Goal: Task Accomplishment & Management: Manage account settings

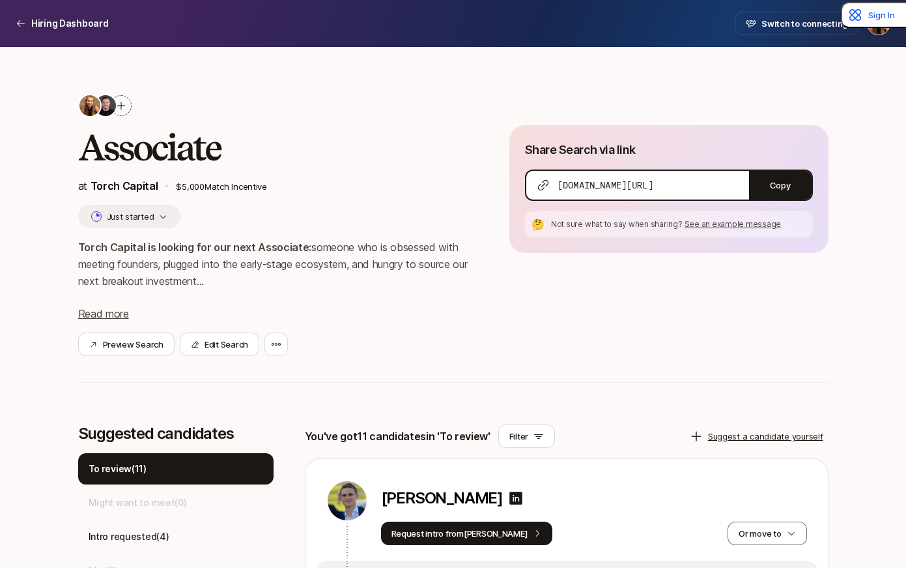
scroll to position [204, 0]
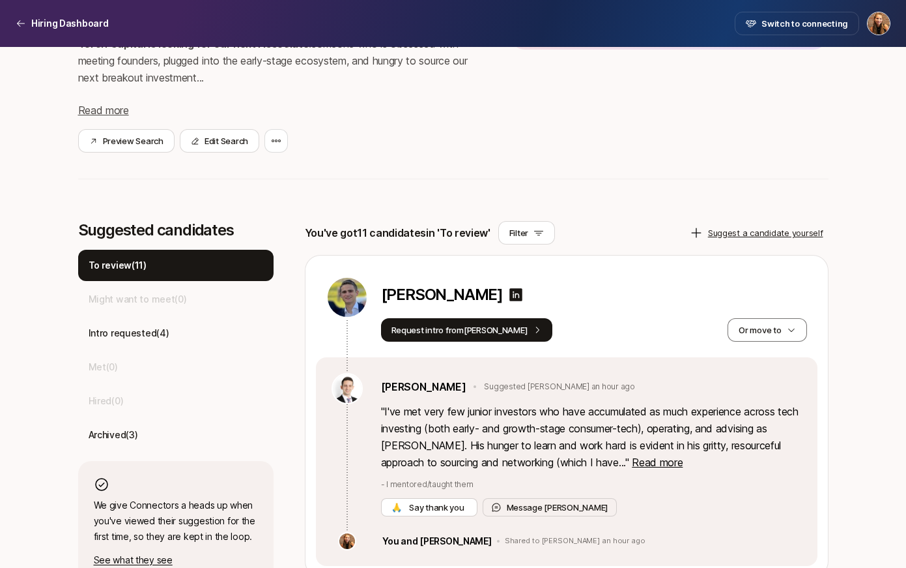
scroll to position [205, 0]
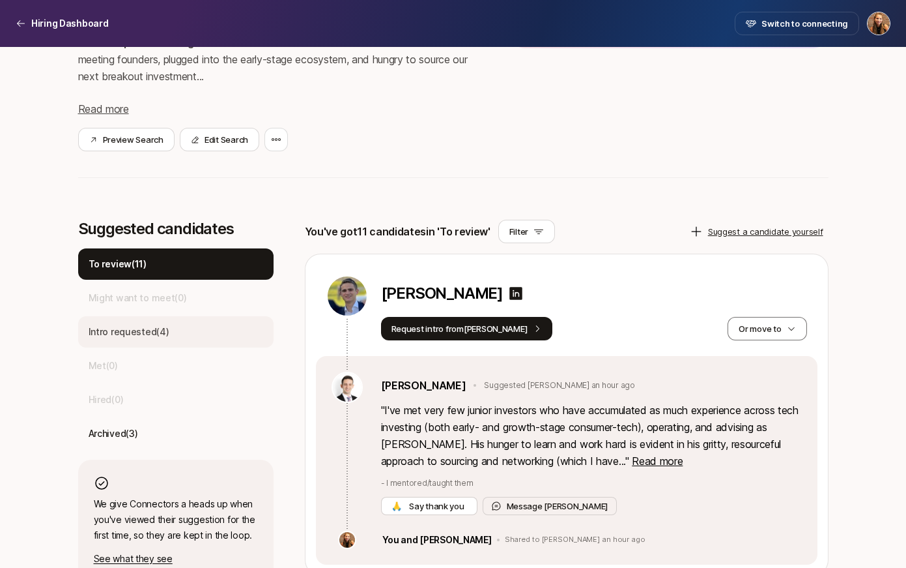
click at [126, 335] on p "Intro requested ( 4 )" at bounding box center [129, 332] width 81 height 16
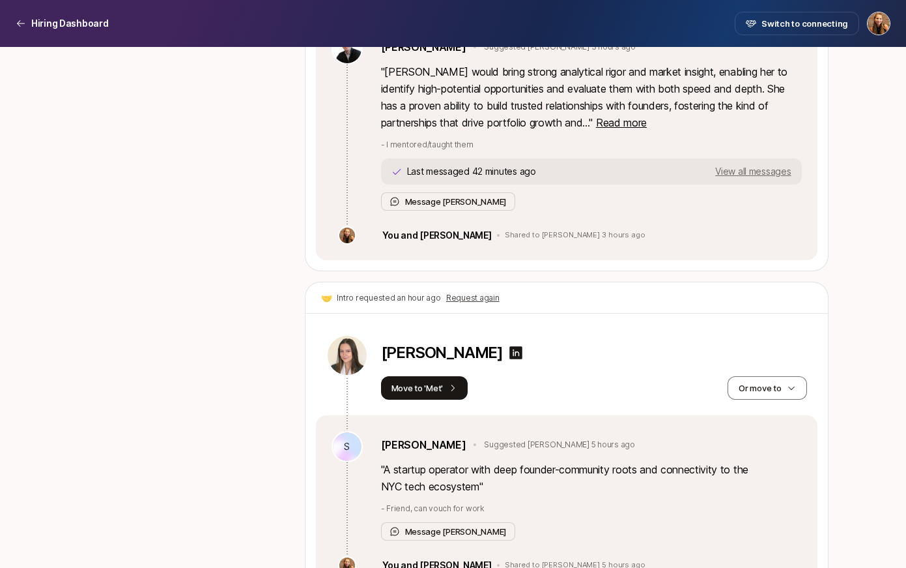
scroll to position [1282, 0]
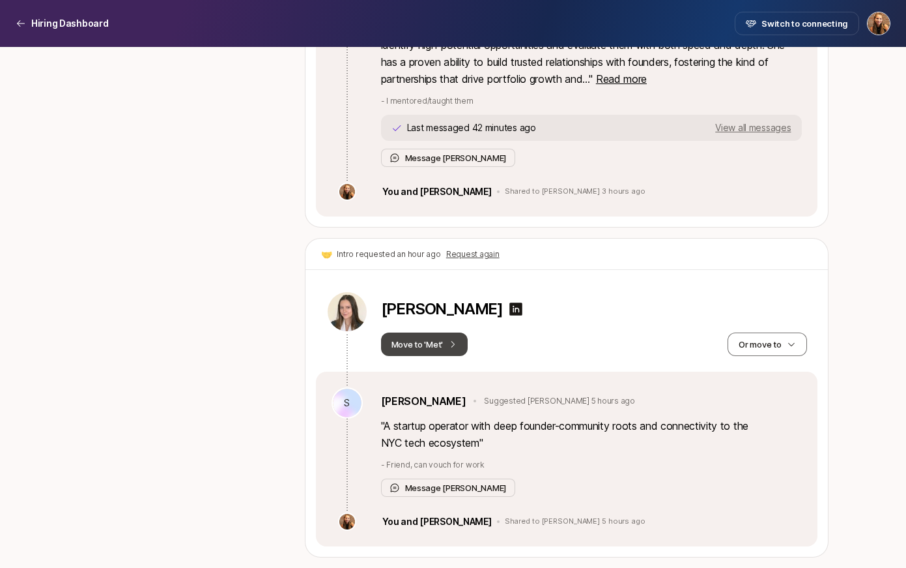
click at [401, 343] on button "Move to 'Met'" at bounding box center [424, 343] width 87 height 23
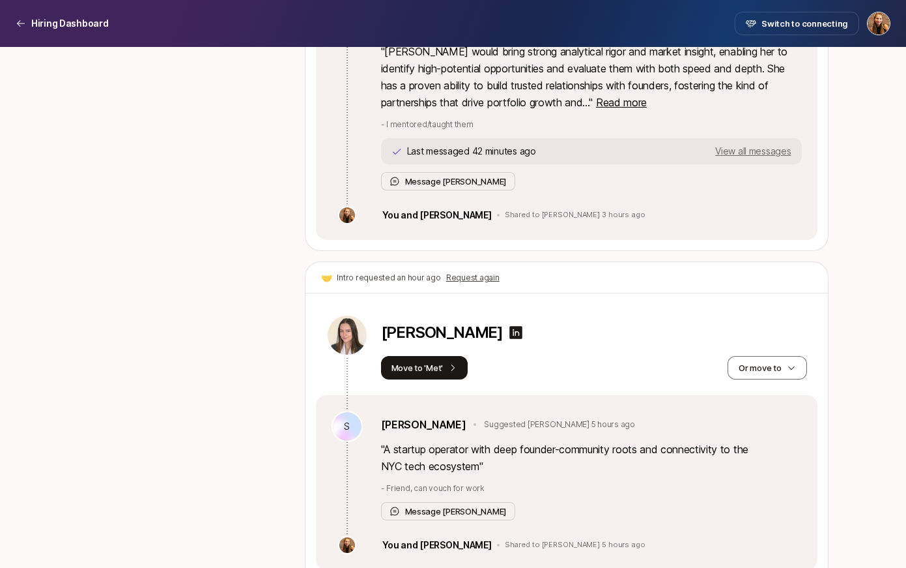
scroll to position [1233, 0]
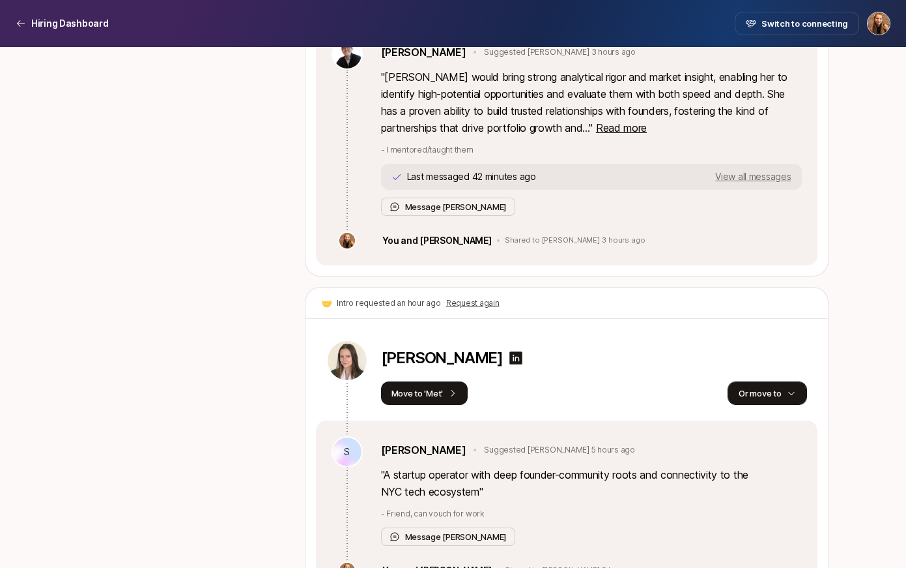
click at [757, 393] on button "Or move to" at bounding box center [767, 392] width 79 height 23
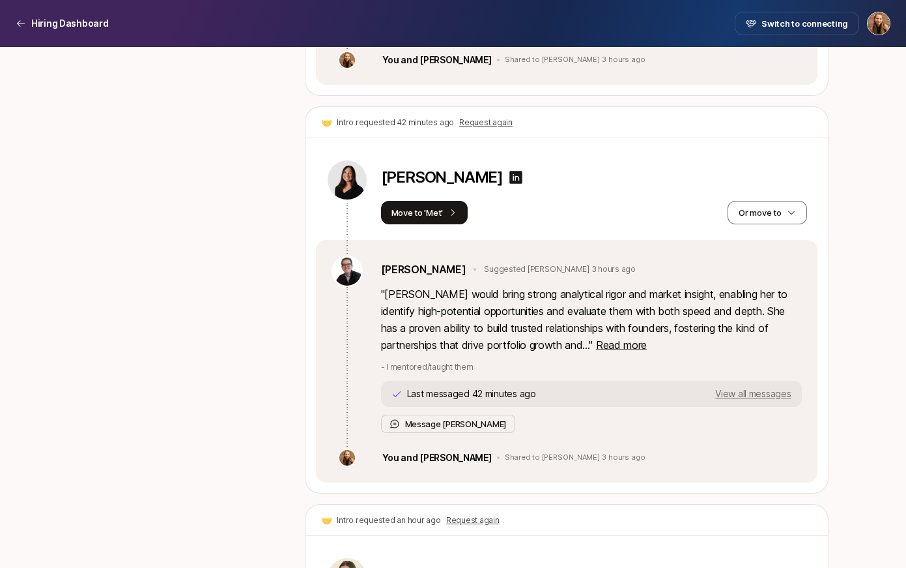
scroll to position [1014, 0]
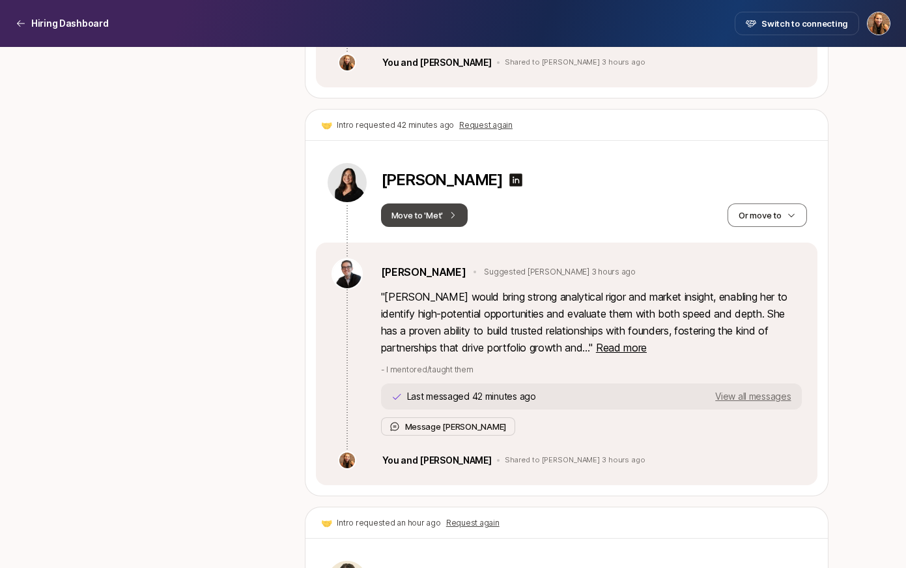
click at [451, 210] on icon at bounding box center [452, 214] width 9 height 9
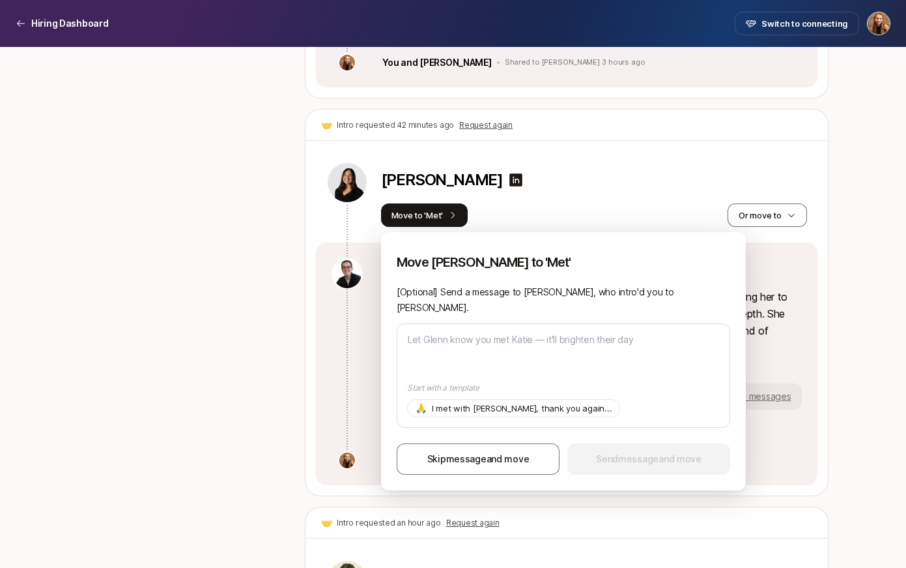
click at [550, 192] on div "Katie Kopan" at bounding box center [594, 182] width 426 height 23
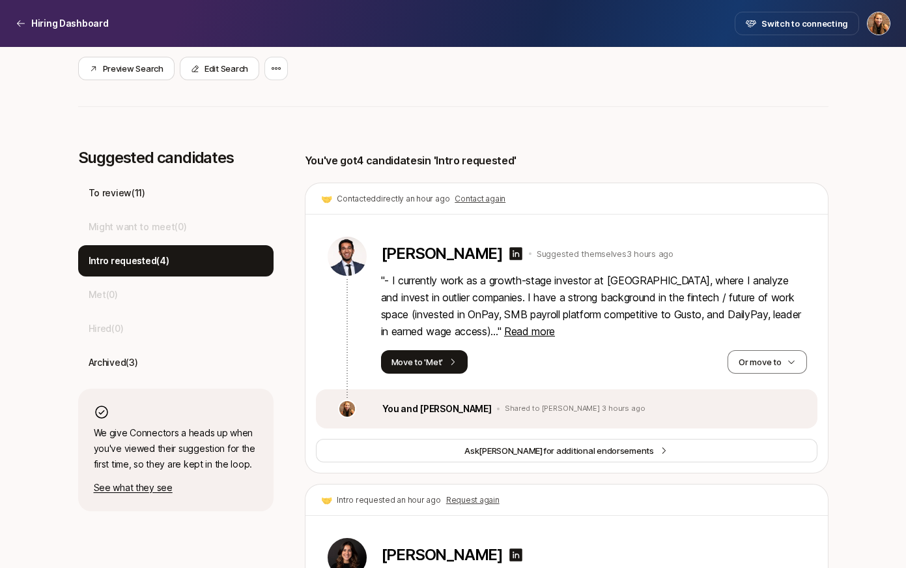
scroll to position [286, 0]
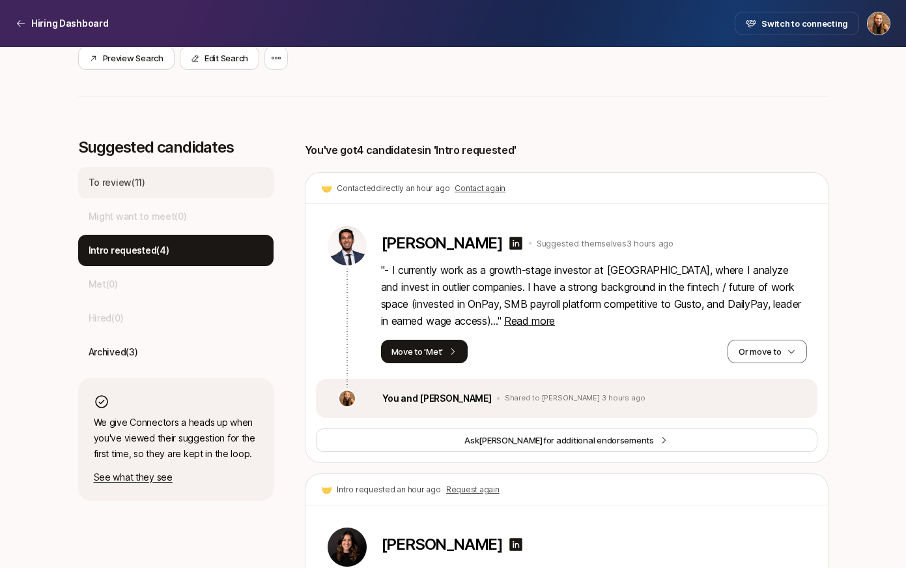
click at [106, 180] on p "To review ( 11 )" at bounding box center [117, 183] width 57 height 16
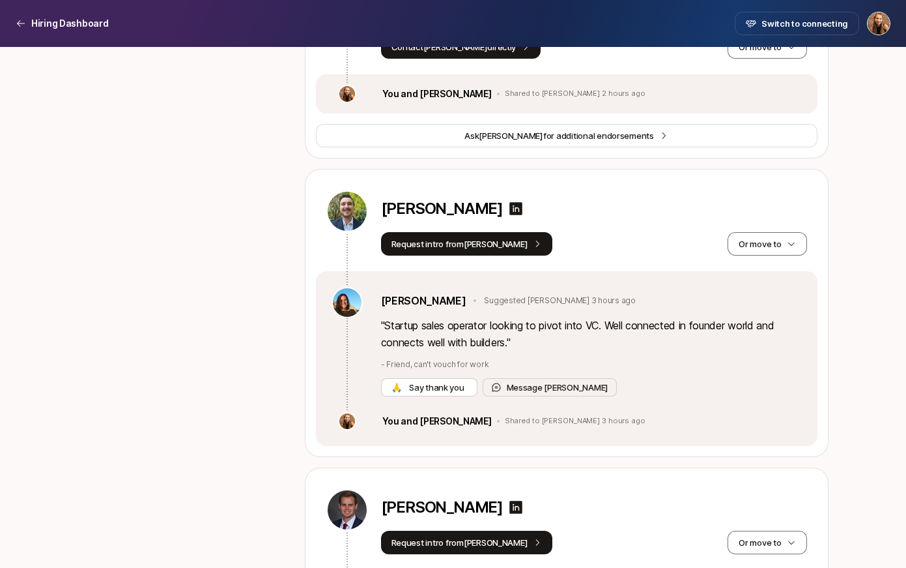
scroll to position [2808, 0]
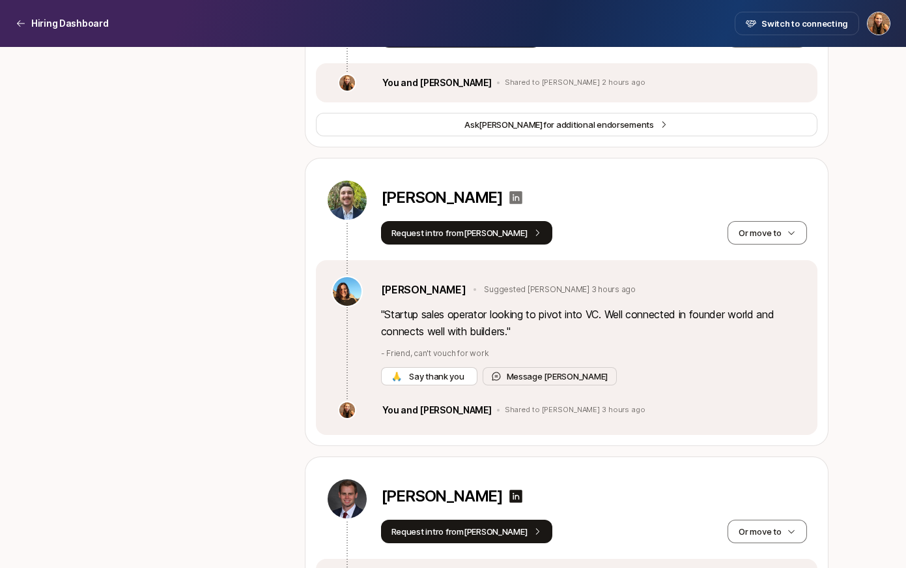
click at [510, 204] on icon at bounding box center [516, 197] width 13 height 13
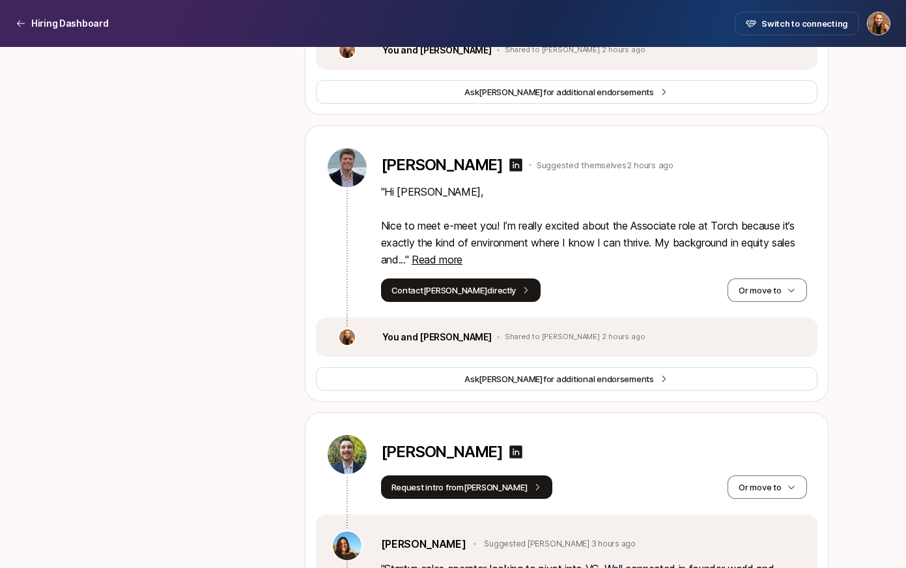
scroll to position [2548, 0]
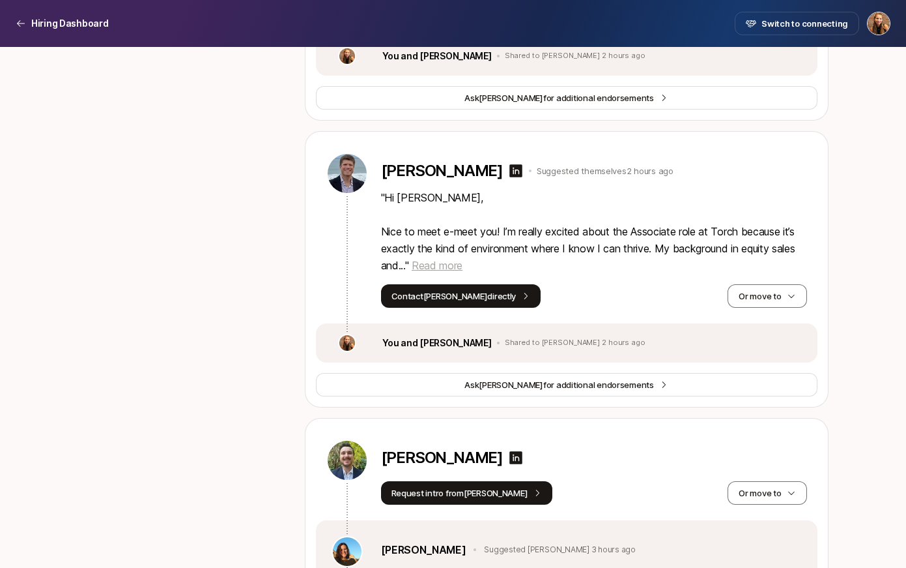
click at [448, 272] on span "Read more" at bounding box center [437, 265] width 51 height 13
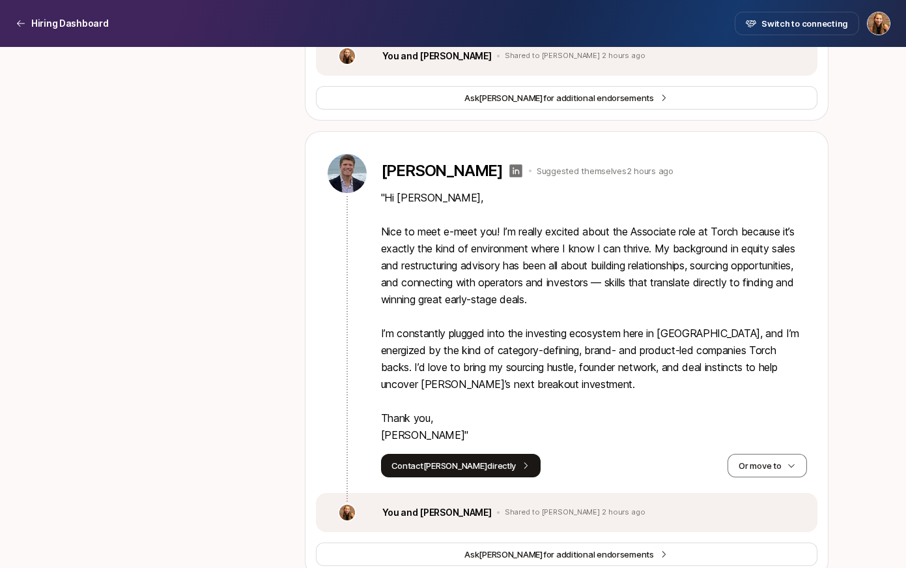
click at [510, 177] on icon at bounding box center [516, 170] width 13 height 13
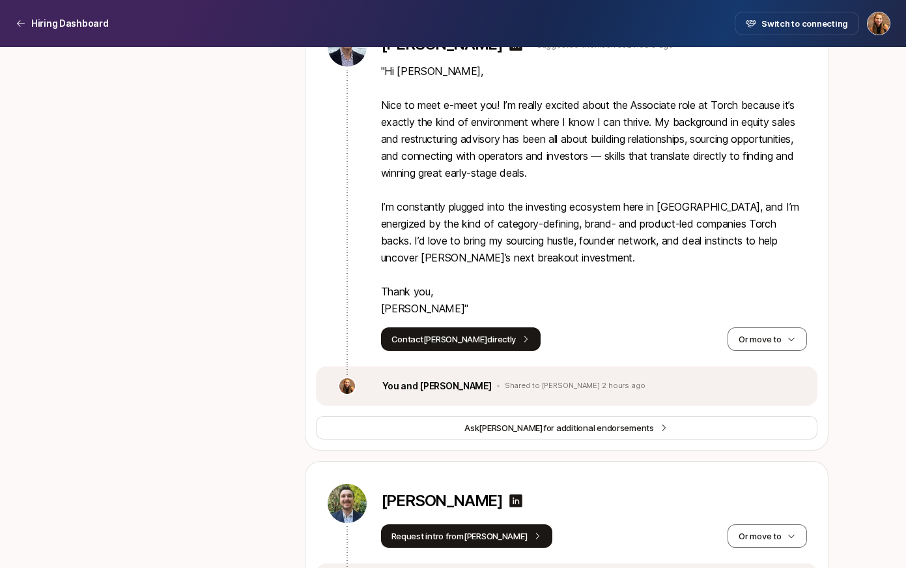
scroll to position [2689, 0]
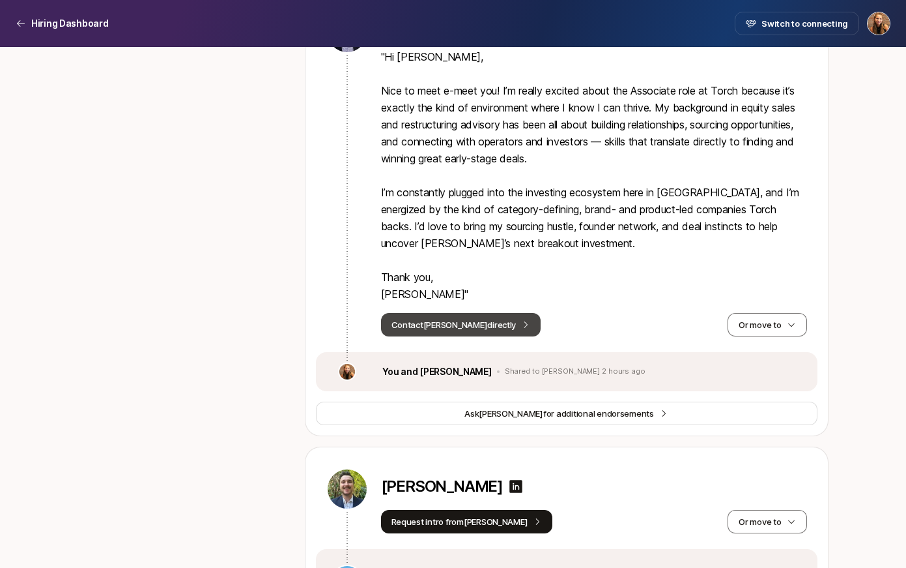
click at [483, 336] on button "Contact Dimitri directly" at bounding box center [461, 324] width 160 height 23
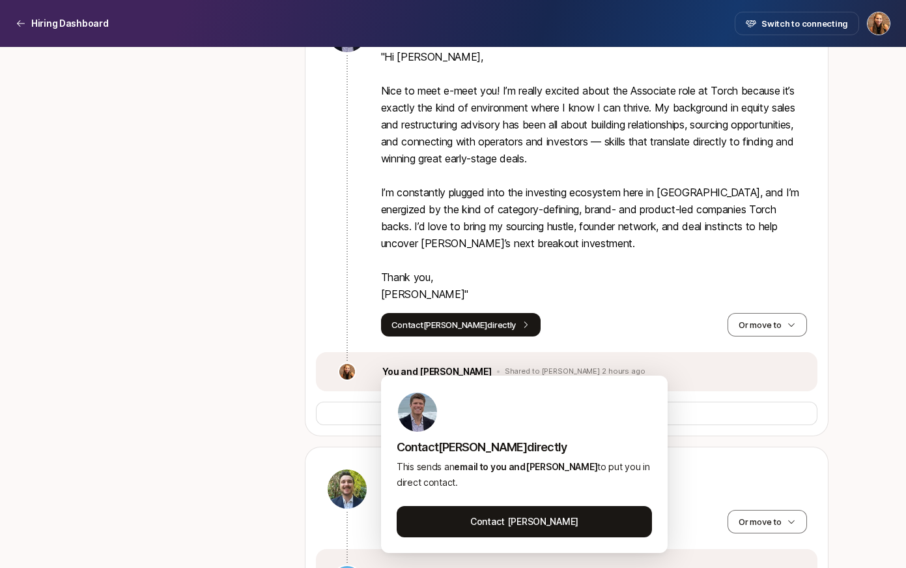
click at [545, 302] on p "" Hi Katie, Nice to meet e-meet you! I’m really excited about the Associate rol…" at bounding box center [594, 175] width 426 height 254
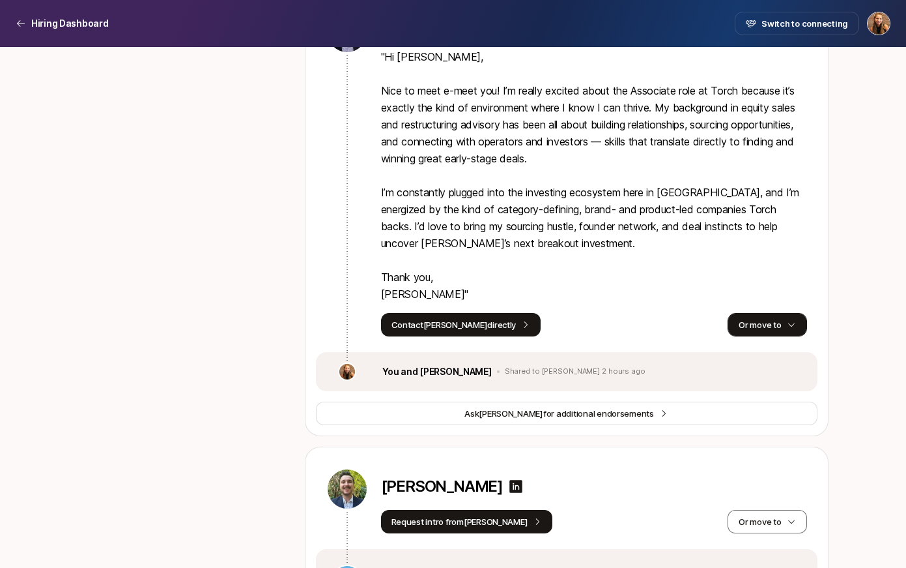
click at [776, 336] on button "Or move to" at bounding box center [767, 324] width 79 height 23
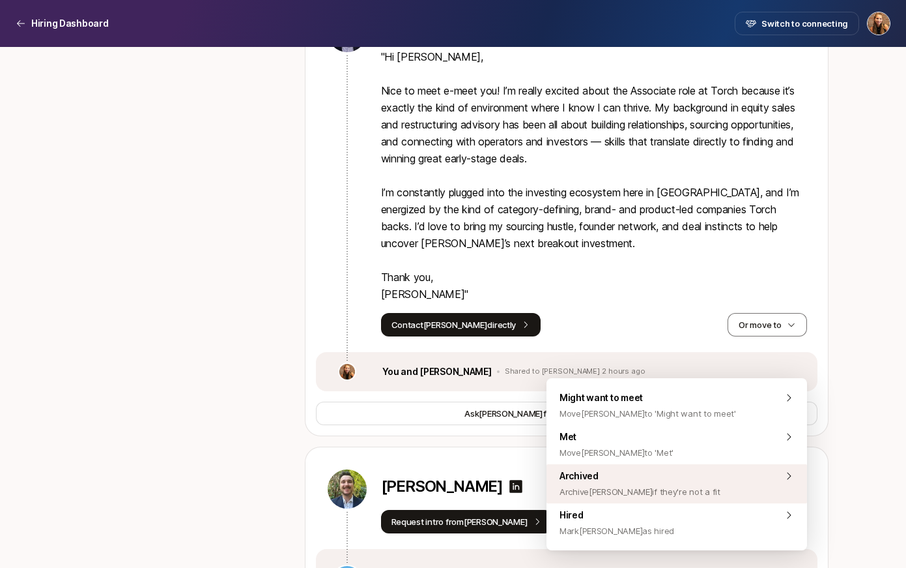
click at [644, 491] on span "Archive Dimitri if they're not a fit" at bounding box center [640, 491] width 161 height 16
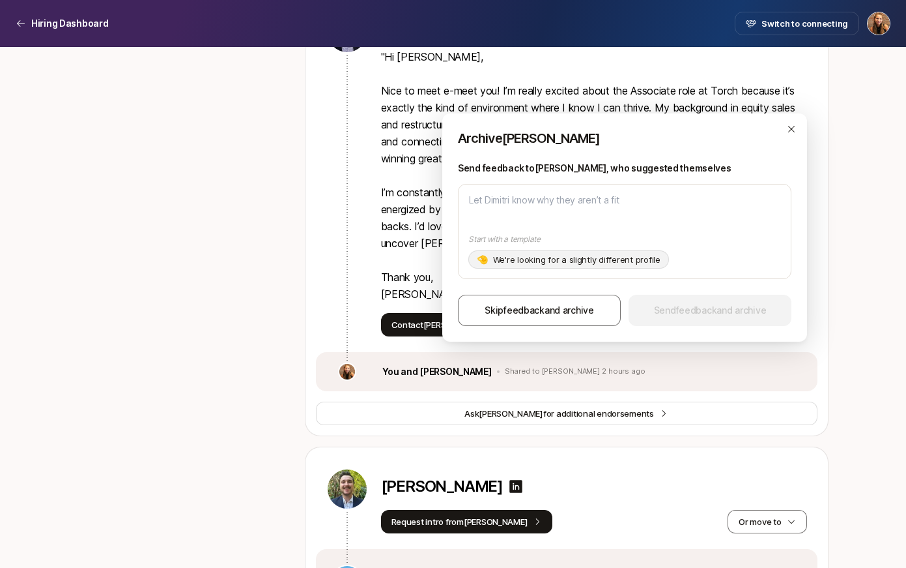
click at [538, 261] on p "We're looking for a slightly different profile" at bounding box center [576, 259] width 167 height 13
type textarea "x"
type textarea "Hi Dimitri, Thanks for your interest in the Associate!! Your background looks g…"
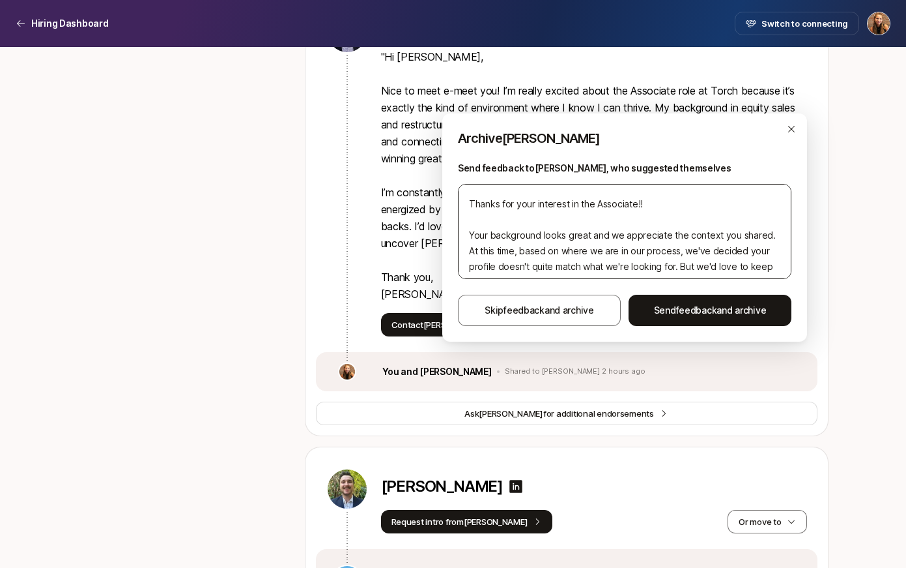
scroll to position [31, 0]
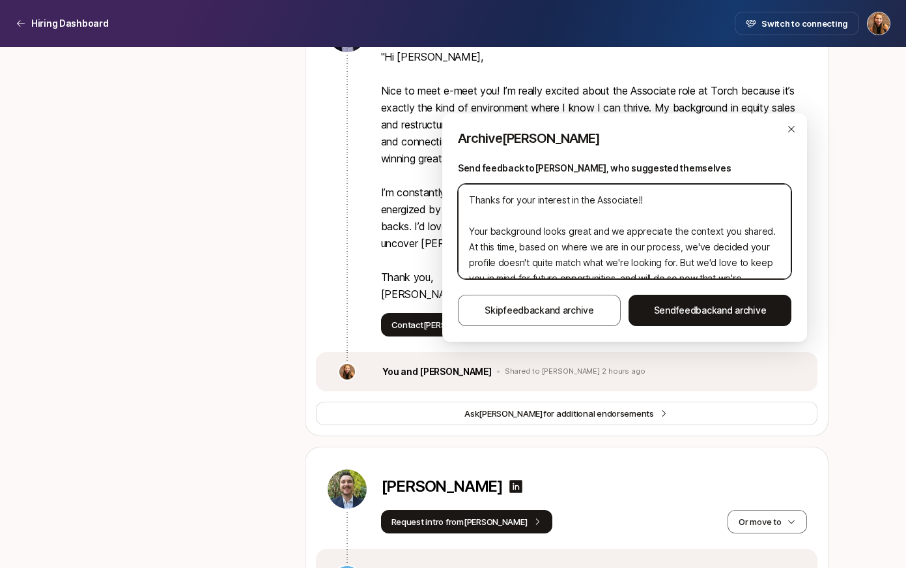
click at [637, 201] on textarea "Hi Dimitri, Thanks for your interest in the Associate!! Your background looks g…" at bounding box center [625, 231] width 334 height 95
type textarea "x"
type textarea "Hi Dimitri, Thanks for your interest in the Associate! Your background looks gr…"
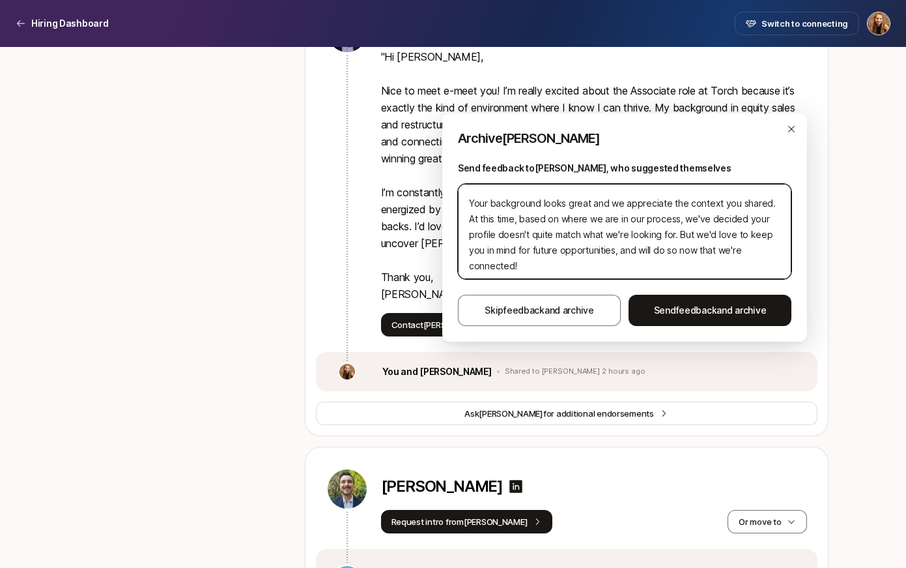
scroll to position [61, 0]
drag, startPoint x: 672, startPoint y: 219, endPoint x: 643, endPoint y: 237, distance: 34.2
click at [643, 237] on textarea "Hi Dimitri, Thanks for your interest in the Associate! Your background looks gr…" at bounding box center [625, 231] width 334 height 95
type textarea "x"
type textarea "Hi Dimitri, Thanks for your interest in the Associate! Your background looks gr…"
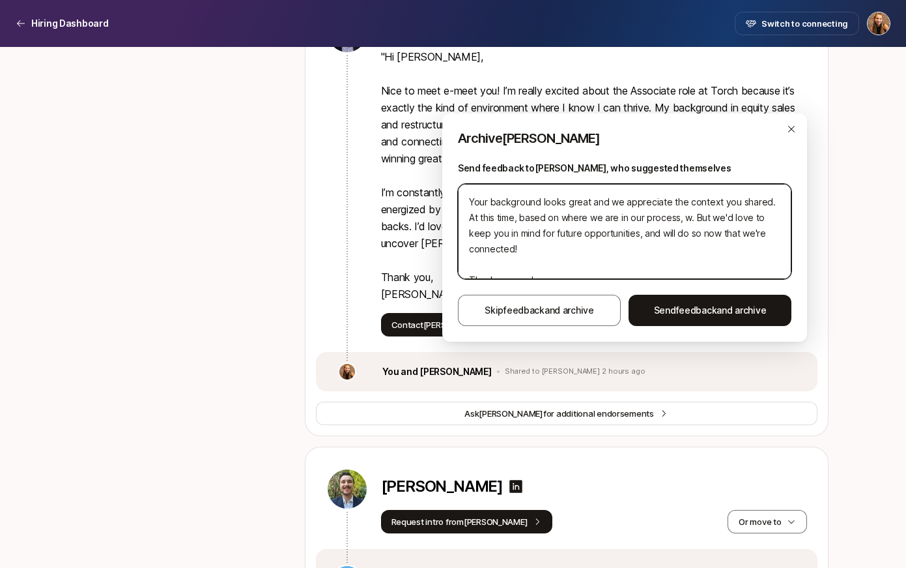
type textarea "x"
type textarea "Hi Dimitri, Thanks for your interest in the Associate! Your background looks gr…"
type textarea "x"
type textarea "Hi Dimitri, Thanks for your interest in the Associate! Your background looks gr…"
type textarea "x"
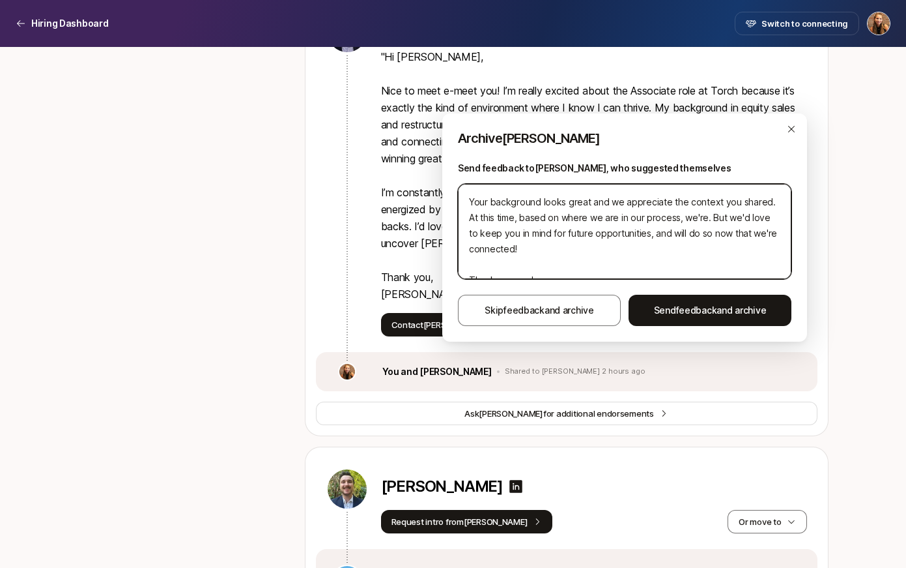
type textarea "Hi Dimitri, Thanks for your interest in the Associate! Your background looks gr…"
type textarea "x"
type textarea "Hi Dimitri, Thanks for your interest in the Associate! Your background looks gr…"
type textarea "x"
type textarea "Hi Dimitri, Thanks for your interest in the Associate! Your background looks gr…"
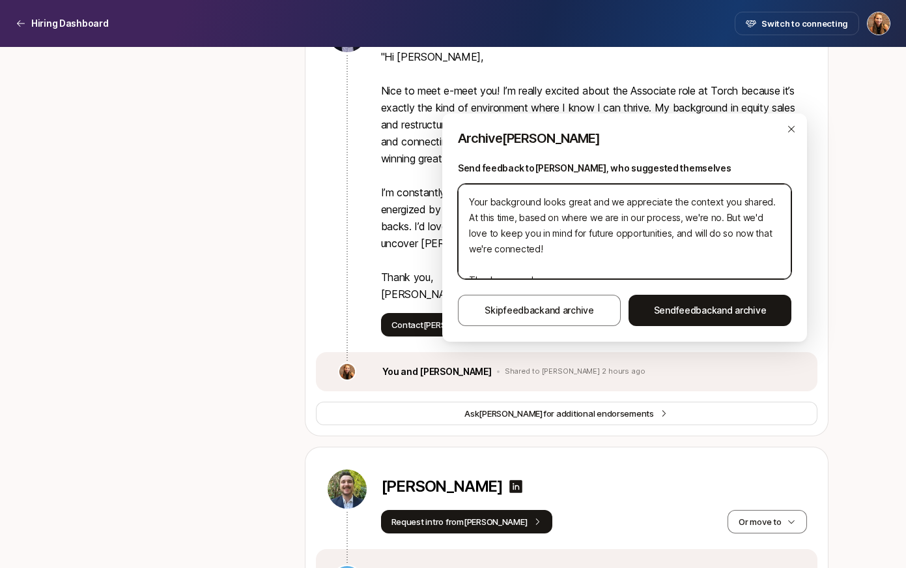
type textarea "x"
type textarea "Hi Dimitri, Thanks for your interest in the Associate! Your background looks gr…"
type textarea "x"
type textarea "Hi Dimitri, Thanks for your interest in the Associate! Your background looks gr…"
type textarea "x"
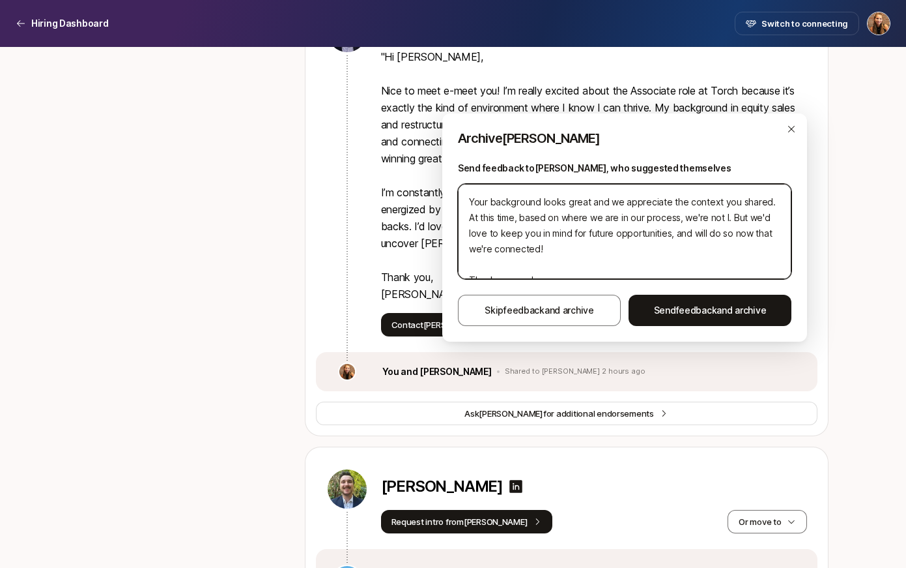
type textarea "Hi Dimitri, Thanks for your interest in the Associate! Your background looks gr…"
type textarea "x"
type textarea "Hi Dimitri, Thanks for your interest in the Associate! Your background looks gr…"
type textarea "x"
type textarea "Hi Dimitri, Thanks for your interest in the Associate! Your background looks gr…"
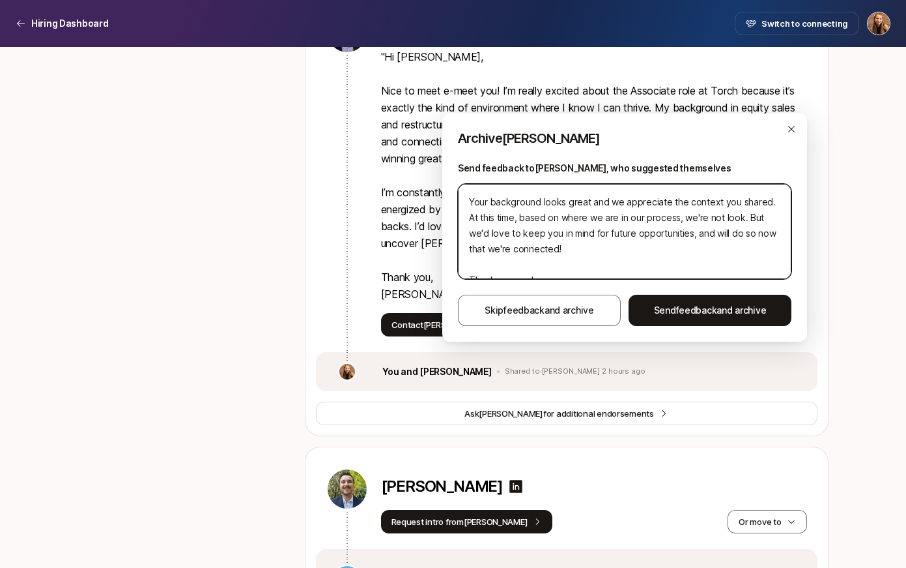
type textarea "x"
type textarea "Hi Dimitri, Thanks for your interest in the Associate! Your background looks gr…"
type textarea "x"
type textarea "Hi Dimitri, Thanks for your interest in the Associate! Your background looks gr…"
type textarea "x"
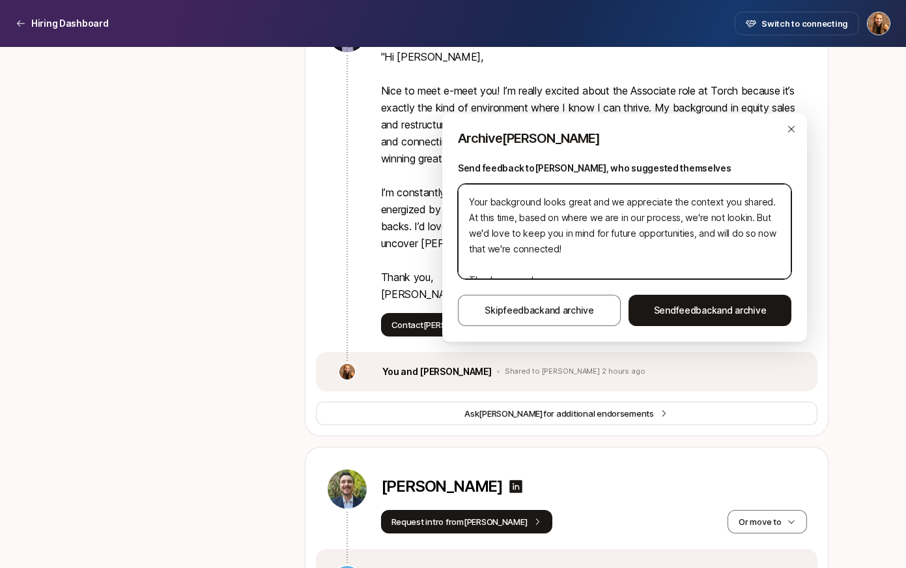
type textarea "Hi Dimitri, Thanks for your interest in the Associate! Your background looks gr…"
type textarea "x"
type textarea "Hi Dimitri, Thanks for your interest in the Associate! Your background looks gr…"
type textarea "x"
type textarea "Hi Dimitri, Thanks for your interest in the Associate! Your background looks gr…"
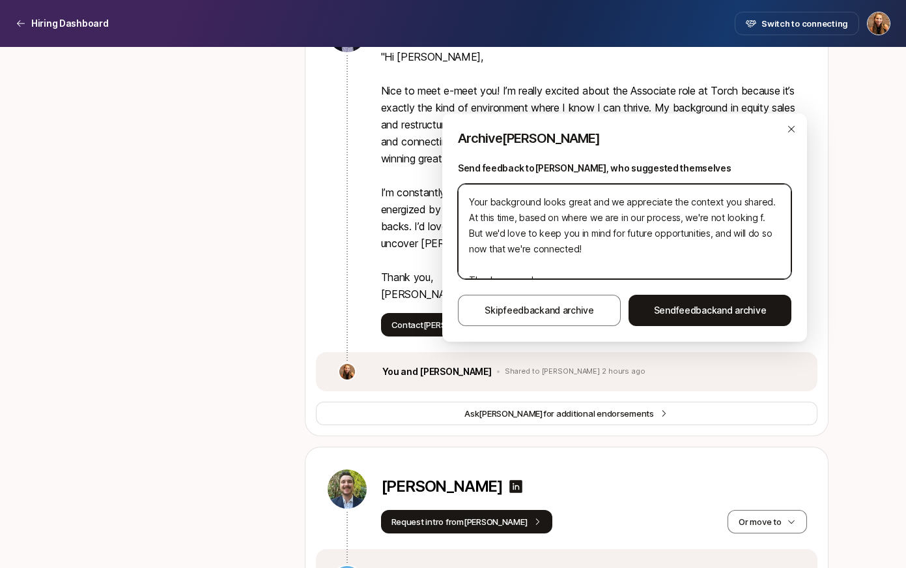
type textarea "x"
type textarea "Hi Dimitri, Thanks for your interest in the Associate! Your background looks gr…"
type textarea "x"
type textarea "Hi Dimitri, Thanks for your interest in the Associate! Your background looks gr…"
type textarea "x"
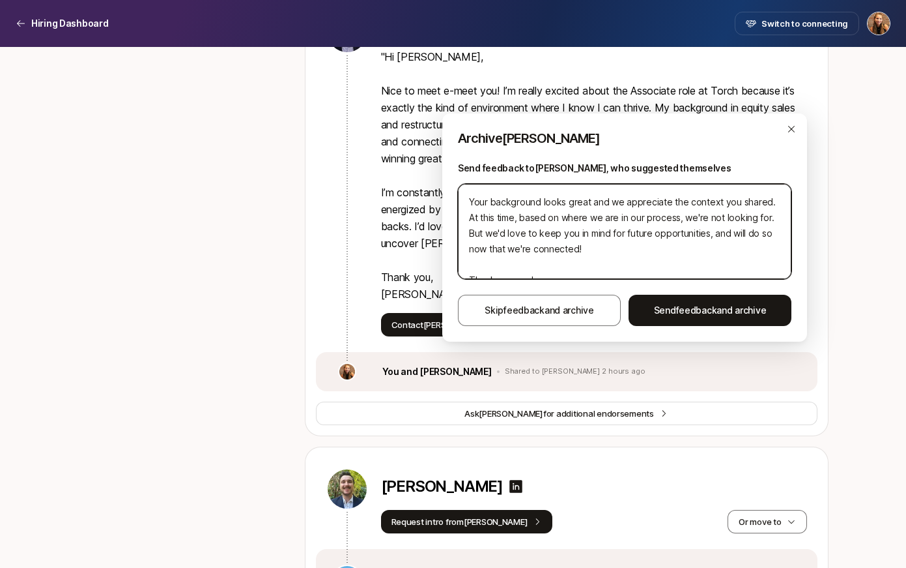
type textarea "Hi Dimitri, Thanks for your interest in the Associate! Your background looks gr…"
type textarea "x"
type textarea "Hi Dimitri, Thanks for your interest in the Associate! Your background looks gr…"
type textarea "x"
type textarea "Hi Dimitri, Thanks for your interest in the Associate! Your background looks gr…"
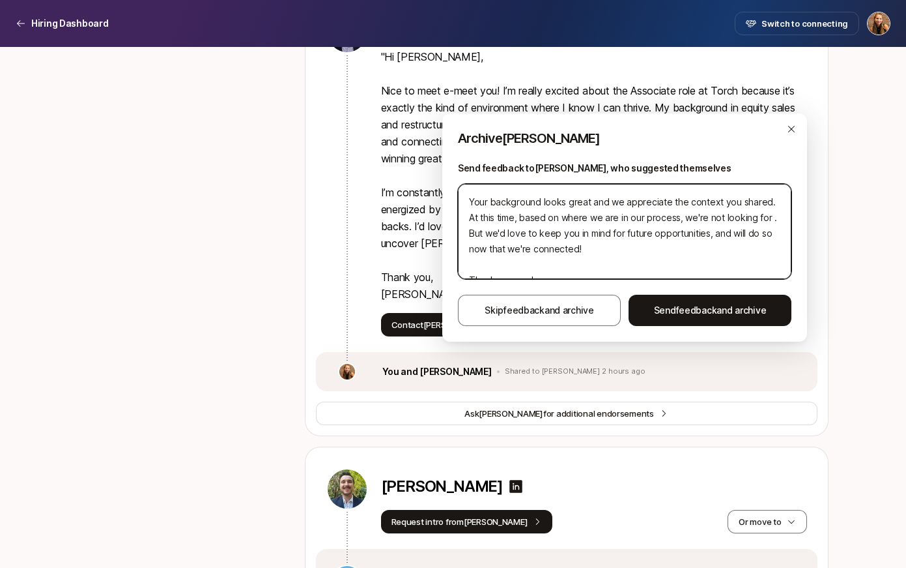
type textarea "x"
type textarea "Hi Dimitri, Thanks for your interest in the Associate! Your background looks gr…"
type textarea "x"
type textarea "Hi Dimitri, Thanks for your interest in the Associate! Your background looks gr…"
type textarea "x"
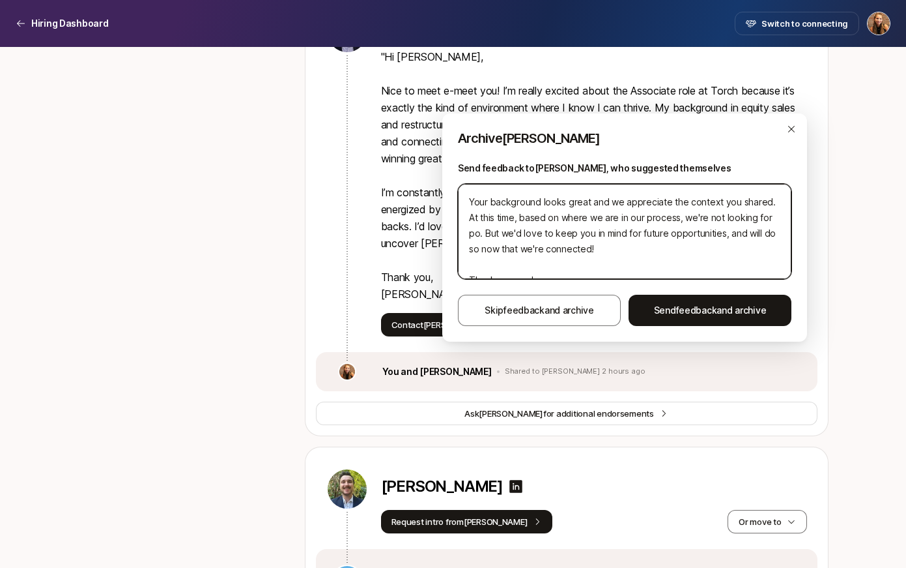
type textarea "Hi Dimitri, Thanks for your interest in the Associate! Your background looks gr…"
type textarea "x"
type textarea "Hi Dimitri, Thanks for your interest in the Associate! Your background looks gr…"
type textarea "x"
type textarea "Hi Dimitri, Thanks for your interest in the Associate! Your background looks gr…"
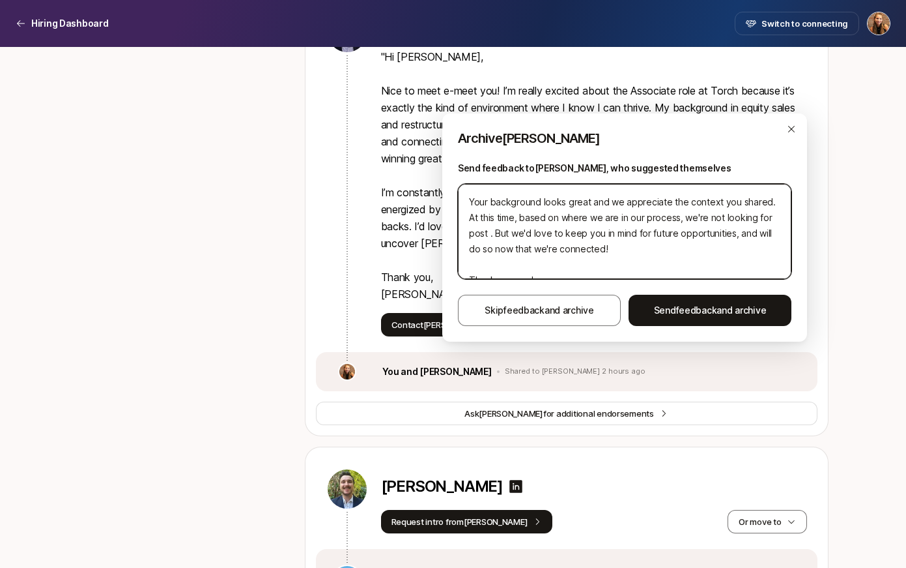
type textarea "x"
type textarea "Hi Dimitri, Thanks for your interest in the Associate! Your background looks gr…"
type textarea "x"
type textarea "Hi Dimitri, Thanks for your interest in the Associate! Your background looks gr…"
type textarea "x"
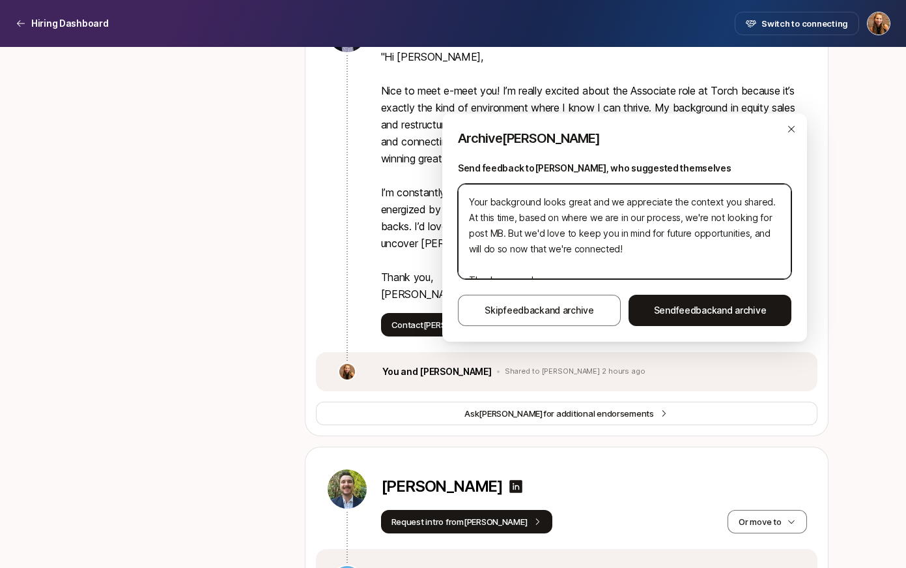
type textarea "Hi Dimitri, Thanks for your interest in the Associate! Your background looks gr…"
type textarea "x"
type textarea "Hi Dimitri, Thanks for your interest in the Associate! Your background looks gr…"
type textarea "x"
type textarea "Hi Dimitri, Thanks for your interest in the Associate! Your background looks gr…"
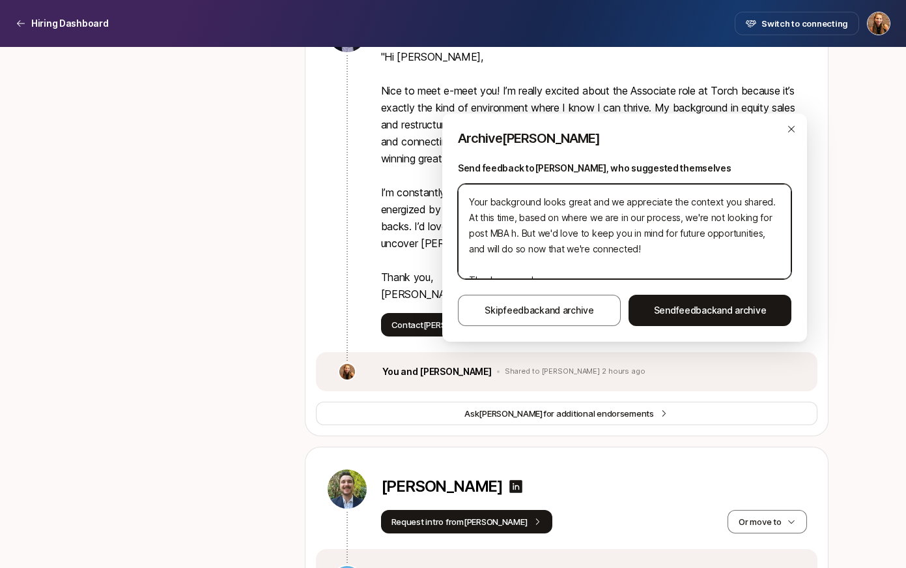
type textarea "x"
type textarea "Hi Dimitri, Thanks for your interest in the Associate! Your background looks gr…"
type textarea "x"
type textarea "Hi Dimitri, Thanks for your interest in the Associate! Your background looks gr…"
type textarea "x"
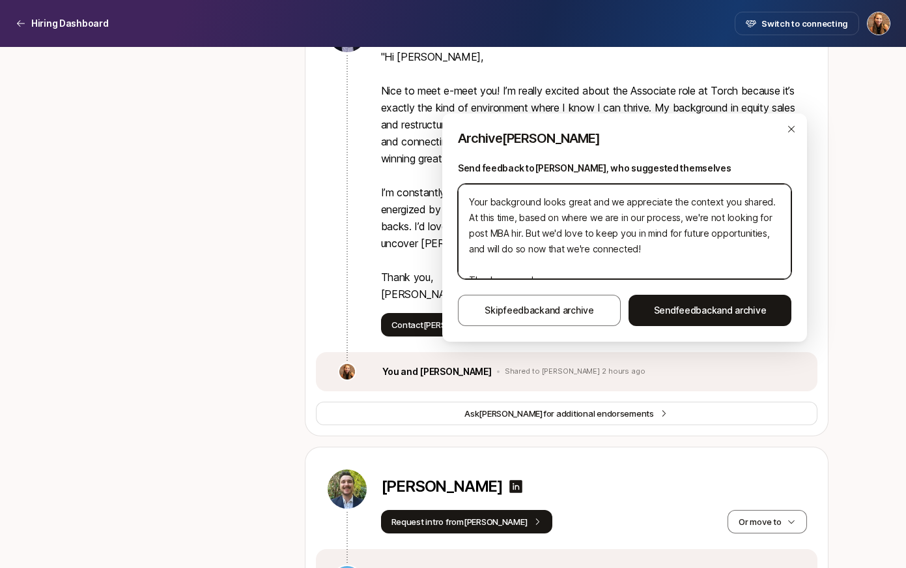
type textarea "Hi Dimitri, Thanks for your interest in the Associate! Your background looks gr…"
type textarea "x"
type textarea "Hi Dimitri, Thanks for your interest in the Associate! Your background looks gr…"
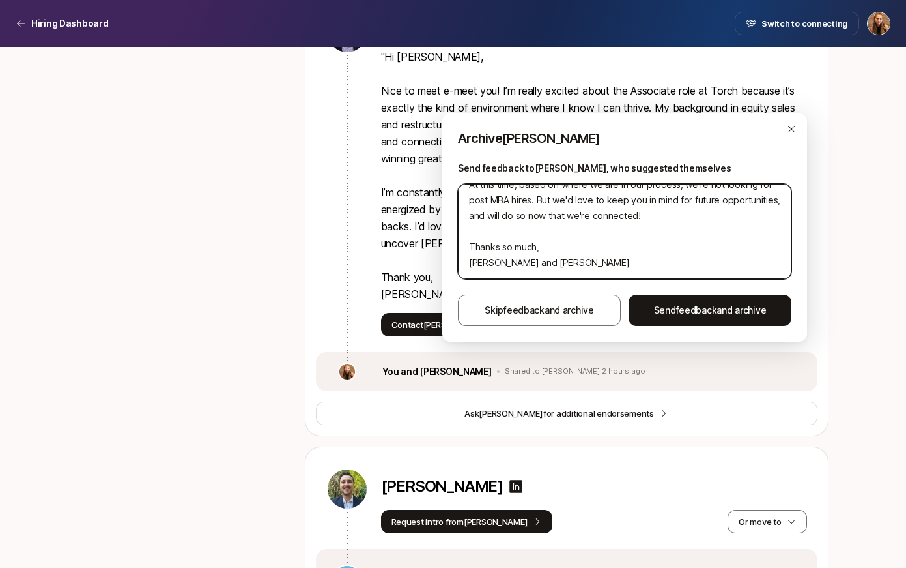
click at [558, 263] on textarea "Hi Dimitri, Thanks for your interest in the Associate! Your background looks gr…" at bounding box center [625, 231] width 334 height 95
type textarea "x"
type textarea "Hi Dimitri, Thanks for your interest in the Associate! Your background looks gr…"
type textarea "x"
type textarea "Hi Dimitri, Thanks for your interest in the Associate! Your background looks gr…"
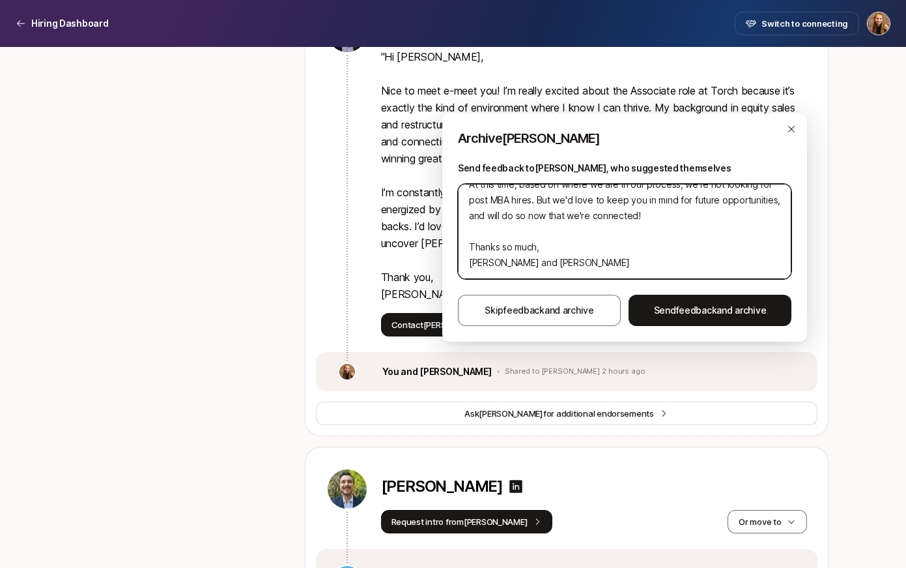
type textarea "x"
type textarea "Hi Dimitri, Thanks for your interest in the Associate! Your background looks gr…"
type textarea "x"
type textarea "Hi Dimitri, Thanks for your interest in the Associate! Your background looks gr…"
type textarea "x"
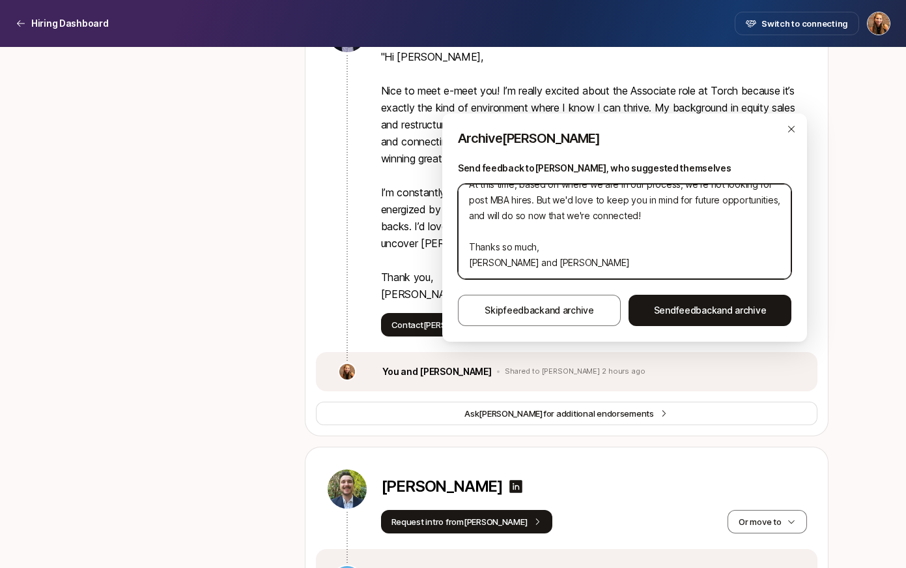
type textarea "Hi Dimitri, Thanks for your interest in the Associate! Your background looks gr…"
type textarea "x"
type textarea "Hi Dimitri, Thanks for your interest in the Associate! Your background looks gr…"
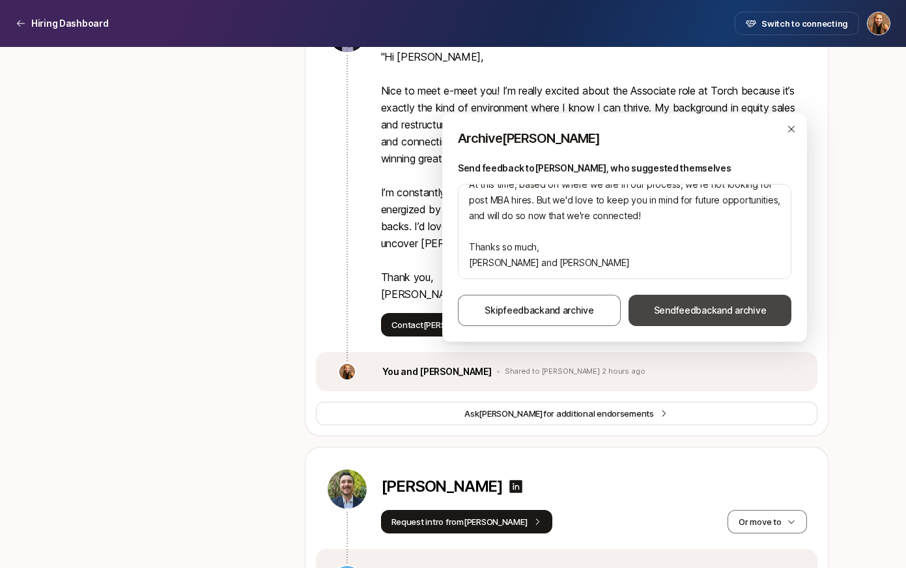
click at [708, 310] on span "feedback" at bounding box center [696, 309] width 41 height 11
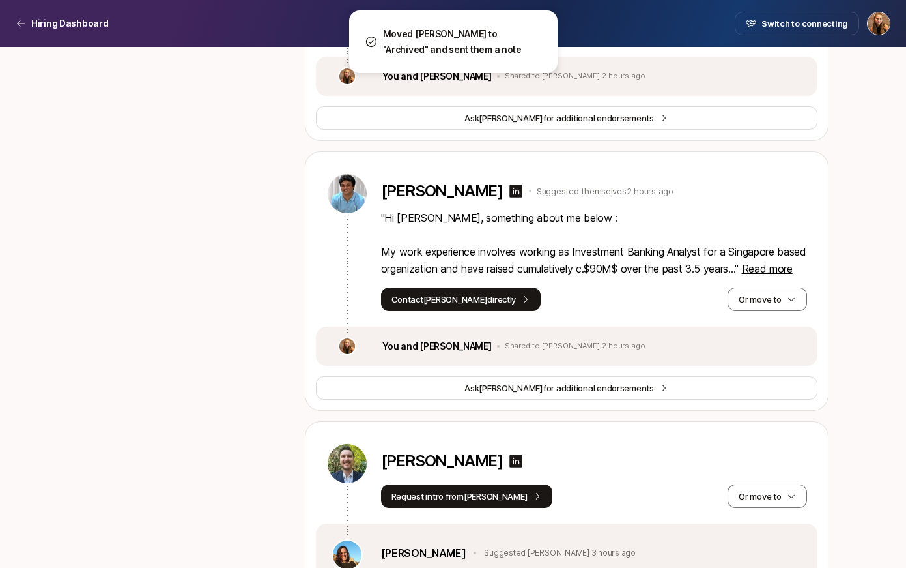
scroll to position [2253, 0]
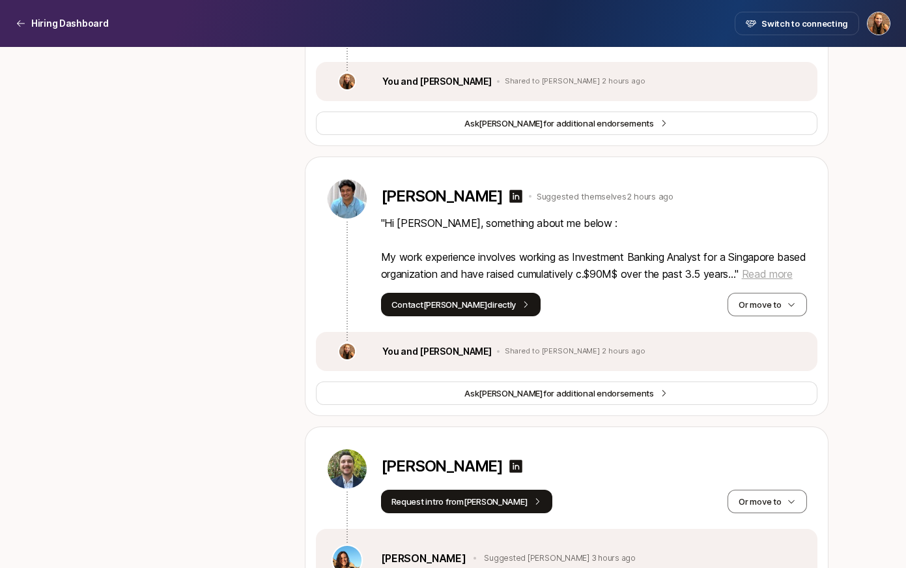
click at [792, 280] on span "Read more" at bounding box center [767, 273] width 51 height 13
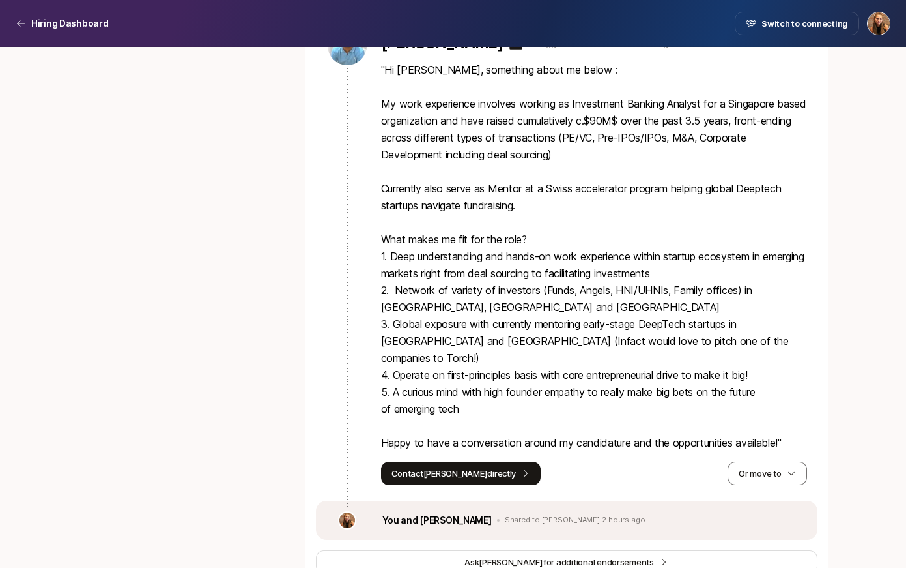
scroll to position [2407, 0]
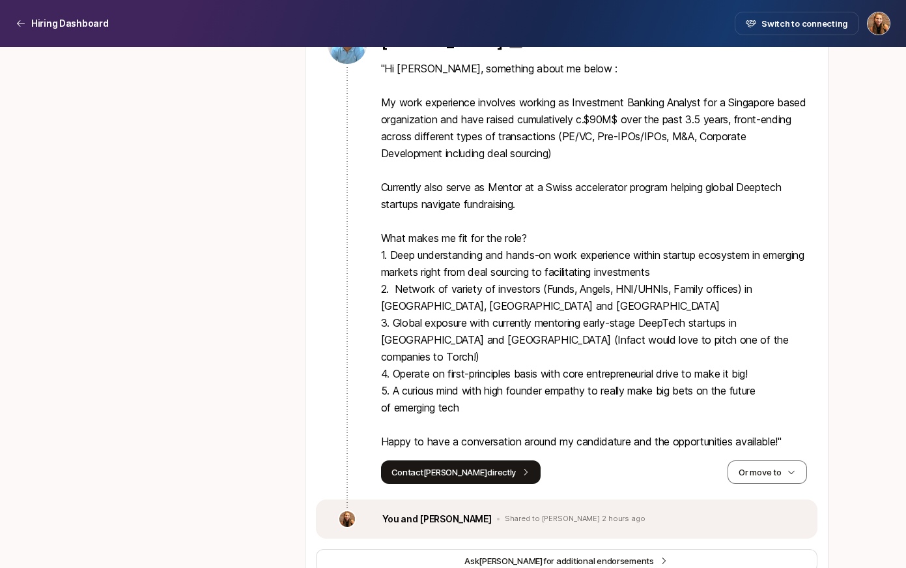
click at [510, 48] on icon at bounding box center [516, 41] width 13 height 13
click at [753, 472] on button "Or move to" at bounding box center [767, 471] width 79 height 23
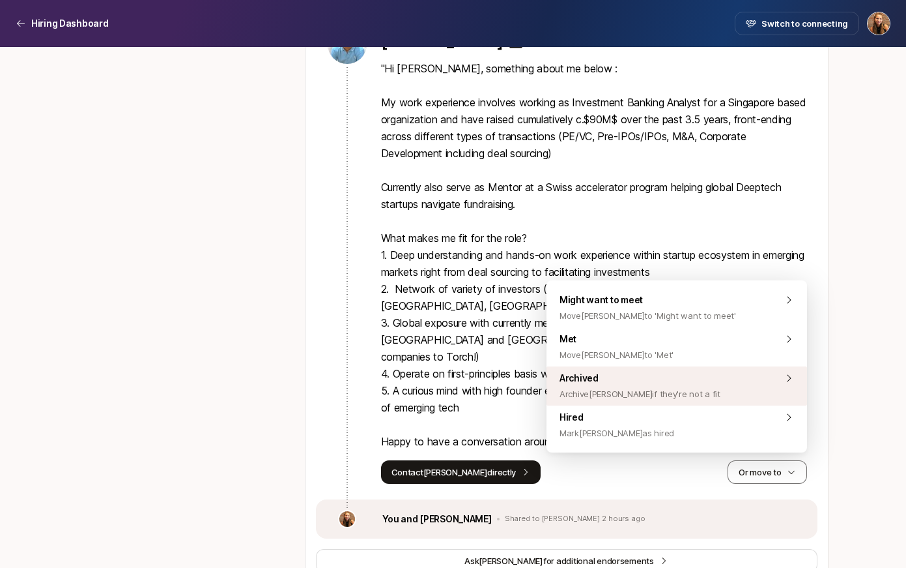
click at [677, 396] on span "Archive Vatsal if they're not a fit" at bounding box center [640, 394] width 161 height 16
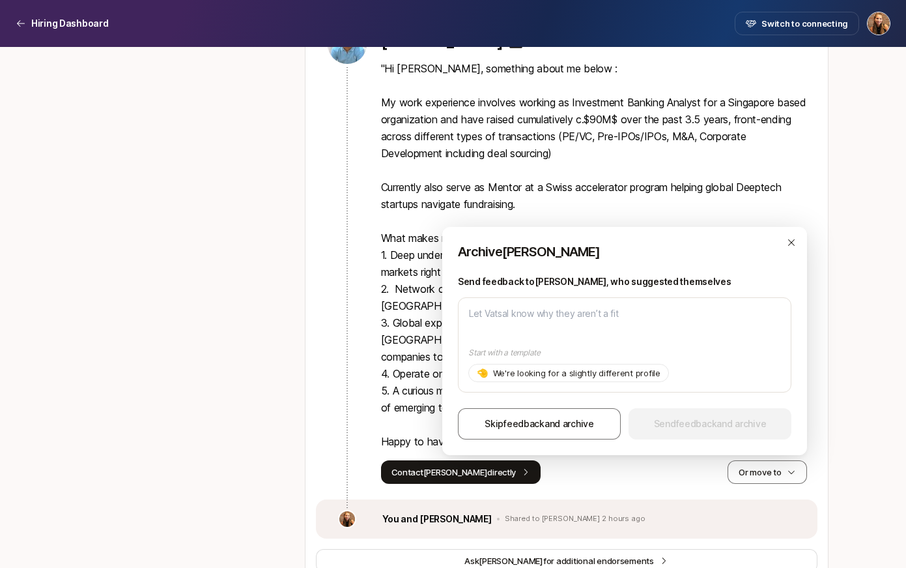
click at [570, 440] on div "Archive Vatsal Send feedback to Vatsal , who suggested themselves Start with a …" at bounding box center [624, 341] width 365 height 228
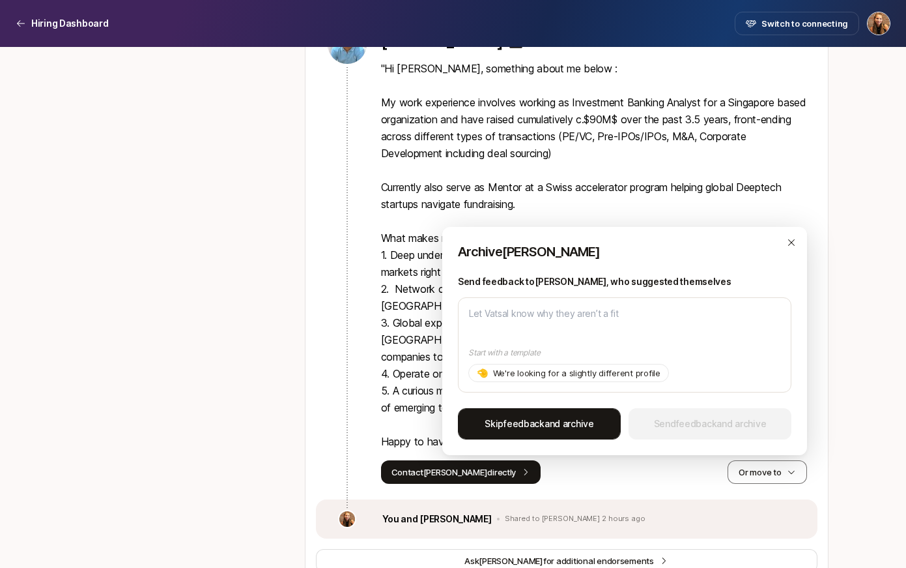
click at [571, 426] on span "Skip feedback and archive" at bounding box center [539, 424] width 109 height 16
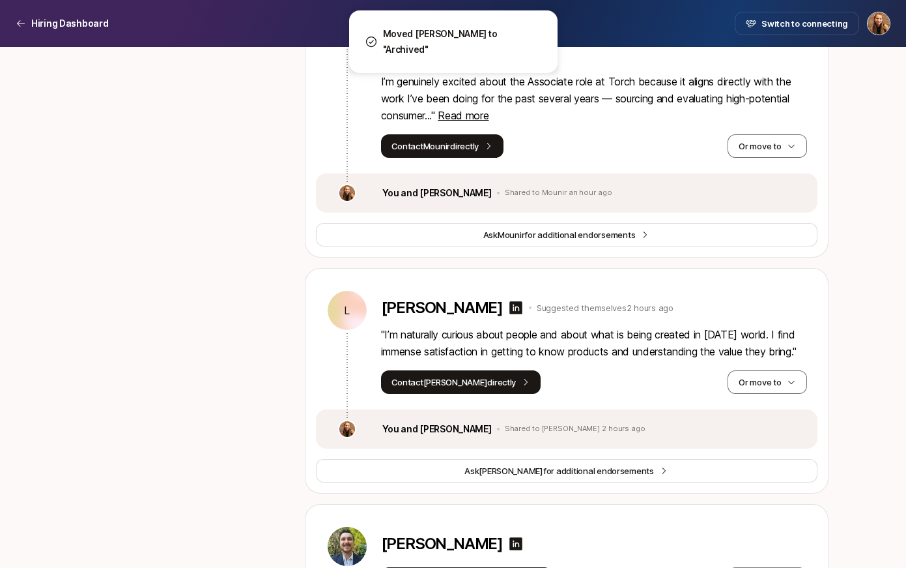
scroll to position [1903, 0]
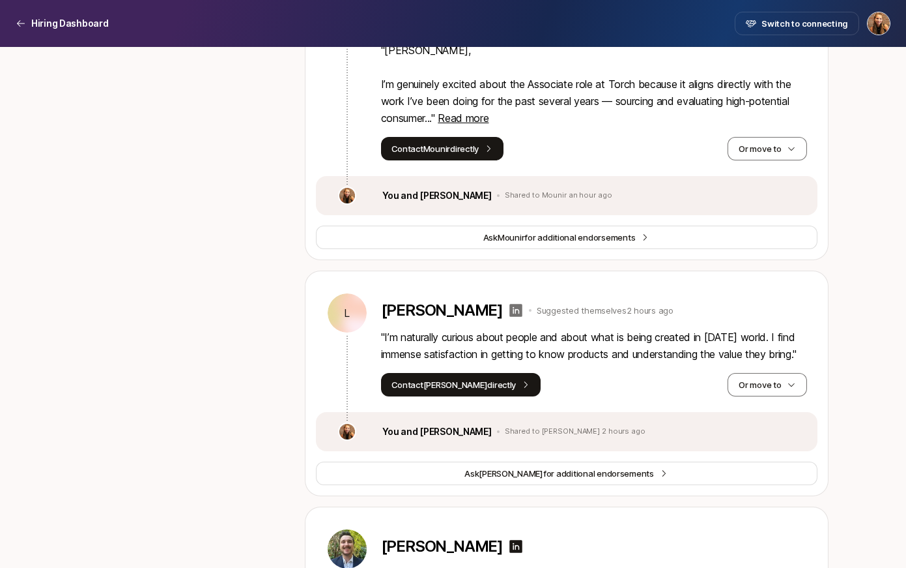
click at [513, 308] on icon at bounding box center [516, 310] width 13 height 13
drag, startPoint x: 498, startPoint y: 309, endPoint x: 377, endPoint y: 316, distance: 122.1
click at [377, 316] on div "L Laura Domenech Suggested themselves 2 hours ago " I’m naturally curious about…" at bounding box center [567, 341] width 502 height 141
copy p "[PERSON_NAME]"
click at [759, 396] on button "Or move to" at bounding box center [767, 384] width 79 height 23
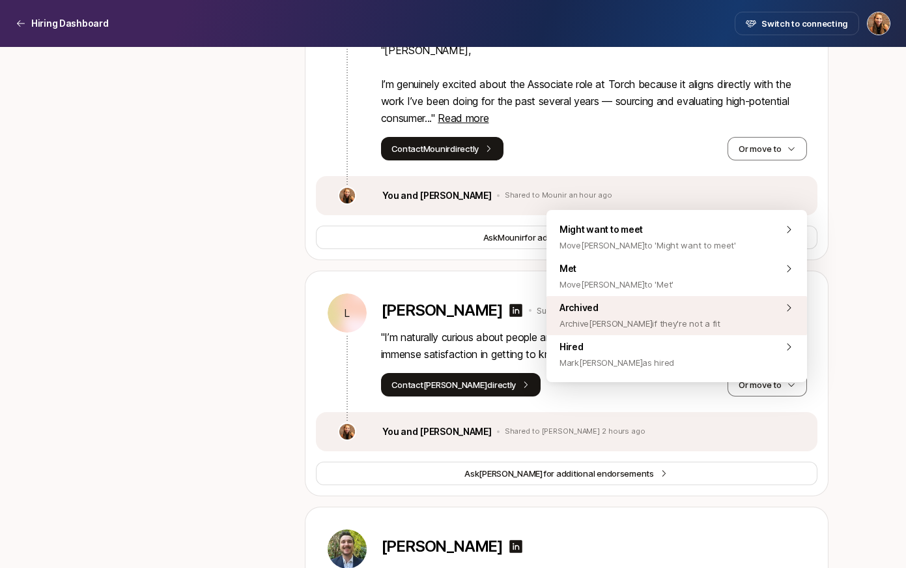
click at [686, 317] on div "Archived Archive Laura if they're not a fit" at bounding box center [677, 315] width 261 height 39
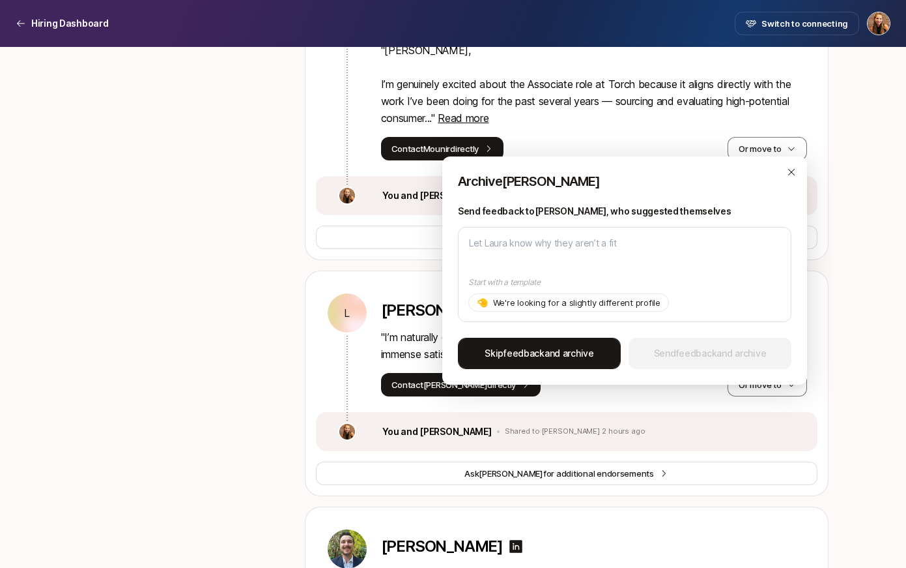
click at [584, 362] on button "Skip feedback and archive" at bounding box center [539, 353] width 163 height 31
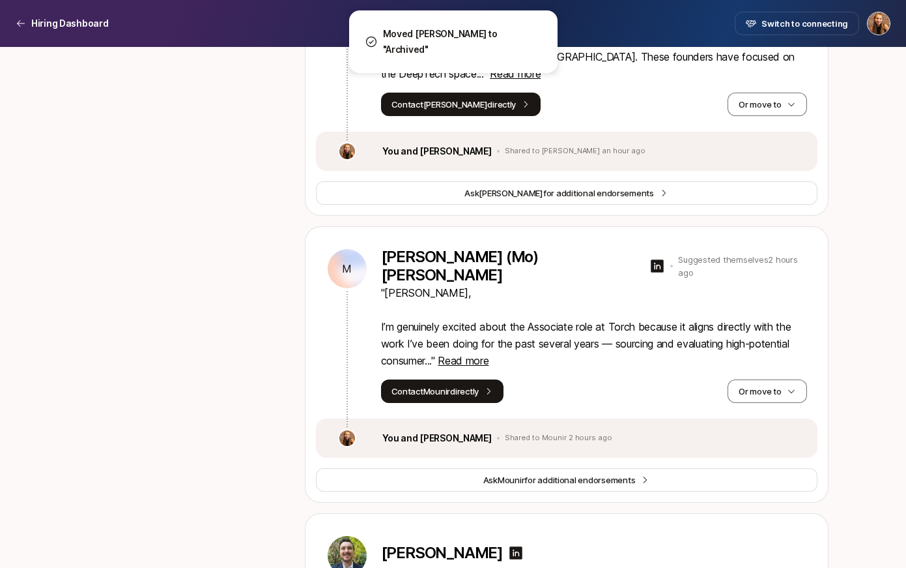
scroll to position [1655, 0]
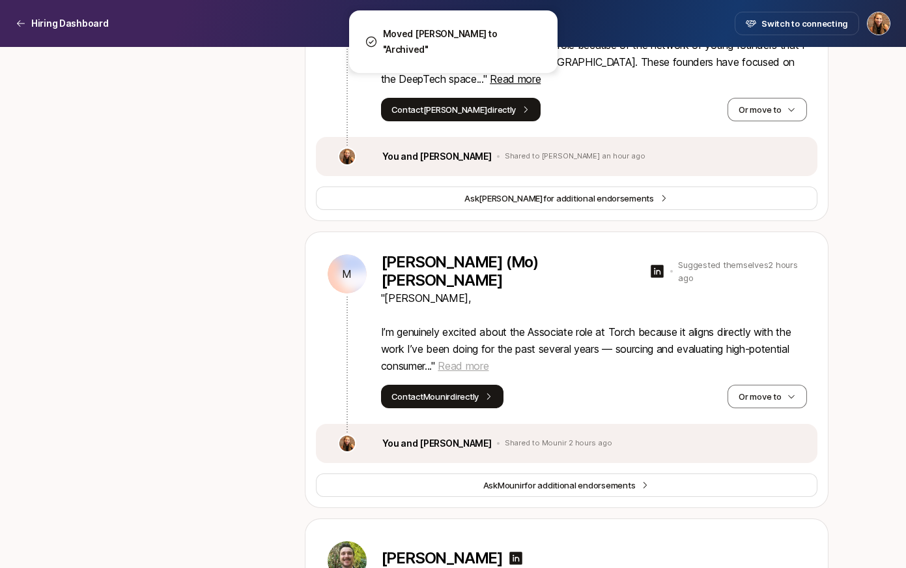
click at [488, 368] on span "Read more" at bounding box center [463, 365] width 51 height 13
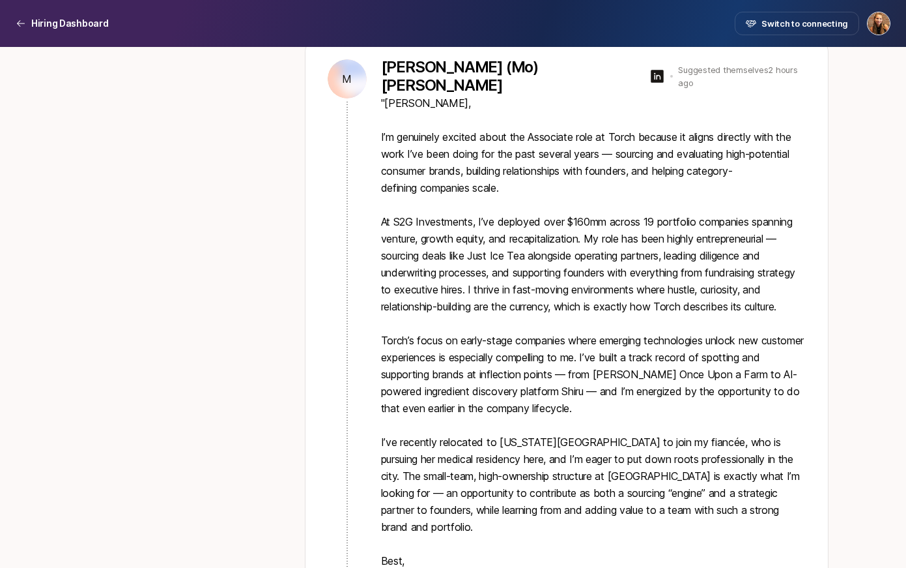
scroll to position [1804, 0]
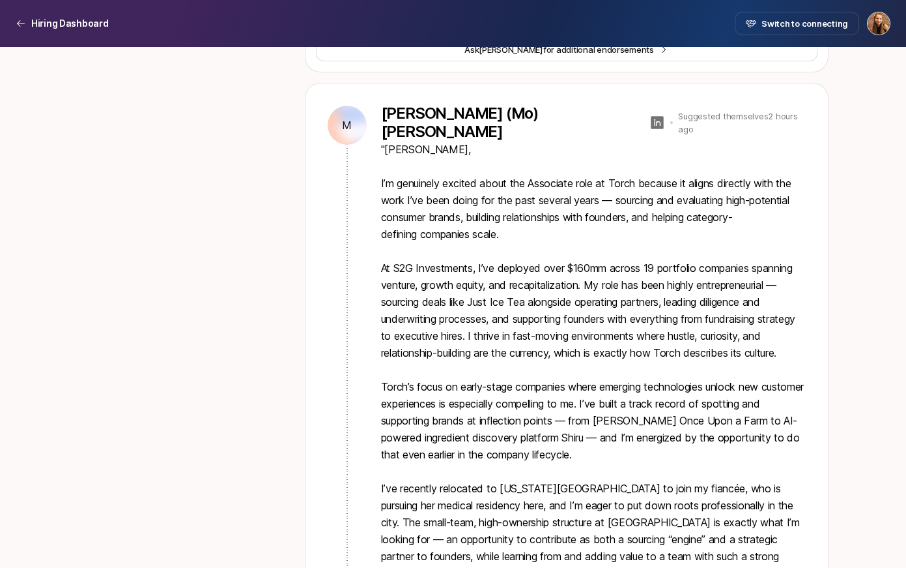
click at [650, 123] on icon at bounding box center [658, 123] width 16 height 16
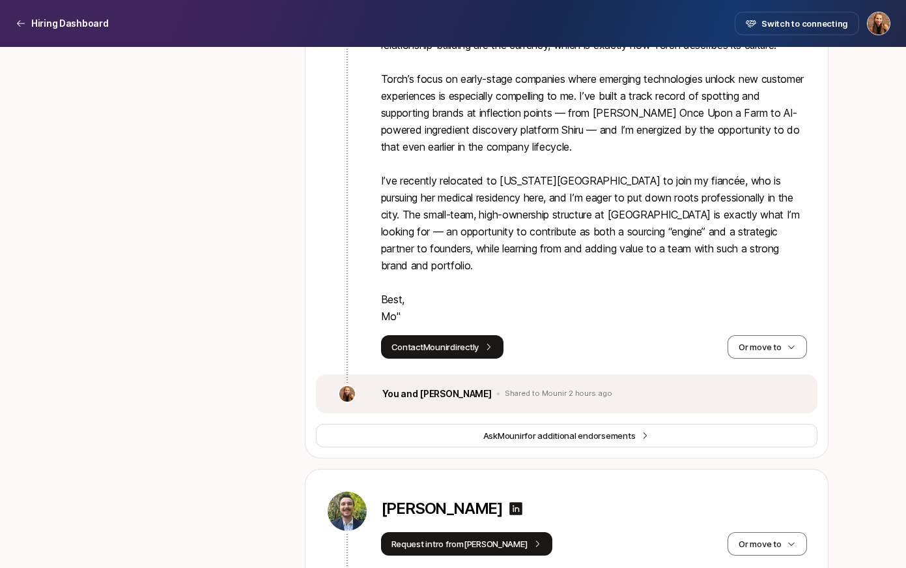
scroll to position [2112, 0]
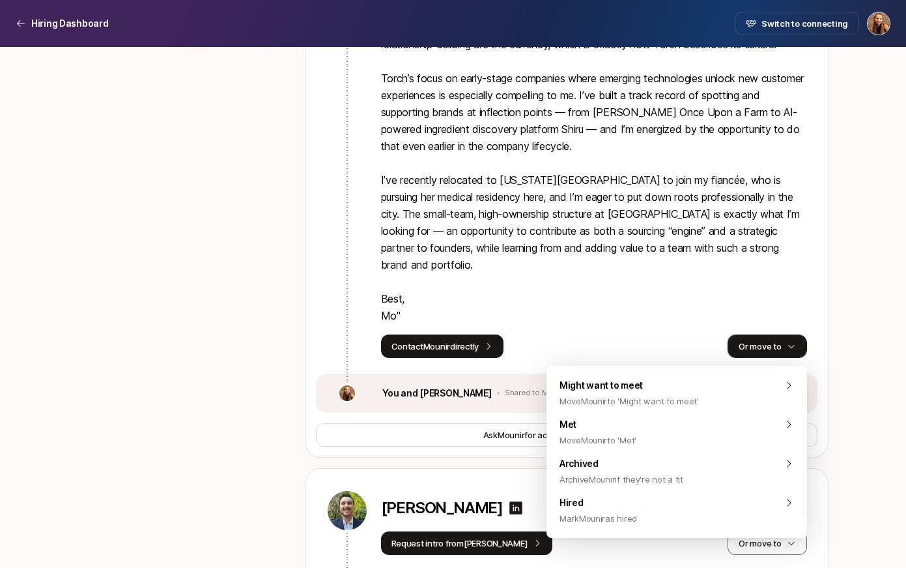
click at [768, 348] on button "Or move to" at bounding box center [767, 345] width 79 height 23
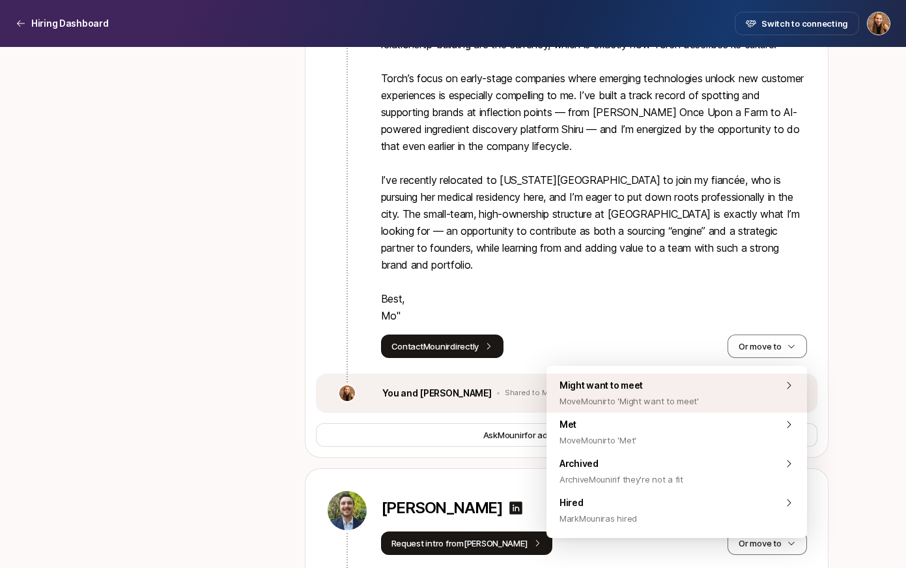
click at [678, 398] on span "Move Mounir to 'Might want to meet'" at bounding box center [629, 401] width 139 height 16
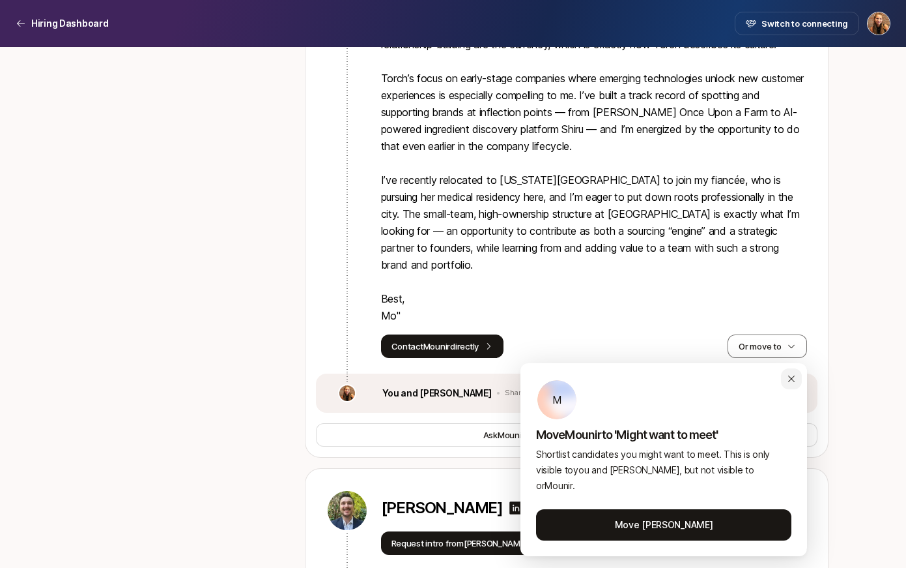
click at [791, 378] on icon "button" at bounding box center [791, 378] width 7 height 7
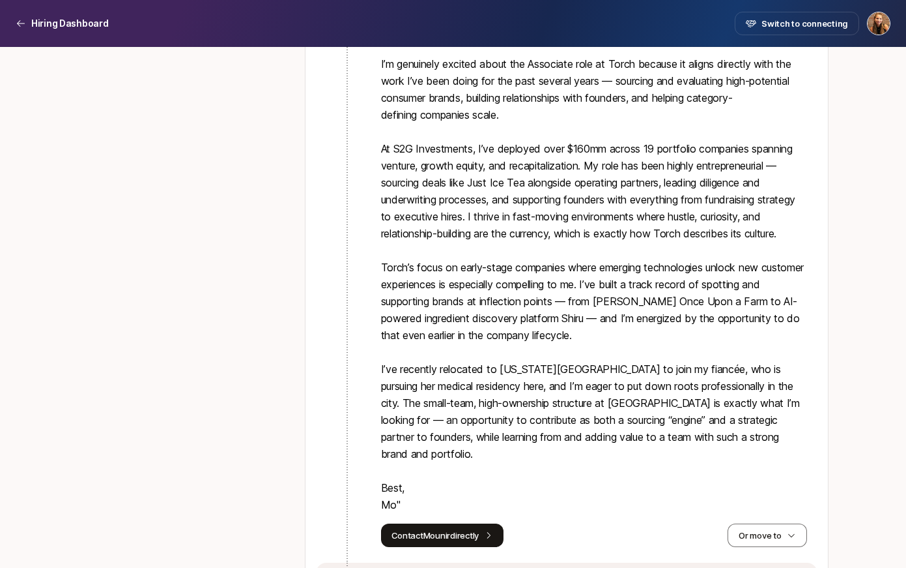
scroll to position [2099, 0]
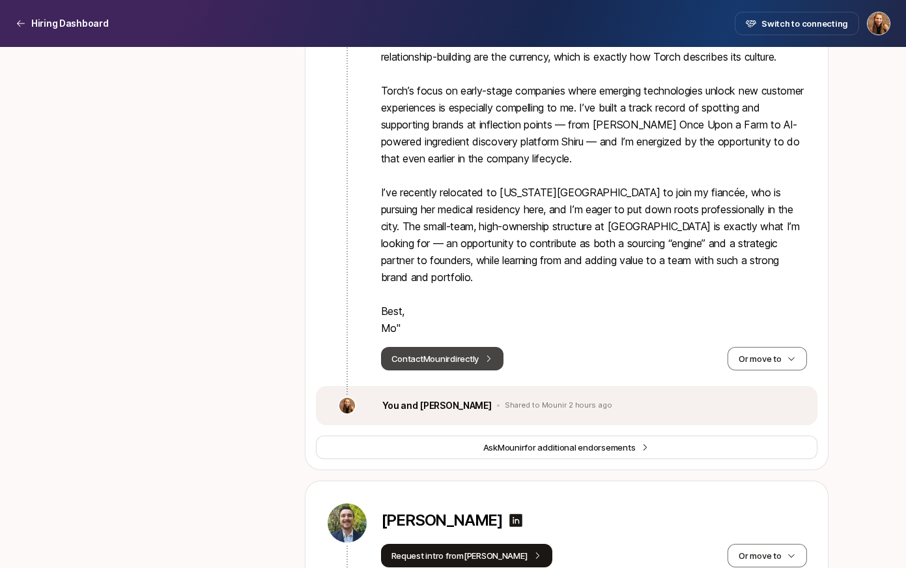
click at [451, 361] on button "Contact Mounir directly" at bounding box center [442, 358] width 123 height 23
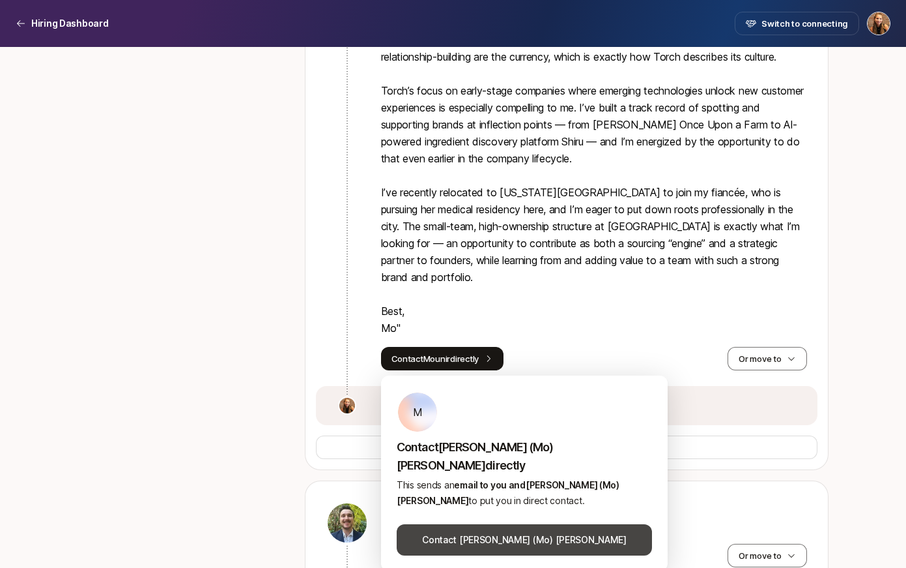
click at [516, 524] on button "Contact Mounir (Mo) Ghabrial" at bounding box center [524, 539] width 255 height 31
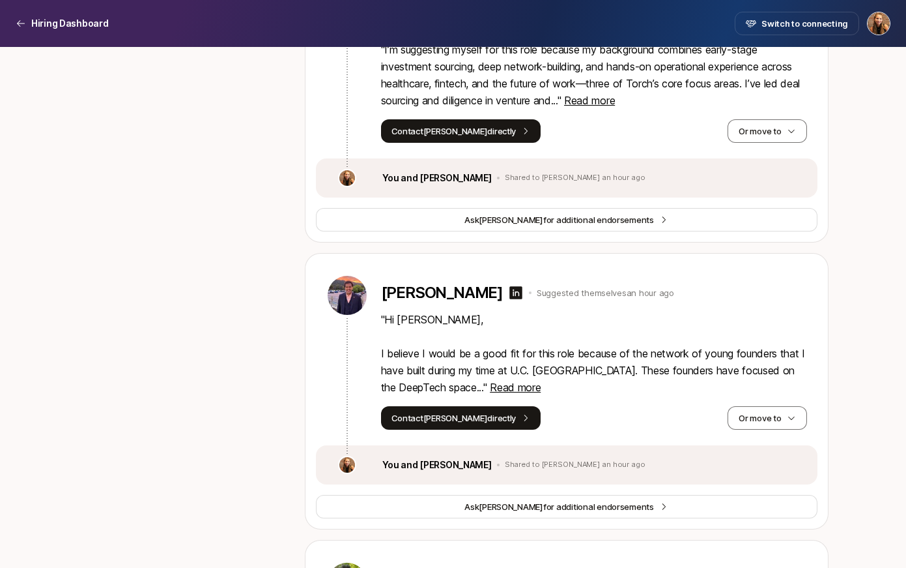
scroll to position [1372, 0]
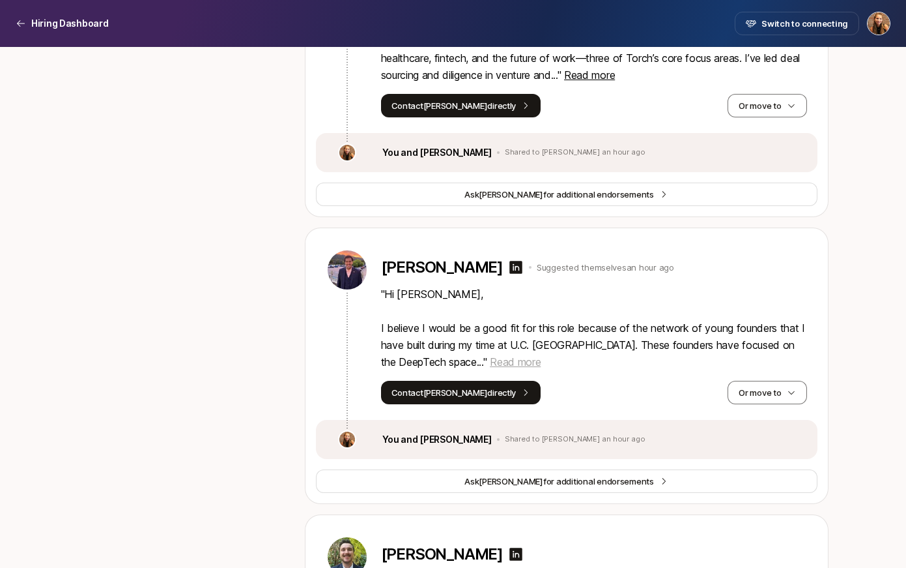
click at [490, 364] on span "Read more" at bounding box center [515, 361] width 51 height 13
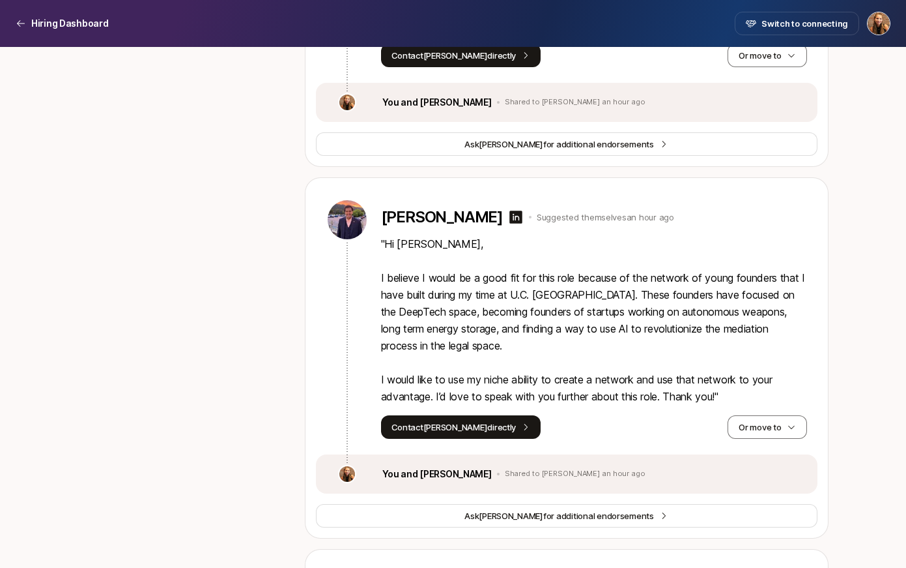
scroll to position [1423, 0]
click at [510, 216] on icon at bounding box center [516, 216] width 13 height 13
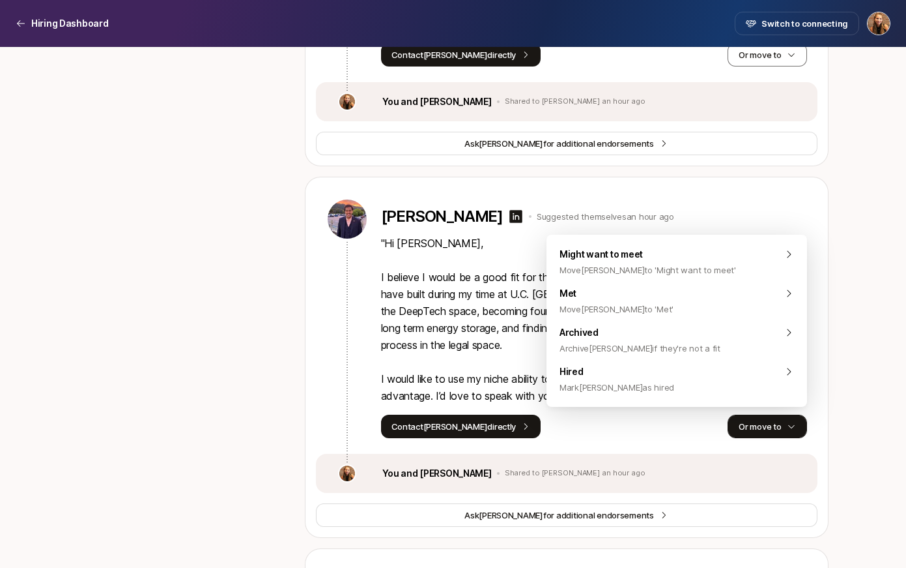
click at [762, 430] on button "Or move to" at bounding box center [767, 425] width 79 height 23
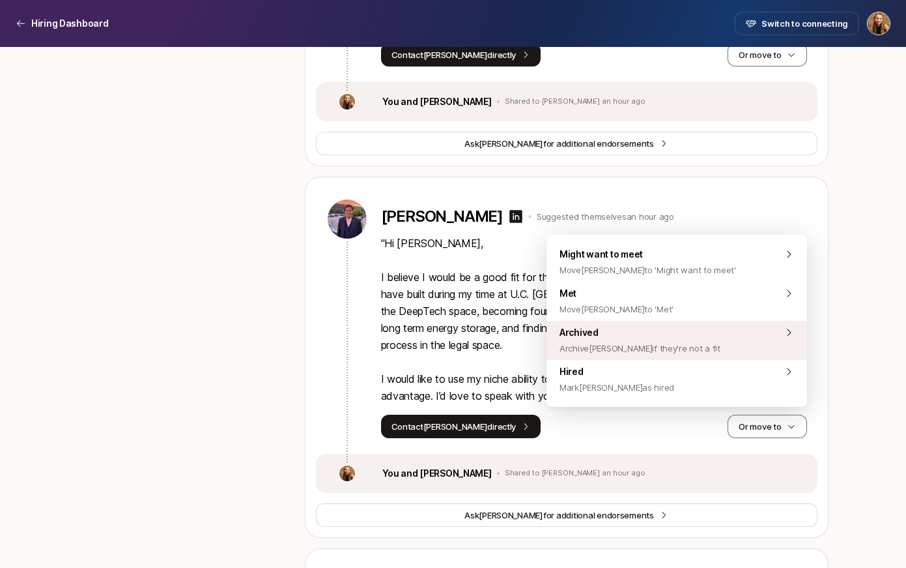
click at [685, 340] on span "Archive Utkarsh if they're not a fit" at bounding box center [640, 348] width 161 height 16
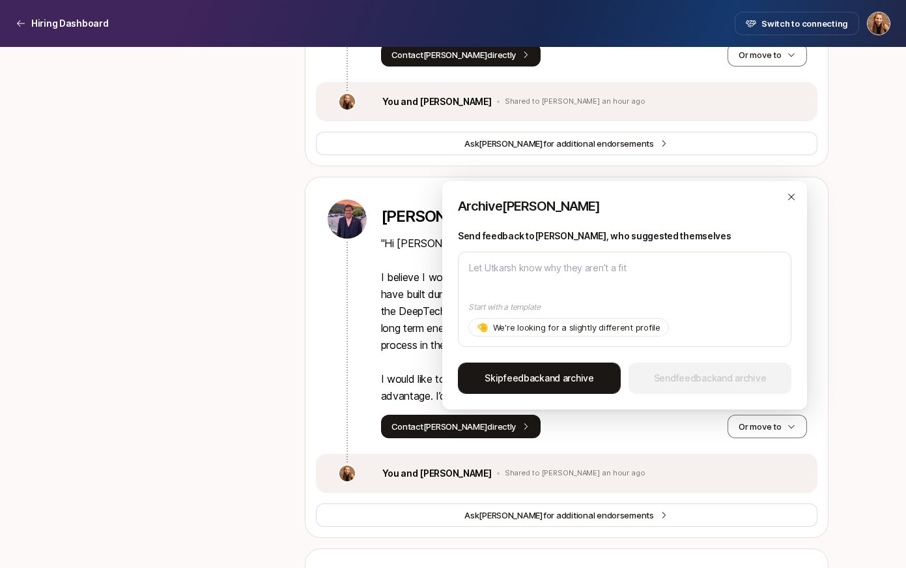
click at [597, 378] on button "Skip feedback and archive" at bounding box center [539, 377] width 163 height 31
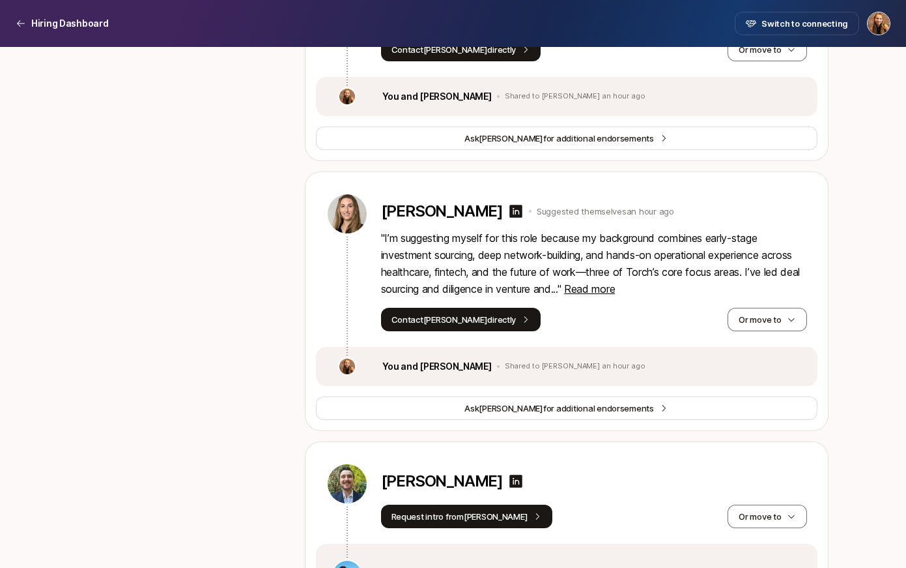
scroll to position [1153, 0]
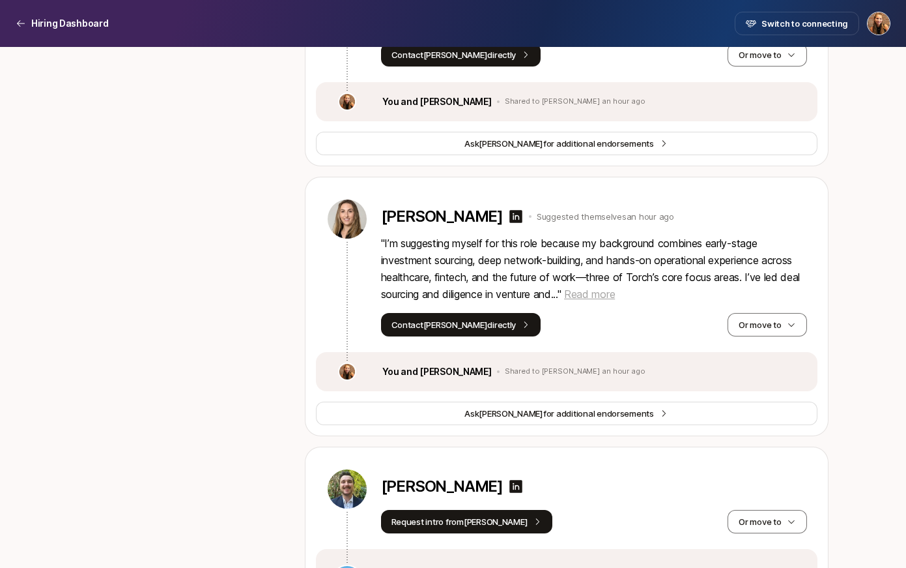
click at [598, 297] on span "Read more" at bounding box center [589, 293] width 51 height 13
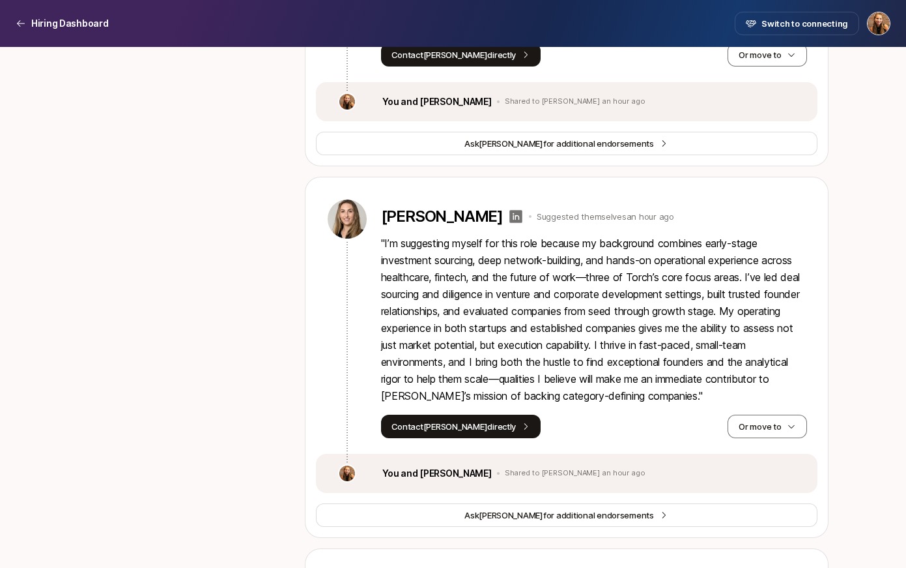
click at [508, 219] on icon at bounding box center [516, 217] width 16 height 16
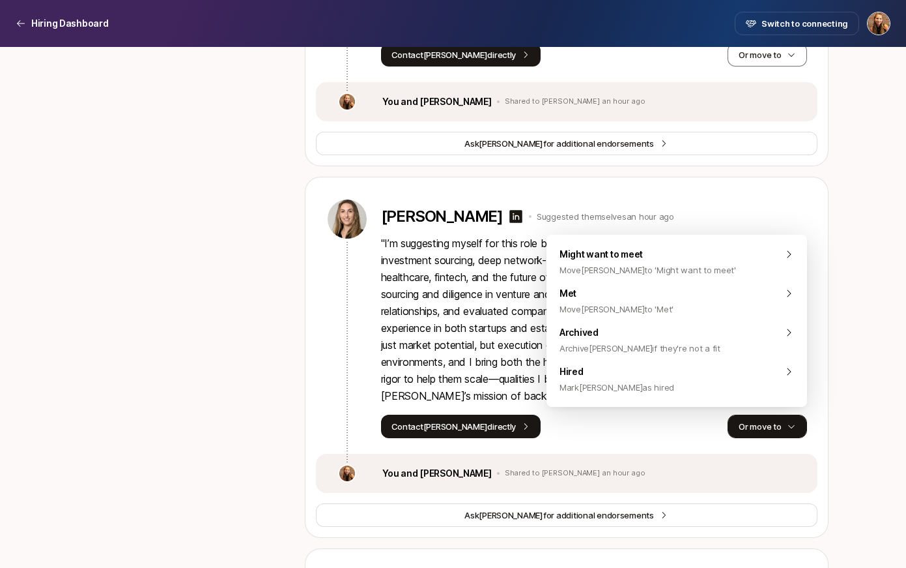
click at [785, 424] on button "Or move to" at bounding box center [767, 425] width 79 height 23
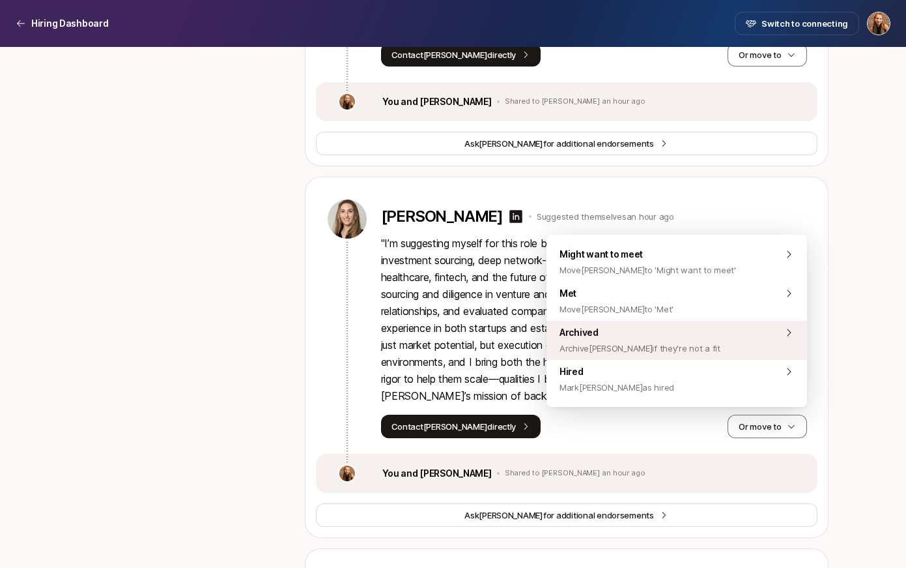
click at [696, 336] on div "Archived Archive Lisa if they're not a fit" at bounding box center [677, 340] width 261 height 39
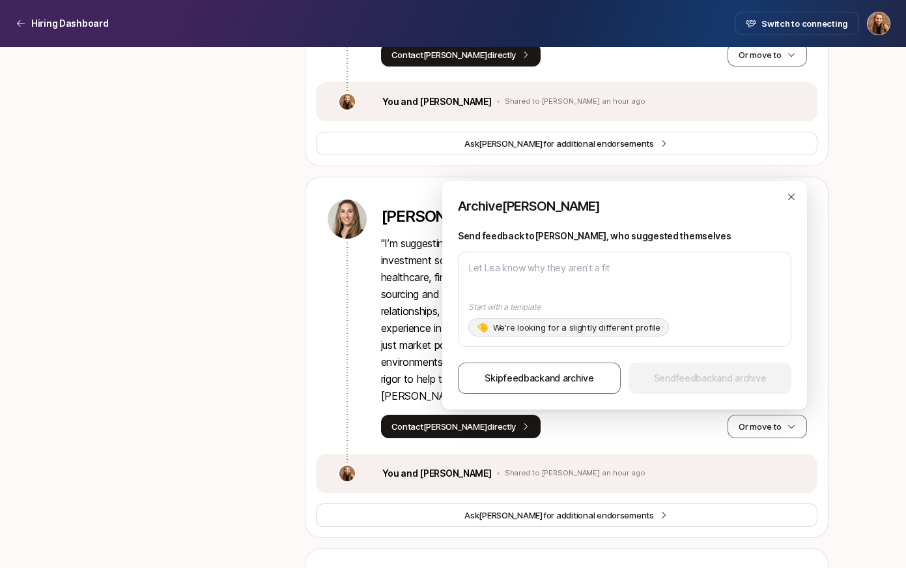
click at [553, 328] on p "We're looking for a slightly different profile" at bounding box center [576, 327] width 167 height 13
type textarea "x"
type textarea "Hi Lisa, Thanks for your interest in the Associate!! Your background looks grea…"
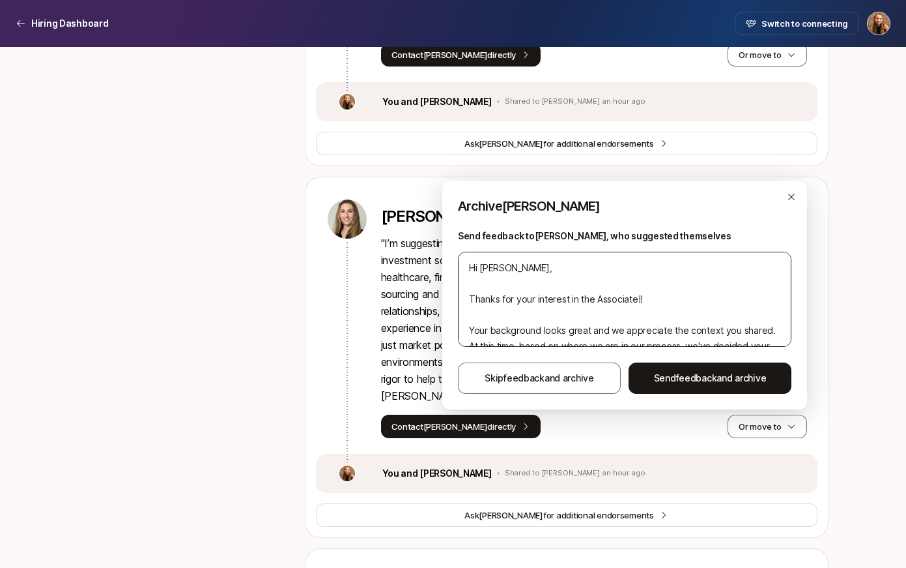
scroll to position [18, 0]
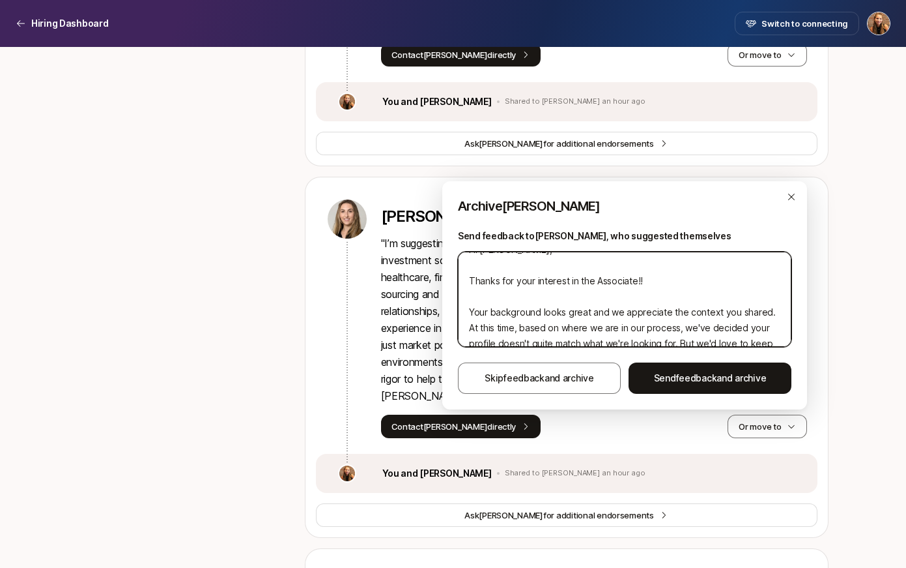
click at [642, 283] on textarea "Hi Lisa, Thanks for your interest in the Associate!! Your background looks grea…" at bounding box center [625, 299] width 334 height 95
type textarea "x"
type textarea "Hi Lisa, Thanks for your interest in the Associate! Your background looks great…"
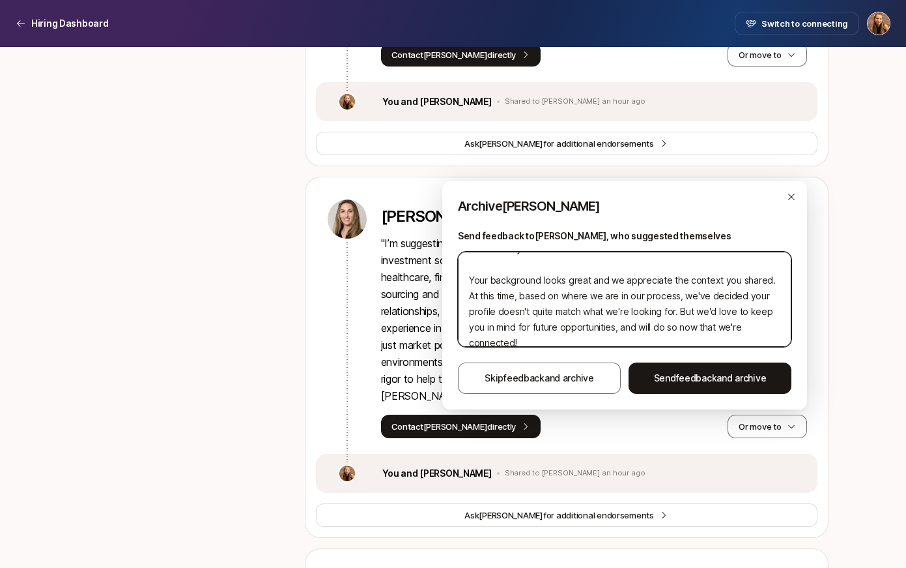
scroll to position [51, 0]
drag, startPoint x: 672, startPoint y: 293, endPoint x: 644, endPoint y: 308, distance: 31.8
click at [644, 308] on textarea "Hi Lisa, Thanks for your interest in the Associate! Your background looks great…" at bounding box center [625, 299] width 334 height 95
type textarea "x"
type textarea "Hi Lisa, Thanks for your interest in the Associate! Your background looks great…"
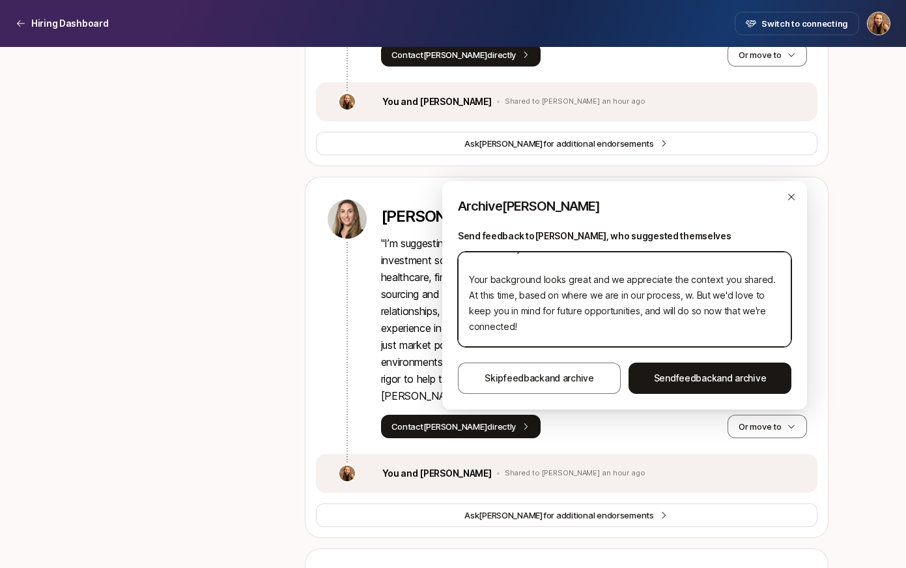
type textarea "x"
type textarea "Hi Lisa, Thanks for your interest in the Associate! Your background looks great…"
type textarea "x"
type textarea "Hi Lisa, Thanks for your interest in the Associate! Your background looks great…"
type textarea "x"
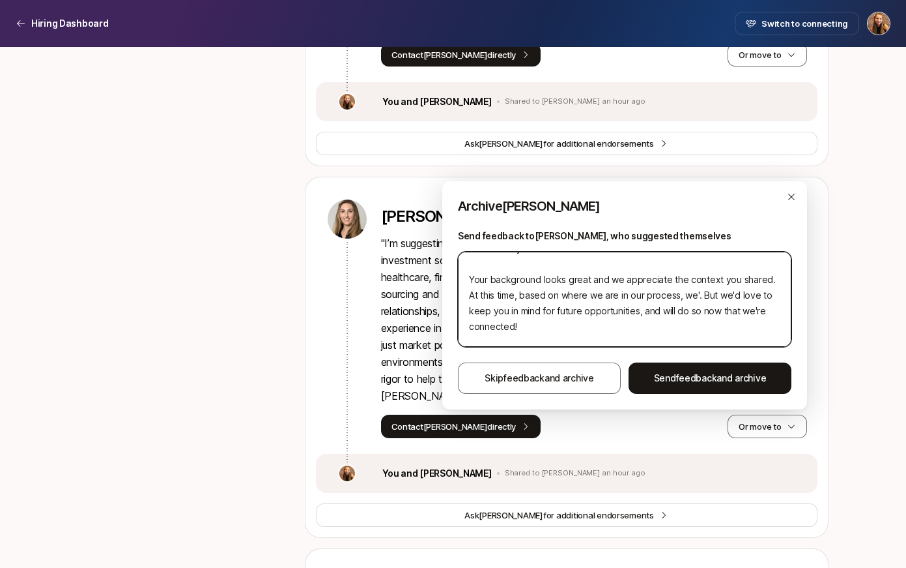
type textarea "Hi Lisa, Thanks for your interest in the Associate! Your background looks great…"
type textarea "x"
type textarea "Hi Lisa, Thanks for your interest in the Associate! Your background looks great…"
type textarea "x"
type textarea "Hi Lisa, Thanks for your interest in the Associate! Your background looks great…"
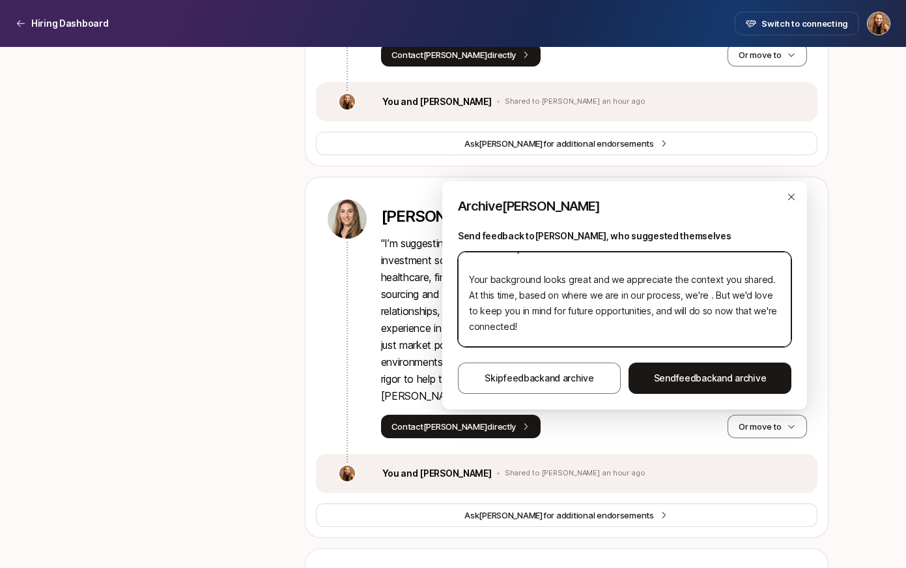
type textarea "x"
type textarea "Hi Lisa, Thanks for your interest in the Associate! Your background looks great…"
type textarea "x"
type textarea "Hi Lisa, Thanks for your interest in the Associate! Your background looks great…"
type textarea "x"
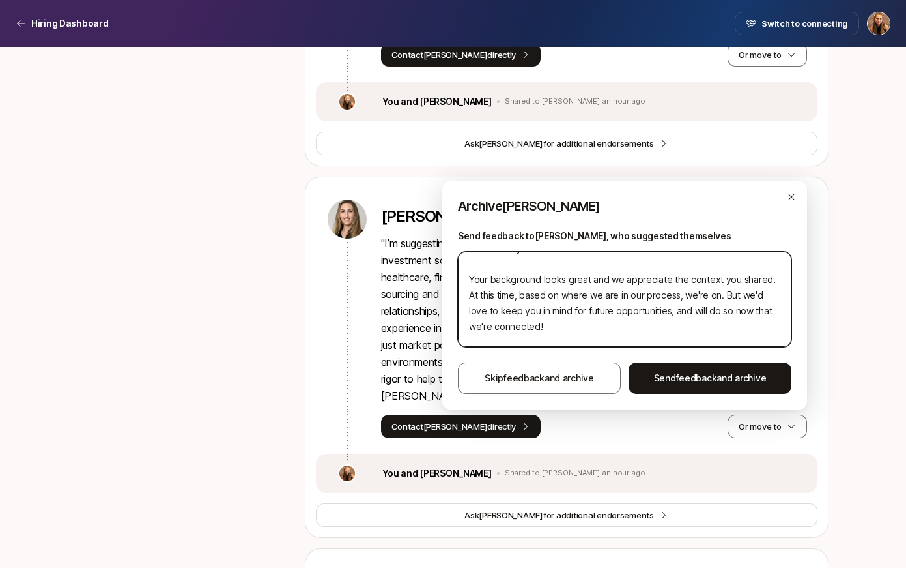
type textarea "Hi Lisa, Thanks for your interest in the Associate! Your background looks great…"
type textarea "x"
type textarea "Hi Lisa, Thanks for your interest in the Associate! Your background looks great…"
type textarea "x"
type textarea "Hi Lisa, Thanks for your interest in the Associate! Your background looks great…"
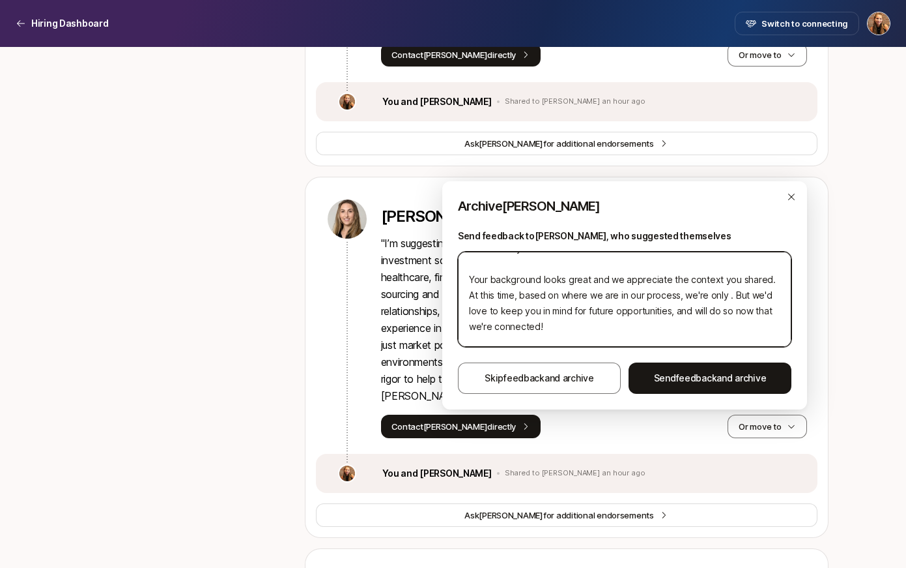
type textarea "x"
type textarea "Hi Lisa, Thanks for your interest in the Associate! Your background looks great…"
type textarea "x"
type textarea "Hi Lisa, Thanks for your interest in the Associate! Your background looks great…"
type textarea "x"
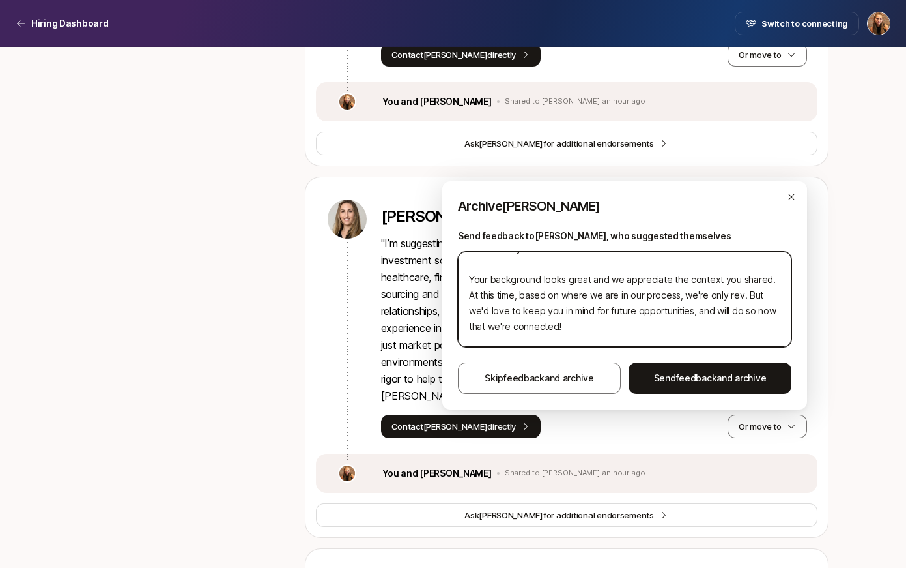
type textarea "Hi Lisa, Thanks for your interest in the Associate! Your background looks great…"
type textarea "x"
type textarea "Hi Lisa, Thanks for your interest in the Associate! Your background looks great…"
type textarea "x"
type textarea "Hi Lisa, Thanks for your interest in the Associate! Your background looks great…"
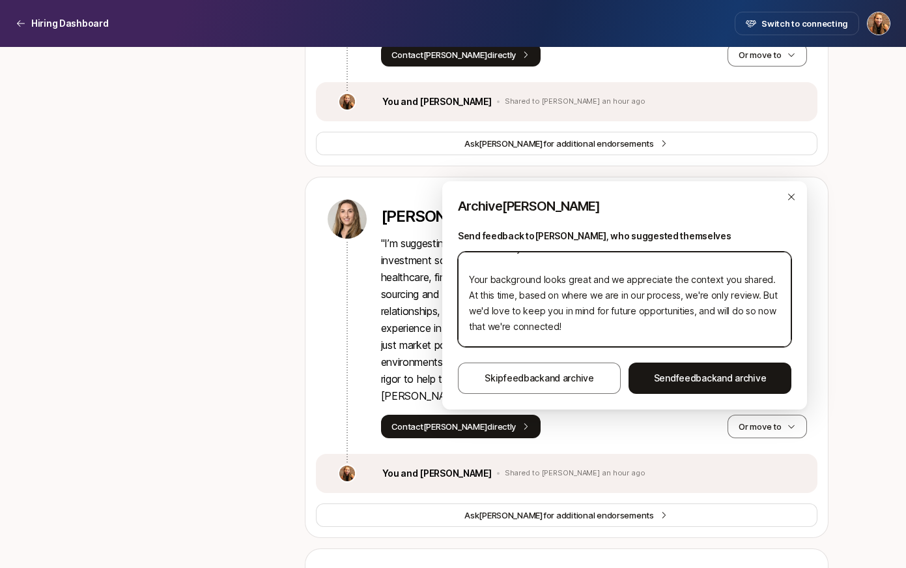
type textarea "x"
type textarea "Hi Lisa, Thanks for your interest in the Associate! Your background looks great…"
type textarea "x"
type textarea "Hi Lisa, Thanks for your interest in the Associate! Your background looks great…"
type textarea "x"
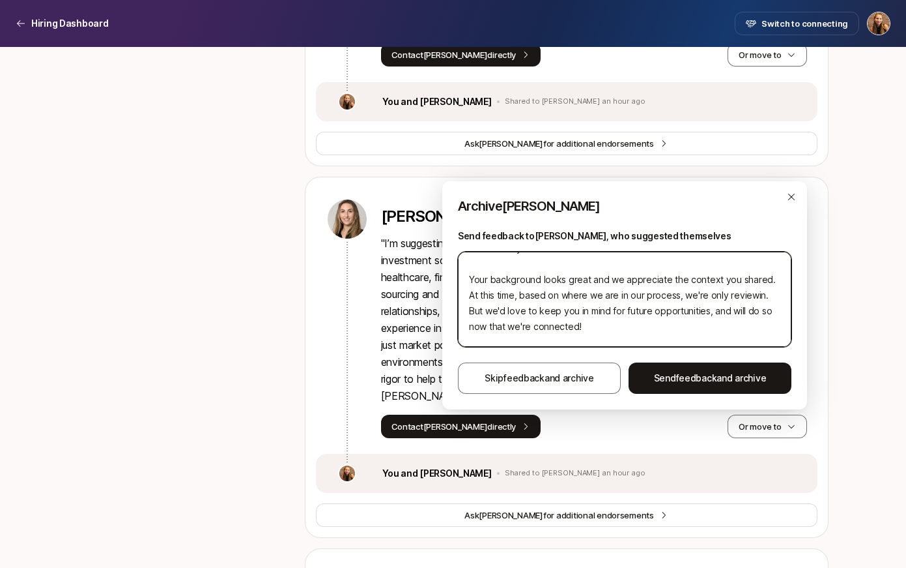
type textarea "Hi Lisa, Thanks for your interest in the Associate! Your background looks great…"
type textarea "x"
type textarea "Hi Lisa, Thanks for your interest in the Associate! Your background looks great…"
type textarea "x"
type textarea "Hi Lisa, Thanks for your interest in the Associate! Your background looks great…"
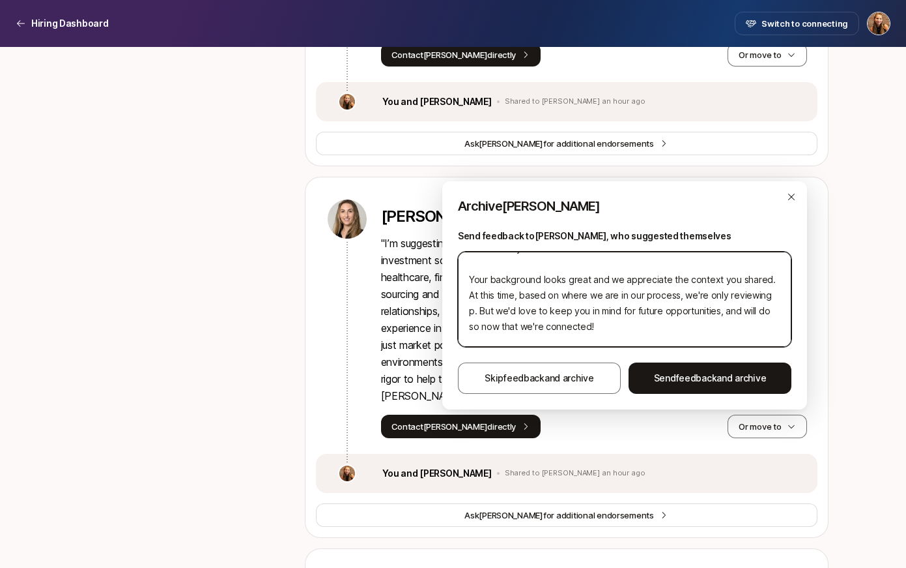
type textarea "x"
type textarea "Hi Lisa, Thanks for your interest in the Associate! Your background looks great…"
type textarea "x"
type textarea "Hi Lisa, Thanks for your interest in the Associate! Your background looks great…"
type textarea "x"
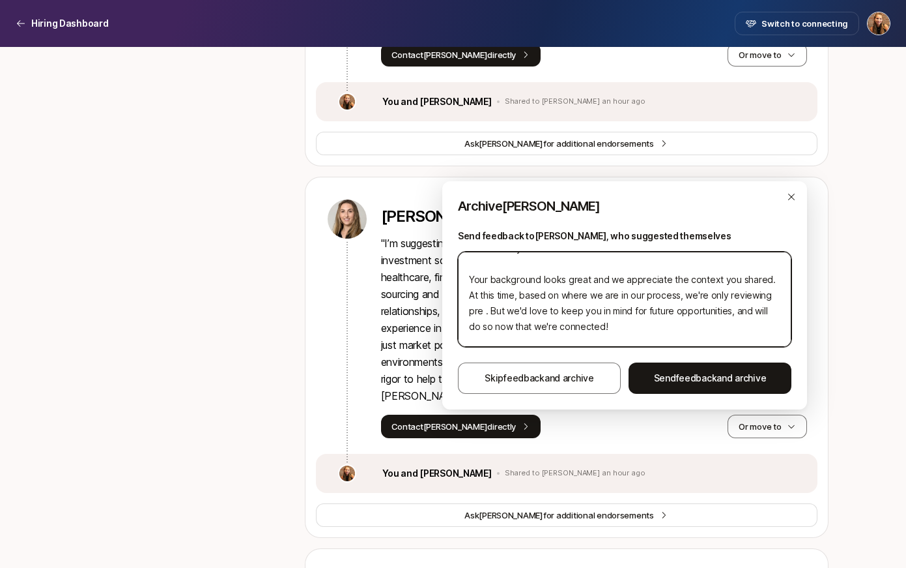
type textarea "Hi Lisa, Thanks for your interest in the Associate! Your background looks great…"
type textarea "x"
type textarea "Hi Lisa, Thanks for your interest in the Associate! Your background looks great…"
type textarea "x"
type textarea "Hi Lisa, Thanks for your interest in the Associate! Your background looks great…"
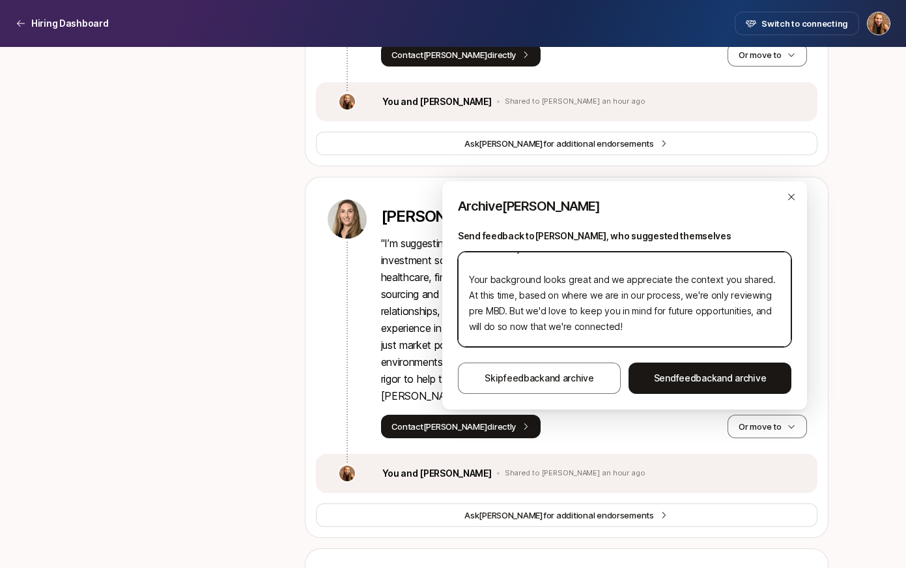
type textarea "x"
type textarea "Hi Lisa, Thanks for your interest in the Associate! Your background looks great…"
type textarea "x"
type textarea "Hi Lisa, Thanks for your interest in the Associate! Your background looks great…"
type textarea "x"
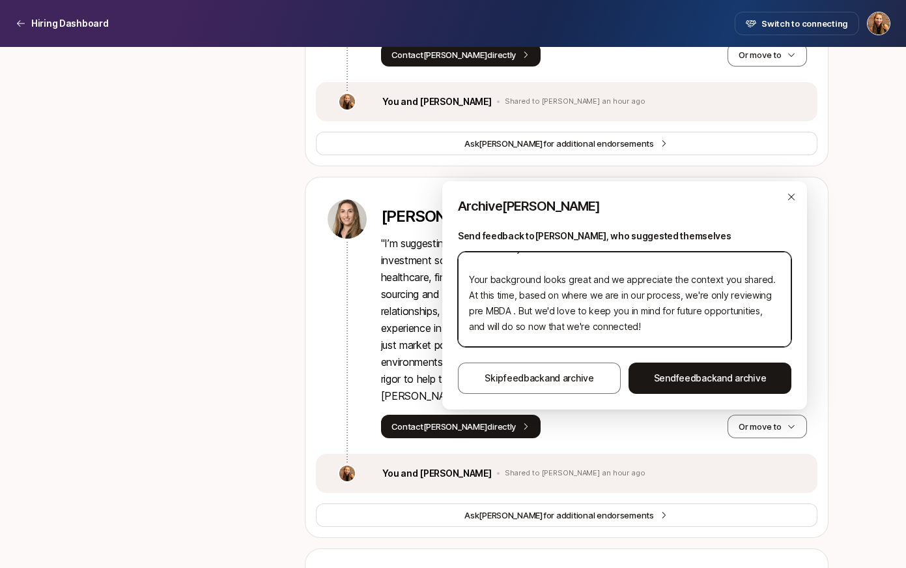
type textarea "Hi Lisa, Thanks for your interest in the Associate! Your background looks great…"
type textarea "x"
type textarea "Hi Lisa, Thanks for your interest in the Associate! Your background looks great…"
type textarea "x"
type textarea "Hi Lisa, Thanks for your interest in the Associate! Your background looks great…"
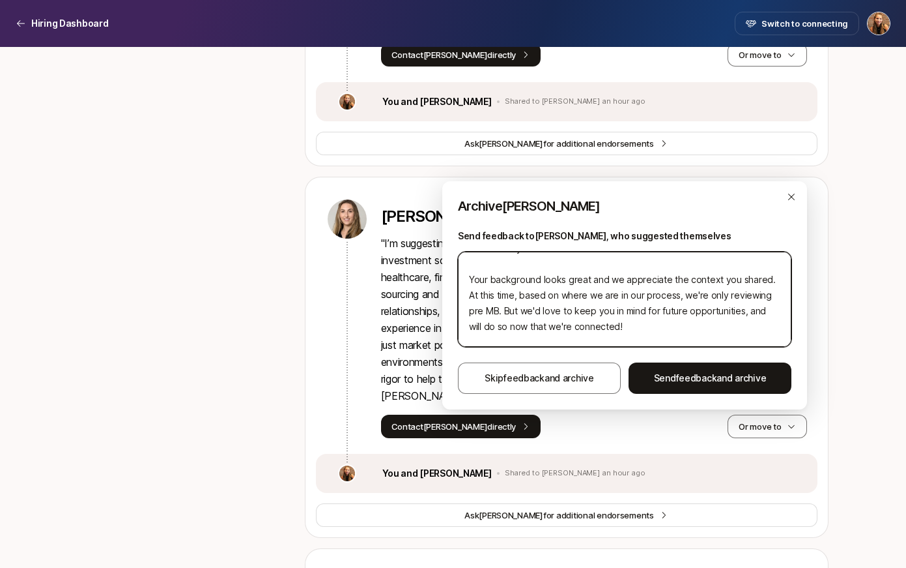
type textarea "x"
type textarea "Hi Lisa, Thanks for your interest in the Associate! Your background looks great…"
type textarea "x"
type textarea "Hi Lisa, Thanks for your interest in the Associate! Your background looks great…"
type textarea "x"
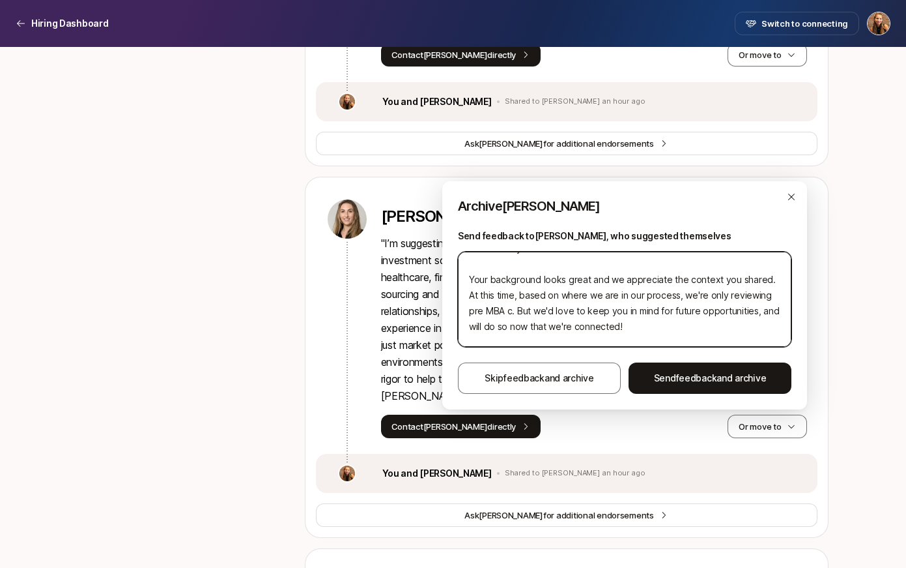
type textarea "Hi Lisa, Thanks for your interest in the Associate! Your background looks great…"
type textarea "x"
type textarea "Hi Lisa, Thanks for your interest in the Associate! Your background looks great…"
type textarea "x"
type textarea "Hi Lisa, Thanks for your interest in the Associate! Your background looks great…"
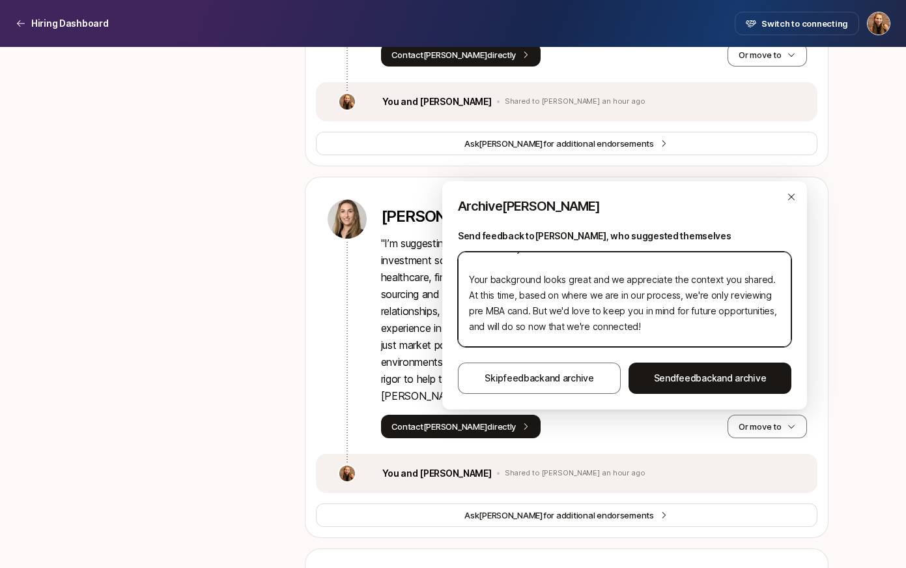
type textarea "x"
type textarea "Hi Lisa, Thanks for your interest in the Associate! Your background looks great…"
type textarea "x"
type textarea "Hi Lisa, Thanks for your interest in the Associate! Your background looks great…"
type textarea "x"
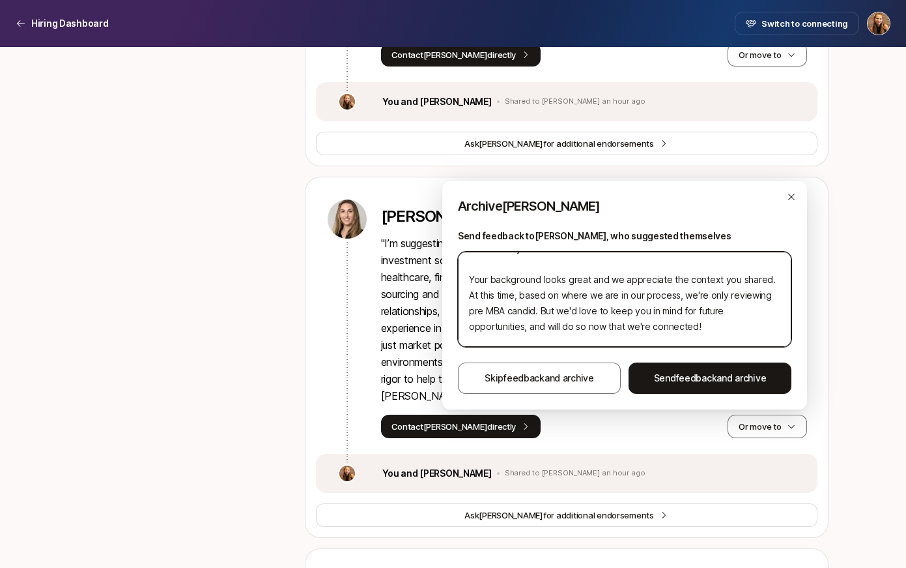
type textarea "Hi Lisa, Thanks for your interest in the Associate! Your background looks great…"
type textarea "x"
type textarea "Hi Lisa, Thanks for your interest in the Associate! Your background looks great…"
type textarea "x"
type textarea "Hi Lisa, Thanks for your interest in the Associate! Your background looks great…"
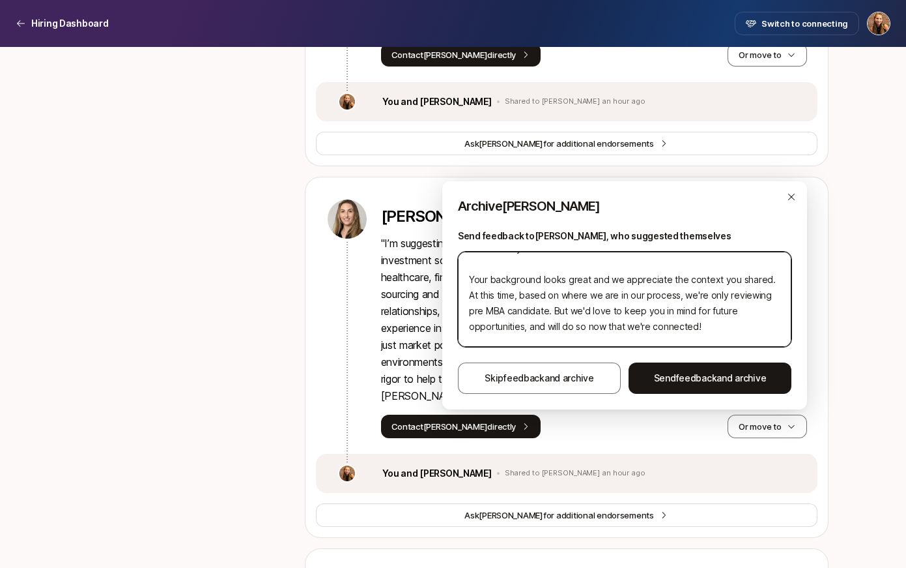
type textarea "x"
type textarea "Hi Lisa, Thanks for your interest in the Associate! Your background looks great…"
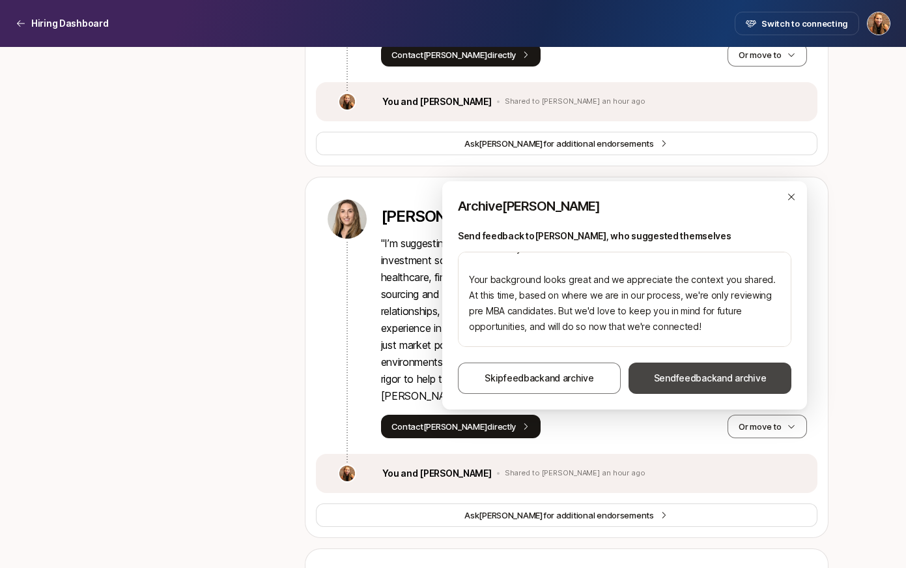
click at [703, 375] on span "feedback" at bounding box center [696, 377] width 41 height 11
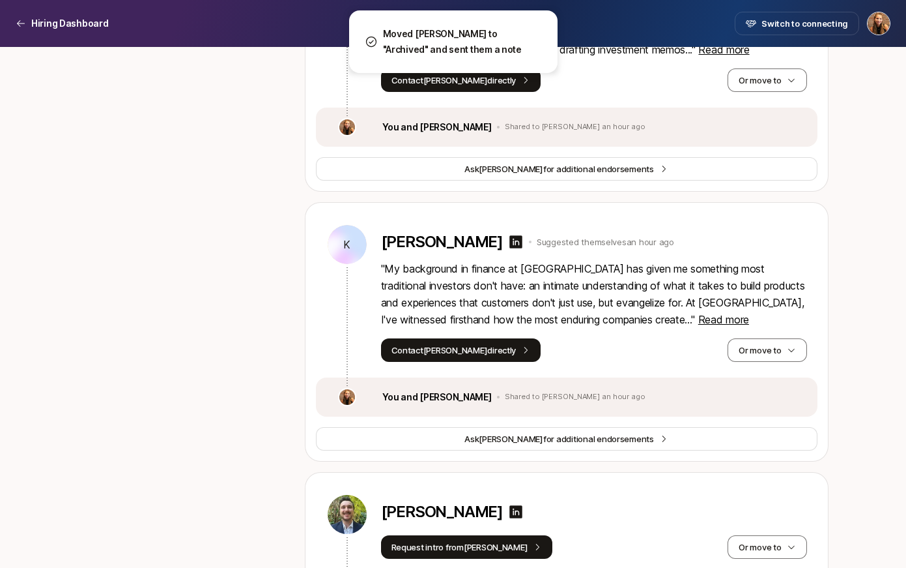
scroll to position [857, 0]
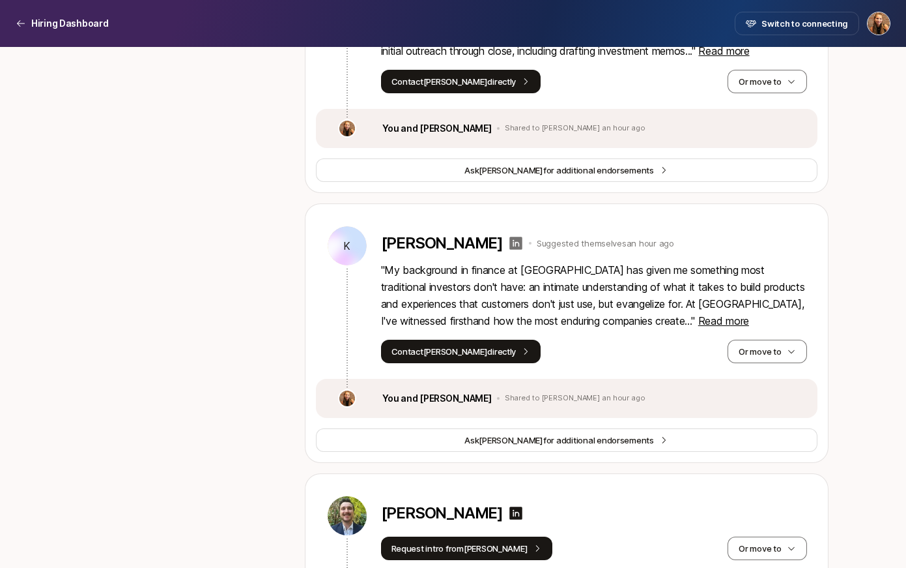
click at [510, 247] on icon at bounding box center [516, 243] width 13 height 13
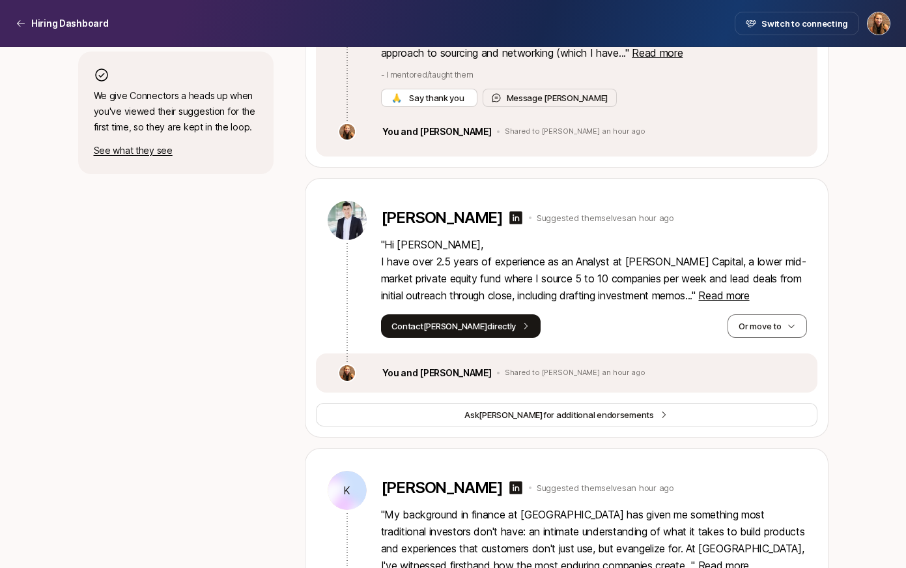
scroll to position [611, 0]
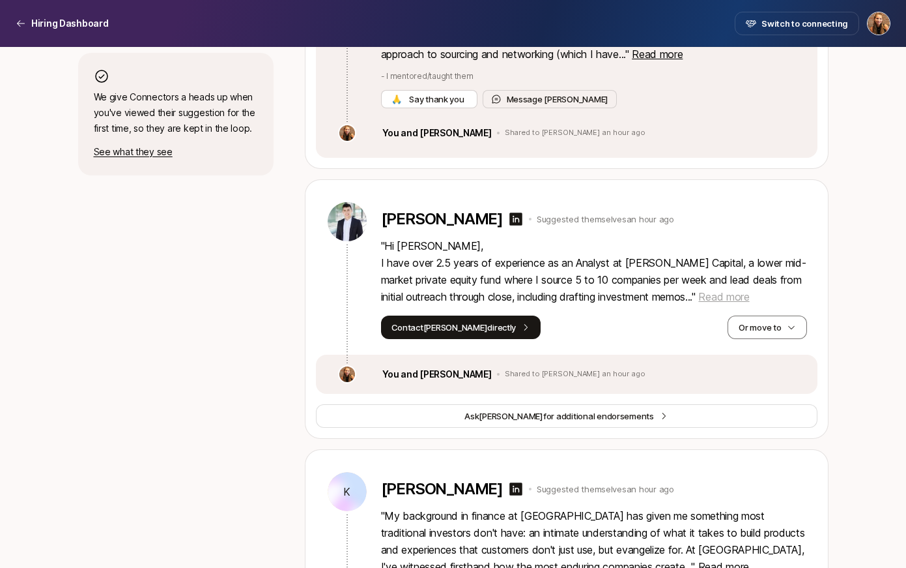
click at [706, 296] on span "Read more" at bounding box center [724, 296] width 51 height 13
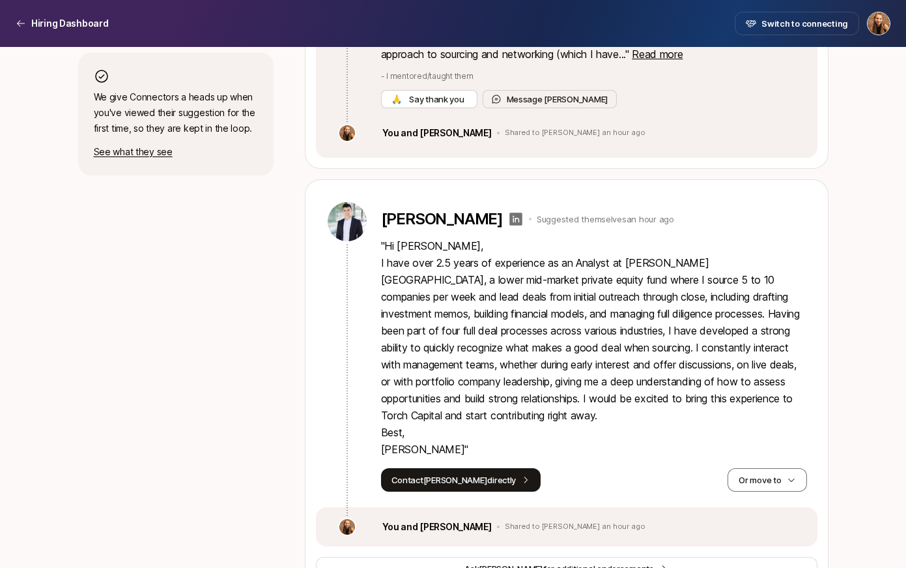
click at [510, 217] on icon at bounding box center [516, 218] width 13 height 13
click at [442, 482] on button "Contact Daniel directly" at bounding box center [461, 479] width 160 height 23
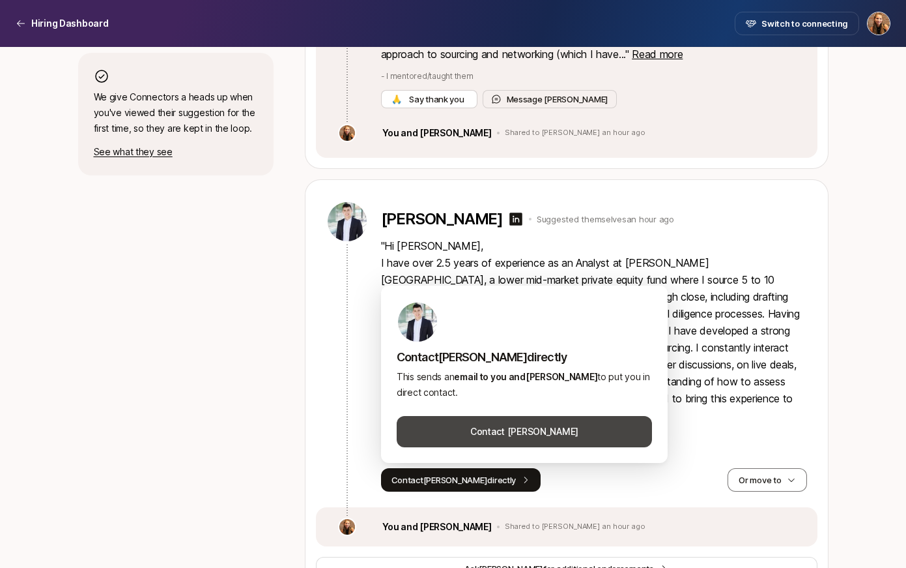
click at [531, 428] on button "Contact Daniel Markakos" at bounding box center [524, 431] width 255 height 31
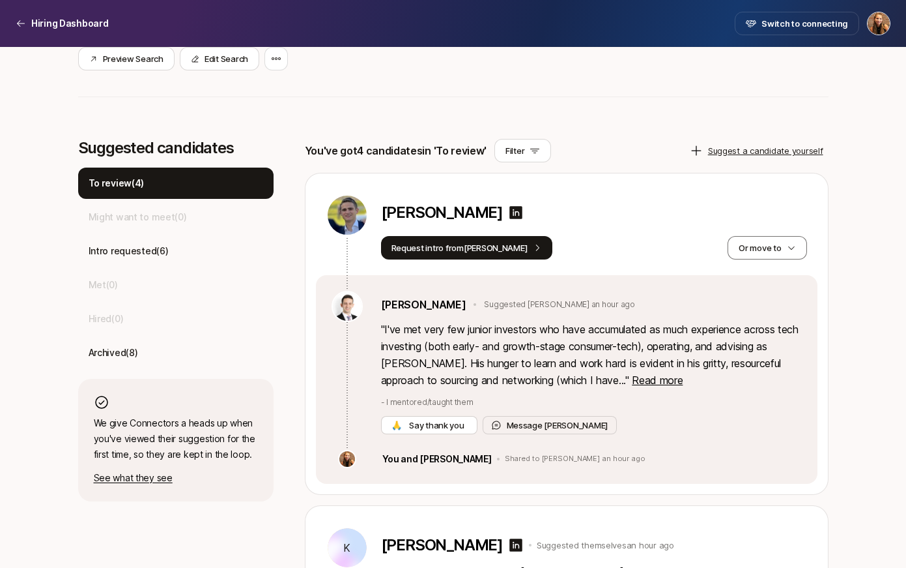
scroll to position [282, 0]
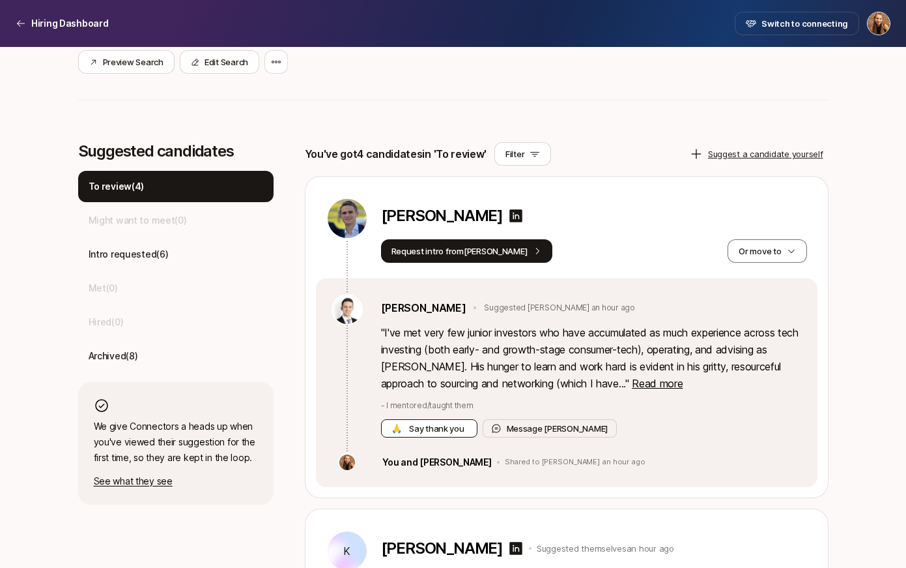
click at [425, 430] on span "Say thank you" at bounding box center [437, 428] width 60 height 13
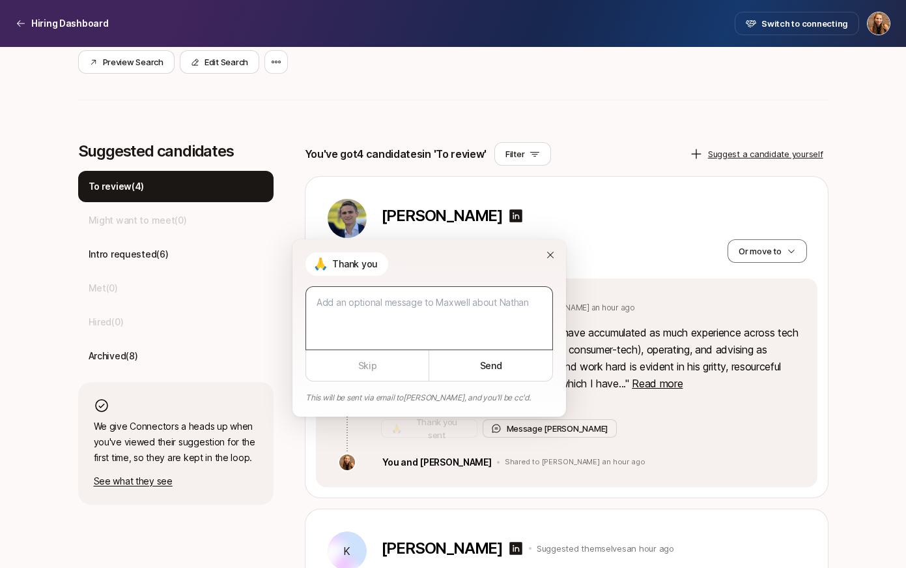
click at [442, 330] on textarea at bounding box center [430, 318] width 248 height 64
type textarea "x"
type textarea "T"
type textarea "x"
type textarea "Tha"
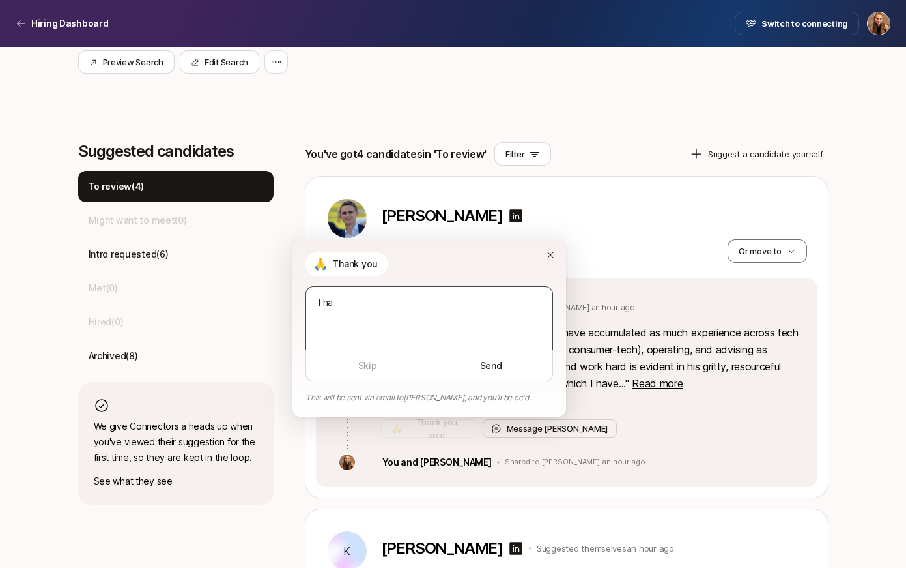
type textarea "x"
type textarea "Than"
type textarea "x"
type textarea "Thank"
type textarea "x"
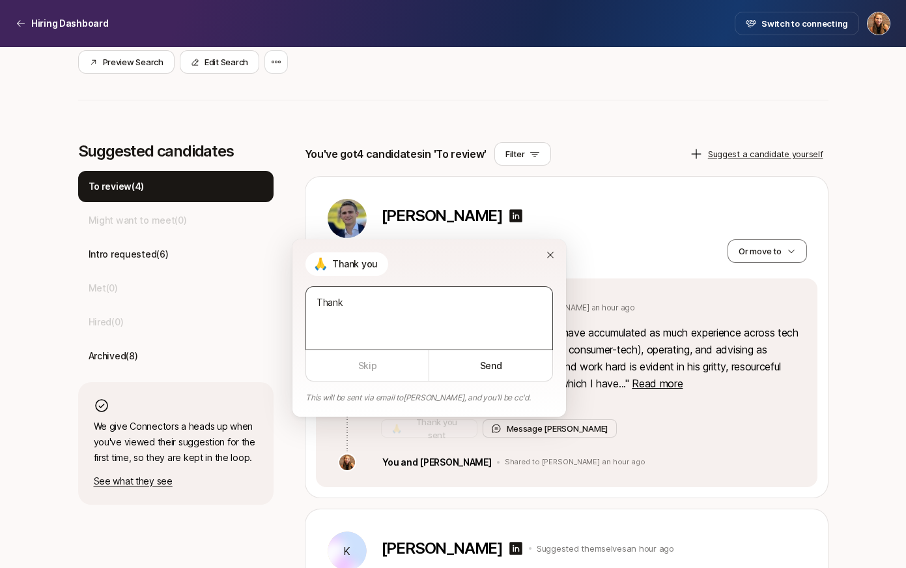
type textarea "Thanks"
type textarea "x"
type textarea "Thanks"
type textarea "x"
type textarea "Thanks s"
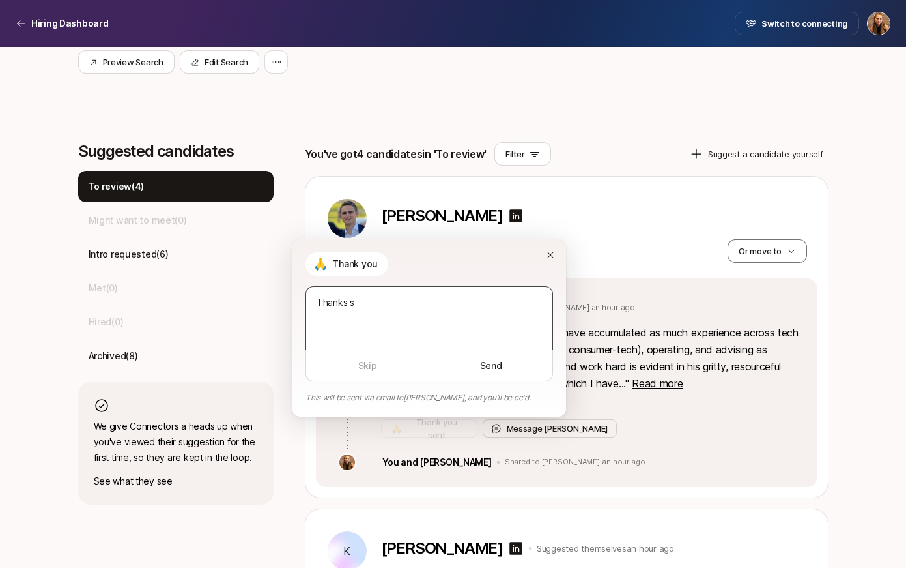
type textarea "x"
type textarea "Thanks so"
type textarea "x"
type textarea "Thanks so"
type textarea "x"
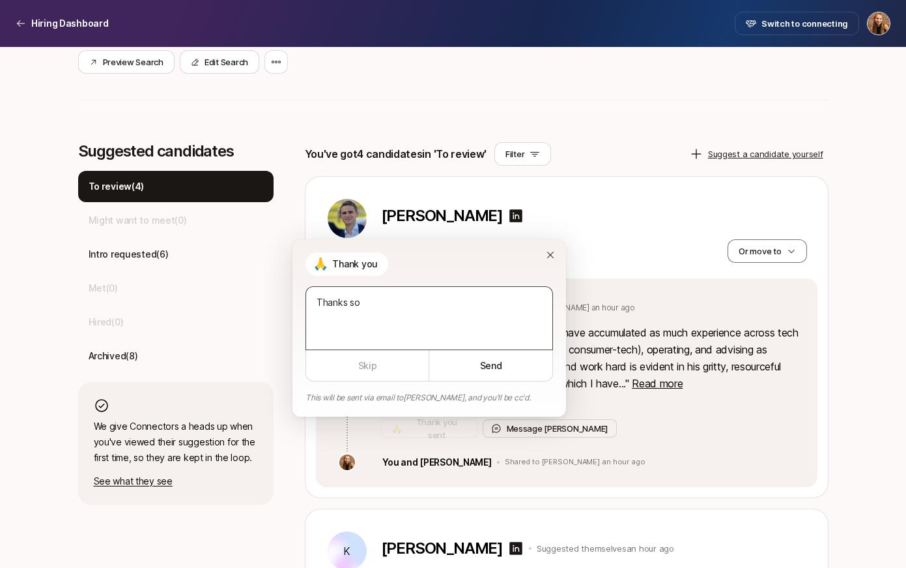
type textarea "Thanks so m"
type textarea "x"
type textarea "Thanks so mu"
type textarea "x"
type textarea "Thanks so muc"
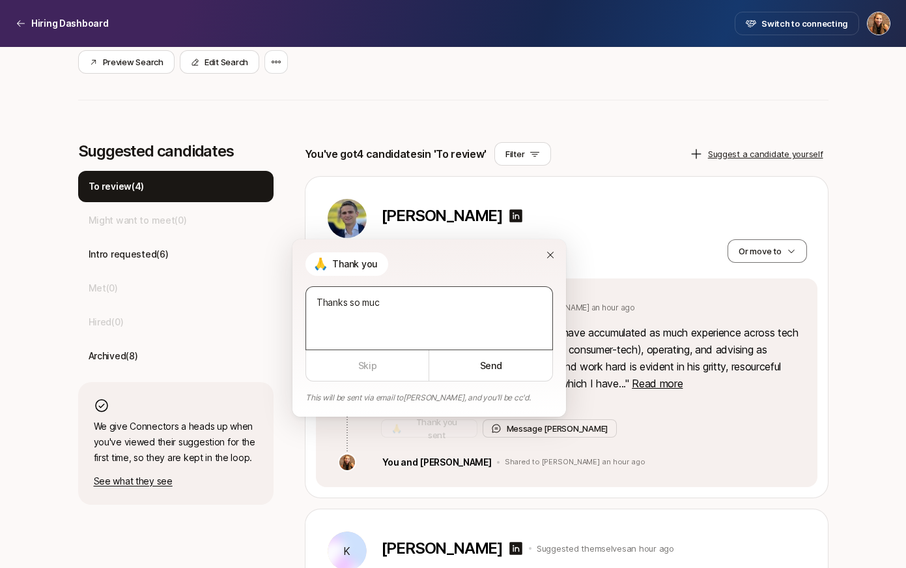
type textarea "x"
type textarea "Thanks so much"
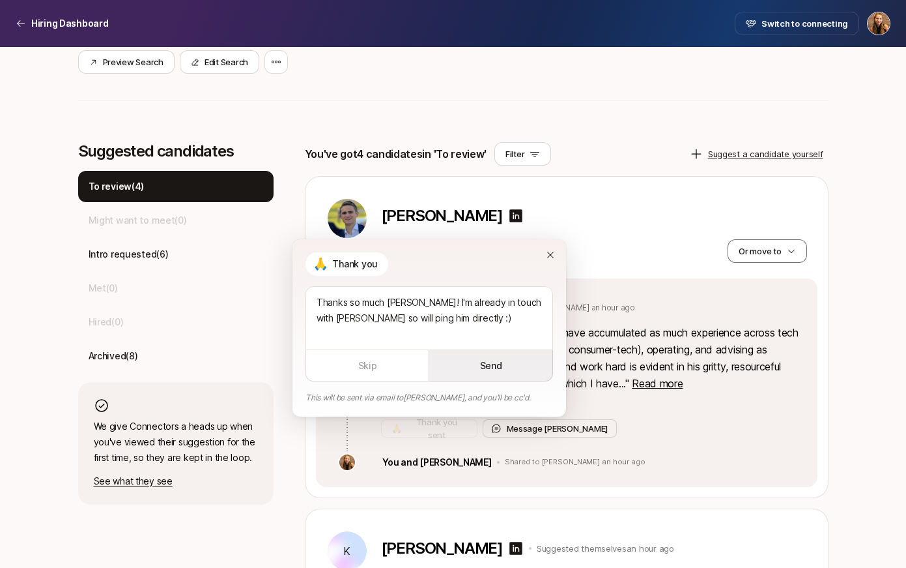
click at [500, 376] on button "Send" at bounding box center [491, 365] width 124 height 31
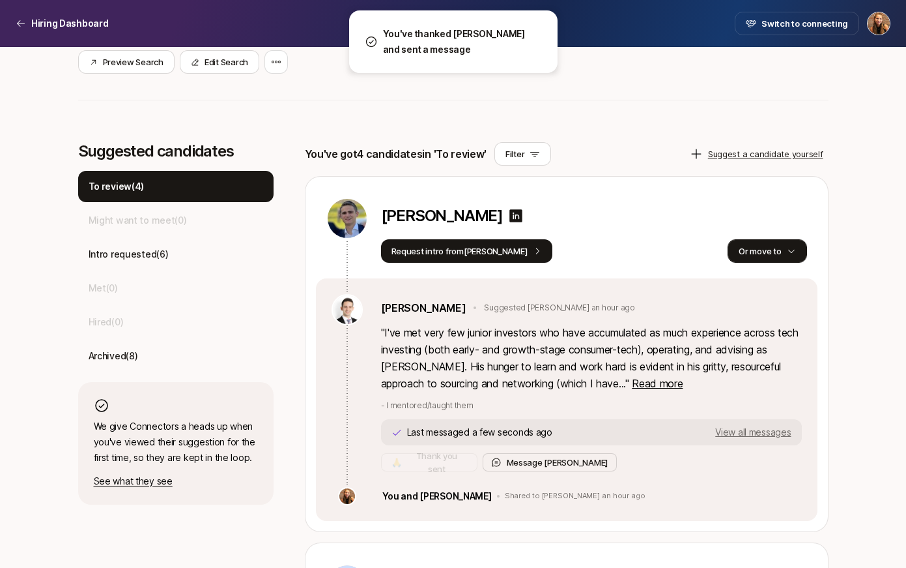
click at [778, 253] on button "Or move to" at bounding box center [767, 250] width 79 height 23
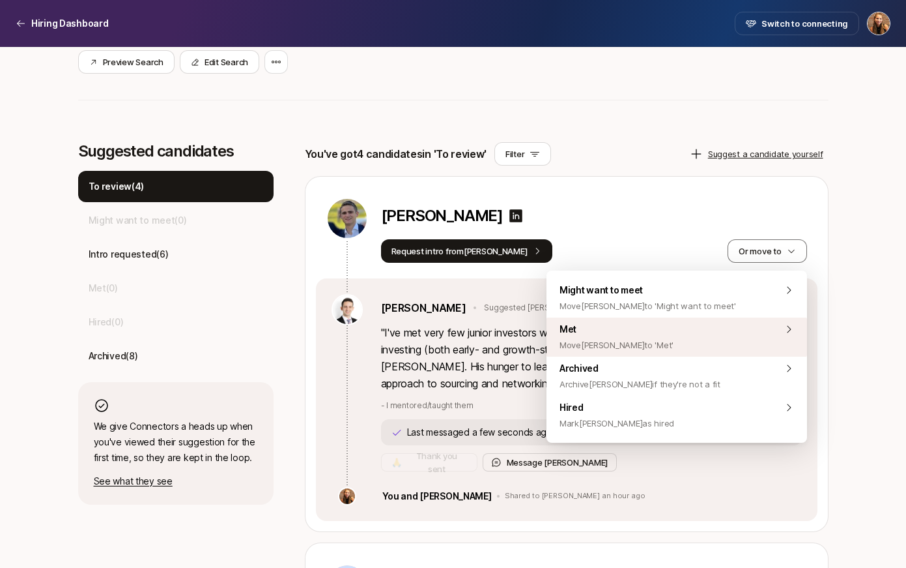
click at [686, 335] on div "Met Move Nathan to 'Met'" at bounding box center [677, 336] width 261 height 39
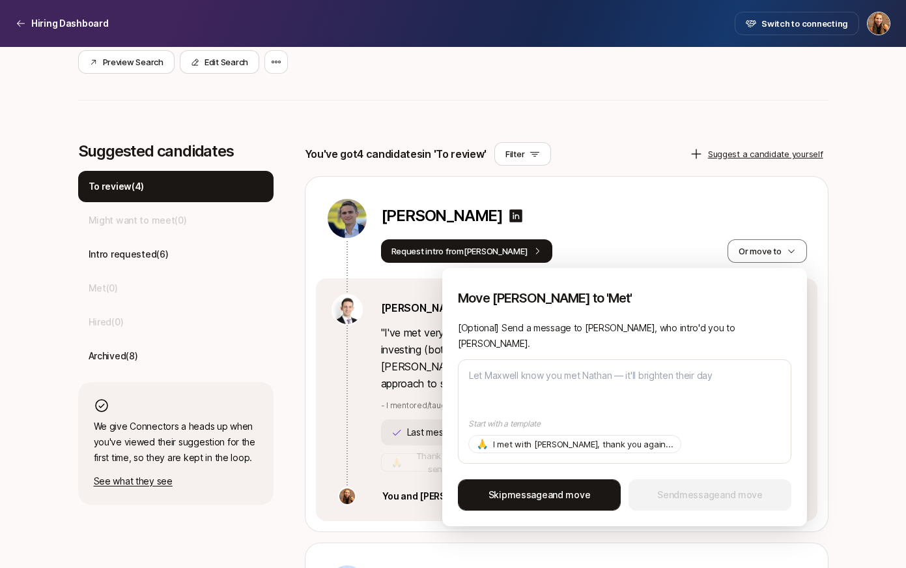
click at [549, 489] on span "Skip message and move" at bounding box center [540, 495] width 102 height 16
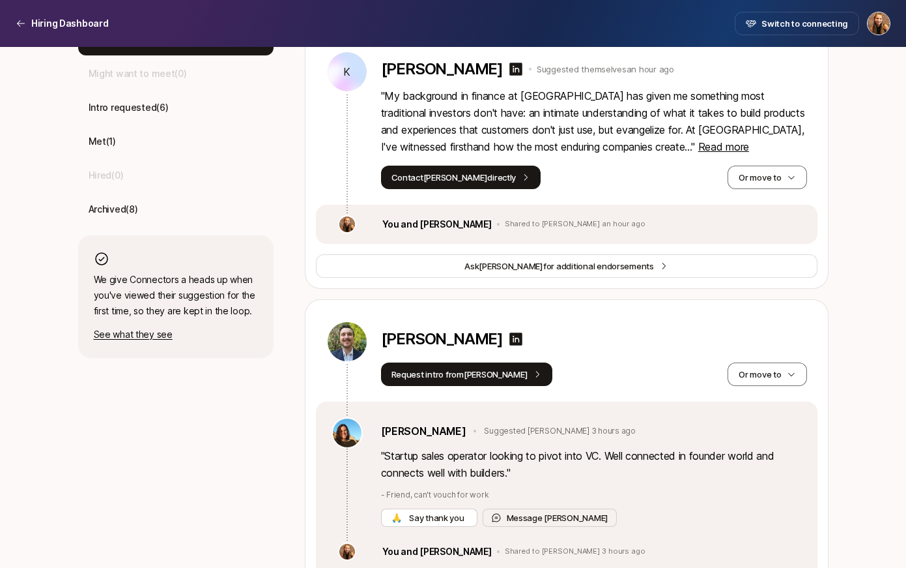
scroll to position [252, 0]
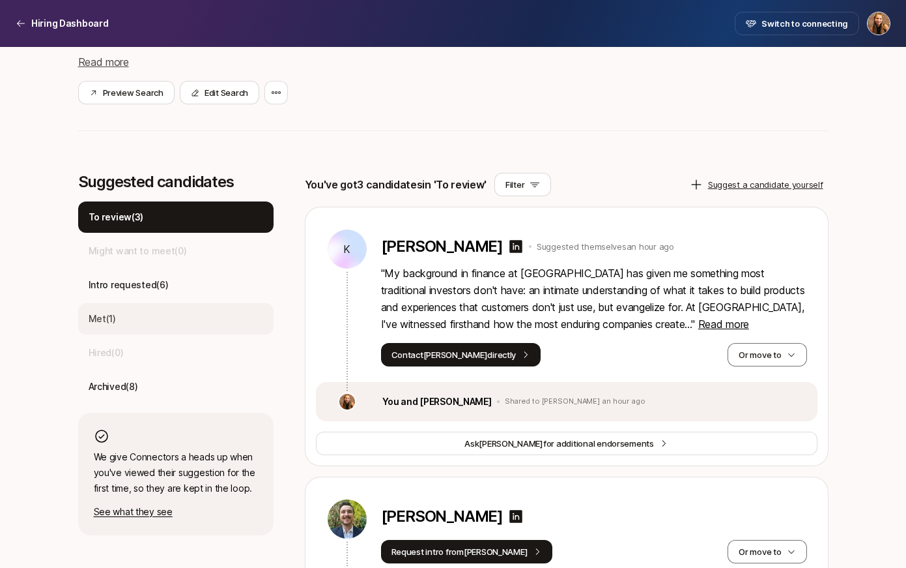
click at [117, 320] on div "Met ( 1 )" at bounding box center [175, 318] width 195 height 31
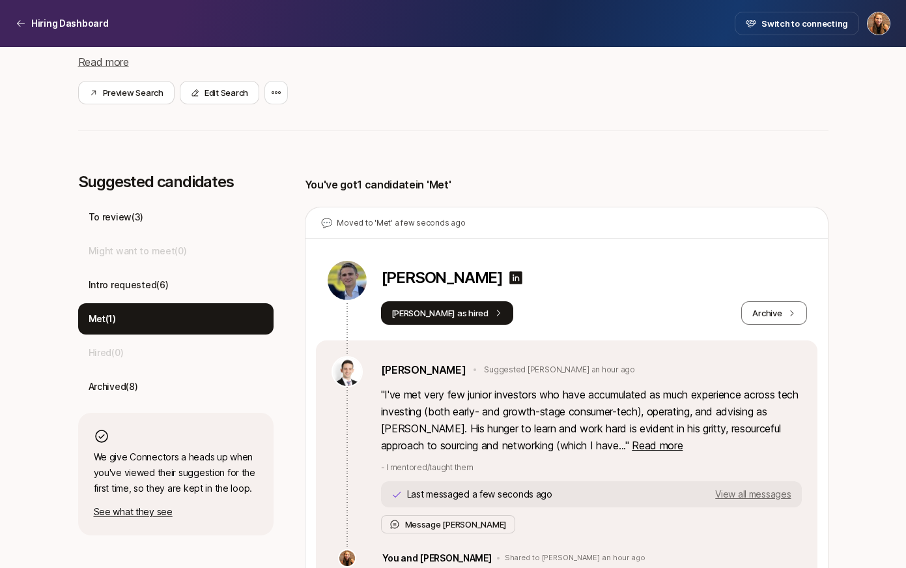
scroll to position [288, 0]
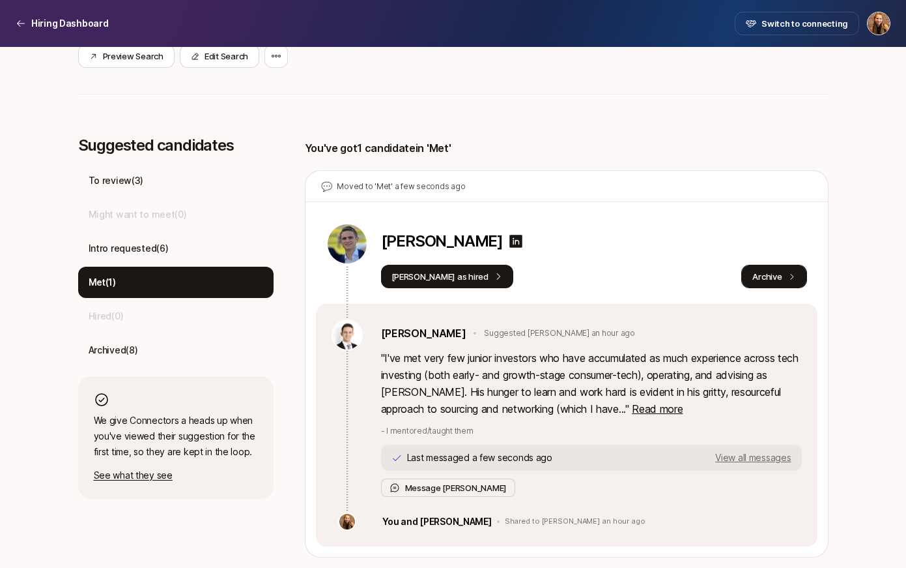
click at [762, 281] on button "Archive" at bounding box center [774, 276] width 65 height 23
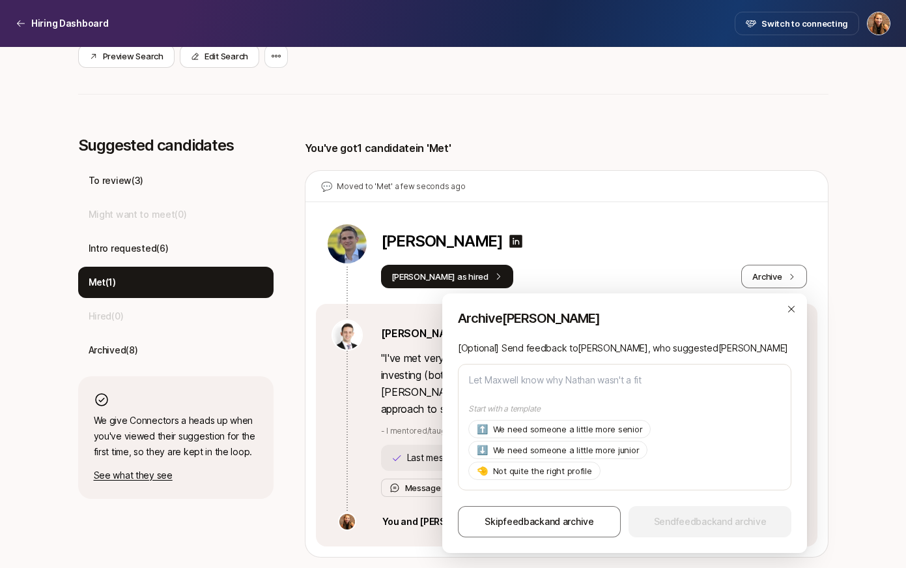
click at [660, 250] on div "[PERSON_NAME]" at bounding box center [594, 243] width 426 height 23
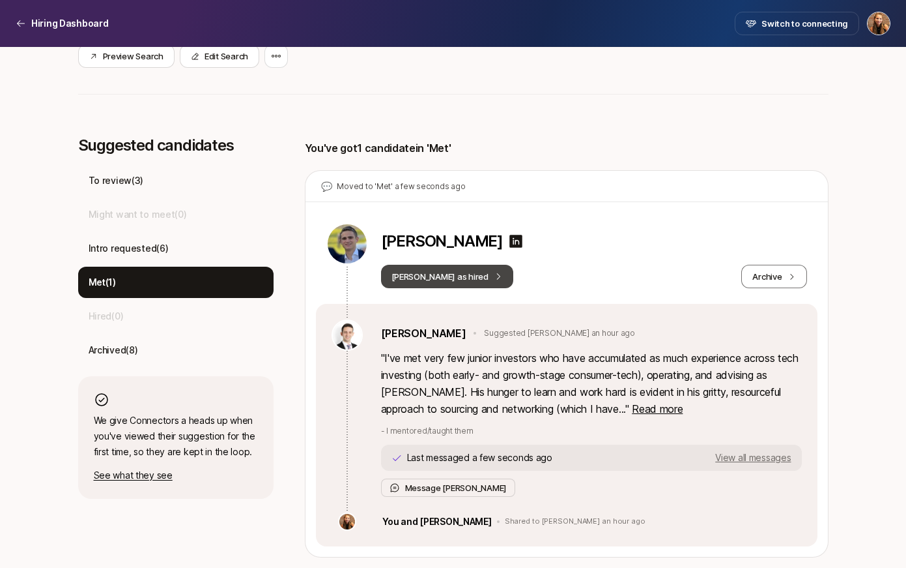
click at [443, 276] on button "[PERSON_NAME] as hired" at bounding box center [447, 276] width 132 height 23
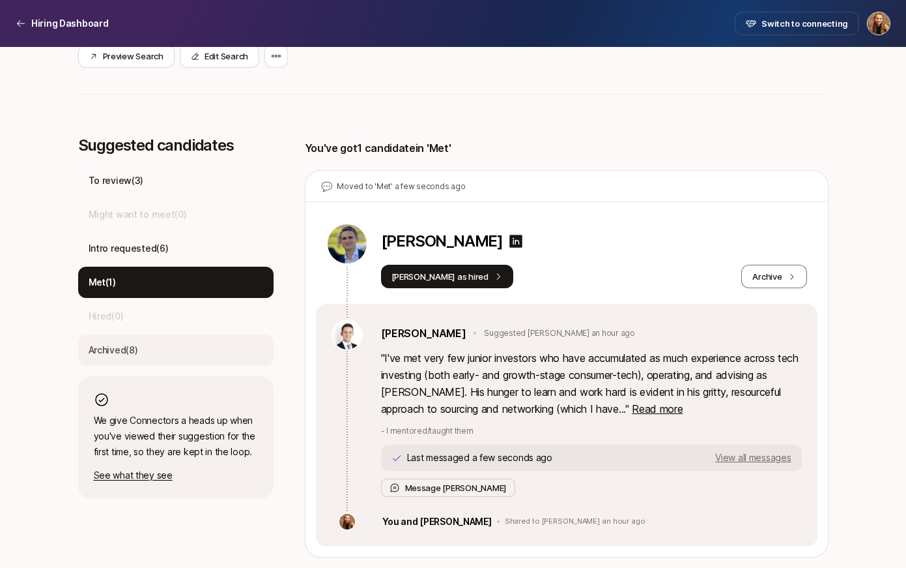
click at [136, 351] on p "Archived ( 8 )" at bounding box center [114, 350] width 50 height 16
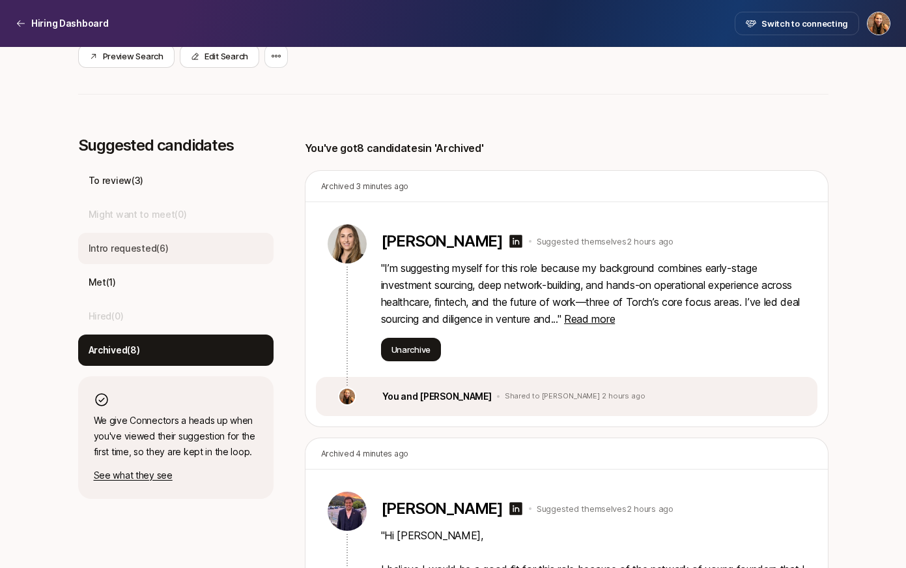
click at [157, 239] on div "Intro requested ( 6 )" at bounding box center [175, 248] width 195 height 31
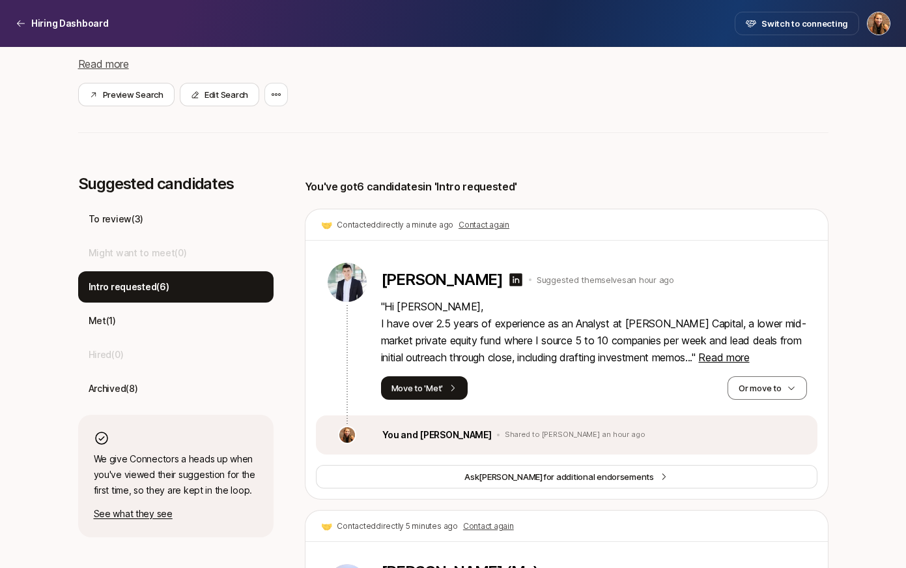
scroll to position [0, 0]
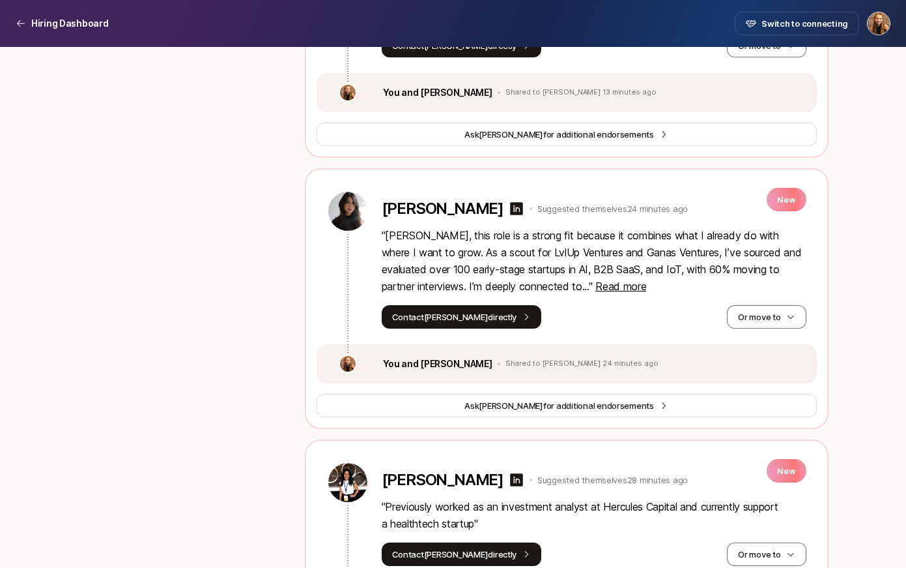
scroll to position [1686, 0]
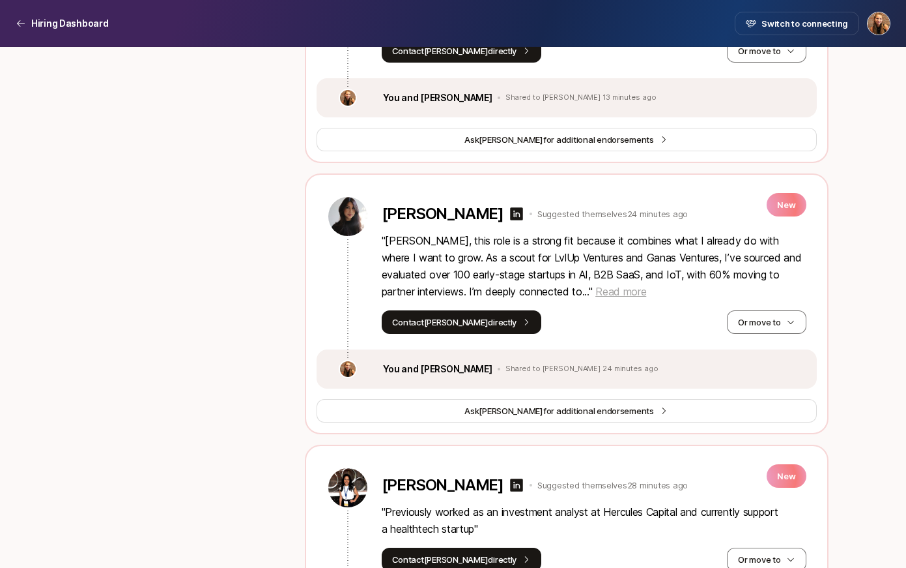
click at [596, 285] on span "Read more" at bounding box center [621, 291] width 51 height 13
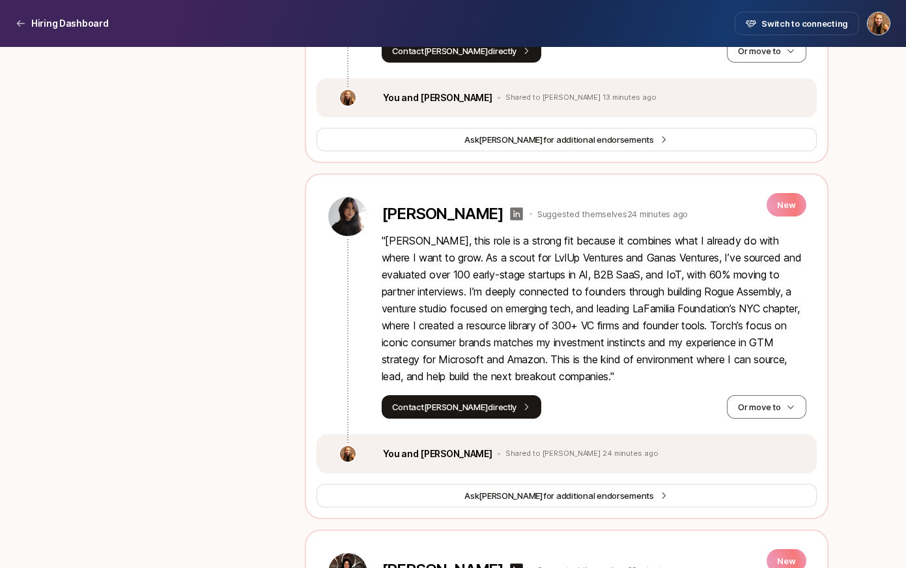
click at [509, 206] on icon at bounding box center [517, 214] width 16 height 16
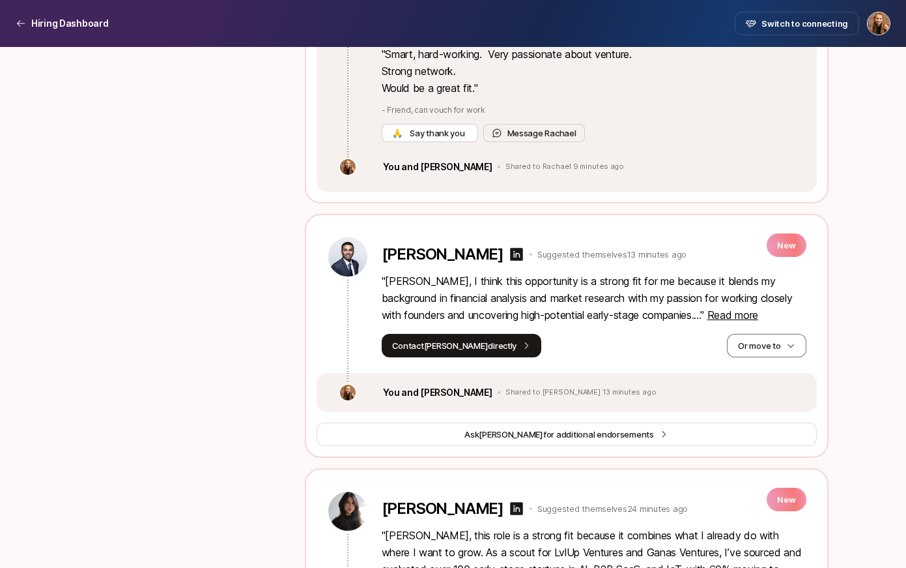
scroll to position [1368, 0]
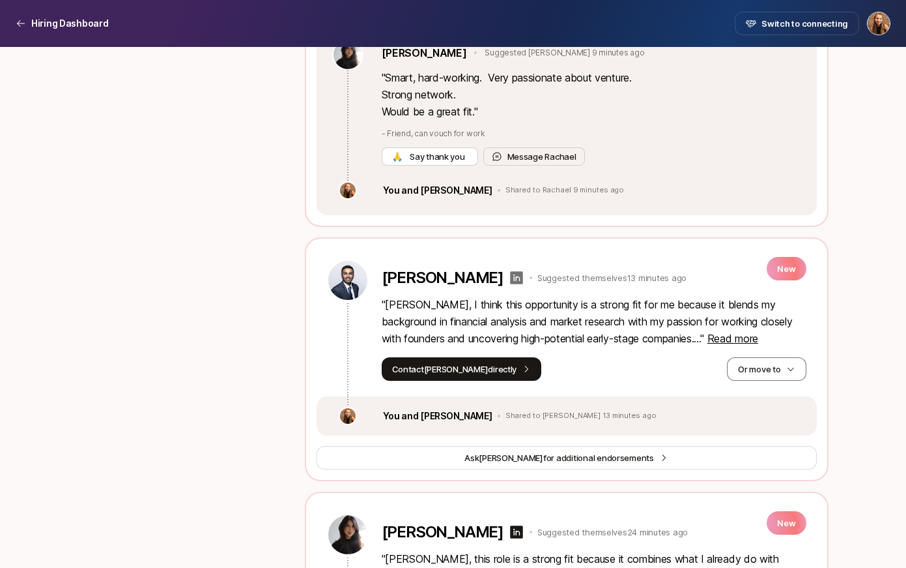
click at [509, 270] on icon at bounding box center [517, 278] width 16 height 16
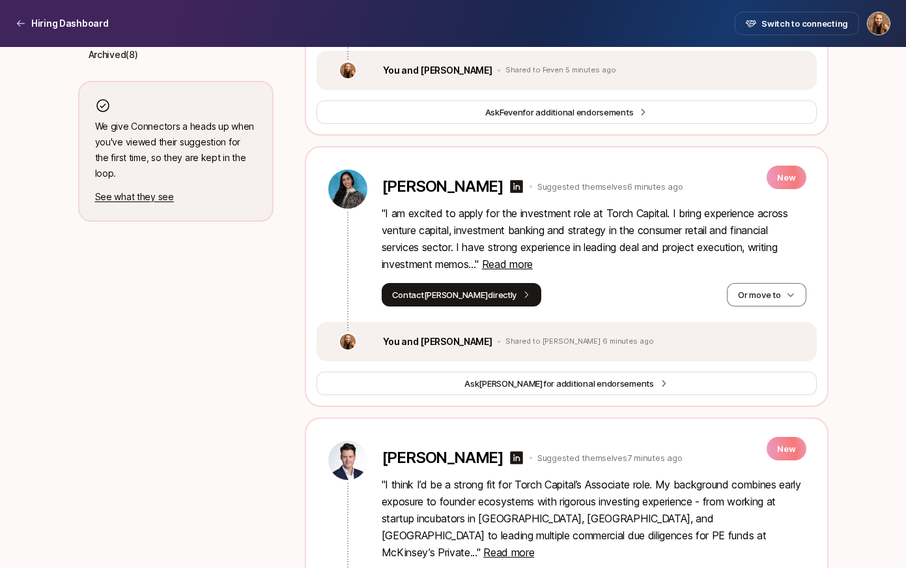
scroll to position [0, 0]
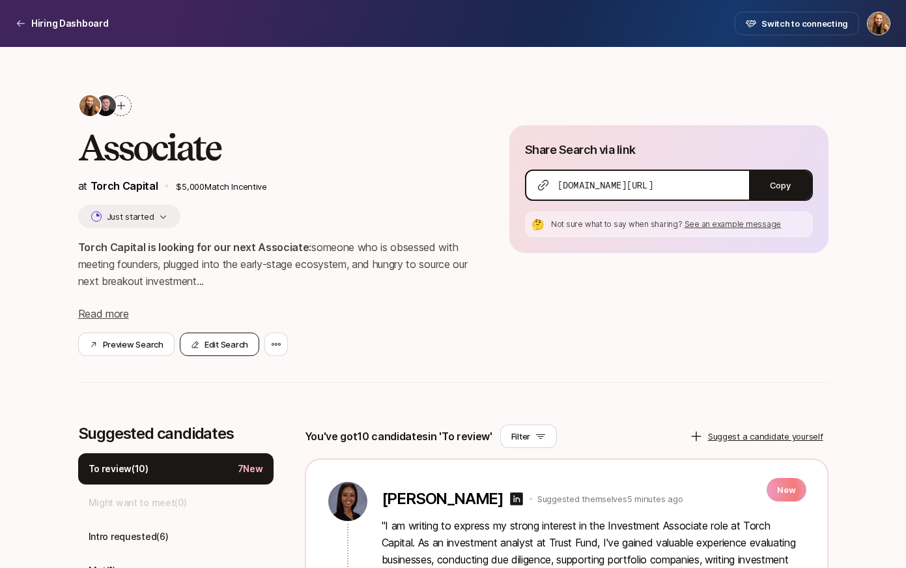
click at [218, 343] on button "Edit Search" at bounding box center [219, 343] width 79 height 23
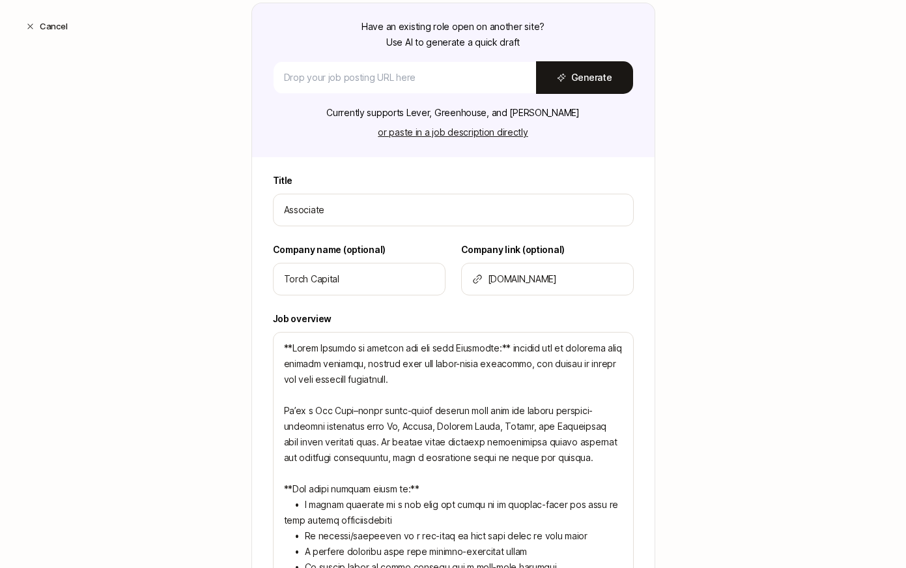
scroll to position [175, 0]
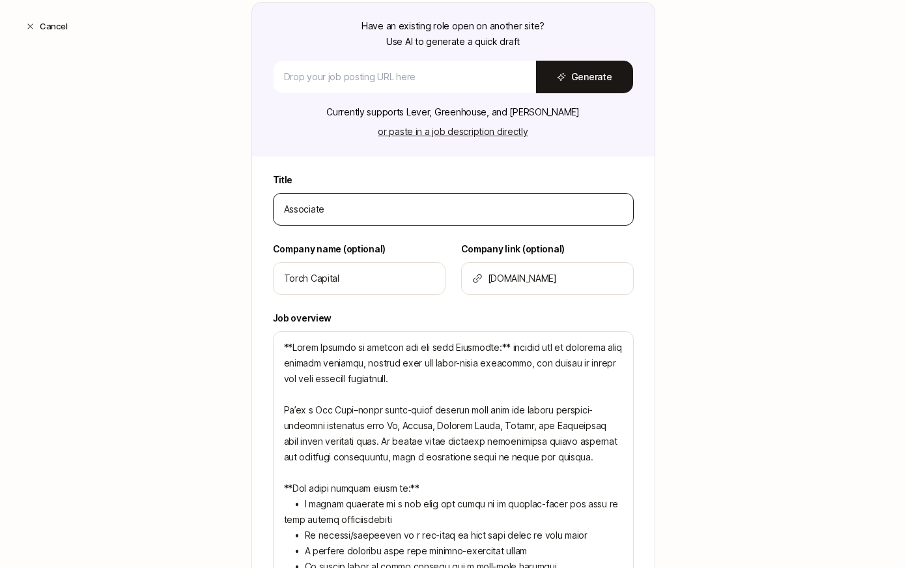
click at [285, 212] on input "Associate" at bounding box center [453, 209] width 339 height 16
type input "PAssociate"
type textarea "x"
type input "PrAssociate"
type textarea "x"
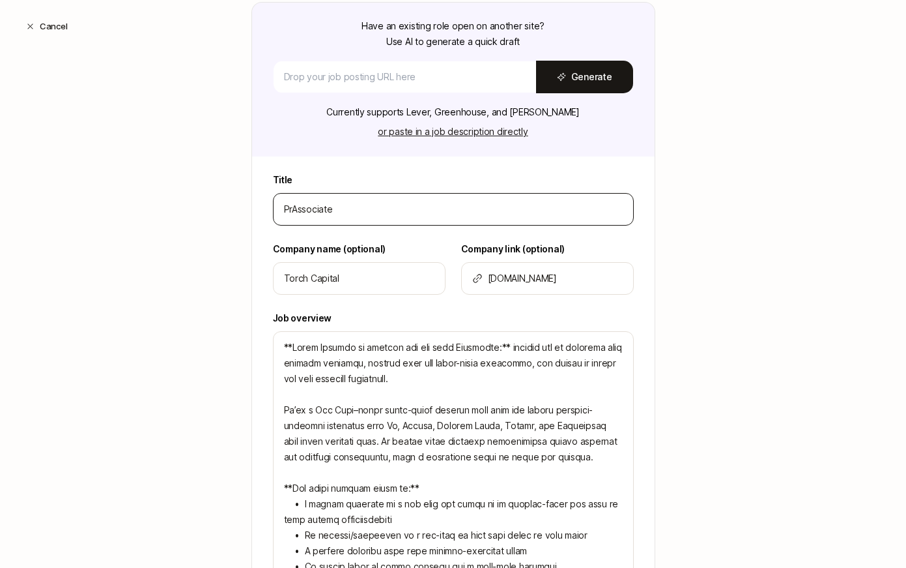
type input "PreAssociate"
type textarea "x"
type input "Pre-Associate"
type textarea "x"
type input "Pre-MAssociate"
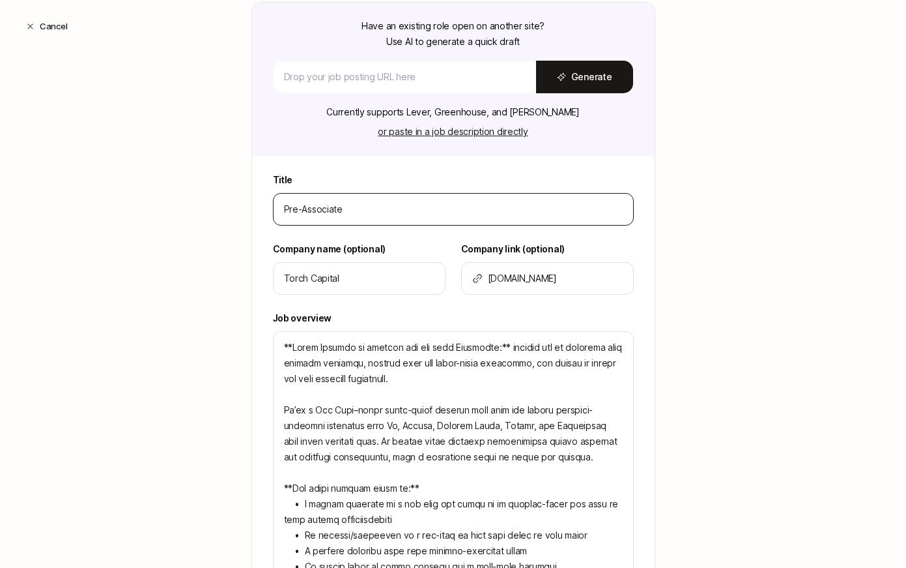
type textarea "x"
type input "Pre-MBAssociate"
type textarea "x"
type input "Pre-MBAAssociate"
type textarea "x"
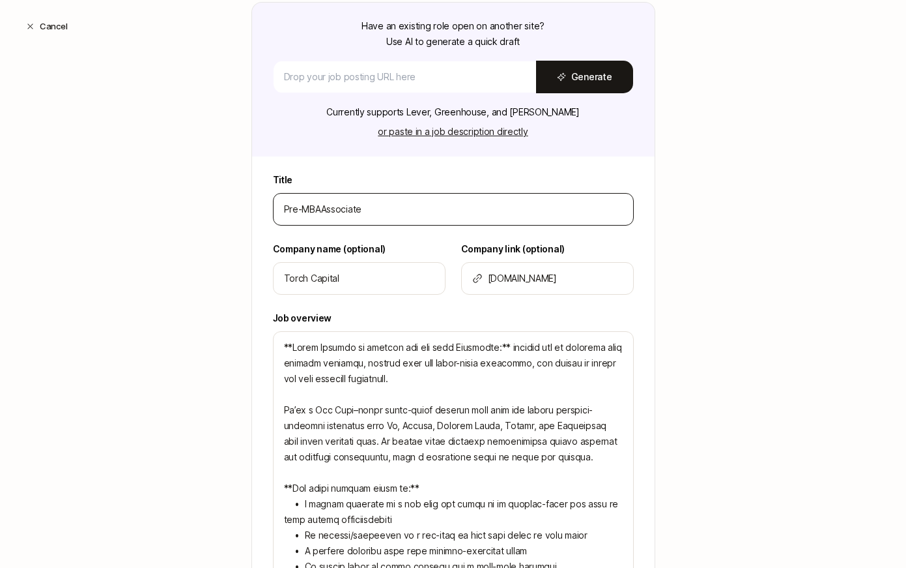
type input "Pre-MBA Associate"
type textarea "x"
type input "Pre-MBA Associate"
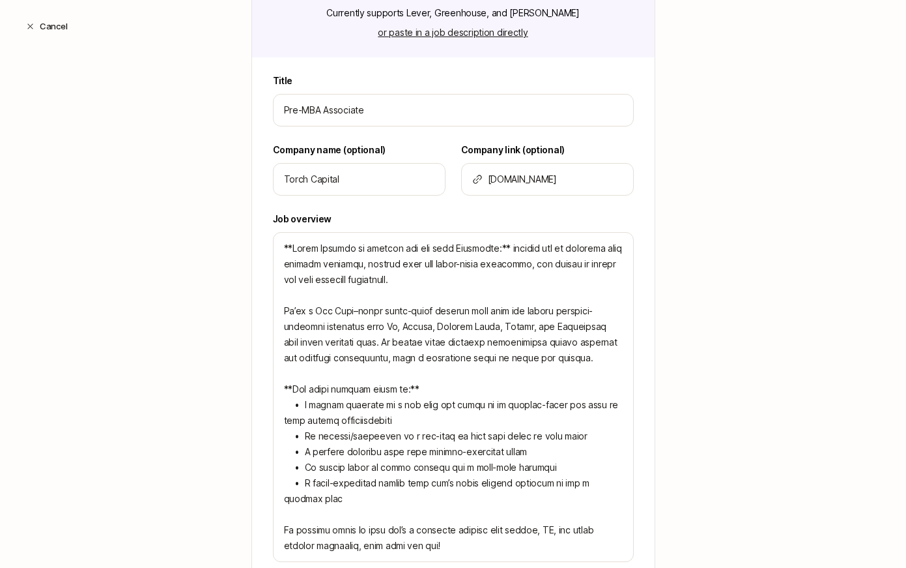
scroll to position [291, 0]
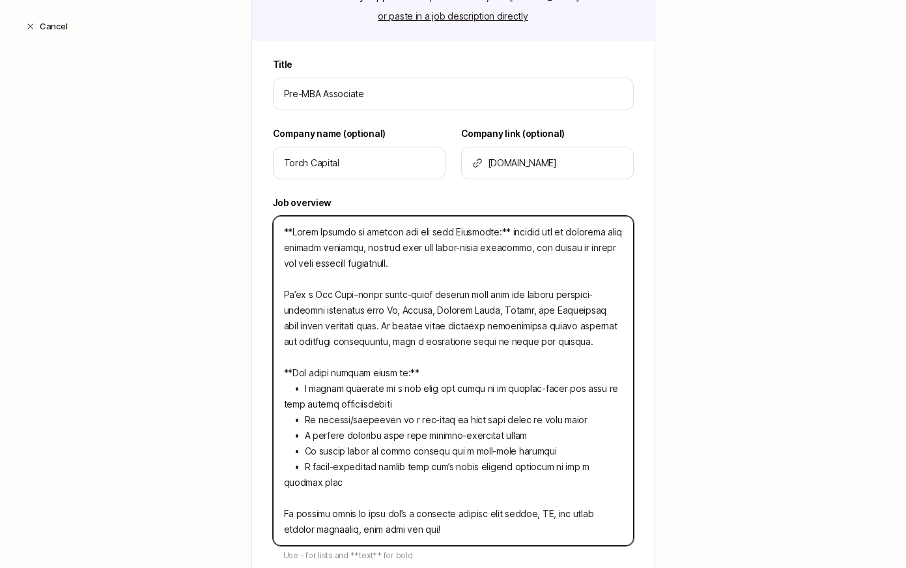
click at [442, 233] on textarea at bounding box center [453, 381] width 361 height 330
type textarea "**Torch Capital is looking for our next PAssociate:** someone who is obsessed w…"
type textarea "x"
type textarea "**Torch Capital is looking for our next PrAssociate:** someone who is obsessed …"
type textarea "x"
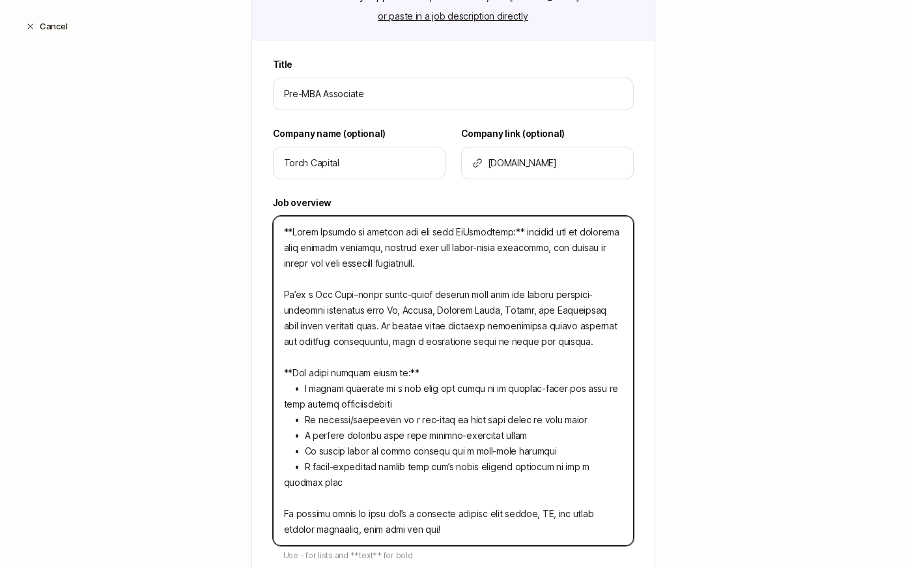
type textarea "**Torch Capital is looking for our next PreAssociate:** someone who is obsessed…"
type textarea "x"
type textarea "**Torch Capital is looking for our next Pre Associate:** someone who is obsesse…"
type textarea "x"
type textarea "**Torch Capital is looking for our next Pre -Associate:** someone who is obsess…"
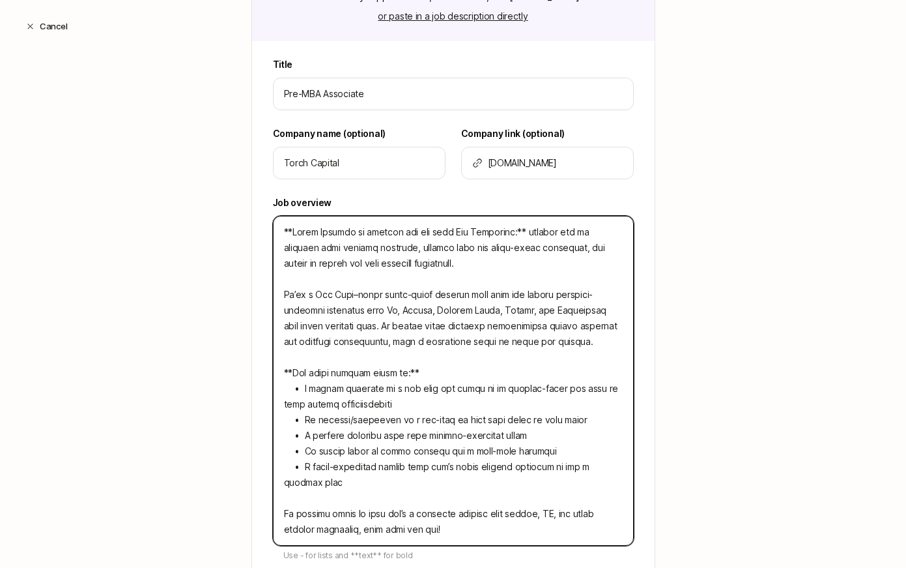
type textarea "x"
type textarea "**Torch Capital is looking for our next Pre Associate:** someone who is obsesse…"
type textarea "x"
type textarea "**Torch Capital is looking for our next PreAssociate:** someone who is obsessed…"
type textarea "x"
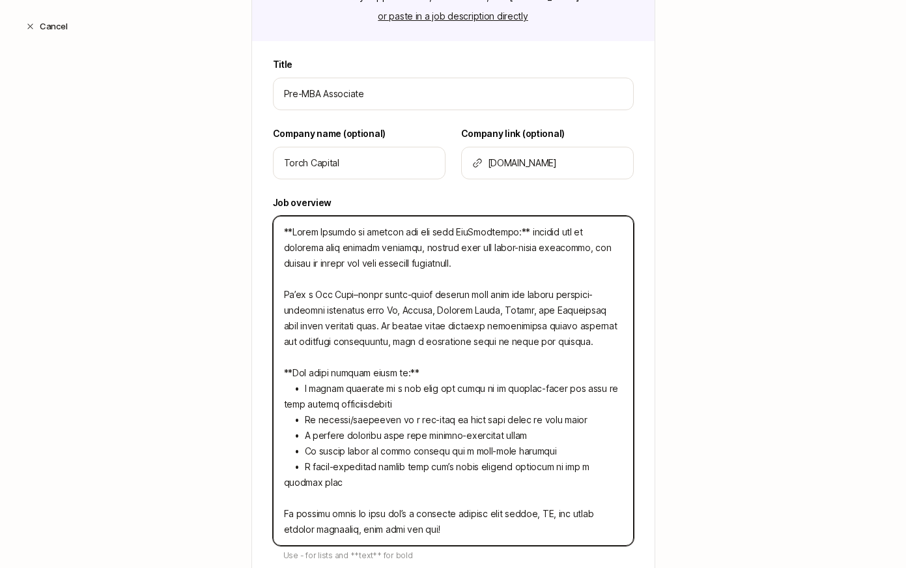
type textarea "**Torch Capital is looking for our next Pre-Associate:** someone who is obsesse…"
type textarea "x"
type textarea "**Torch Capital is looking for our next Pre- Associate:** someone who is obsess…"
type textarea "x"
type textarea "**Torch Capital is looking for our next Pre-Associate:** someone who is obsesse…"
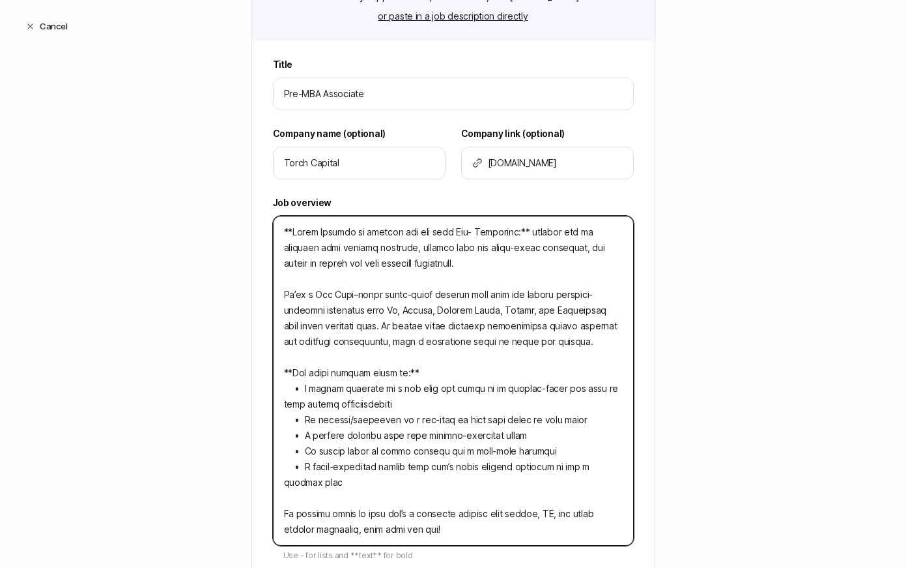
type textarea "x"
type textarea "**Torch Capital is looking for our next Pre-MAssociate:** someone who is obsess…"
type textarea "x"
type textarea "**Torch Capital is looking for our next Pre-MBAssociate:** someone who is obses…"
type textarea "x"
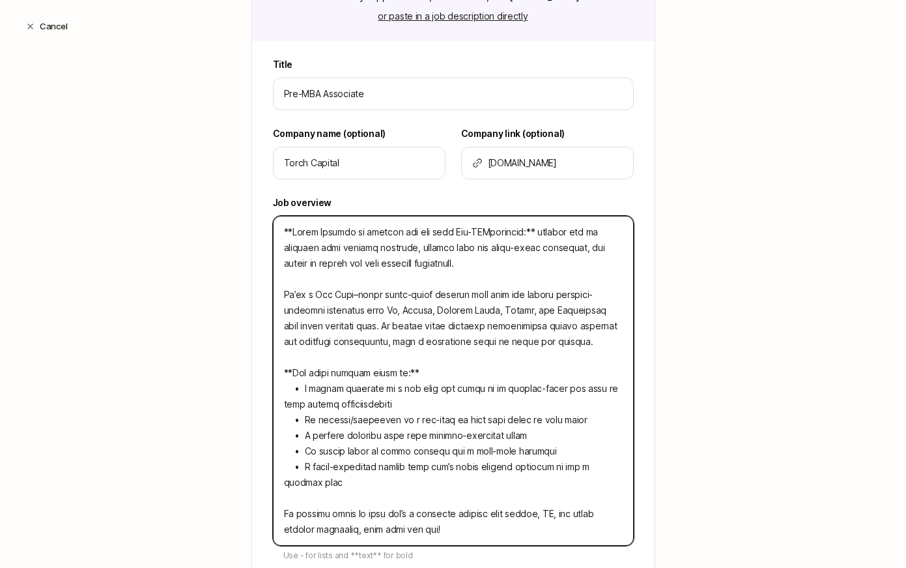
type textarea "**Torch Capital is looking for our next Pre-MBAAssociate:** someone who is obse…"
type textarea "x"
type textarea "**Torch Capital is looking for our next Pre-MBA Associate:** someone who is obs…"
type textarea "x"
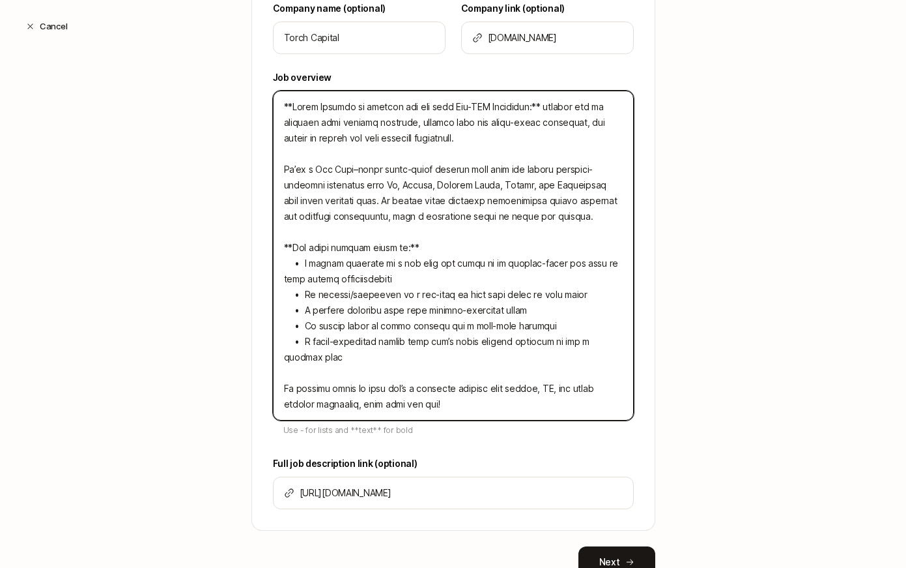
scroll to position [454, 0]
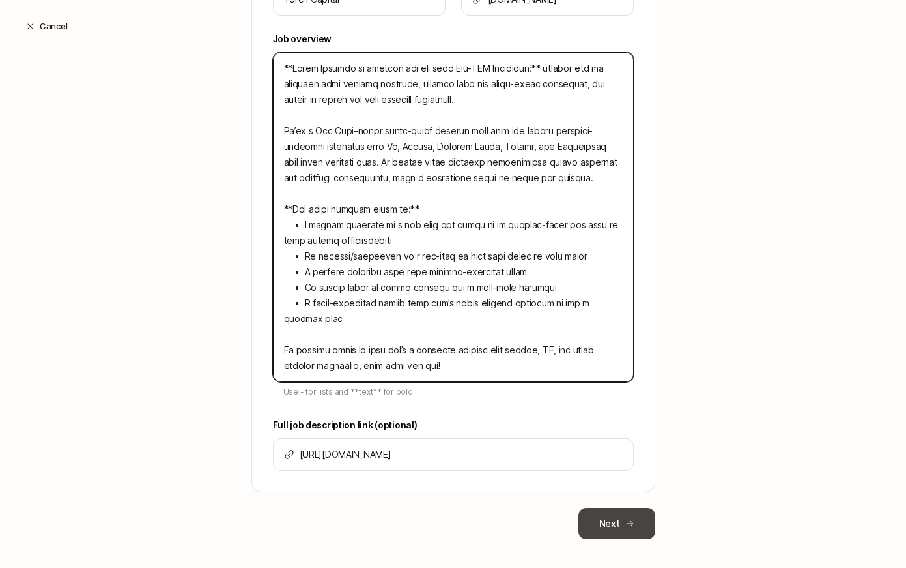
type textarea "**Torch Capital is looking for our next Pre-MBA Associate:** someone who is obs…"
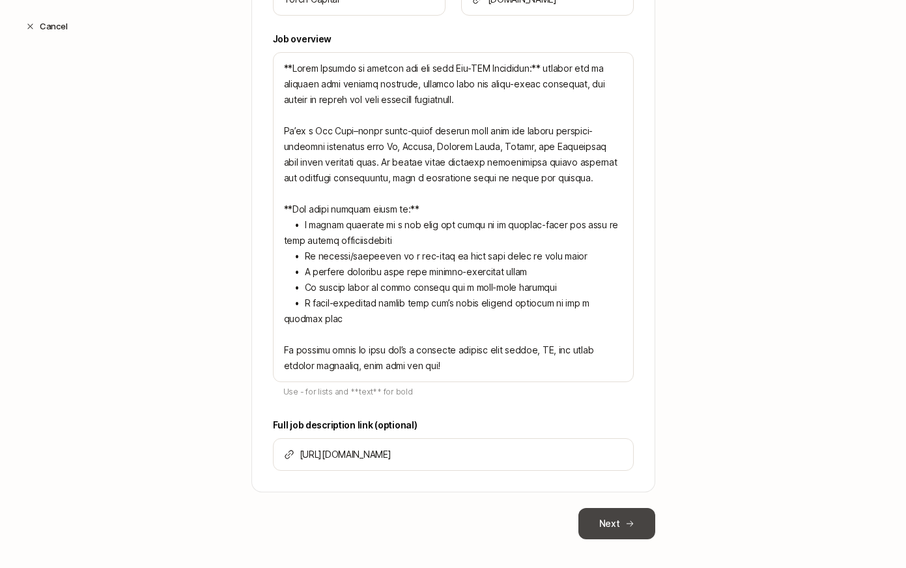
click at [612, 530] on button "Next" at bounding box center [617, 523] width 77 height 31
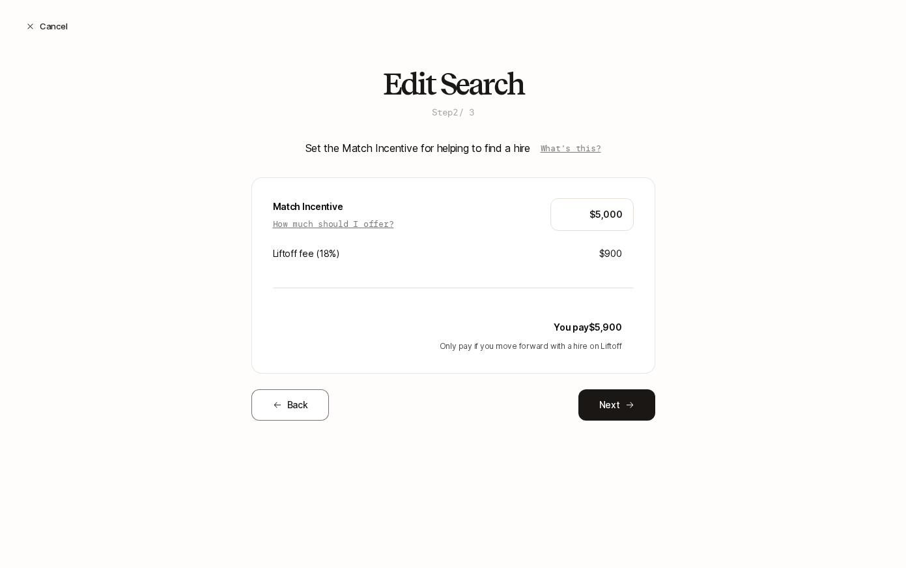
scroll to position [0, 0]
click at [614, 397] on button "Next" at bounding box center [617, 404] width 77 height 31
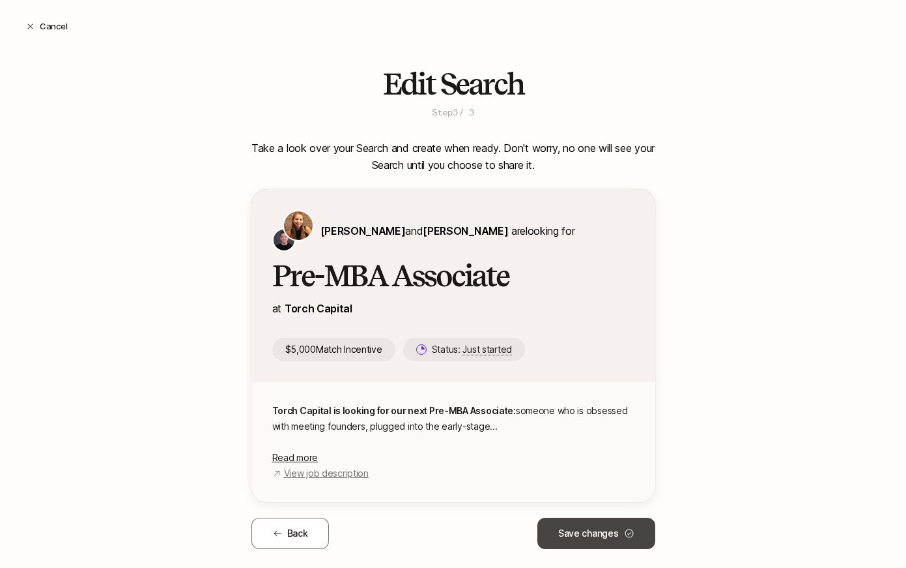
click at [586, 538] on button "Save changes" at bounding box center [597, 532] width 118 height 31
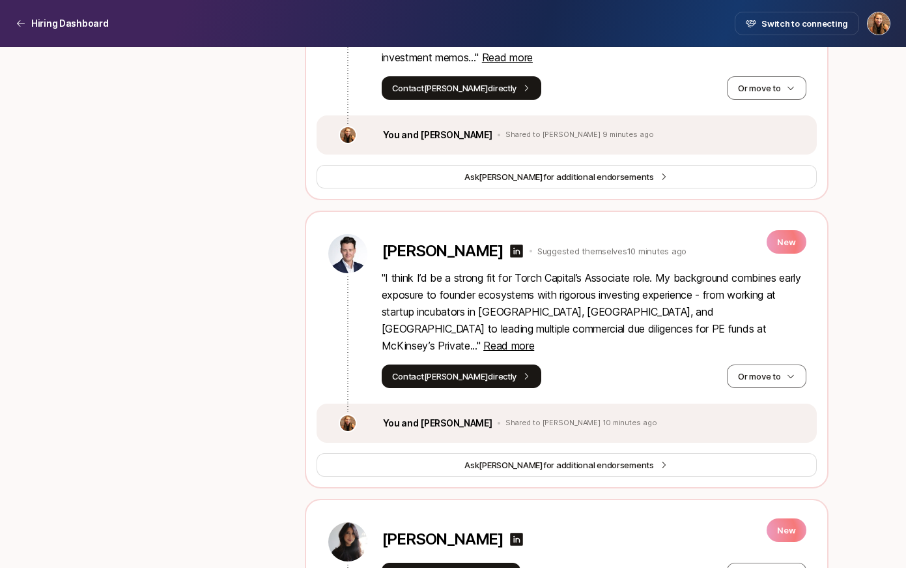
scroll to position [788, 0]
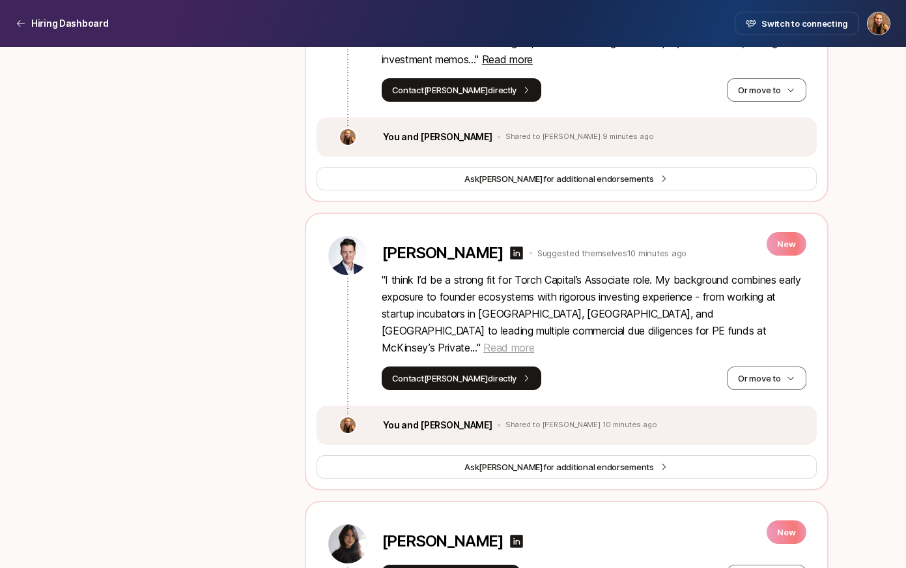
click at [534, 341] on span "Read more" at bounding box center [508, 347] width 51 height 13
click at [510, 250] on icon at bounding box center [516, 252] width 13 height 13
click at [452, 366] on button "Contact Olivier directly" at bounding box center [462, 377] width 160 height 23
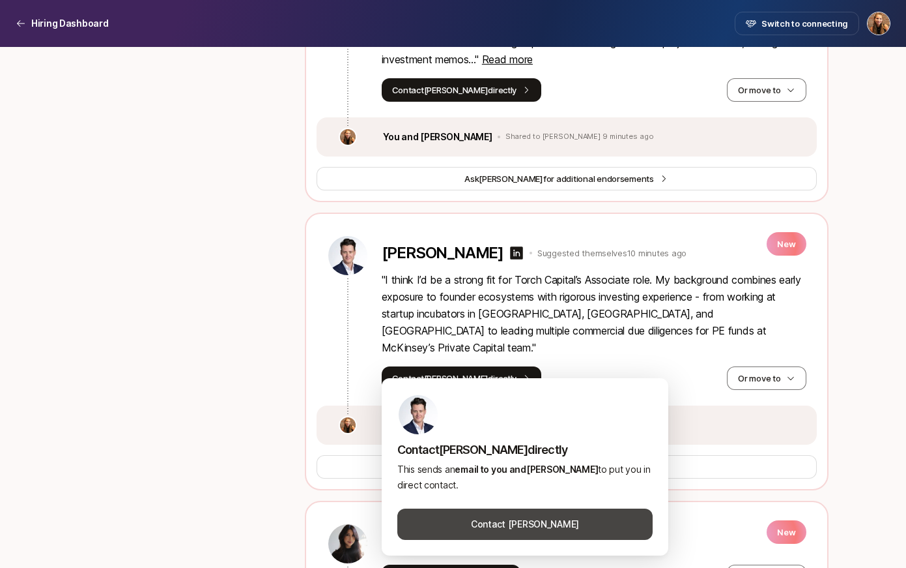
click at [520, 526] on button "Contact Olivier Bildstein" at bounding box center [524, 523] width 255 height 31
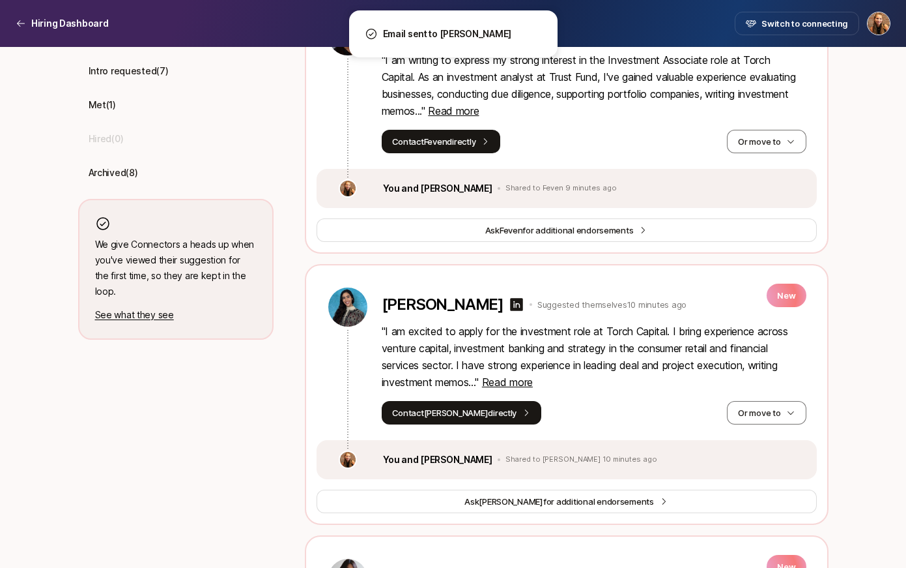
scroll to position [461, 0]
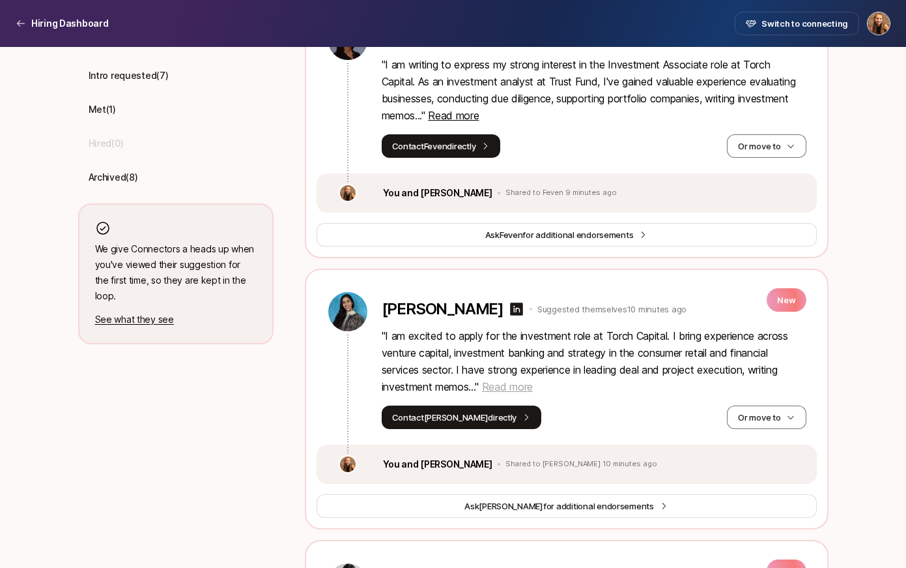
click at [521, 389] on span "Read more" at bounding box center [507, 386] width 51 height 13
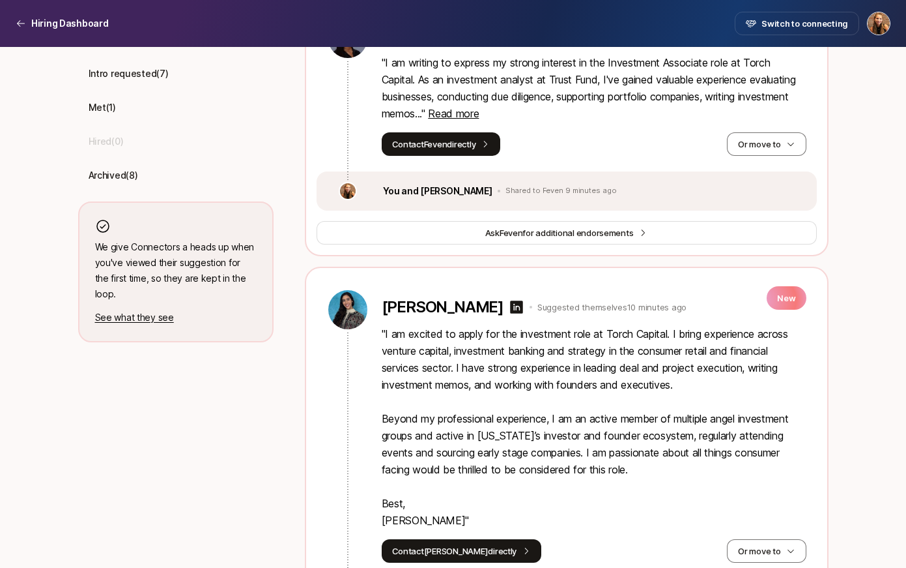
scroll to position [462, 0]
click at [517, 309] on icon at bounding box center [516, 307] width 13 height 13
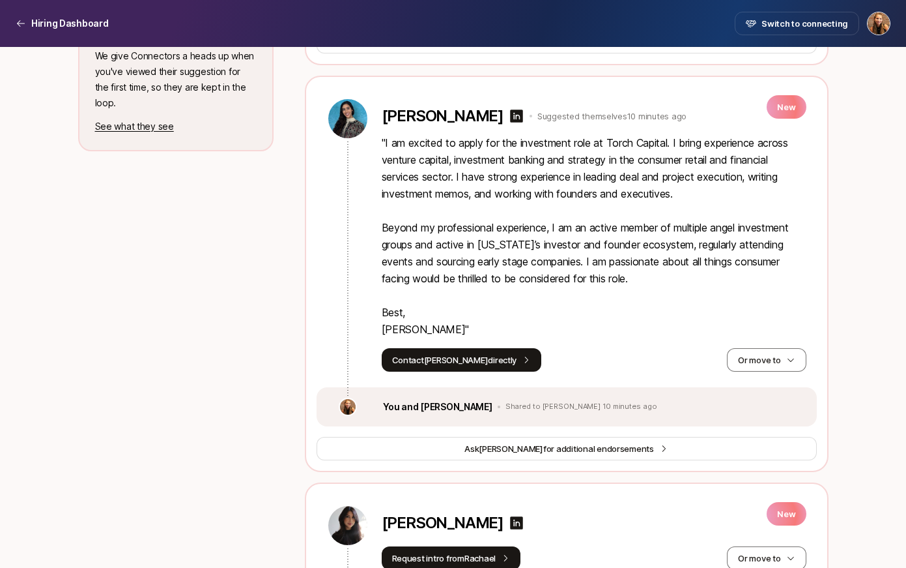
scroll to position [648, 0]
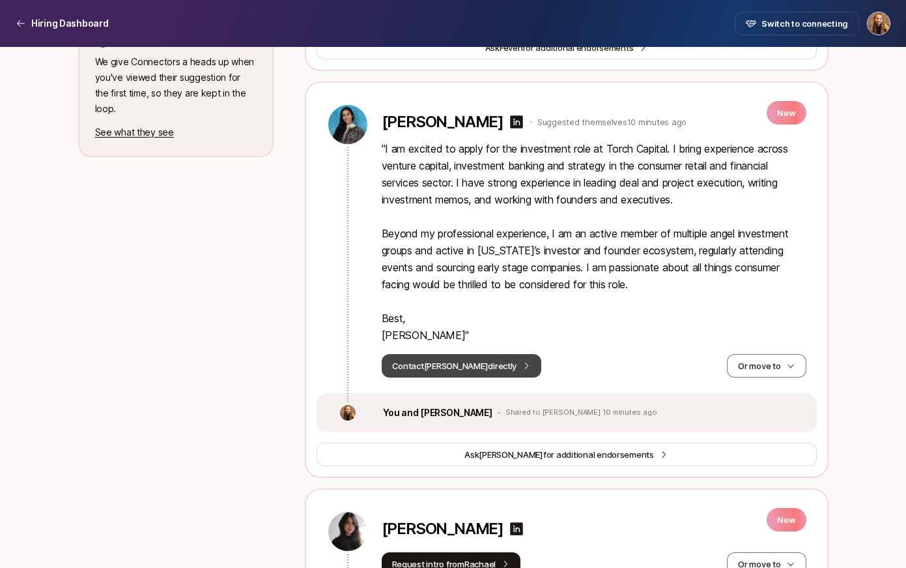
click at [522, 367] on icon at bounding box center [526, 365] width 9 height 9
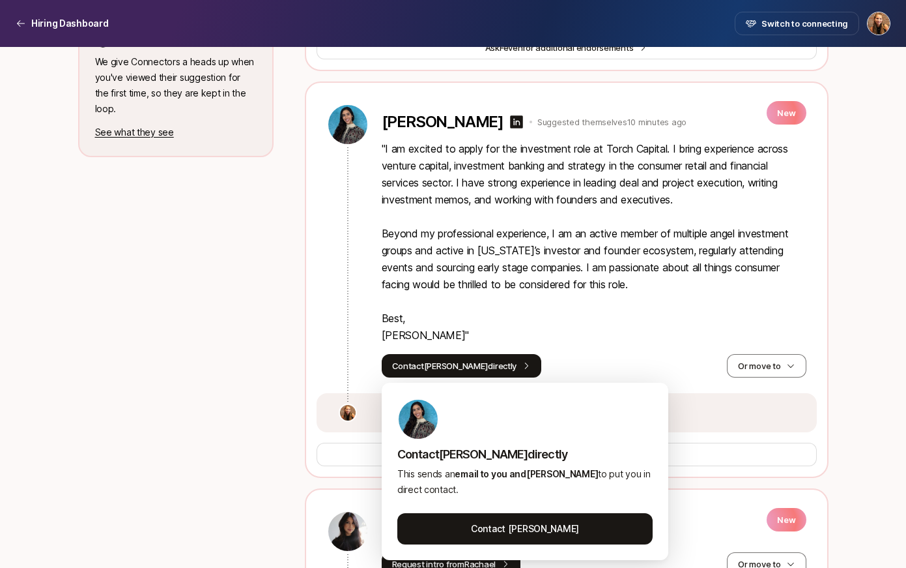
click at [559, 332] on p "" I am excited to apply for the investment role at Torch Capital. I bring exper…" at bounding box center [594, 241] width 425 height 203
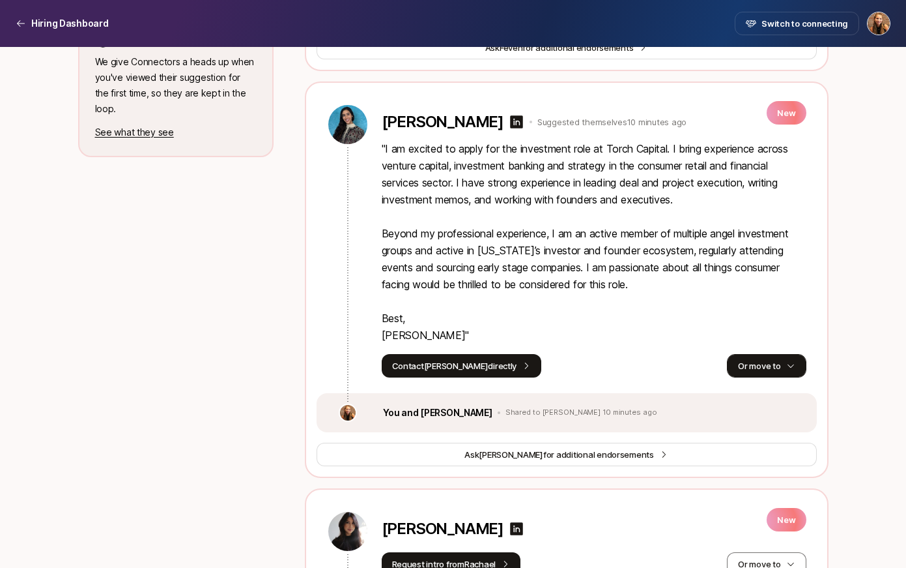
click at [757, 371] on button "Or move to" at bounding box center [766, 365] width 79 height 23
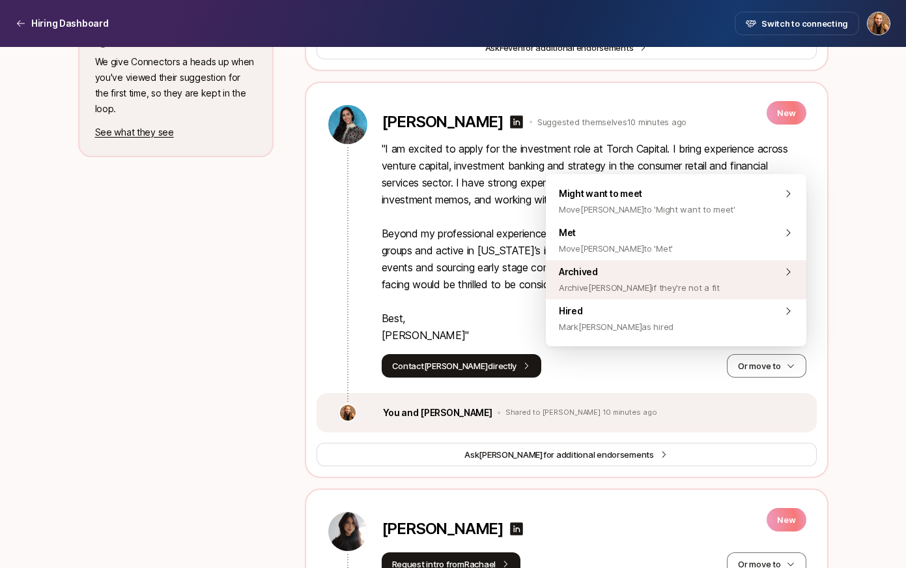
click at [686, 285] on span "Archive Melanie if they're not a fit" at bounding box center [639, 288] width 161 height 16
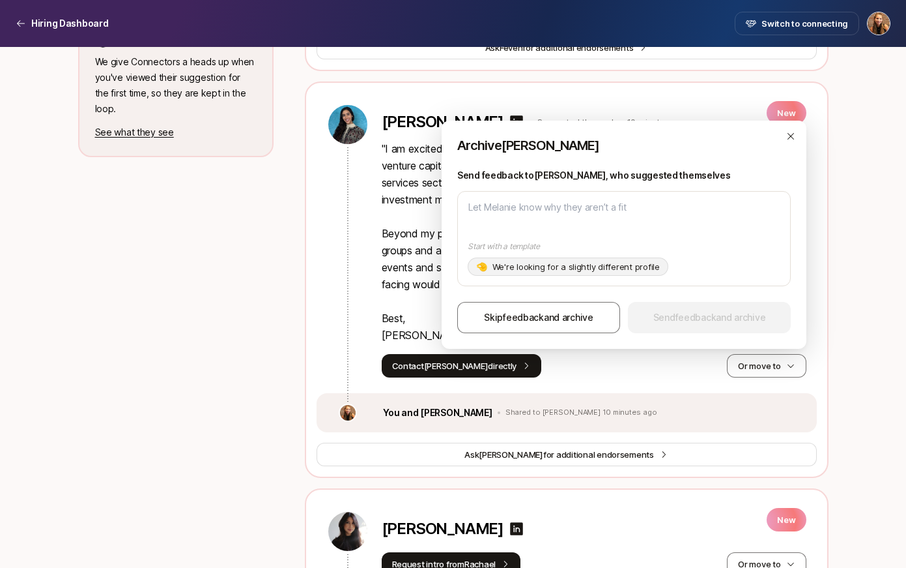
click at [552, 268] on p "We're looking for a slightly different profile" at bounding box center [576, 266] width 167 height 13
type textarea "x"
type textarea "Hi Melanie, Thanks for your interest in the Pre-MBA Associate!! Your background…"
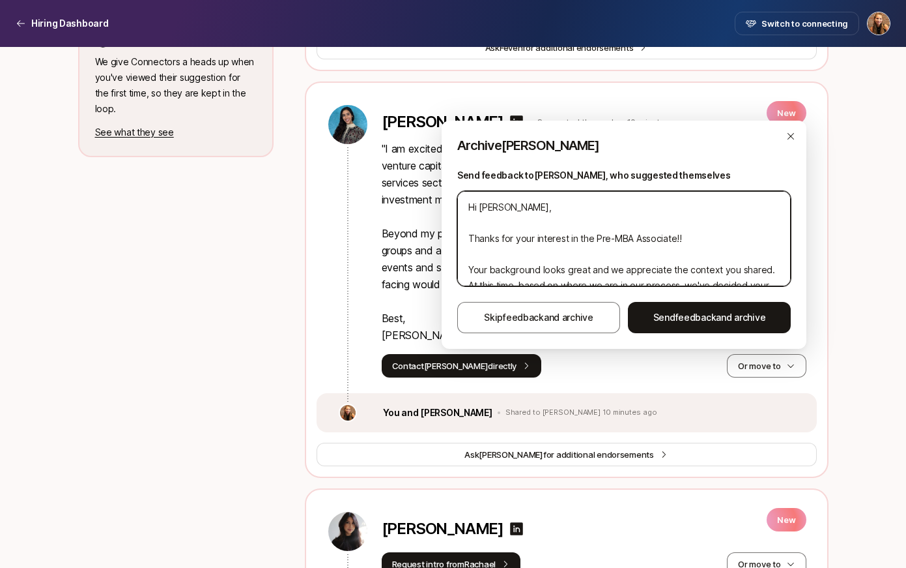
click at [528, 205] on textarea "Hi Melanie, Thanks for your interest in the Pre-MBA Associate!! Your background…" at bounding box center [624, 238] width 334 height 95
click at [682, 235] on textarea "Hi Melanie, Thanks for your interest in the Pre-MBA Associate!! Your background…" at bounding box center [624, 238] width 334 height 95
type textarea "x"
type textarea "Hi Melanie, Thanks for your interest in the Pre-MBA Associate! Your background …"
type textarea "x"
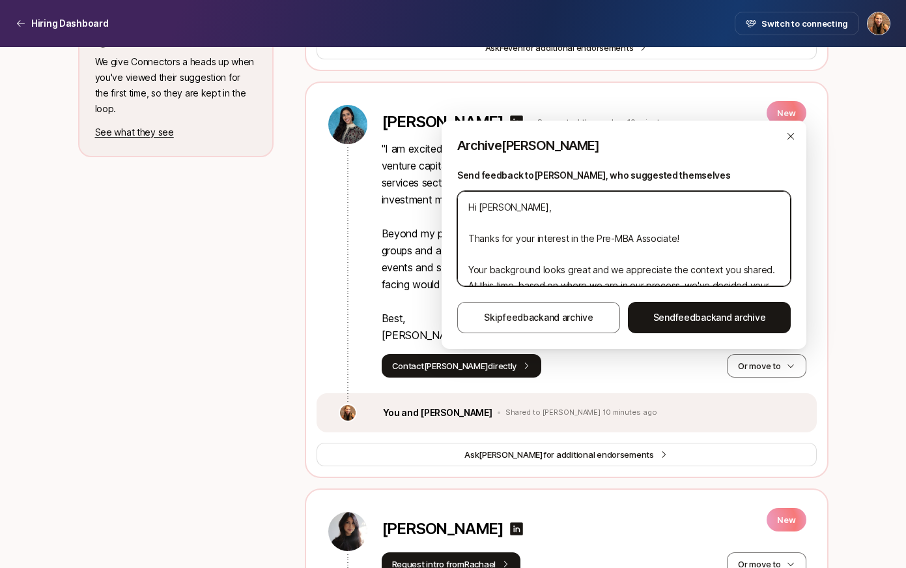
type textarea "Hi Melanie, Thanks for your interest in the Pre-MBA Associate Your background l…"
type textarea "x"
type textarea "Hi Melanie, Thanks for your interest in the Pre-MBA Associate Your background l…"
type textarea "x"
type textarea "Hi Melanie, Thanks for your interest in the Pre-MBA Associate - Your background…"
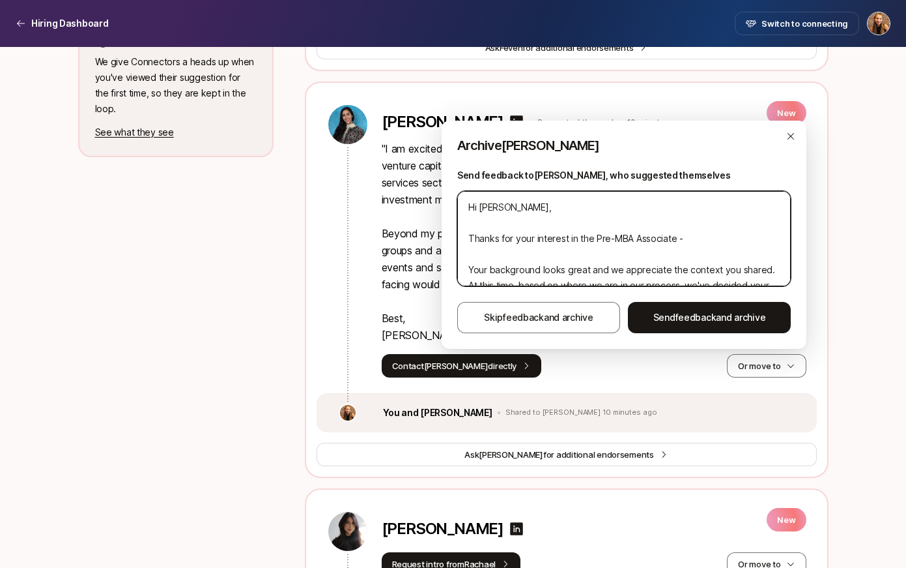
type textarea "x"
type textarea "Hi Melanie, Thanks for your interest in the Pre-MBA Associate - Your background…"
type textarea "x"
type textarea "Hi Melanie, Thanks for your interest in the Pre-MBA Associate - y Your backgrou…"
type textarea "x"
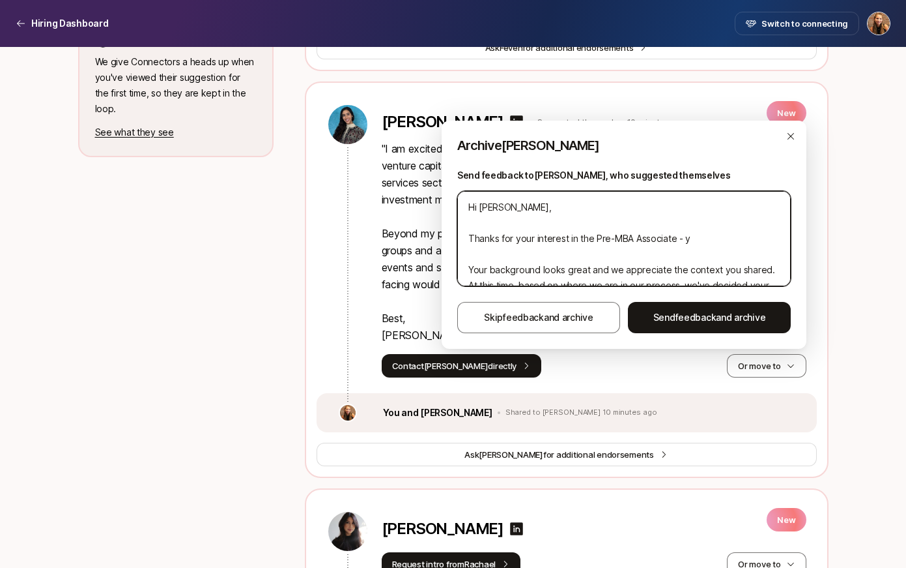
type textarea "Hi Melanie, Thanks for your interest in the Pre-MBA Associate - yo Your backgro…"
type textarea "x"
type textarea "Hi Melanie, Thanks for your interest in the Pre-MBA Associate - you Your backgr…"
type textarea "x"
type textarea "Hi Melanie, Thanks for your interest in the Pre-MBA Associate - your Your backg…"
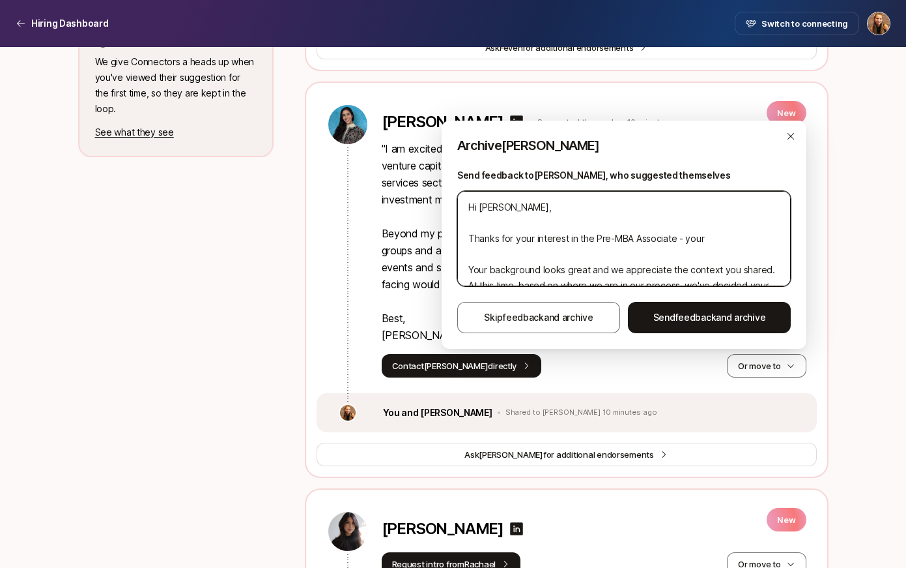
type textarea "x"
type textarea "Hi Melanie, Thanks for your interest in the Pre-MBA Associate - your Your backg…"
type textarea "x"
type textarea "Hi Melanie, Thanks for your interest in the Pre-MBA Associate - your b Your bac…"
type textarea "x"
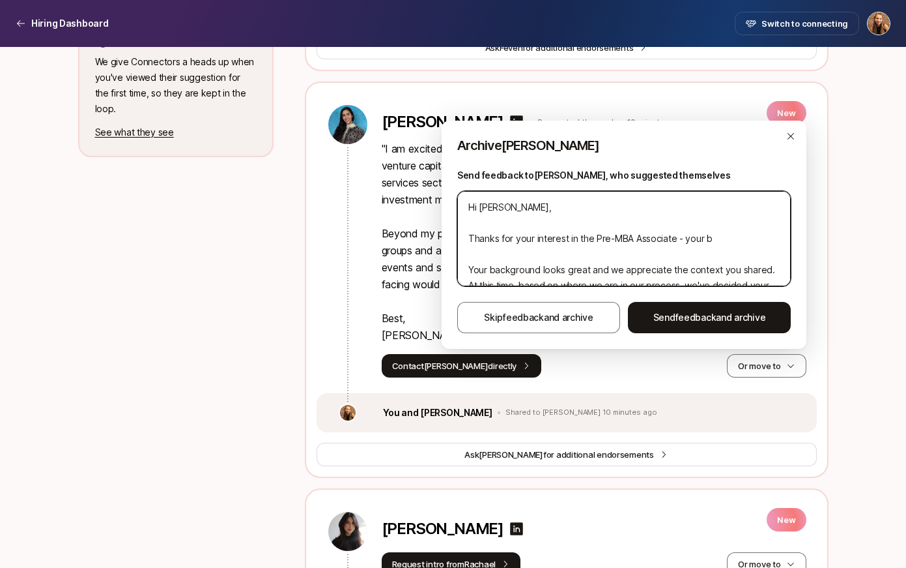
type textarea "Hi Melanie, Thanks for your interest in the Pre-MBA Associate - your ba Your ba…"
type textarea "x"
type textarea "Hi Melanie, Thanks for your interest in the Pre-MBA Associate - your bac Your b…"
type textarea "x"
type textarea "Hi Melanie, Thanks for your interest in the Pre-MBA Associate - your back Your …"
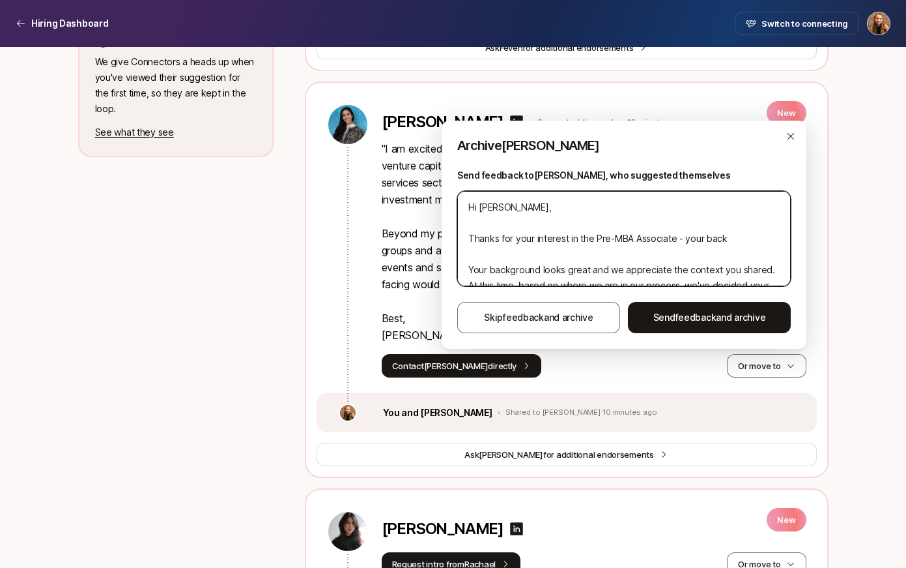
type textarea "x"
type textarea "Hi Melanie, Thanks for your interest in the Pre-MBA Associate - your backg Your…"
type textarea "x"
type textarea "Hi Melanie, Thanks for your interest in the Pre-MBA Associate - your backgr You…"
type textarea "x"
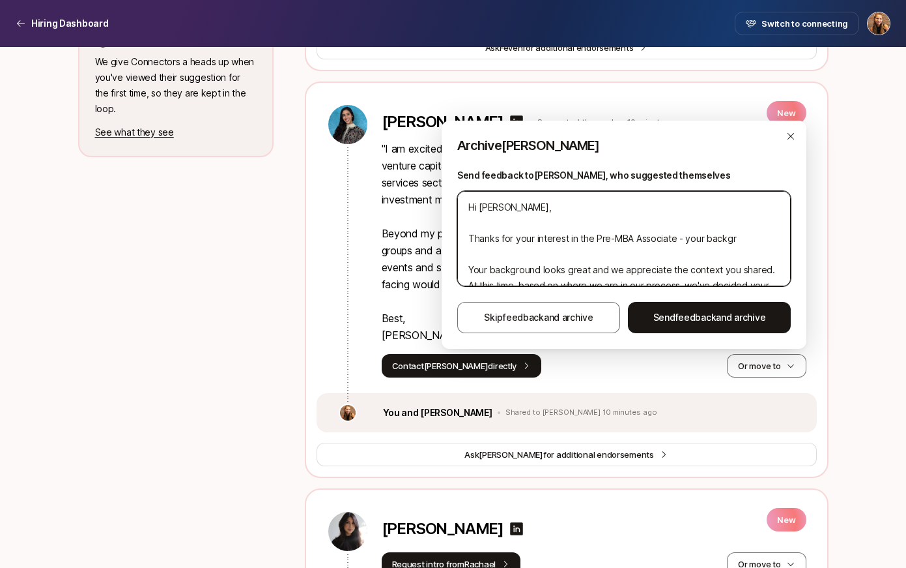
type textarea "Hi Melanie, Thanks for your interest in the Pre-MBA Associate - your backgro Yo…"
type textarea "x"
type textarea "Hi Melanie, Thanks for your interest in the Pre-MBA Associate - your backgrou Y…"
type textarea "x"
type textarea "Hi Melanie, Thanks for your interest in the Pre-MBA Associate - your backgroun …"
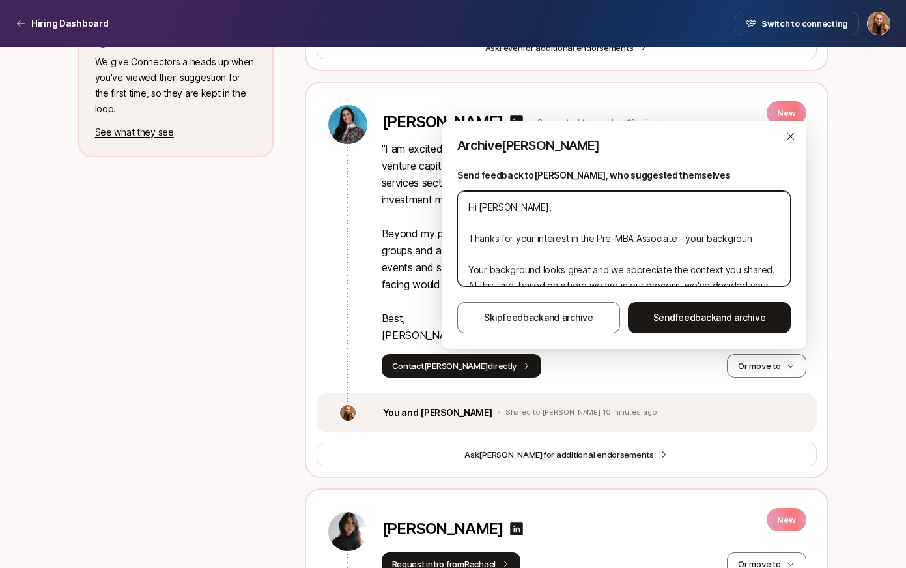
type textarea "x"
type textarea "Hi Melanie, Thanks for your interest in the Pre-MBA Associate - your background…"
type textarea "x"
type textarea "Hi Melanie, Thanks for your interest in the Pre-MBA Associate - your background…"
type textarea "x"
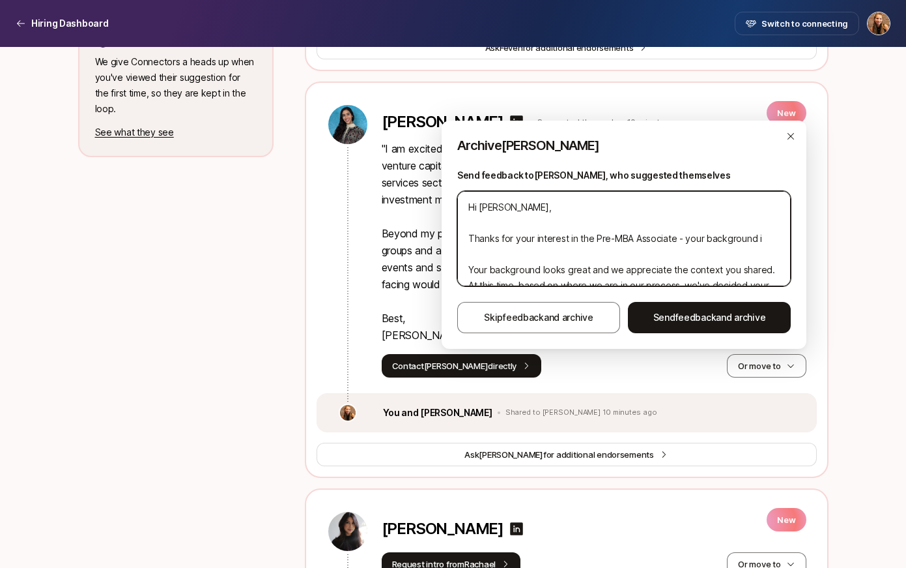
type textarea "Hi Melanie, Thanks for your interest in the Pre-MBA Associate - your background…"
type textarea "x"
type textarea "Hi Melanie, Thanks for your interest in the Pre-MBA Associate - your background…"
type textarea "x"
type textarea "Hi Melanie, Thanks for your interest in the Pre-MBA Associate - your background…"
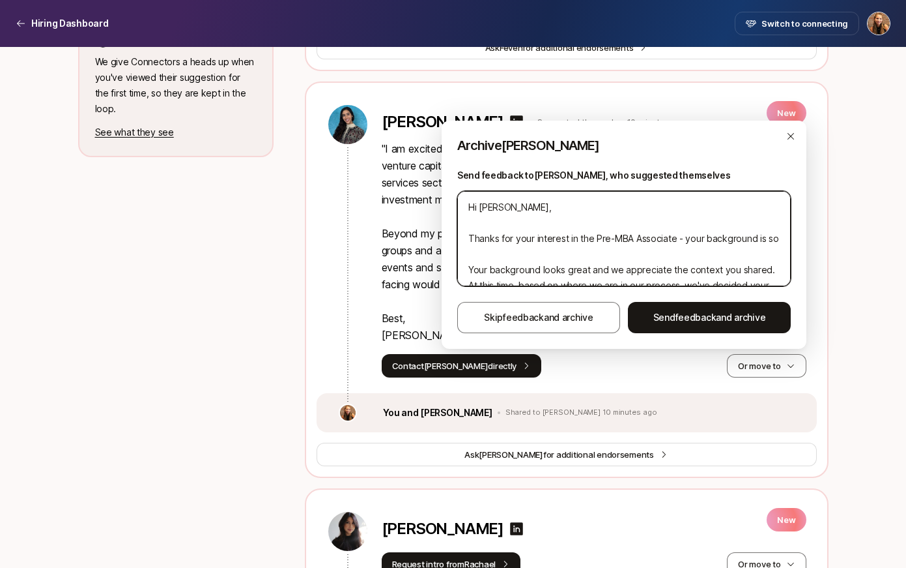
type textarea "x"
type textarea "Hi Melanie, Thanks for your interest in the Pre-MBA Associate - your background…"
type textarea "x"
type textarea "Hi Melanie, Thanks for your interest in the Pre-MBA Associate - your background…"
type textarea "x"
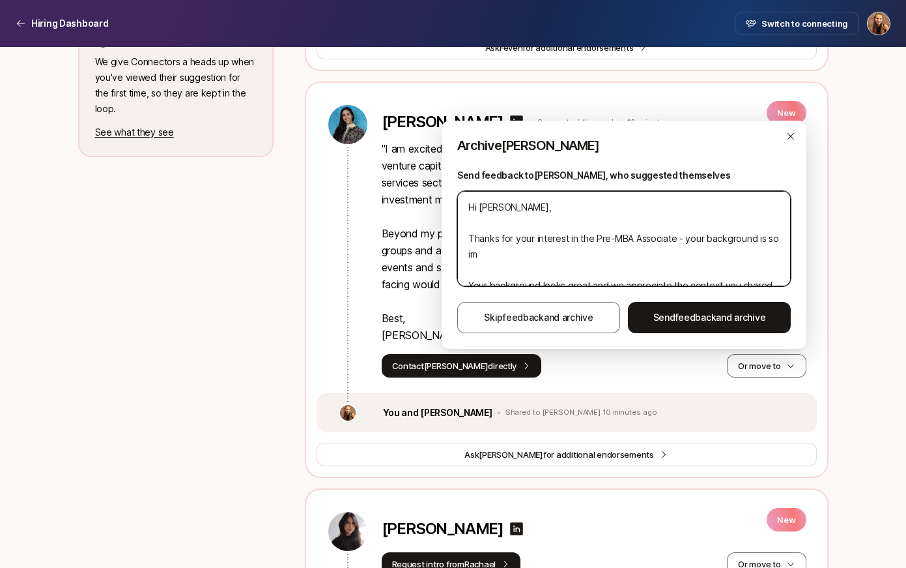
type textarea "Hi Melanie, Thanks for your interest in the Pre-MBA Associate - your background…"
type textarea "x"
type textarea "Hi Melanie, Thanks for your interest in the Pre-MBA Associate - your background…"
type textarea "x"
type textarea "Hi Melanie, Thanks for your interest in the Pre-MBA Associate - your background…"
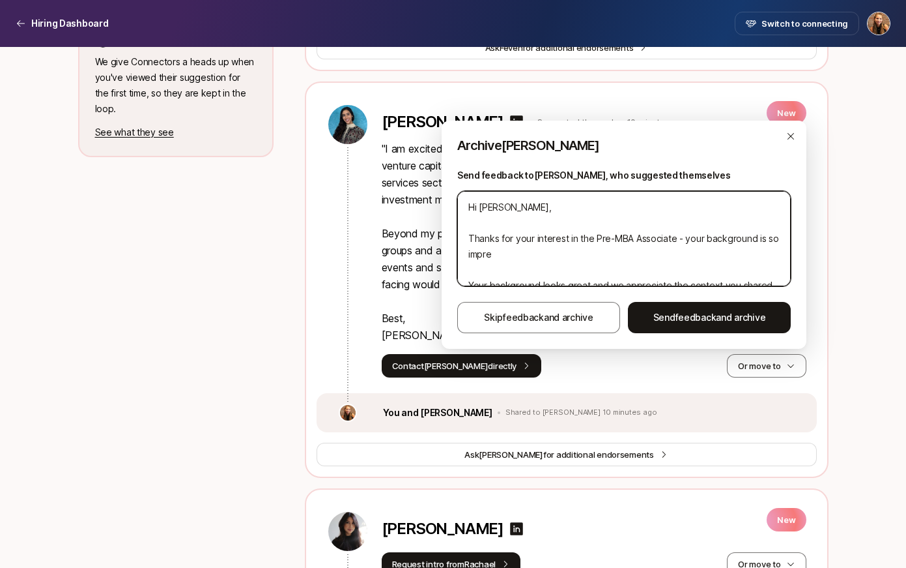
type textarea "x"
type textarea "Hi Melanie, Thanks for your interest in the Pre-MBA Associate - your background…"
type textarea "x"
type textarea "Hi Melanie, Thanks for your interest in the Pre-MBA Associate - your background…"
type textarea "x"
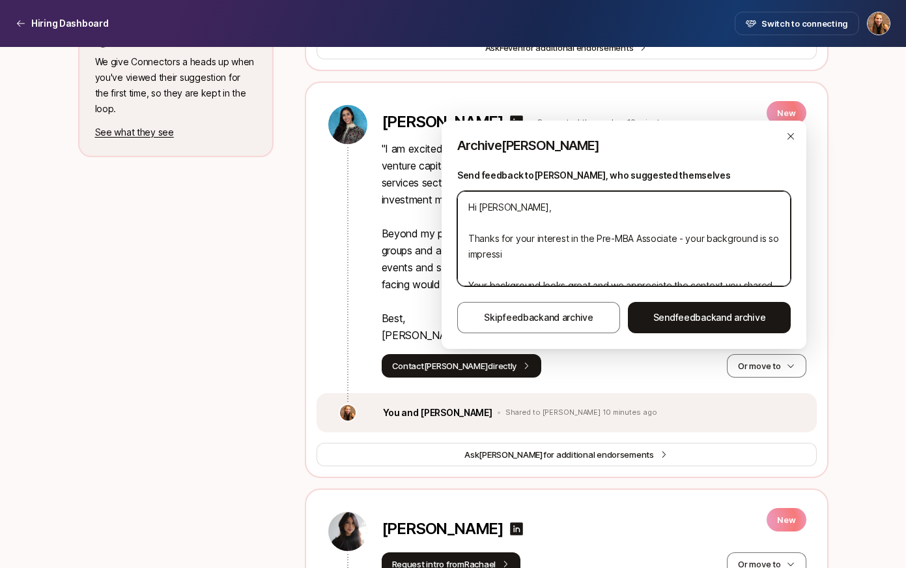
type textarea "Hi Melanie, Thanks for your interest in the Pre-MBA Associate - your background…"
type textarea "x"
type textarea "Hi Melanie, Thanks for your interest in the Pre-MBA Associate - your background…"
type textarea "x"
type textarea "Hi Melanie, Thanks for your interest in the Pre-MBA Associate - your background…"
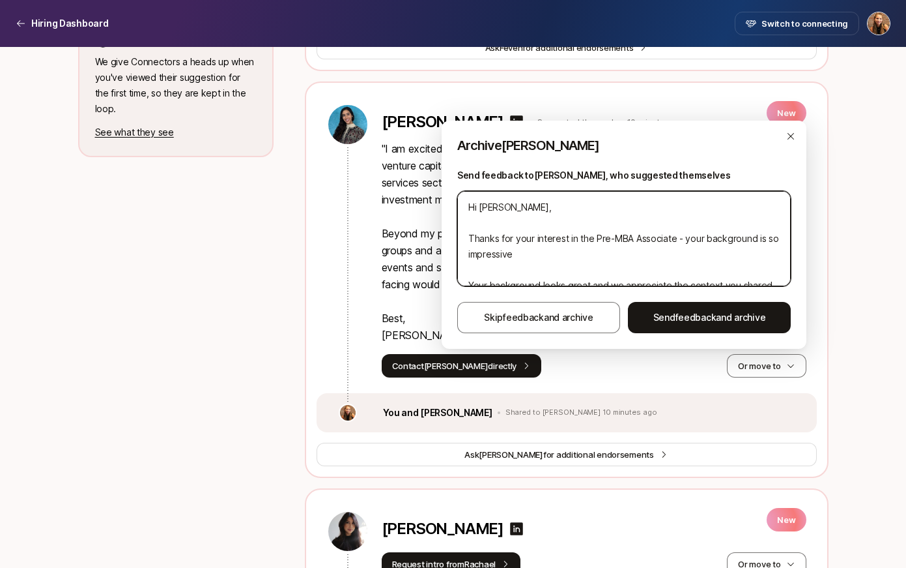
type textarea "x"
type textarea "Hi Melanie, Thanks for your interest in the Pre-MBA Associate - your background…"
type textarea "x"
type textarea "Hi Melanie, Thanks for your interest in the Pre-MBA Associate - your background…"
type textarea "x"
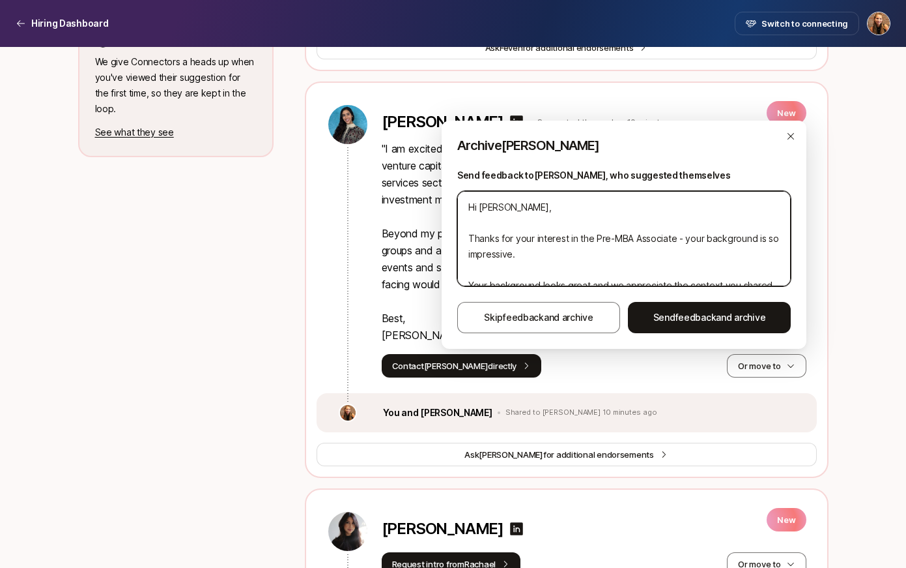
type textarea "Hi Melanie, Thanks for your interest in the Pre-MBA Associate - your background…"
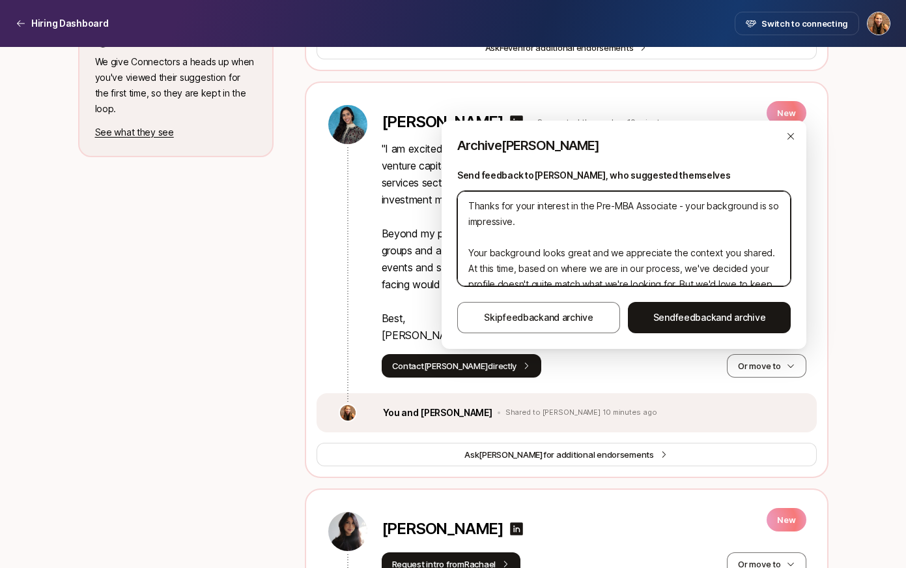
scroll to position [33, 0]
drag, startPoint x: 670, startPoint y: 270, endPoint x: 523, endPoint y: 217, distance: 157.3
click at [523, 217] on textarea "Hi Melanie, Thanks for your interest in the Pre-MBA Associate - your background…" at bounding box center [624, 238] width 334 height 95
type textarea "x"
type textarea "Hi Melanie, Thanks for your interest in the Pre-MBA Associate - your background…"
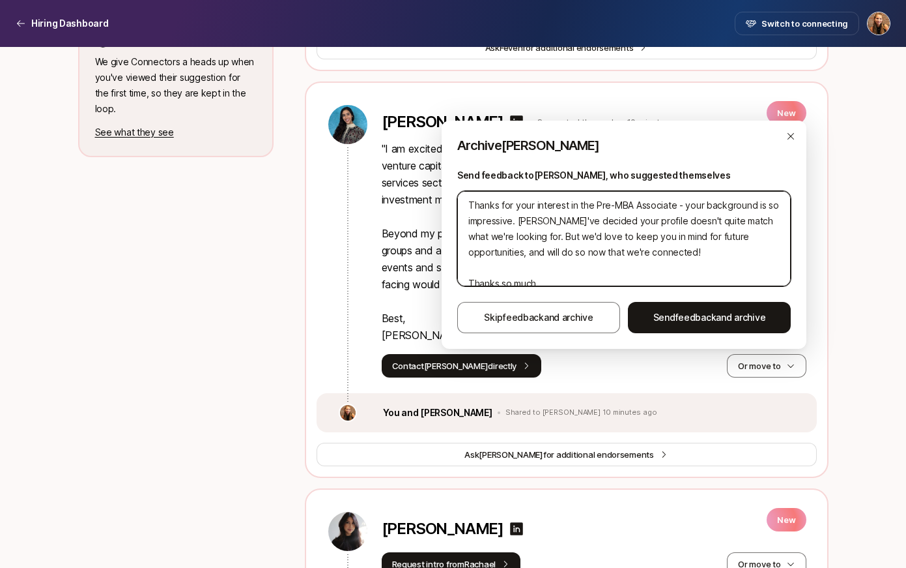
scroll to position [2, 0]
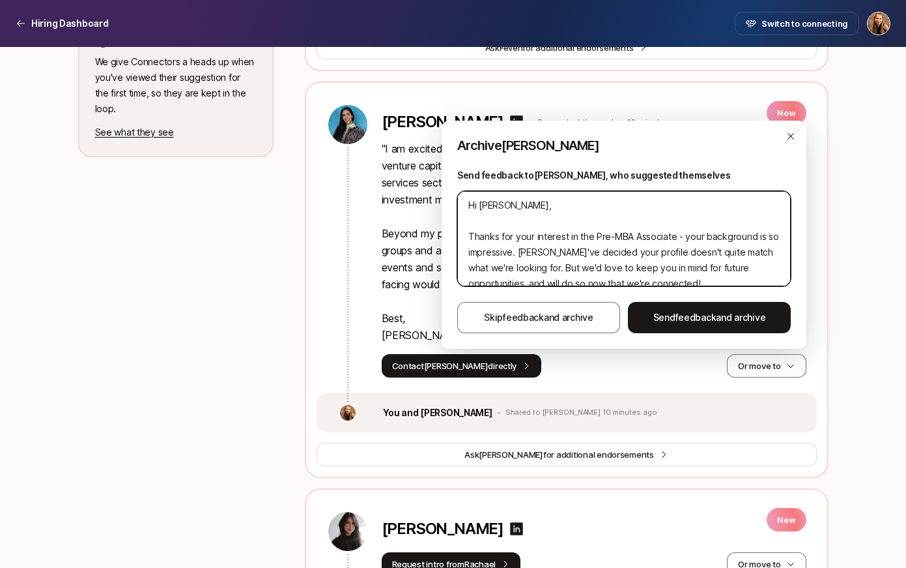
type textarea "x"
type textarea "Hi Melanie, Thanks for your interest in the Pre-MBA Associate - your background…"
type textarea "x"
type textarea "Hi Melanie, Thanks for your interest in the Pre-MBA Associate - your background…"
type textarea "x"
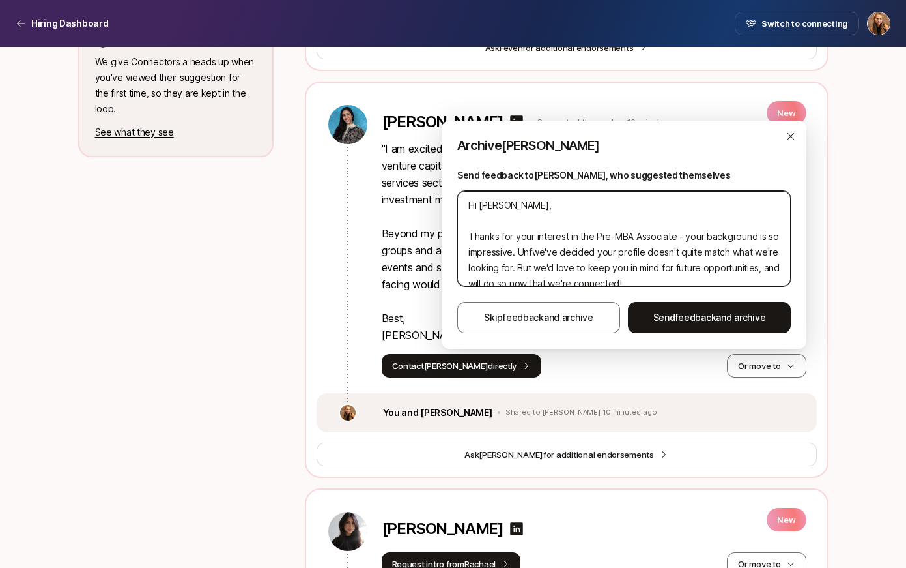
type textarea "Hi Melanie, Thanks for your interest in the Pre-MBA Associate - your background…"
type textarea "x"
type textarea "Hi Melanie, Thanks for your interest in the Pre-MBA Associate - your background…"
type textarea "x"
type textarea "Hi Melanie, Thanks for your interest in the Pre-MBA Associate - your background…"
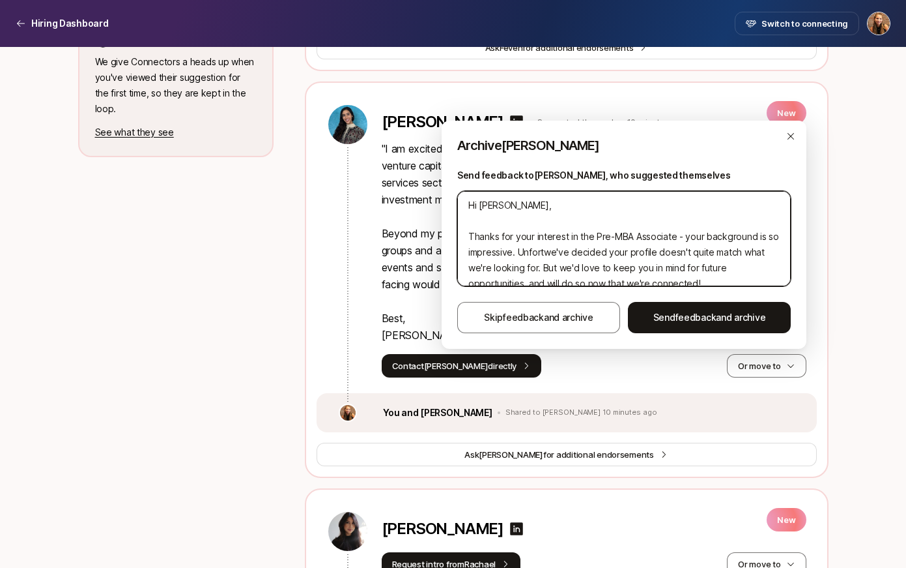
type textarea "x"
type textarea "Hi Melanie, Thanks for your interest in the Pre-MBA Associate - your background…"
type textarea "x"
type textarea "Hi Melanie, Thanks for your interest in the Pre-MBA Associate - your background…"
type textarea "x"
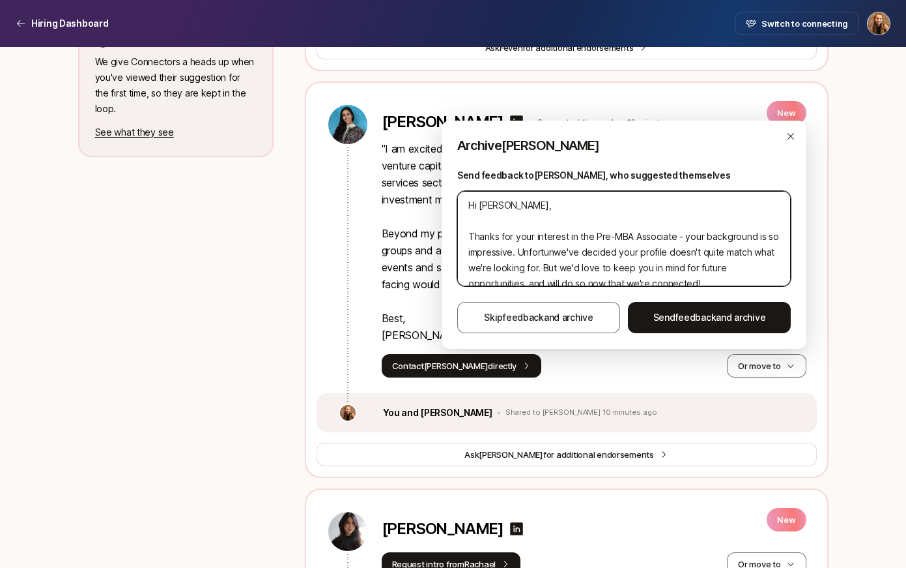
type textarea "Hi Melanie, Thanks for your interest in the Pre-MBA Associate - your background…"
type textarea "x"
type textarea "Hi Melanie, Thanks for your interest in the Pre-MBA Associate - your background…"
type textarea "x"
type textarea "Hi Melanie, Thanks for your interest in the Pre-MBA Associate - your background…"
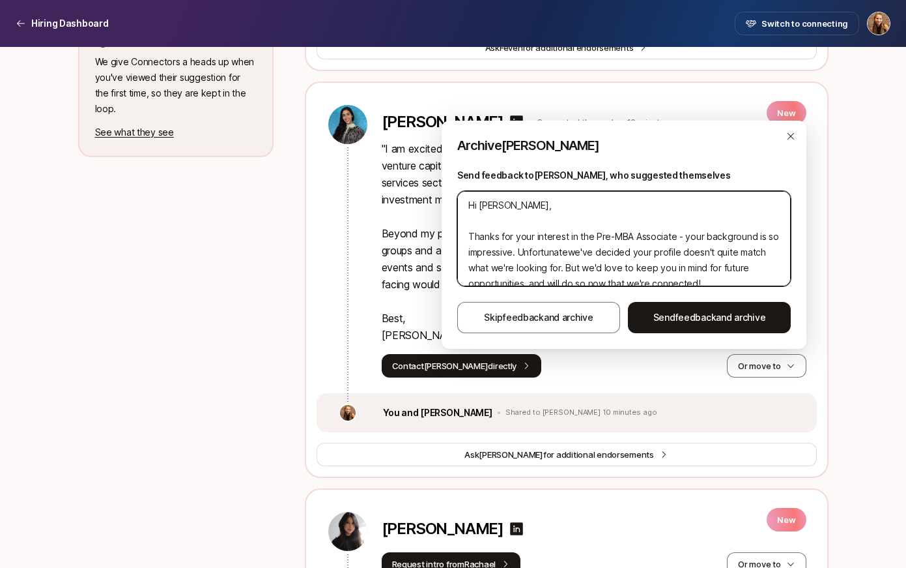
type textarea "x"
type textarea "Hi Melanie, Thanks for your interest in the Pre-MBA Associate - your background…"
type textarea "x"
type textarea "Hi Melanie, Thanks for your interest in the Pre-MBA Associate - your background…"
type textarea "x"
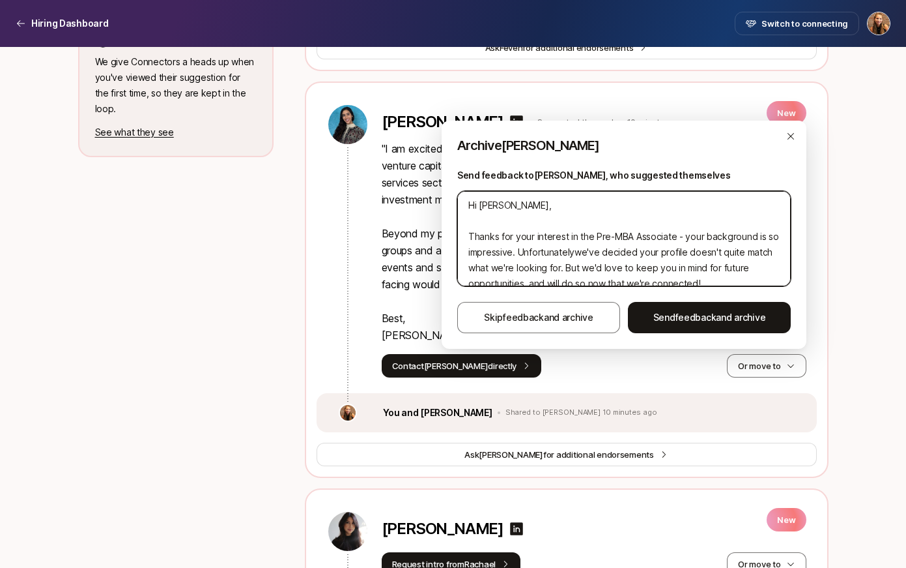
type textarea "Hi Melanie, Thanks for your interest in the Pre-MBA Associate - your background…"
type textarea "x"
type textarea "Hi Melanie, Thanks for your interest in the Pre-MBA Associate - your background…"
type textarea "x"
type textarea "Hi Melanie, Thanks for your interest in the Pre-MBA Associate - your background…"
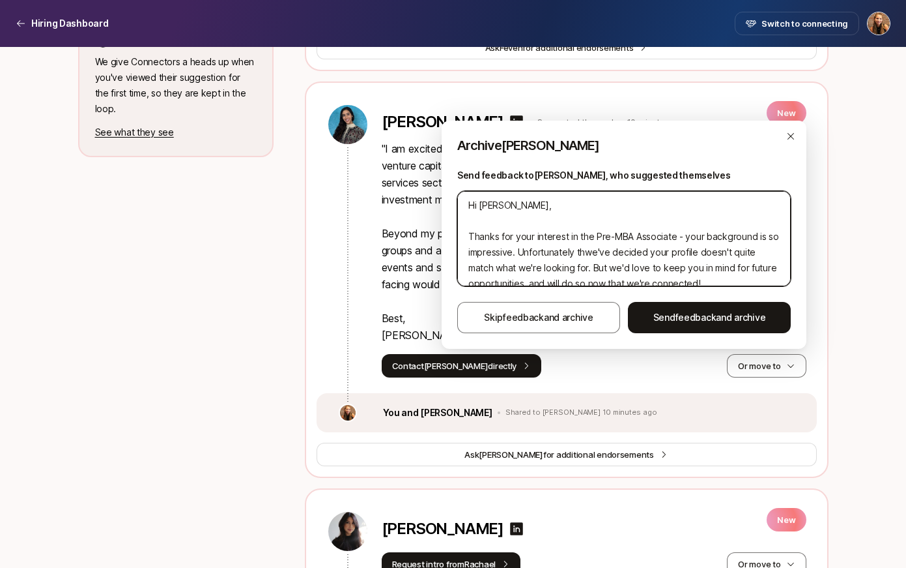
type textarea "x"
type textarea "Hi Melanie, Thanks for your interest in the Pre-MBA Associate - your background…"
type textarea "x"
type textarea "Hi Melanie, Thanks for your interest in the Pre-MBA Associate - your background…"
type textarea "x"
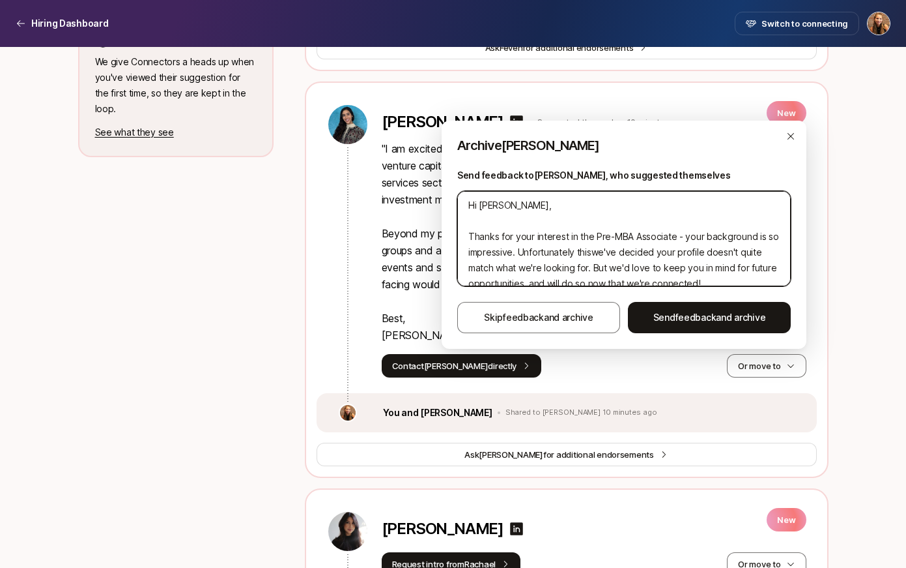
type textarea "Hi Melanie, Thanks for your interest in the Pre-MBA Associate - your background…"
type textarea "x"
type textarea "Hi Melanie, Thanks for your interest in the Pre-MBA Associate - your background…"
type textarea "x"
type textarea "Hi Melanie, Thanks for your interest in the Pre-MBA Associate - your background…"
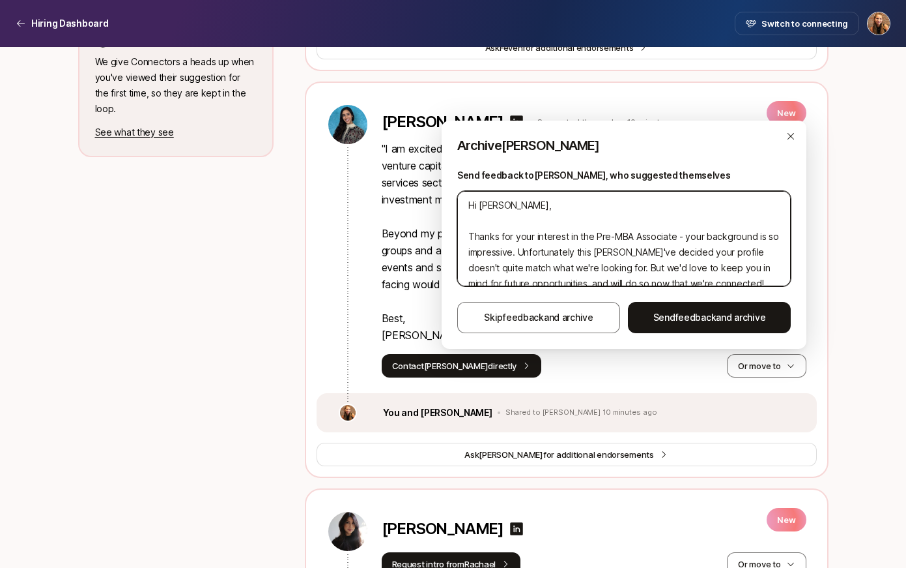
type textarea "x"
type textarea "Hi Melanie, Thanks for your interest in the Pre-MBA Associate - your background…"
type textarea "x"
type textarea "Hi Melanie, Thanks for your interest in the Pre-MBA Associate - your background…"
type textarea "x"
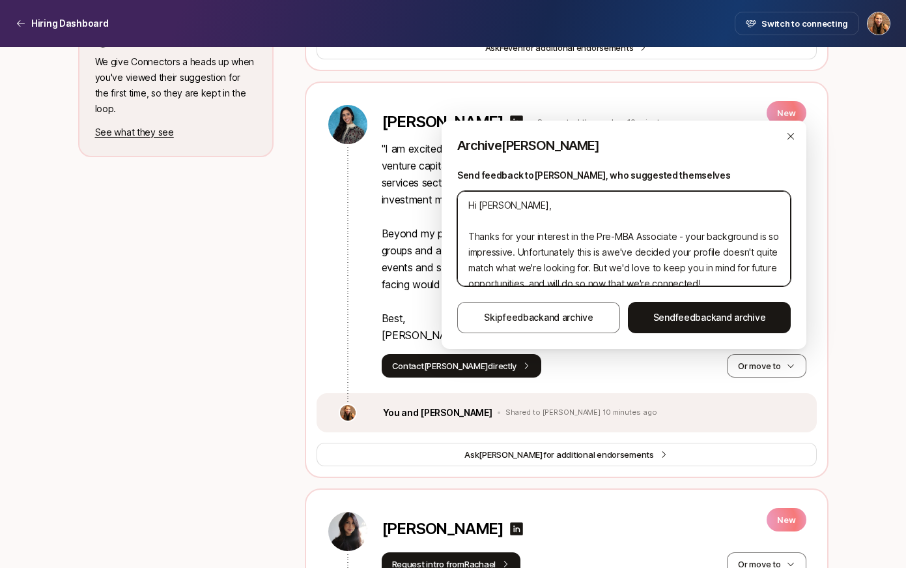
type textarea "Hi Melanie, Thanks for your interest in the Pre-MBA Associate - your background…"
type textarea "x"
type textarea "Hi Melanie, Thanks for your interest in the Pre-MBA Associate - your background…"
type textarea "x"
type textarea "Hi Melanie, Thanks for your interest in the Pre-MBA Associate - your background…"
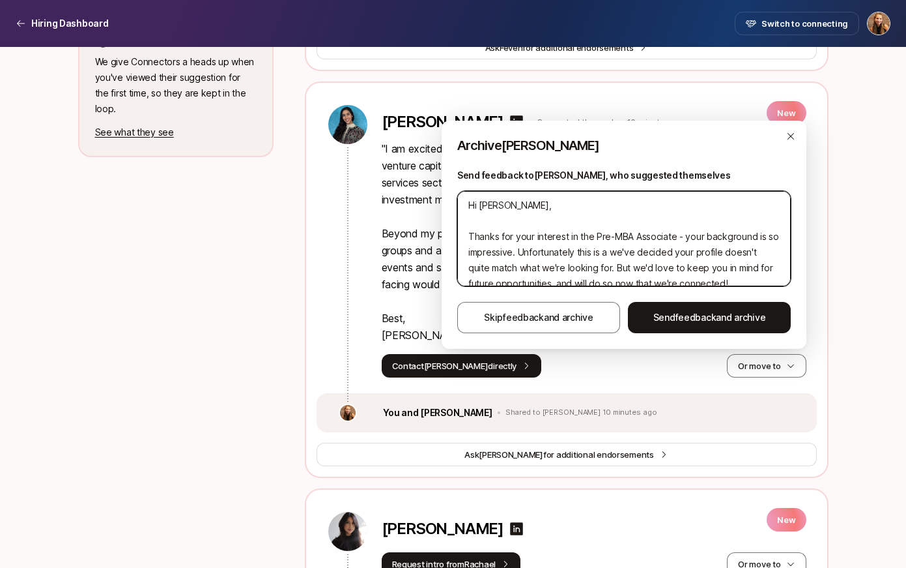
type textarea "x"
type textarea "Hi Melanie, Thanks for your interest in the Pre-MBA Associate - your background…"
type textarea "x"
type textarea "Hi Melanie, Thanks for your interest in the Pre-MBA Associate - your background…"
type textarea "x"
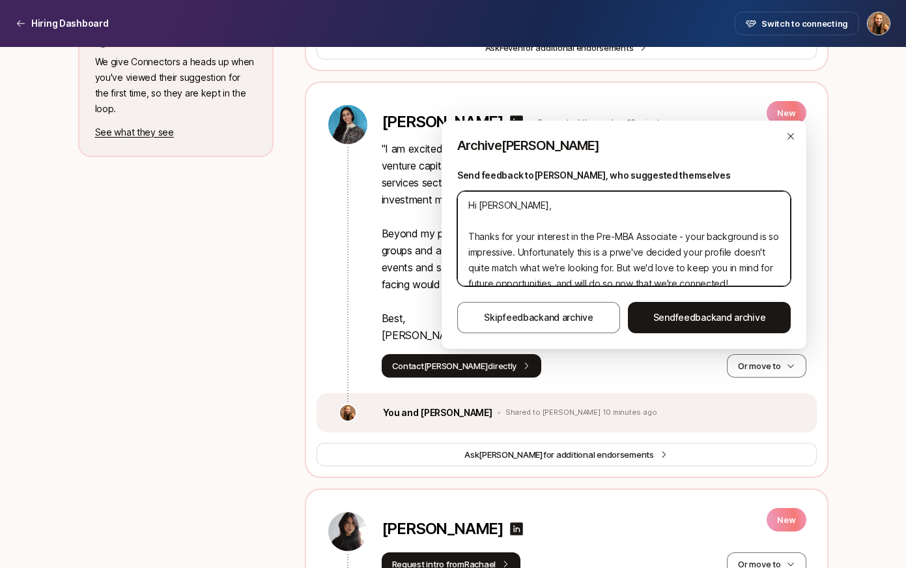
type textarea "Hi Melanie, Thanks for your interest in the Pre-MBA Associate - your background…"
type textarea "x"
type textarea "Hi Melanie, Thanks for your interest in the Pre-MBA Associate - your background…"
type textarea "x"
type textarea "Hi Melanie, Thanks for your interest in the Pre-MBA Associate - your background…"
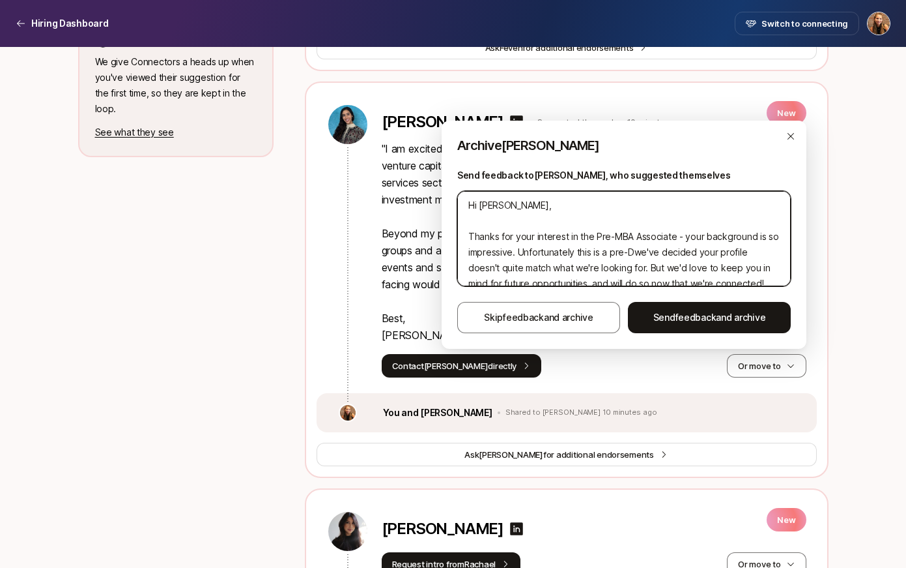
type textarea "x"
type textarea "Hi Melanie, Thanks for your interest in the Pre-MBA Associate - your background…"
type textarea "x"
type textarea "Hi Melanie, Thanks for your interest in the Pre-MBA Associate - your background…"
type textarea "x"
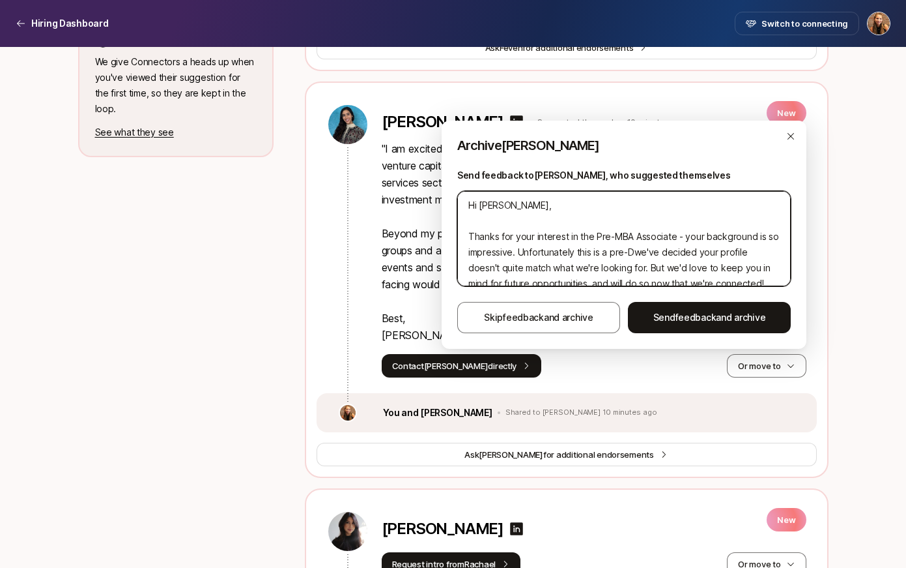
type textarea "Hi Melanie, Thanks for your interest in the Pre-MBA Associate - your background…"
type textarea "x"
type textarea "Hi Melanie, Thanks for your interest in the Pre-MBA Associate - your background…"
type textarea "x"
type textarea "Hi Melanie, Thanks for your interest in the Pre-MBA Associate - your background…"
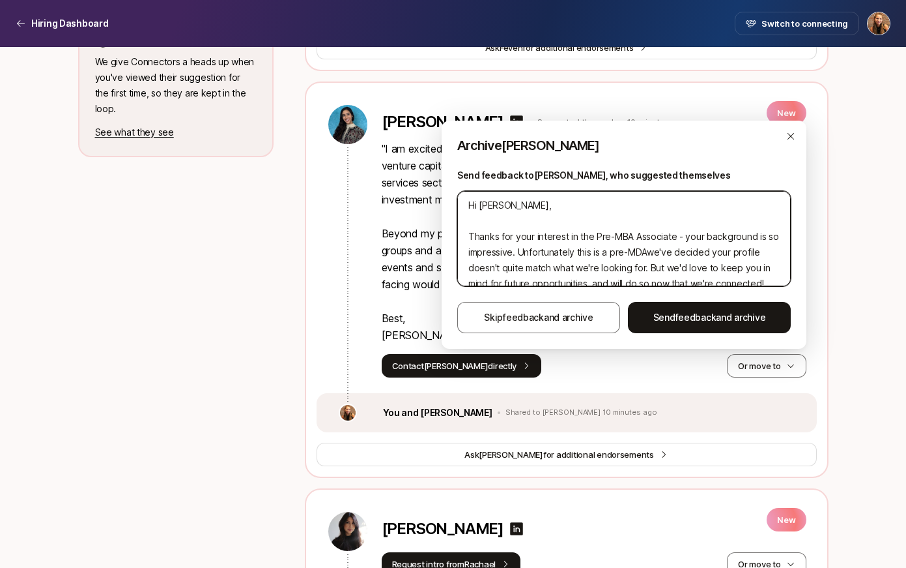
type textarea "x"
type textarea "Hi Melanie, Thanks for your interest in the Pre-MBA Associate - your background…"
type textarea "x"
type textarea "Hi Melanie, Thanks for your interest in the Pre-MBA Associate - your background…"
type textarea "x"
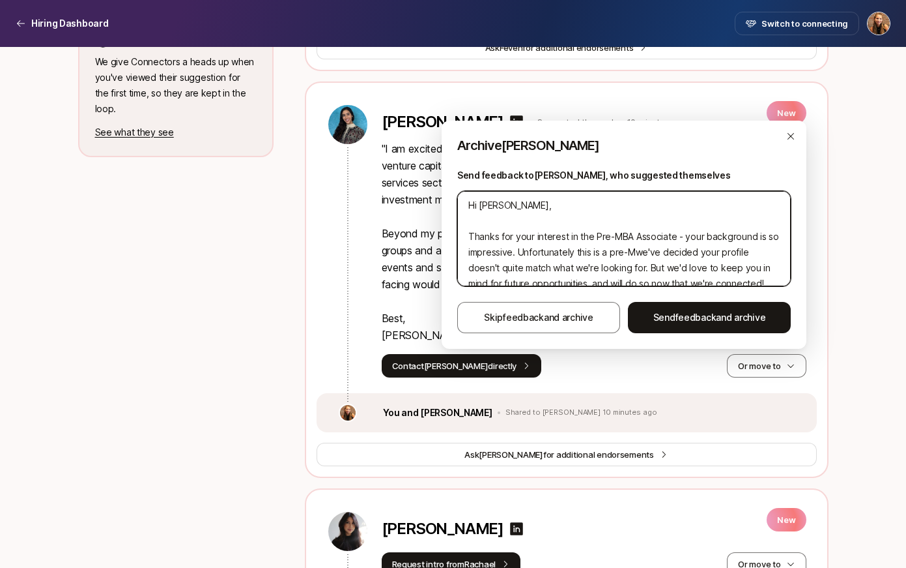
type textarea "Hi Melanie, Thanks for your interest in the Pre-MBA Associate - your background…"
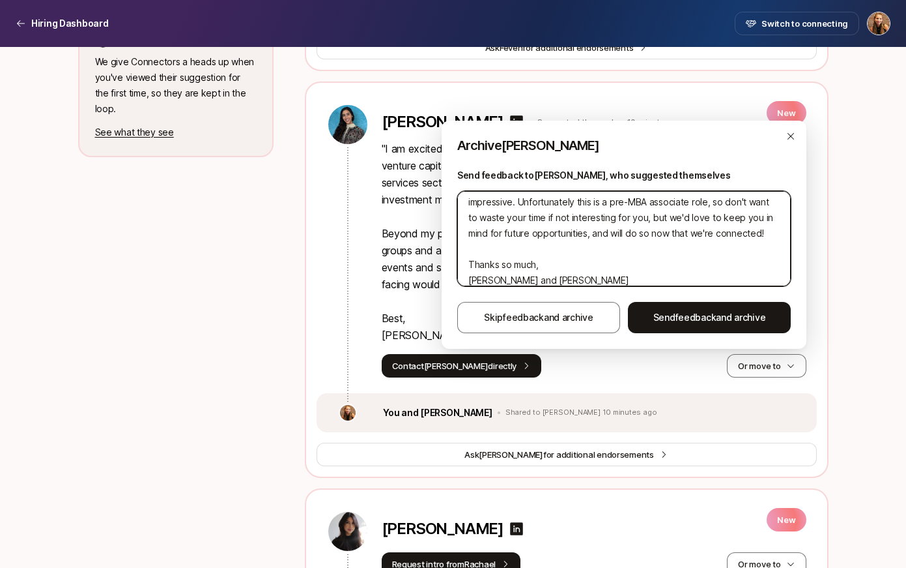
scroll to position [61, 0]
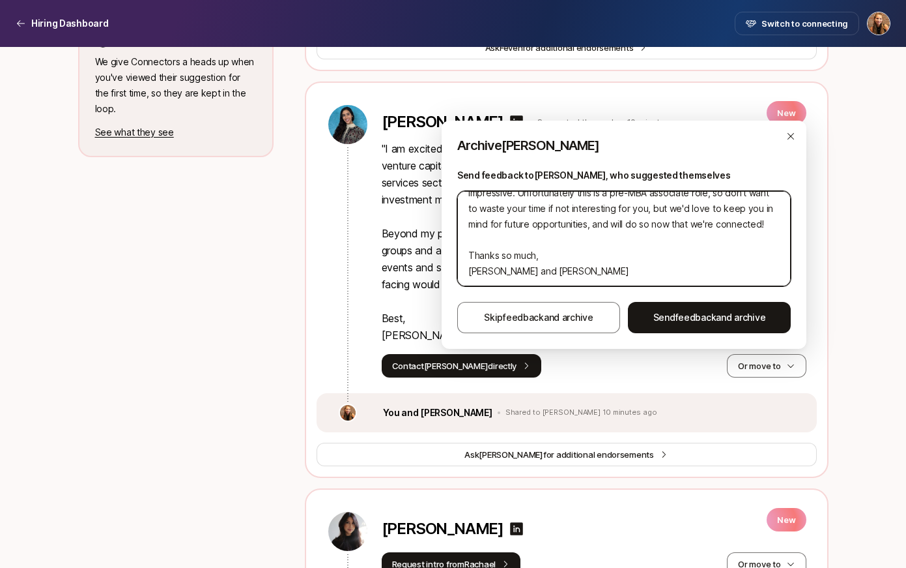
click at [559, 270] on textarea "Hi Melanie, Thanks for your interest in the Pre-MBA Associate - your background…" at bounding box center [624, 238] width 334 height 95
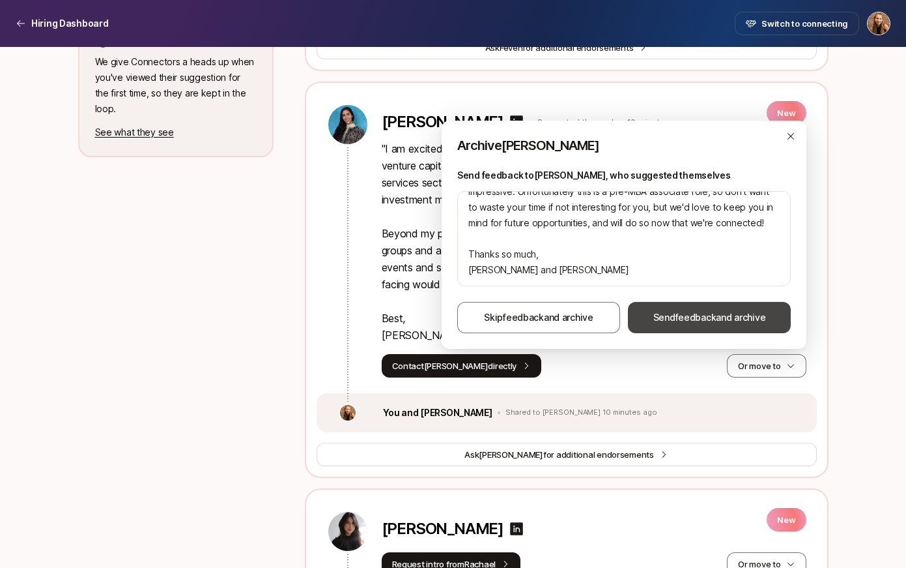
click at [665, 316] on span "Send feedback and archive" at bounding box center [710, 318] width 113 height 16
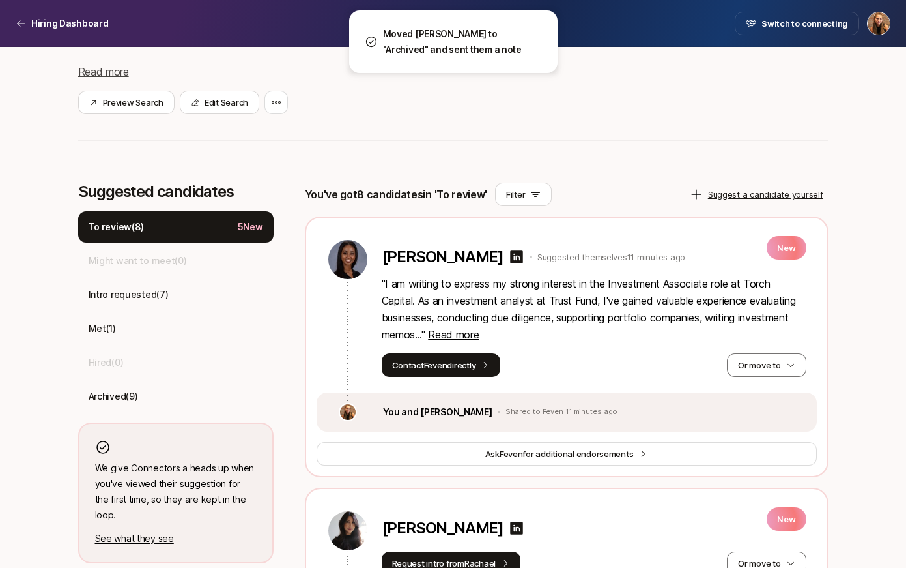
scroll to position [234, 0]
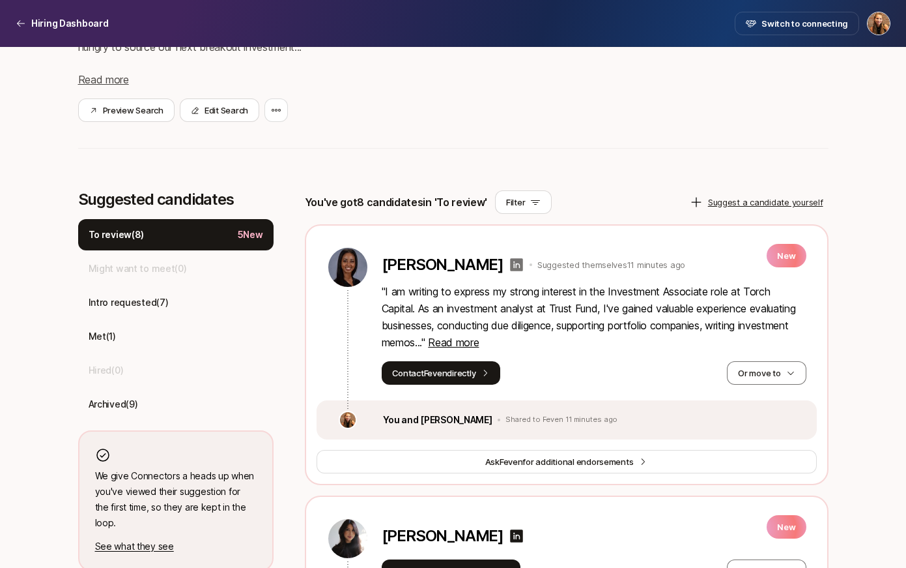
click at [510, 261] on icon at bounding box center [516, 264] width 13 height 13
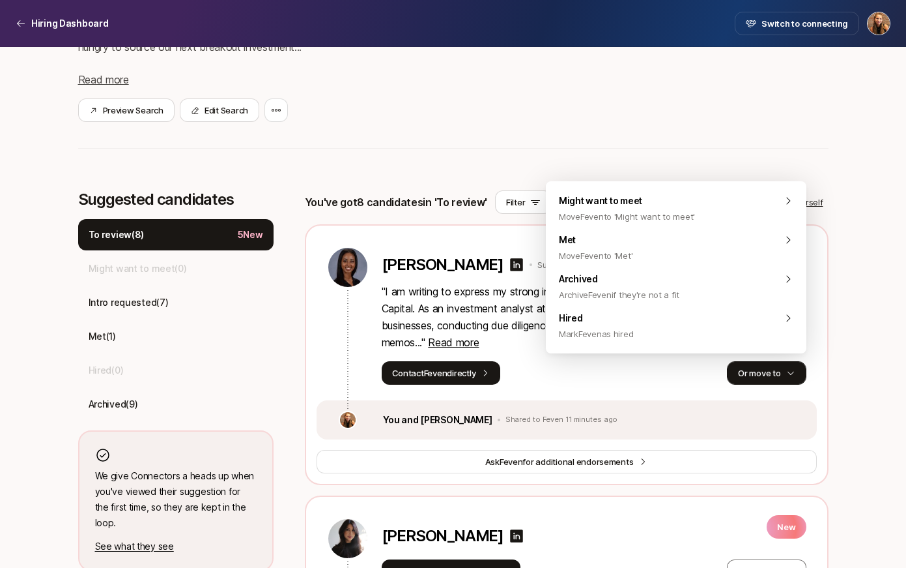
click at [766, 375] on button "Or move to" at bounding box center [766, 372] width 79 height 23
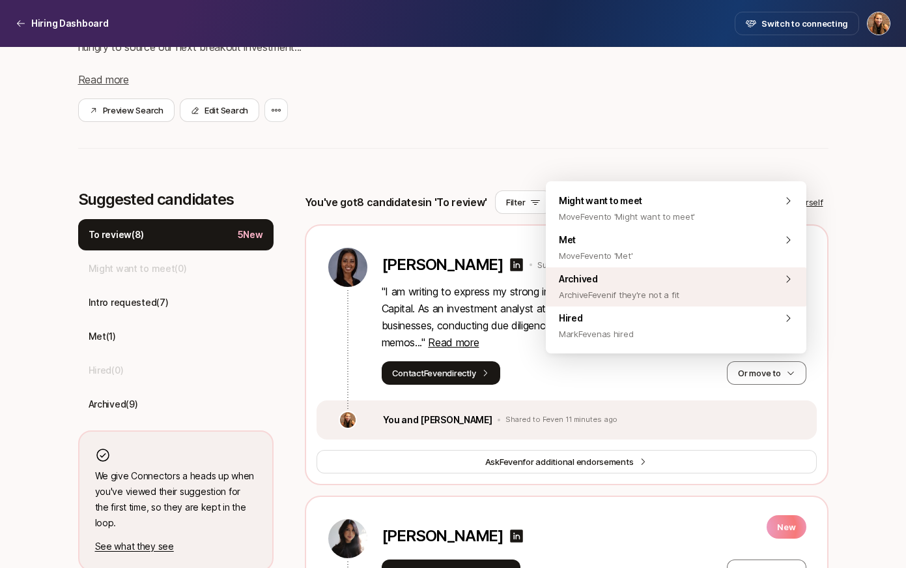
click at [706, 285] on div "Archived Archive Feven if they're not a fit" at bounding box center [676, 286] width 261 height 39
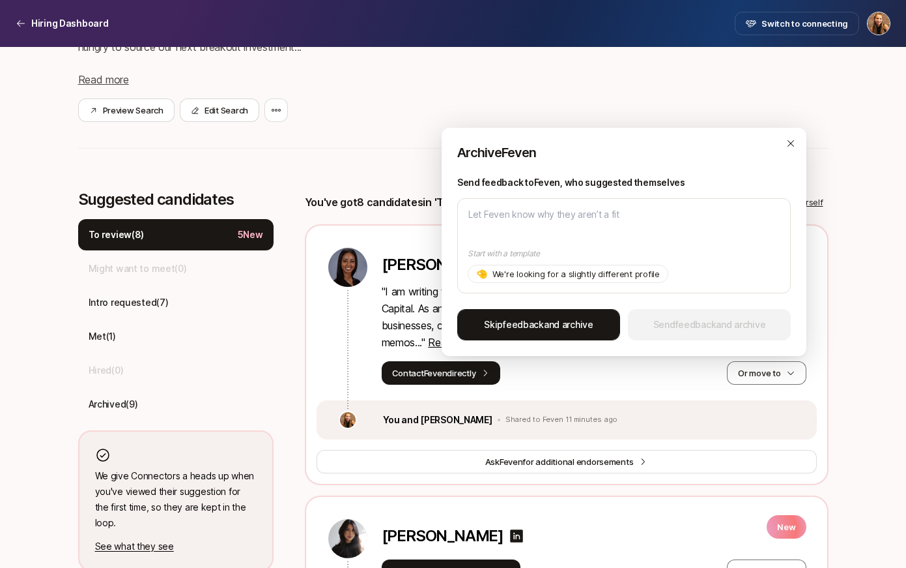
click at [573, 326] on span "Skip feedback and archive" at bounding box center [538, 325] width 109 height 16
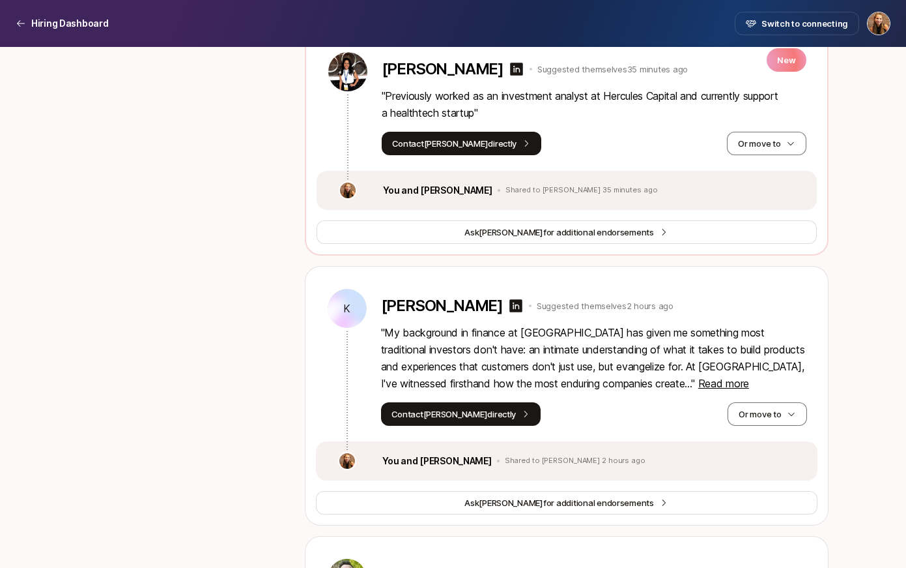
scroll to position [1317, 0]
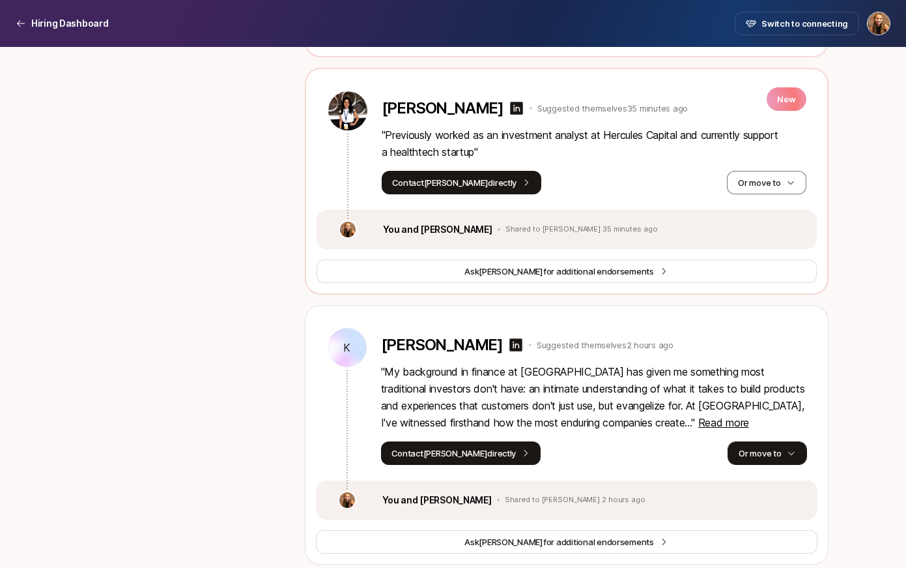
click at [757, 454] on button "Or move to" at bounding box center [767, 452] width 79 height 23
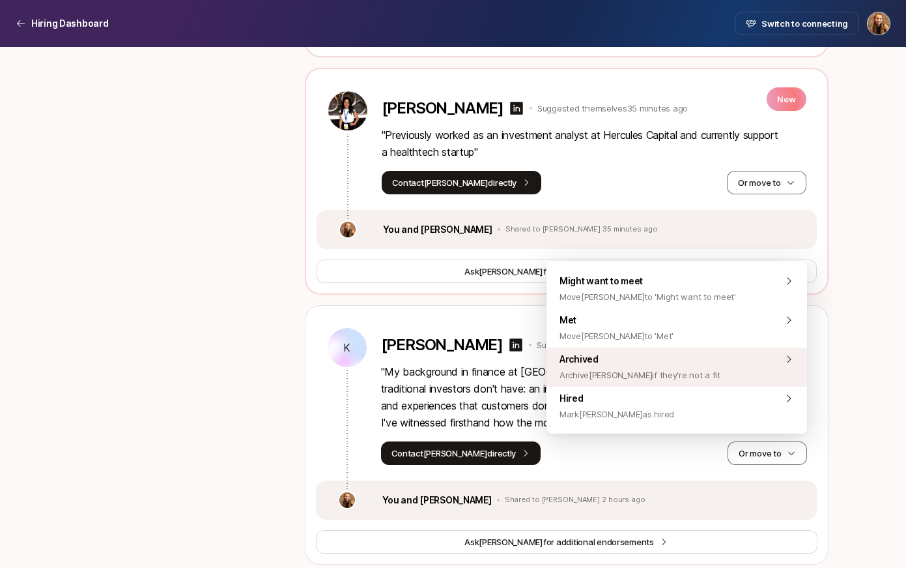
click at [675, 363] on span "Archived Archive Kendall if they're not a fit" at bounding box center [640, 366] width 161 height 31
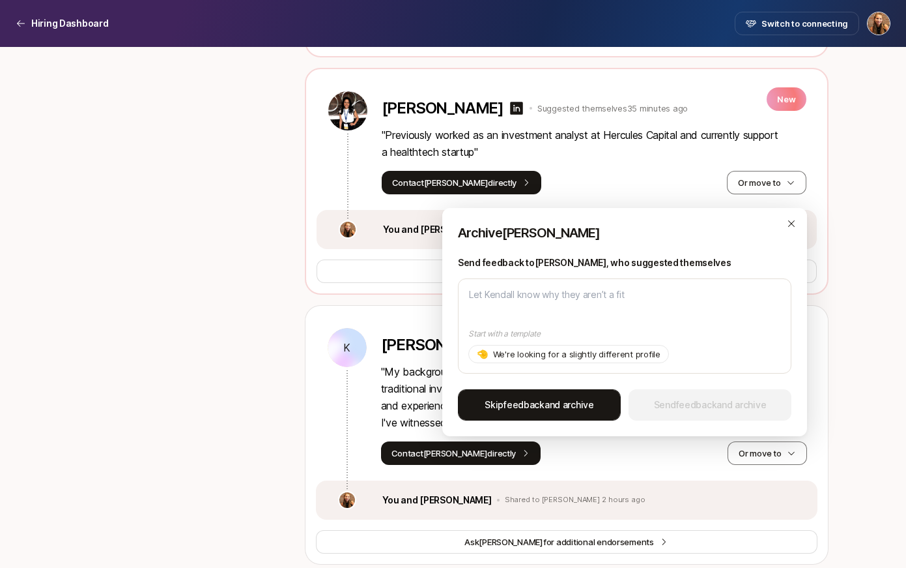
click at [567, 401] on span "Skip feedback and archive" at bounding box center [539, 405] width 109 height 16
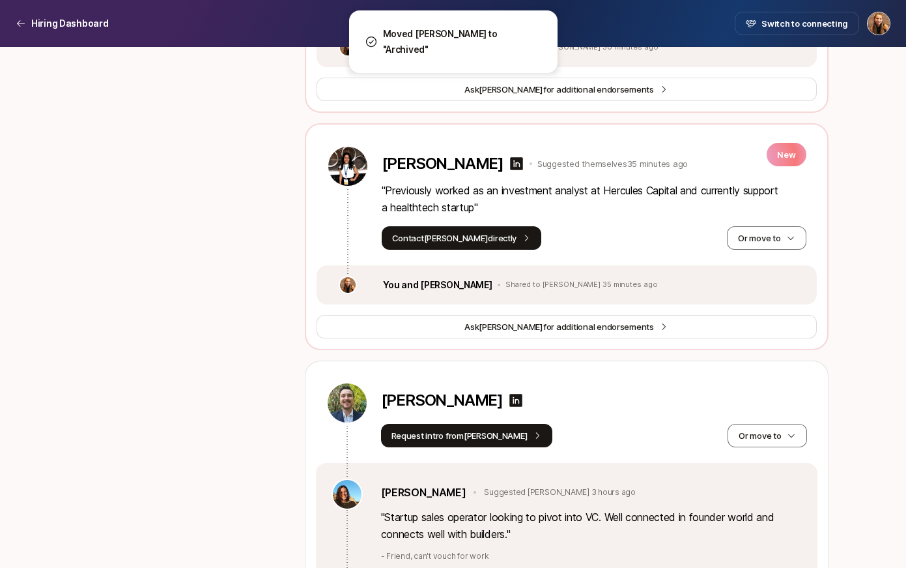
scroll to position [1248, 0]
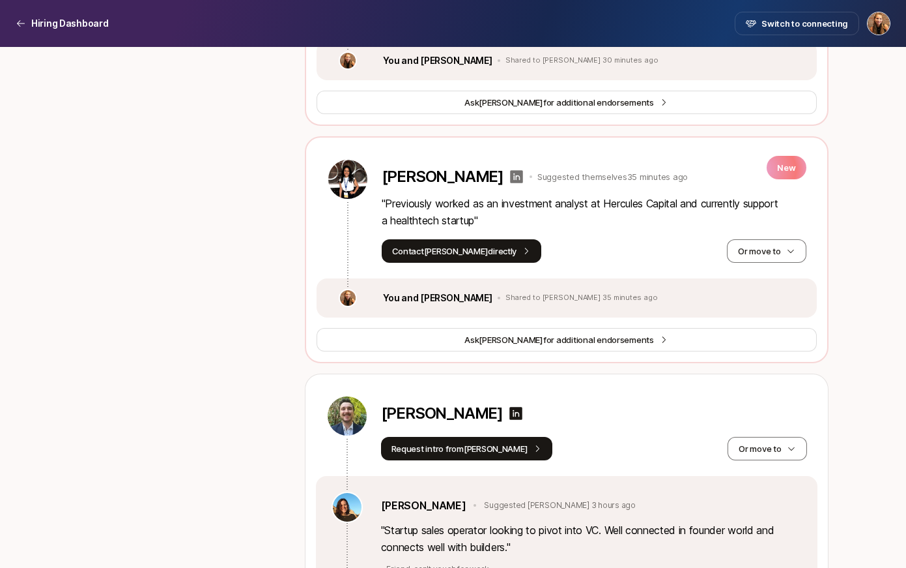
click at [510, 175] on icon at bounding box center [516, 176] width 13 height 13
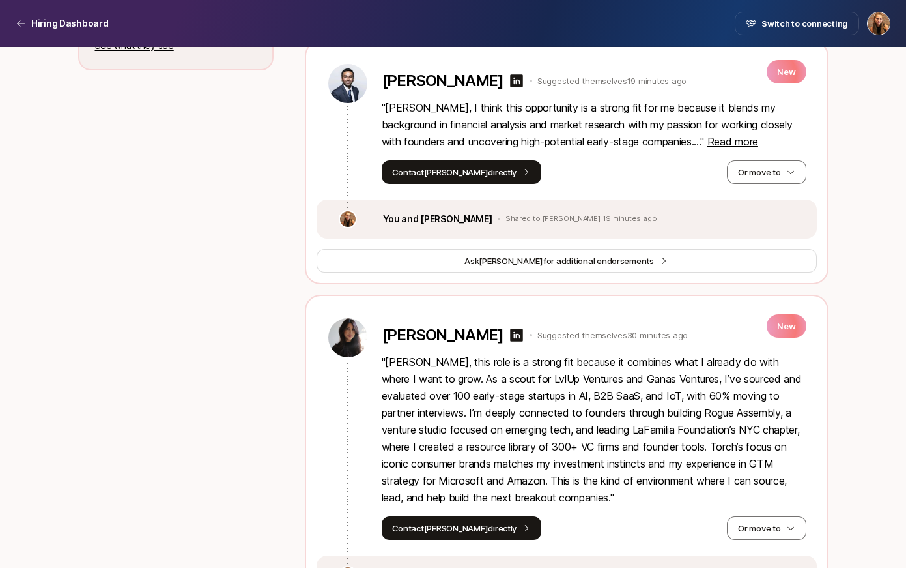
scroll to position [839, 0]
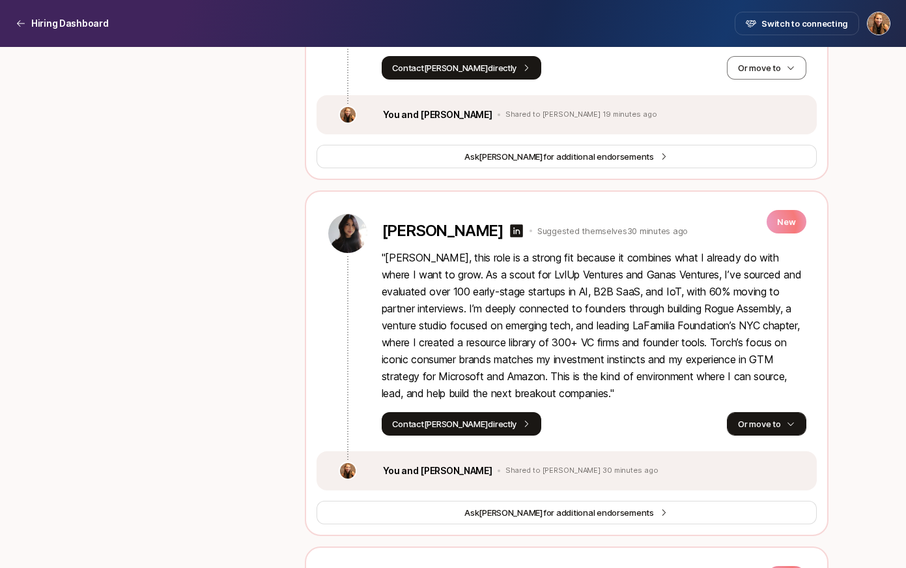
click at [766, 420] on button "Or move to" at bounding box center [766, 423] width 79 height 23
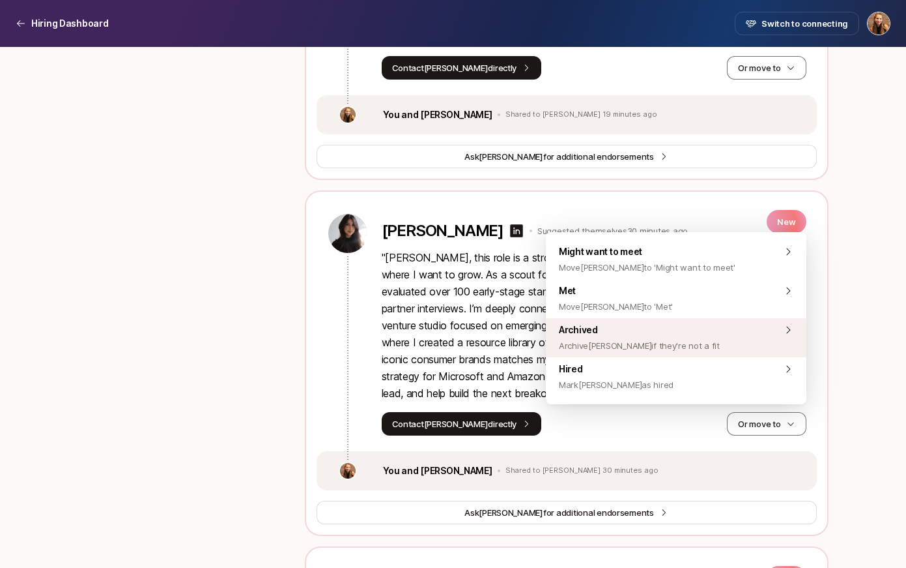
click at [668, 334] on span "Archived Archive Janet if they're not a fit" at bounding box center [639, 337] width 161 height 31
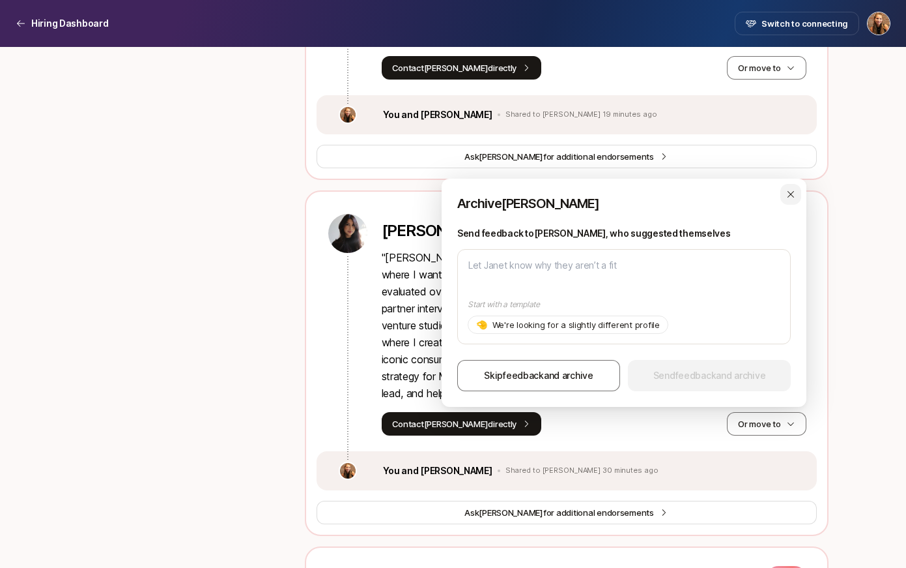
click at [788, 195] on icon "button" at bounding box center [791, 194] width 10 height 10
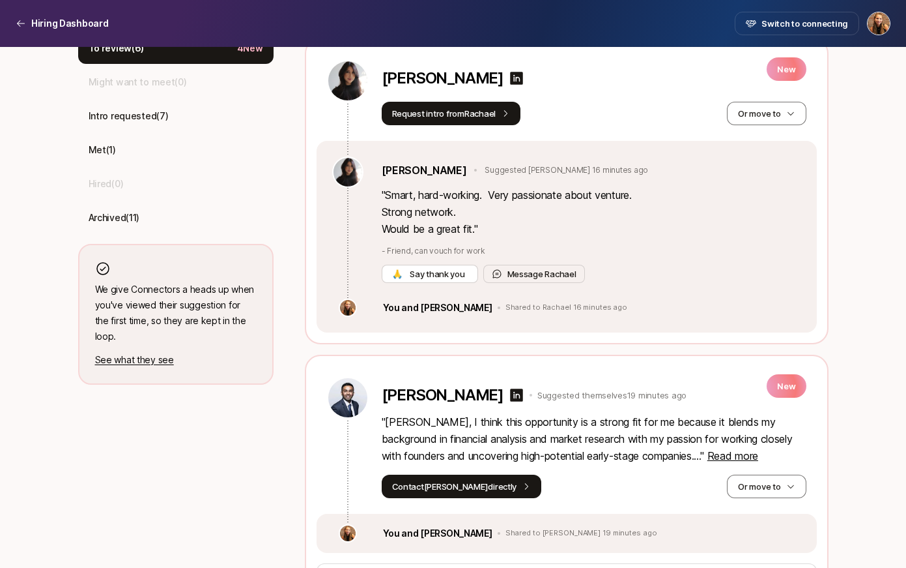
scroll to position [422, 0]
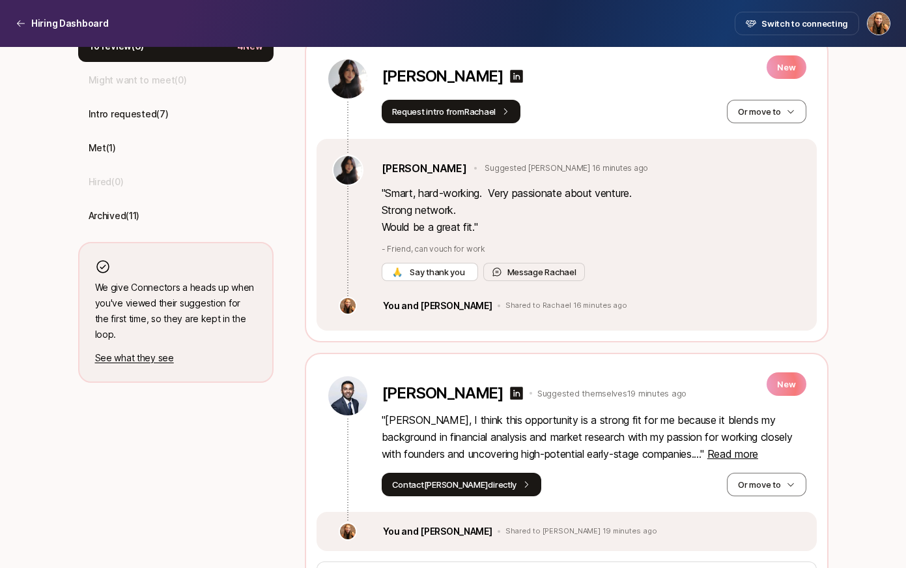
click at [160, 350] on p "See what they see" at bounding box center [176, 358] width 162 height 16
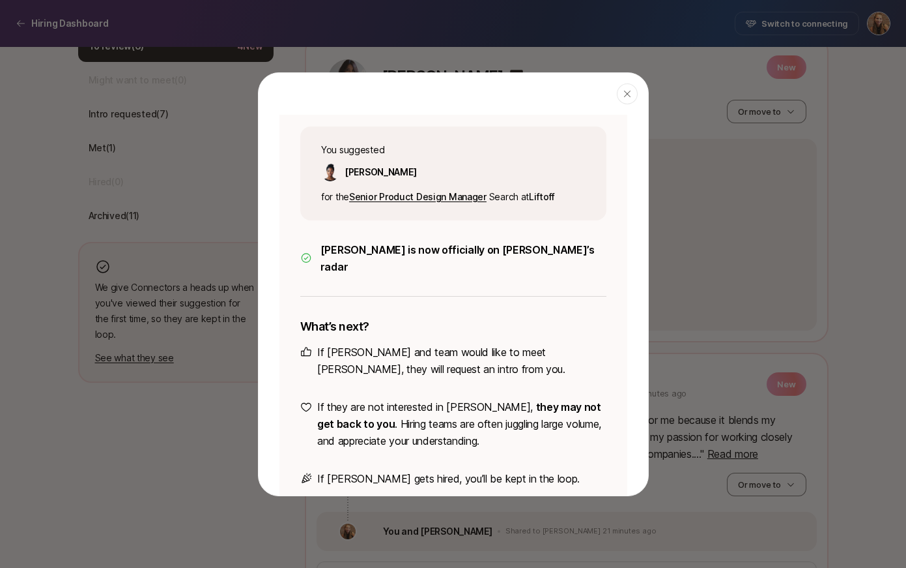
scroll to position [147, 0]
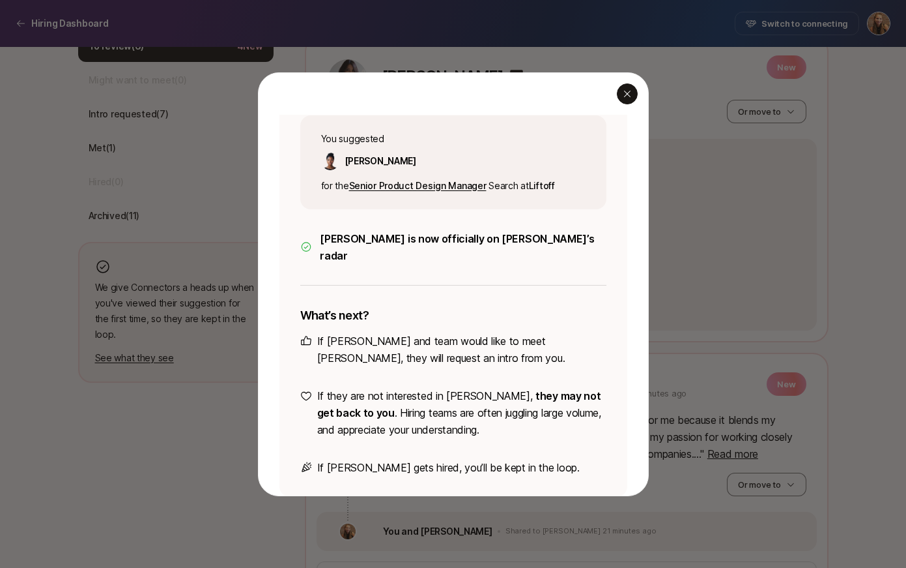
click at [625, 100] on div "button" at bounding box center [627, 93] width 21 height 21
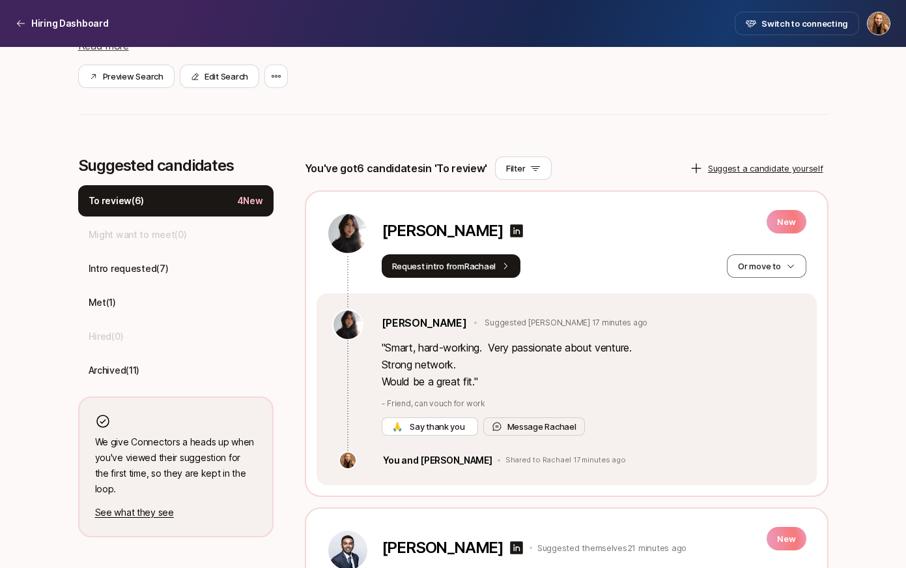
scroll to position [300, 0]
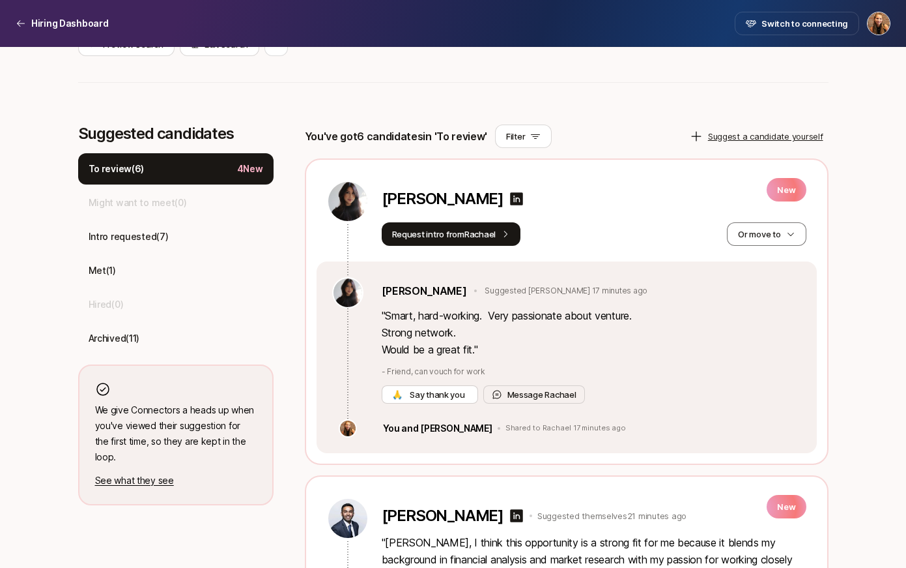
click at [212, 167] on div "To review ( 6 ) 4 New" at bounding box center [175, 168] width 195 height 31
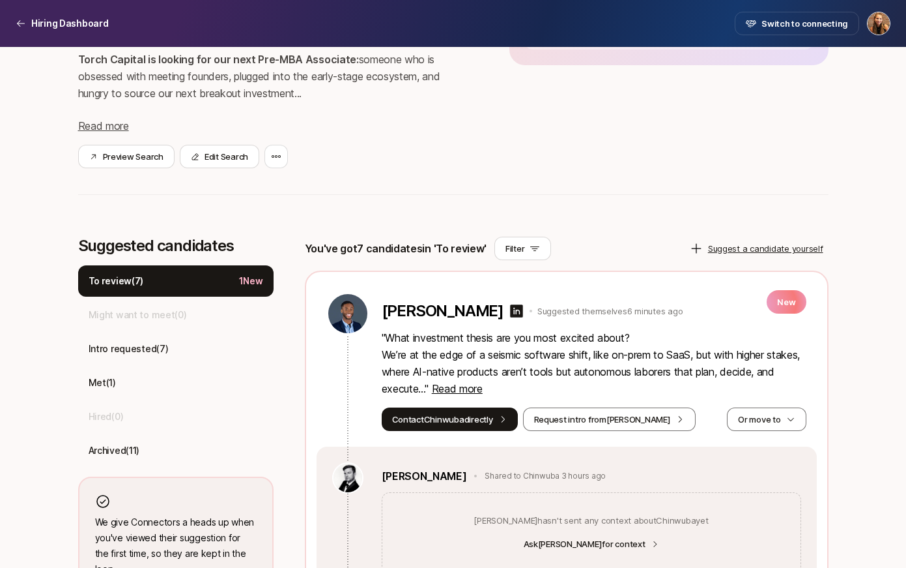
scroll to position [200, 0]
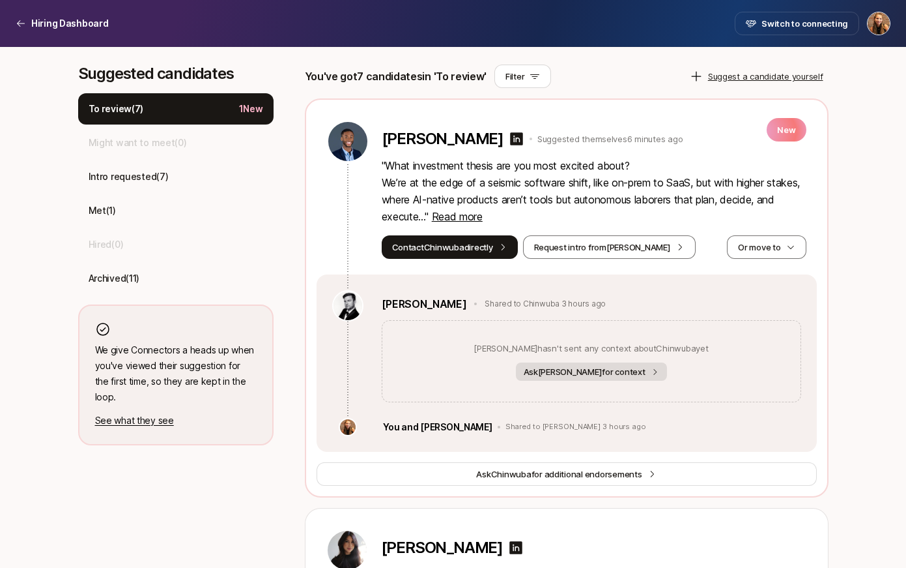
scroll to position [355, 0]
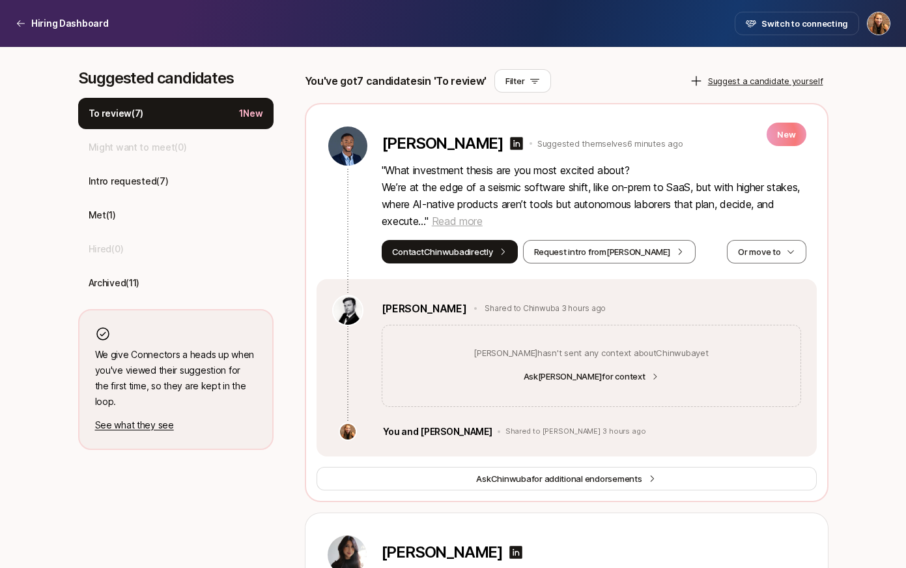
click at [483, 223] on span "Read more" at bounding box center [457, 220] width 51 height 13
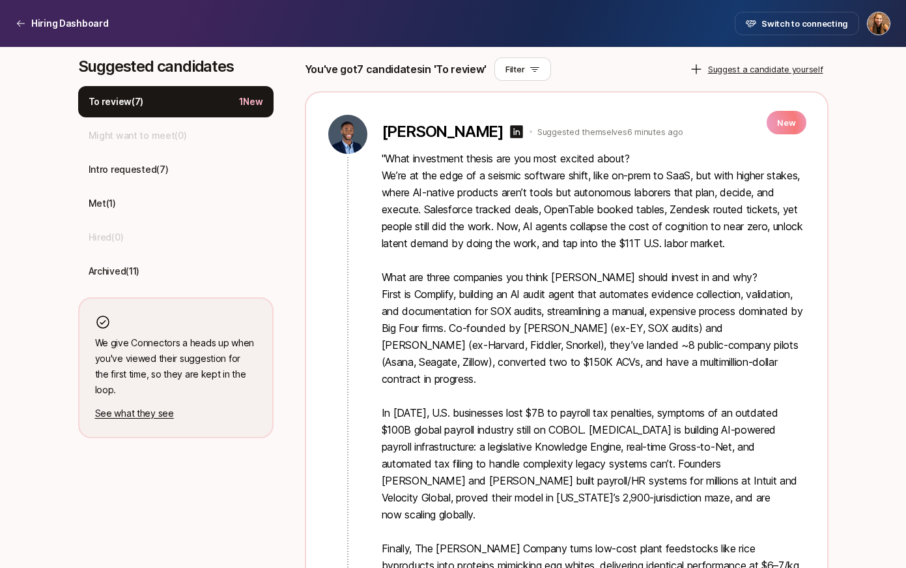
scroll to position [364, 0]
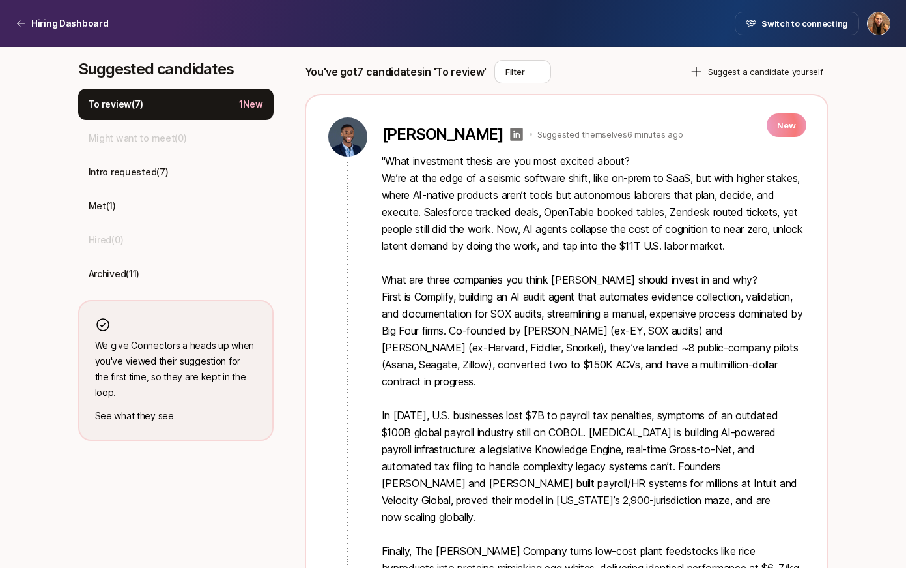
click at [525, 135] on icon at bounding box center [517, 134] width 16 height 16
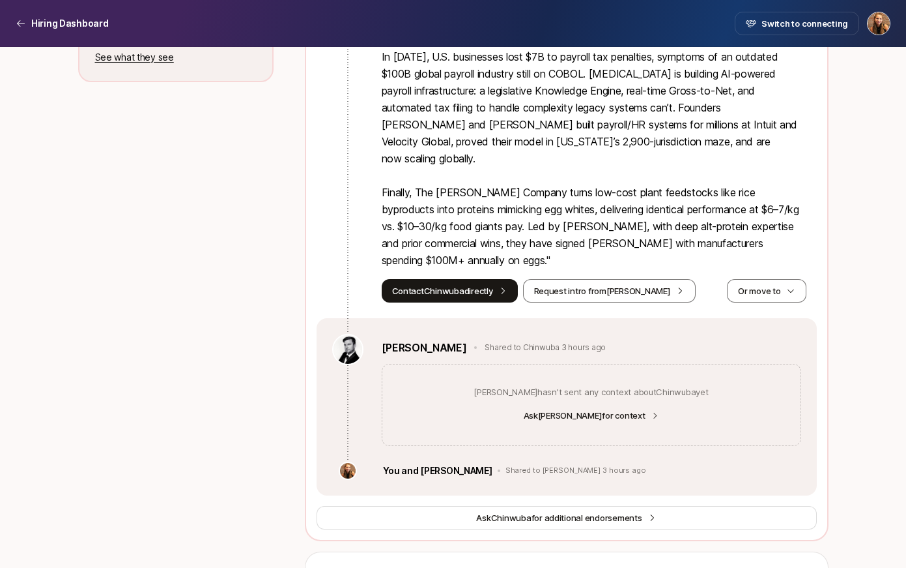
scroll to position [718, 0]
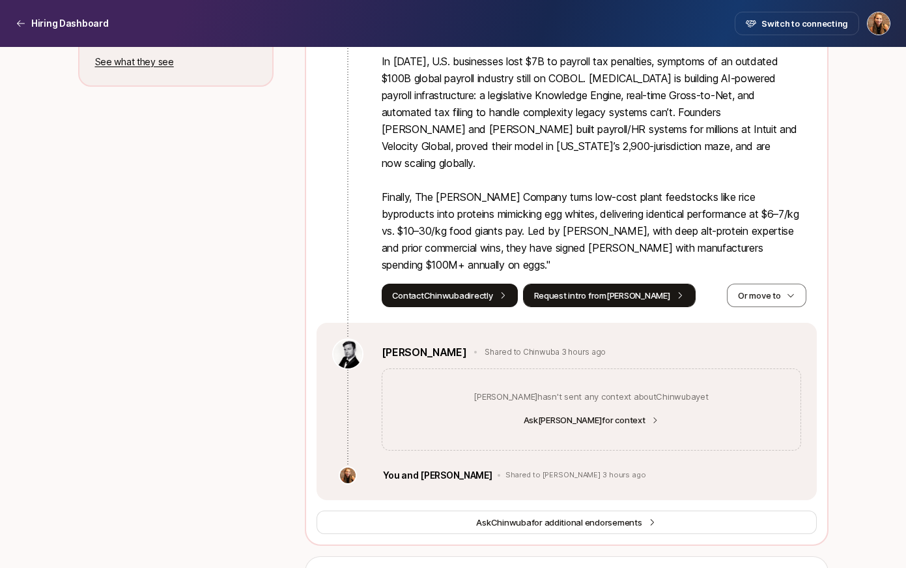
click at [599, 283] on button "Request intro from Drew" at bounding box center [609, 294] width 173 height 23
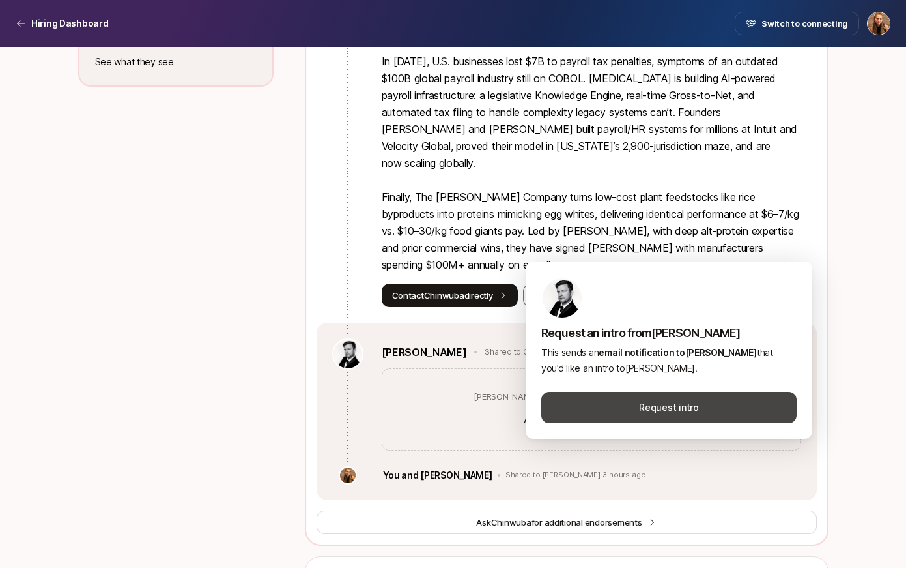
click at [657, 400] on button "Request intro" at bounding box center [668, 407] width 255 height 31
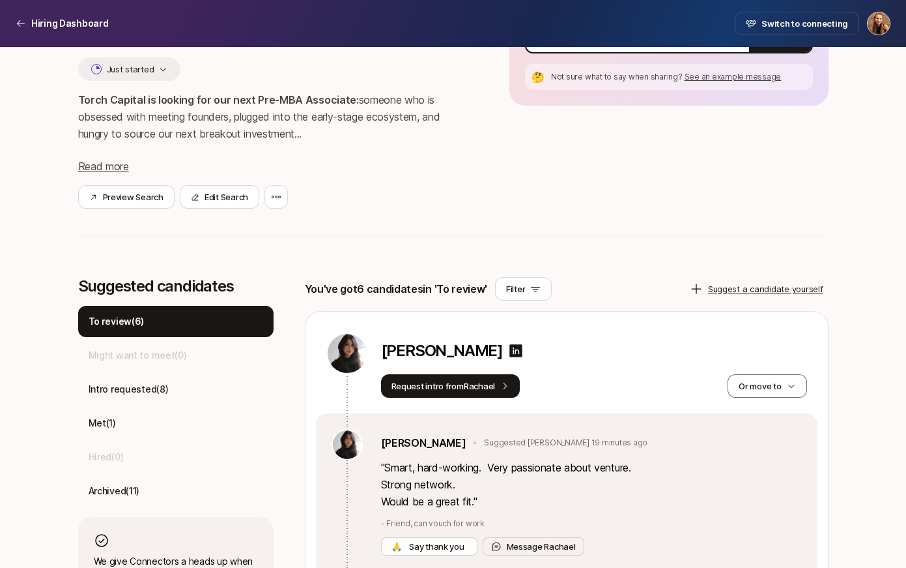
scroll to position [0, 0]
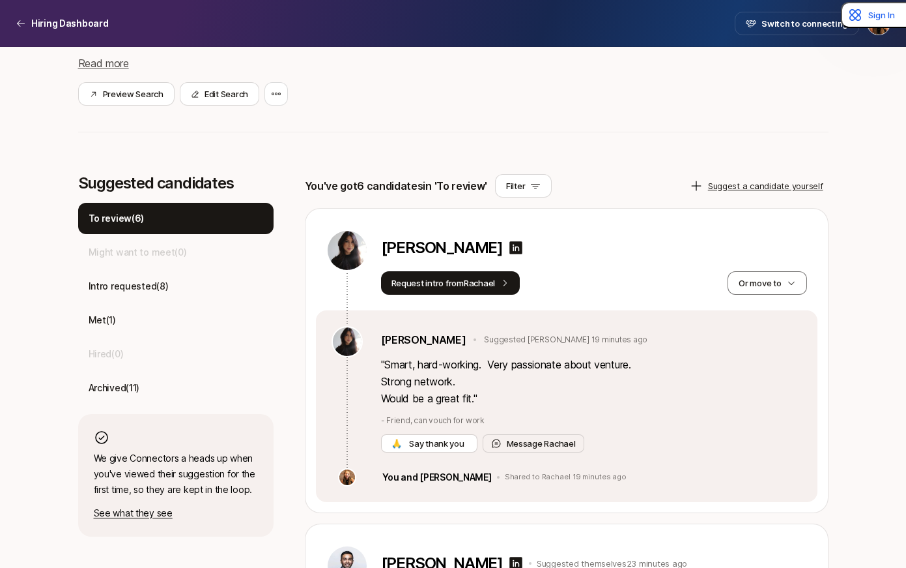
scroll to position [252, 0]
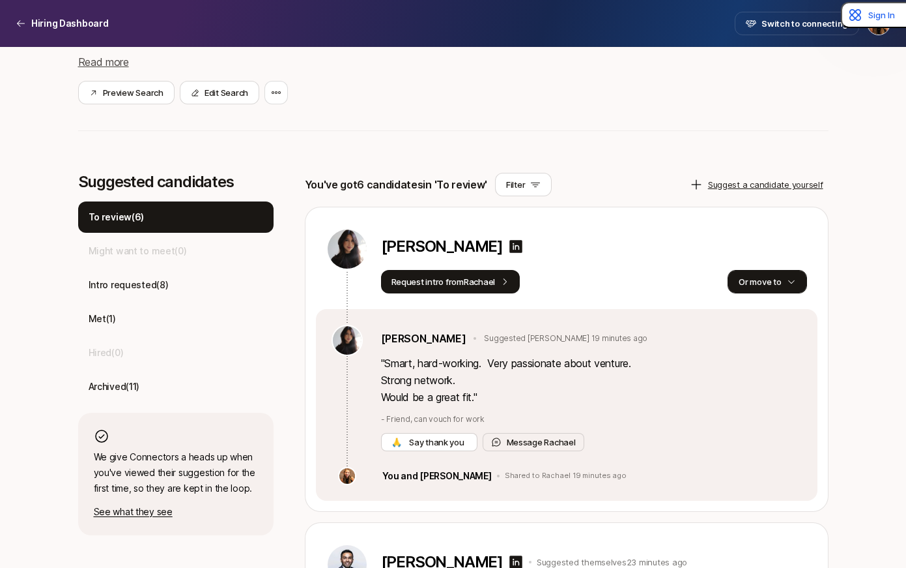
click at [757, 278] on button "Or move to" at bounding box center [767, 281] width 79 height 23
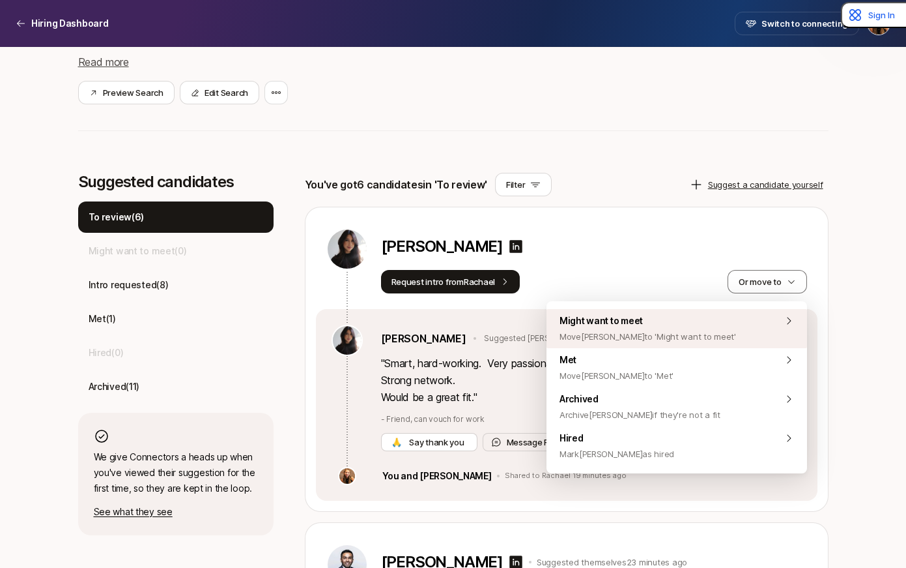
click at [673, 324] on span "Might want to meet Move [PERSON_NAME] to 'Might want to meet'" at bounding box center [648, 328] width 177 height 31
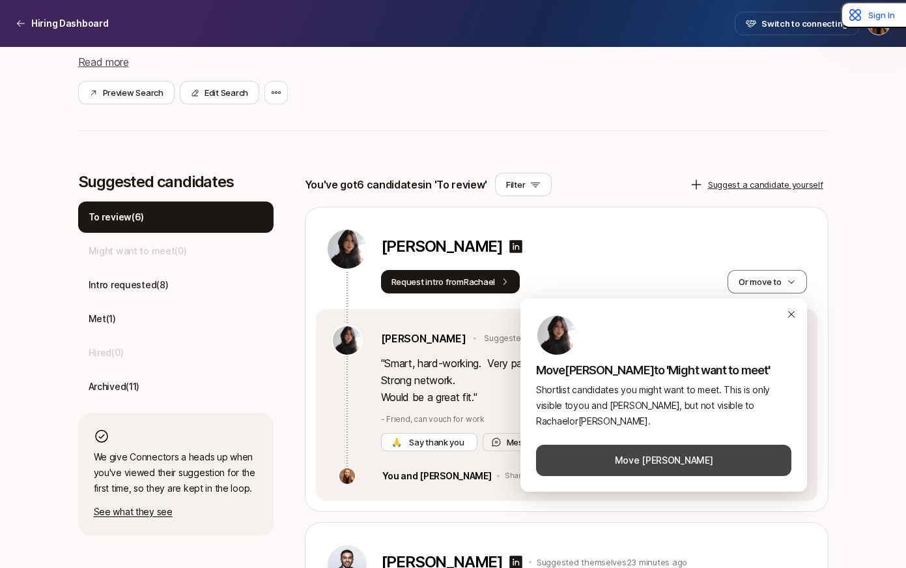
click at [666, 459] on button "Move [PERSON_NAME]" at bounding box center [663, 459] width 255 height 31
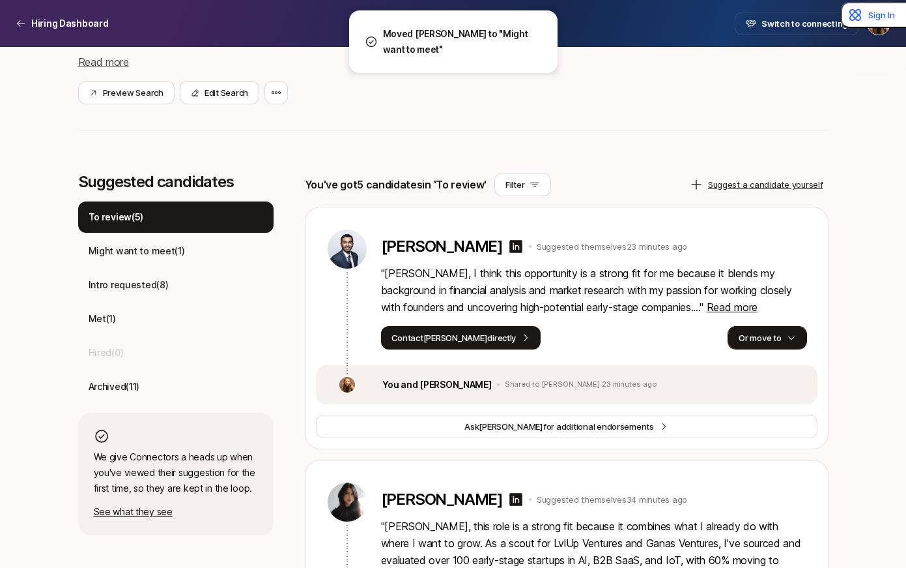
click at [766, 337] on button "Or move to" at bounding box center [767, 337] width 79 height 23
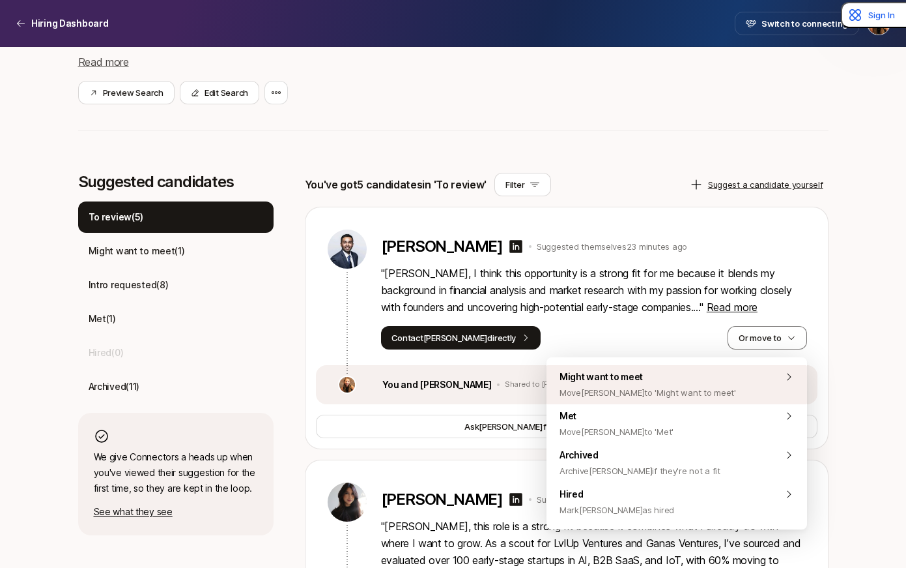
click at [670, 387] on span "Move Rohan to 'Might want to meet'" at bounding box center [648, 392] width 177 height 16
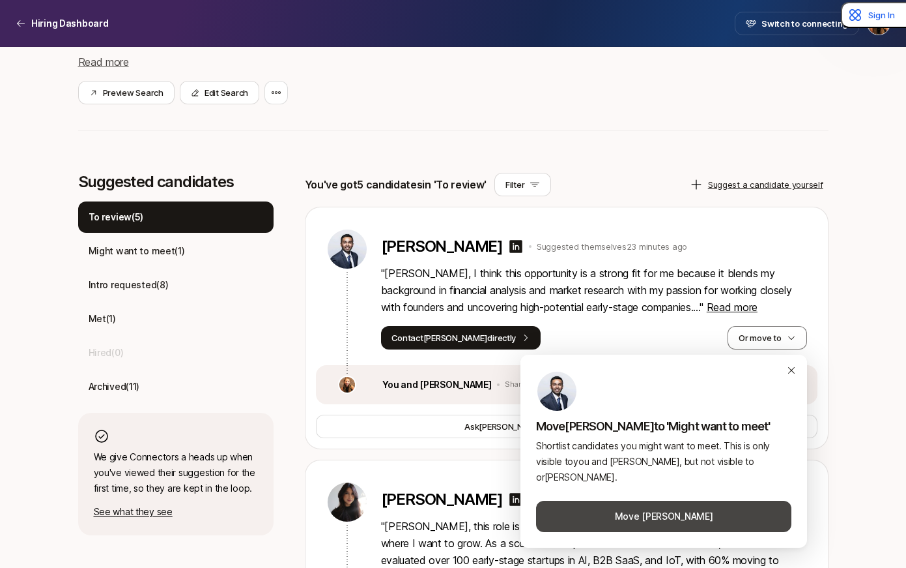
click at [653, 515] on button "Move Rohan" at bounding box center [663, 515] width 255 height 31
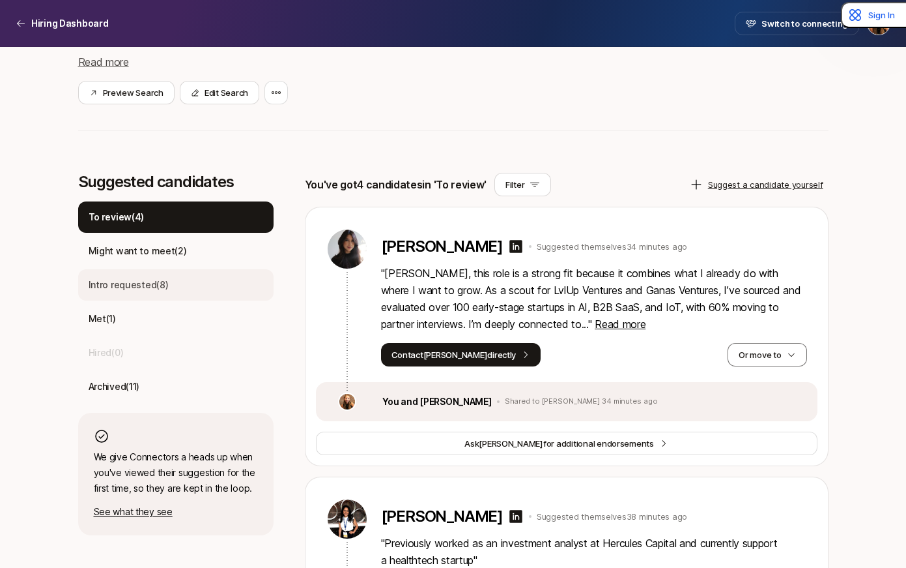
click at [119, 289] on p "Intro requested ( 8 )" at bounding box center [129, 285] width 80 height 16
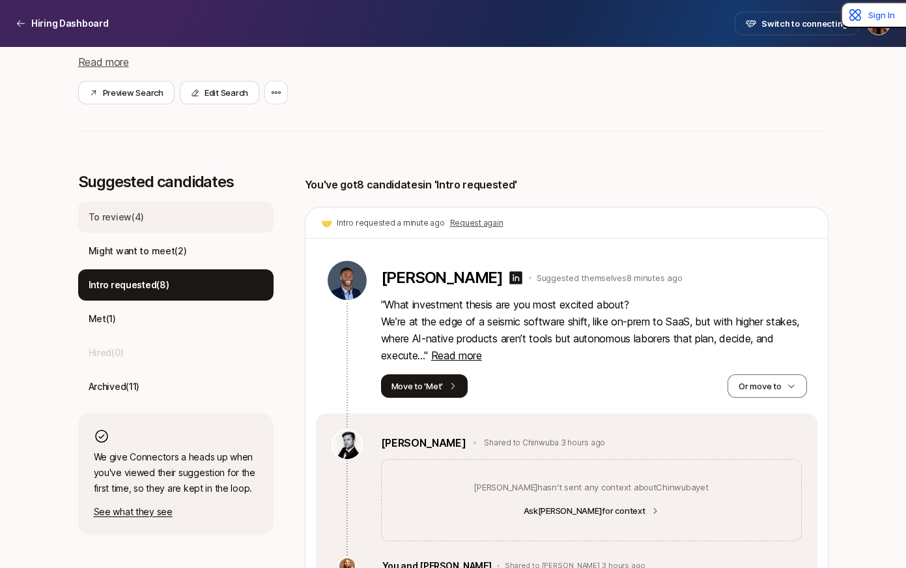
click at [121, 220] on p "To review ( 4 )" at bounding box center [117, 217] width 56 height 16
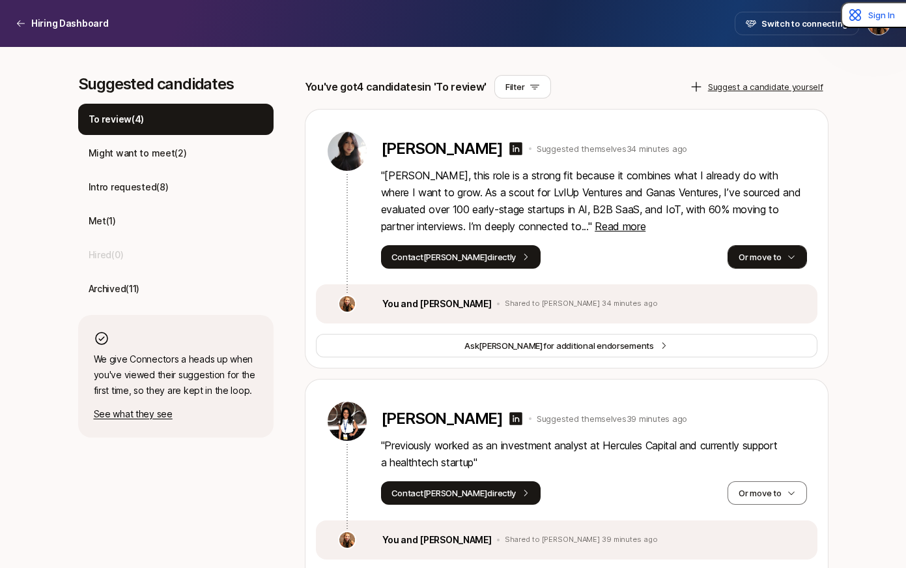
scroll to position [356, 0]
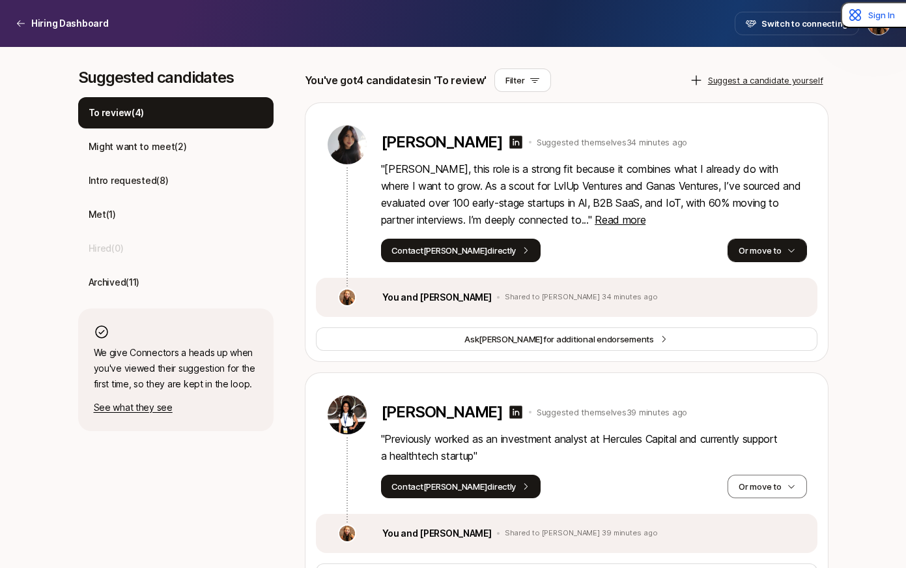
click at [791, 249] on icon "button" at bounding box center [791, 250] width 9 height 9
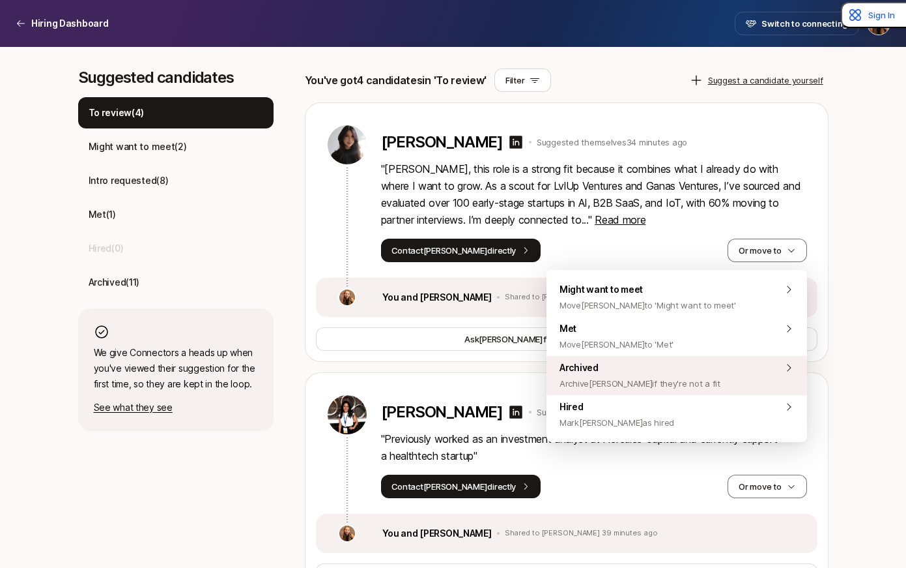
click at [699, 374] on div "Archived Archive [PERSON_NAME] if they're not a fit" at bounding box center [677, 375] width 261 height 39
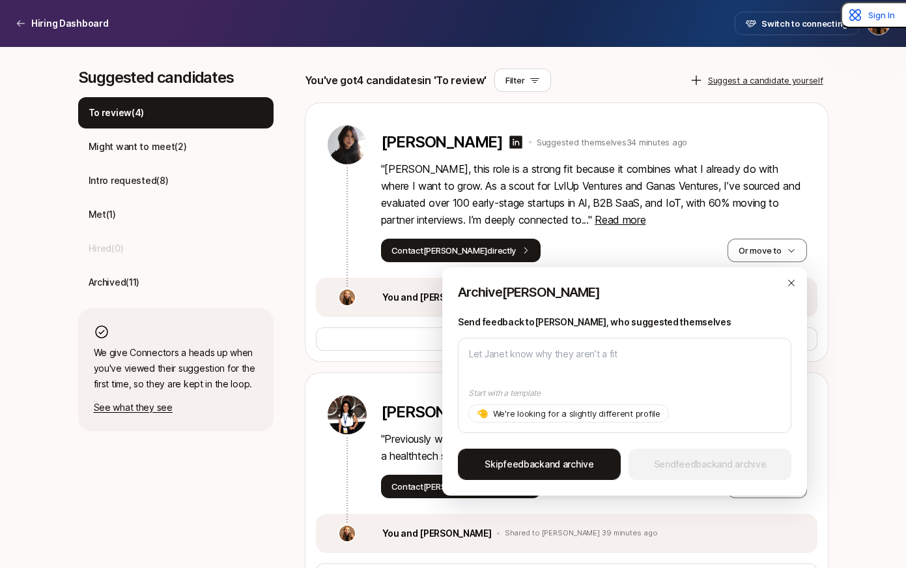
click at [573, 468] on span "Skip feedback and archive" at bounding box center [539, 464] width 109 height 16
type textarea "x"
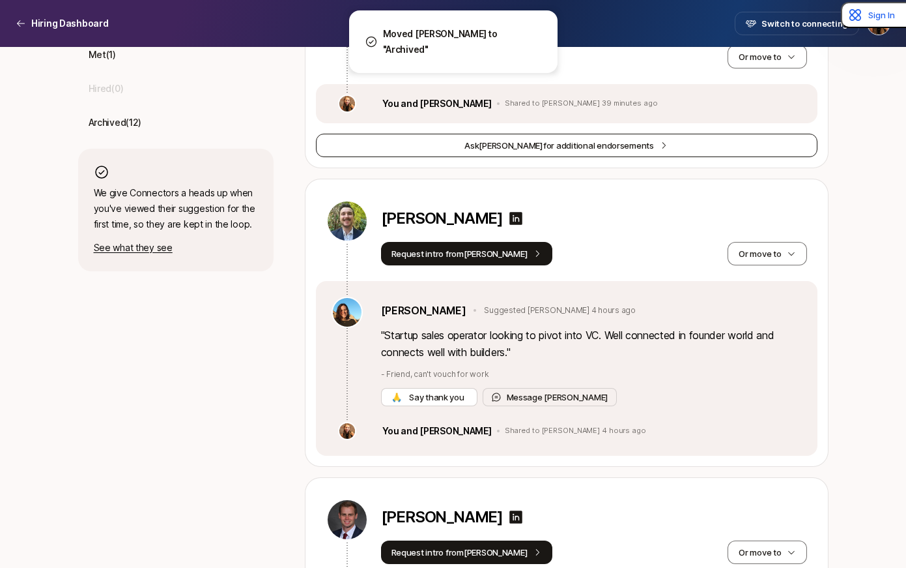
scroll to position [516, 0]
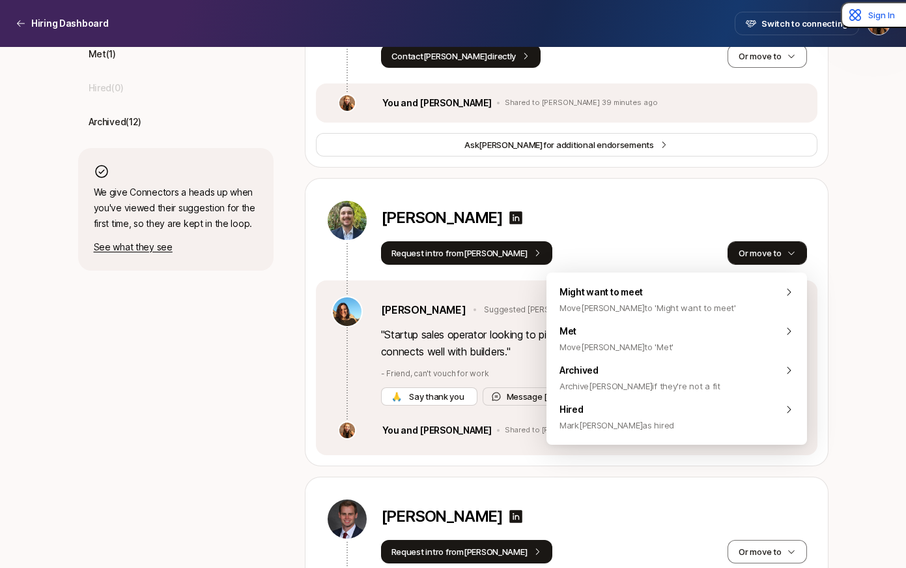
click at [773, 255] on button "Or move to" at bounding box center [767, 252] width 79 height 23
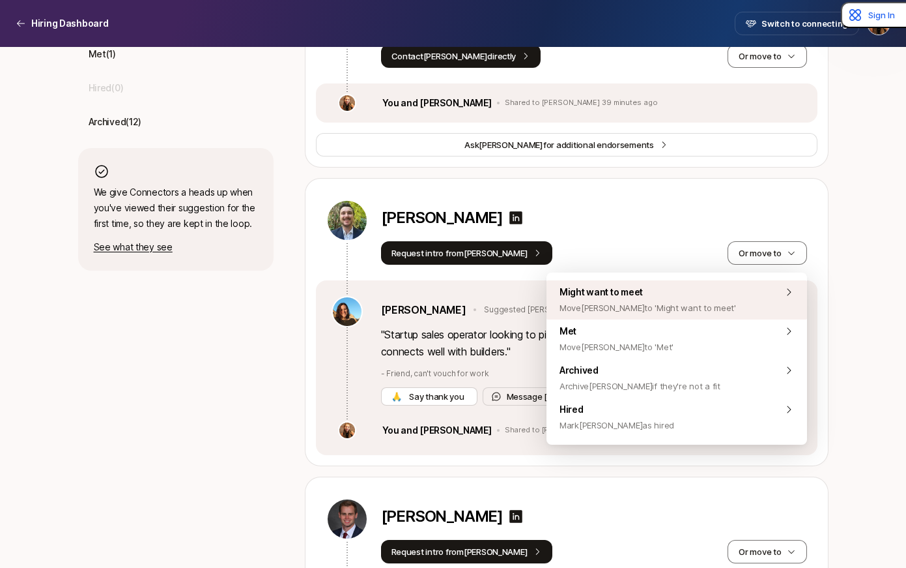
click at [699, 305] on div "Might want to meet Move Justin to 'Might want to meet'" at bounding box center [677, 299] width 261 height 39
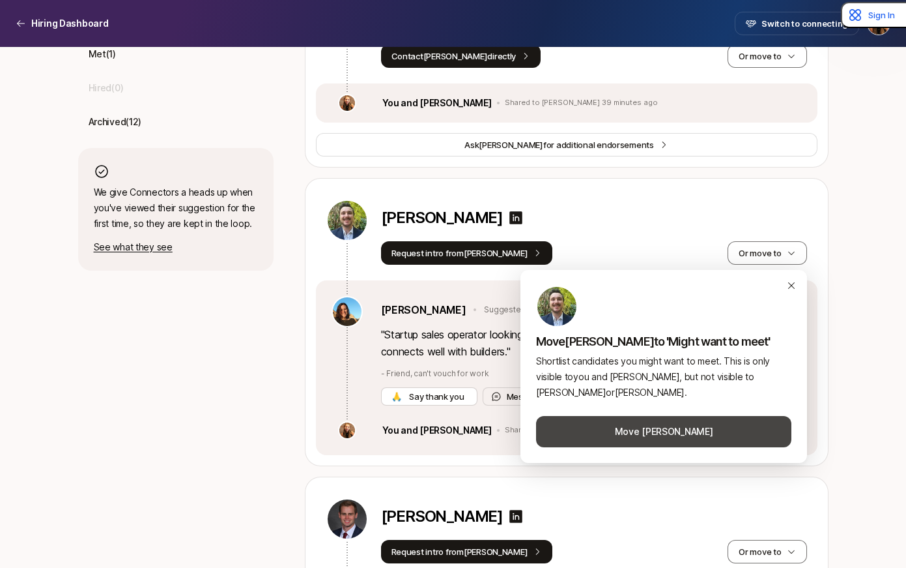
click at [657, 435] on button "Move Justin" at bounding box center [663, 431] width 255 height 31
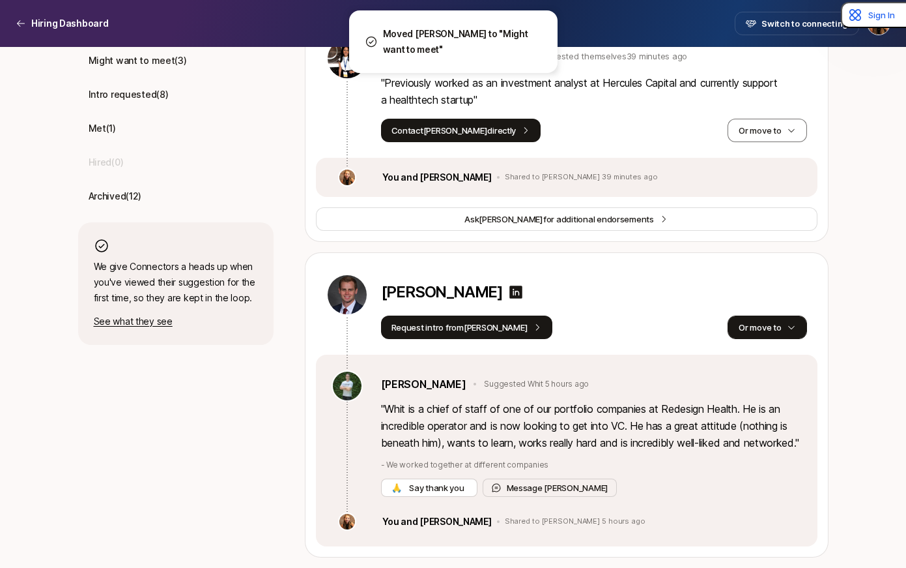
click at [752, 315] on button "Or move to" at bounding box center [767, 326] width 79 height 23
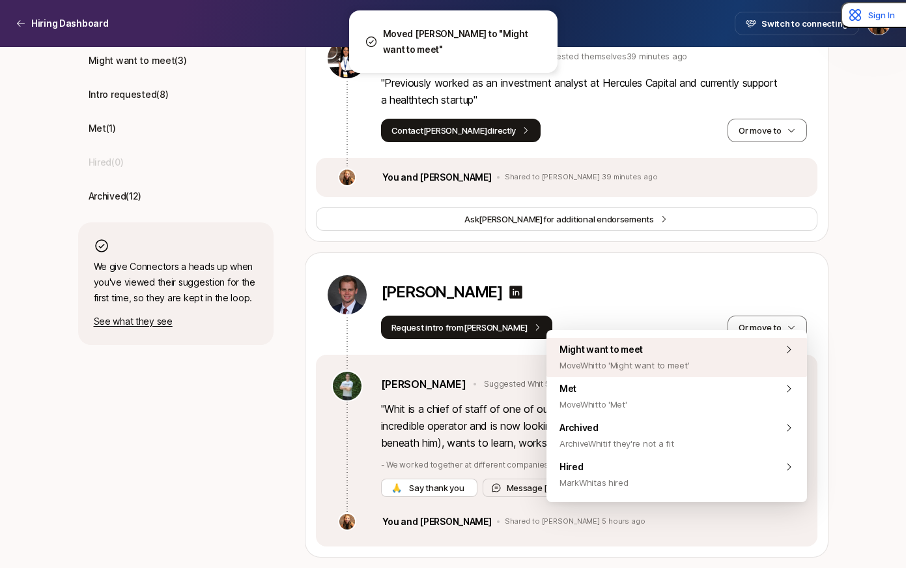
click at [691, 367] on div "Might want to meet Move Whit to 'Might want to meet'" at bounding box center [677, 357] width 261 height 39
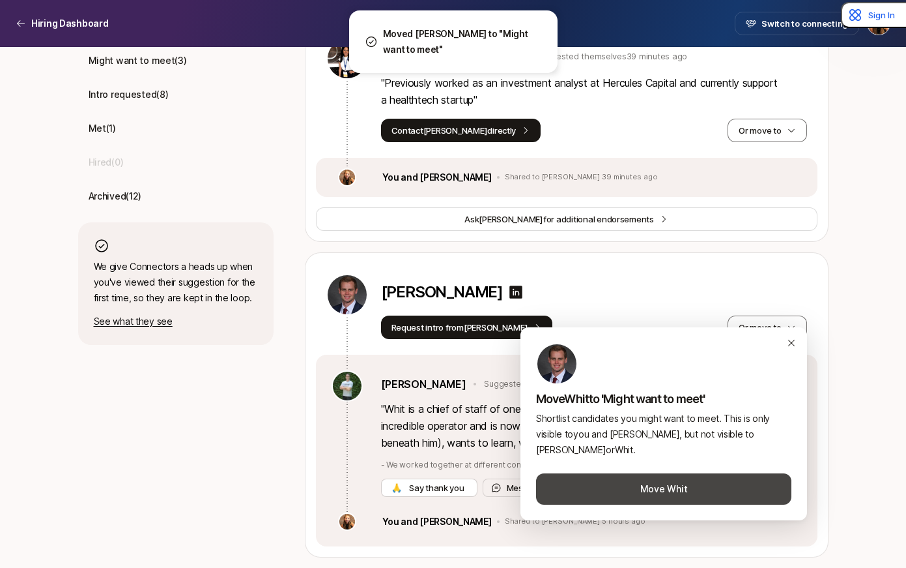
click at [676, 491] on button "Move Whit" at bounding box center [663, 488] width 255 height 31
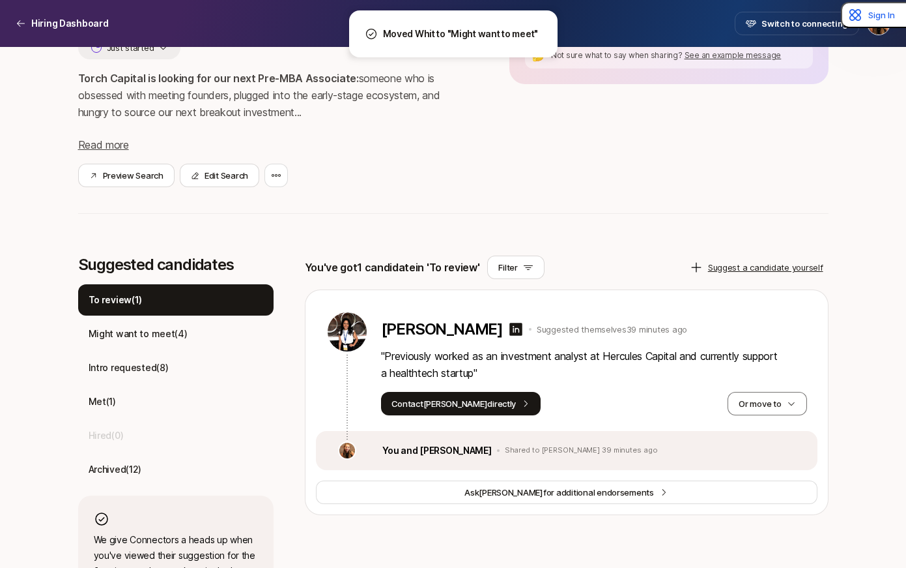
scroll to position [127, 0]
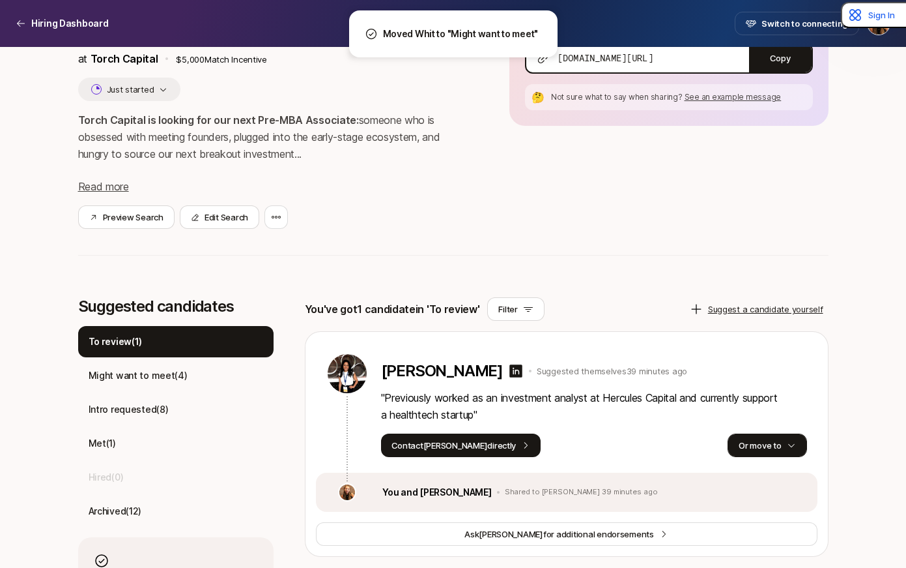
click at [755, 444] on button "Or move to" at bounding box center [767, 444] width 79 height 23
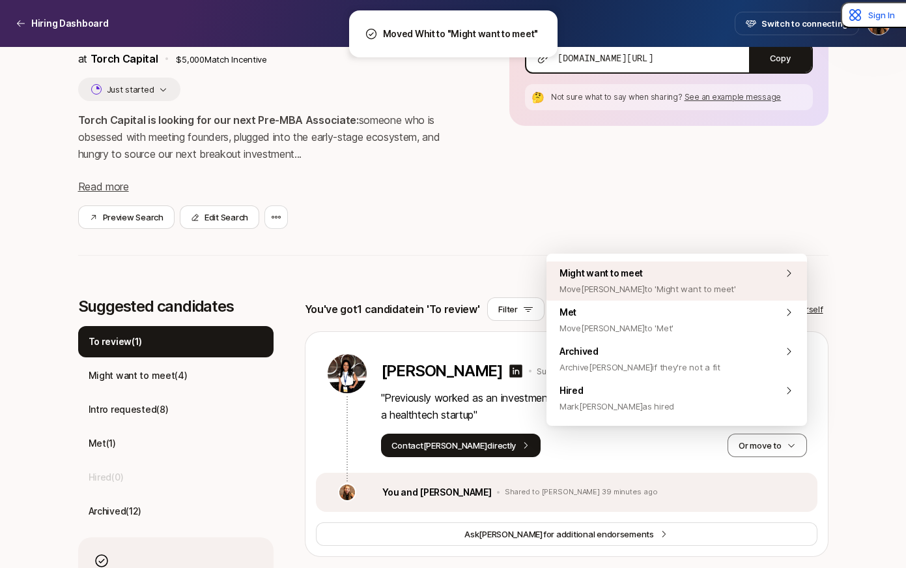
click at [676, 280] on span "Might want to meet Move Aastha to 'Might want to meet'" at bounding box center [648, 280] width 177 height 31
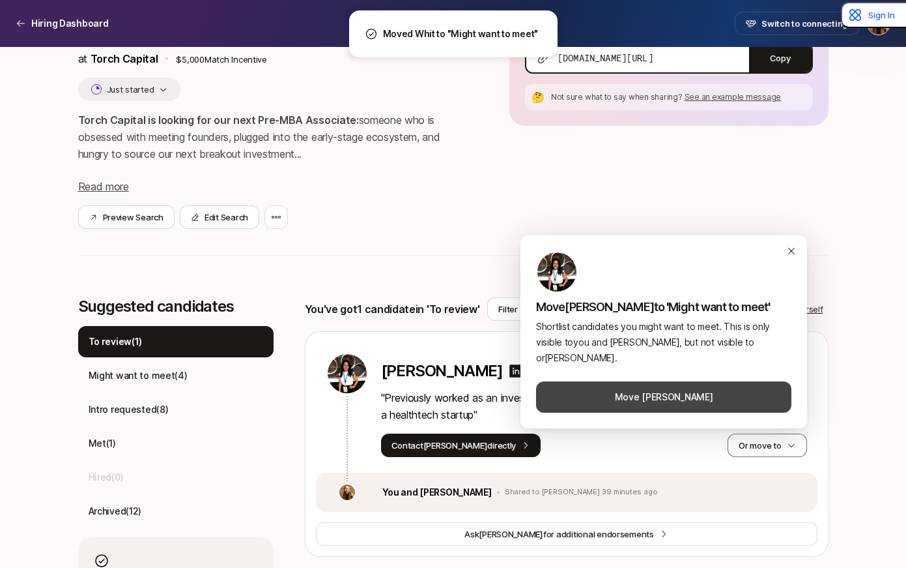
click at [665, 389] on button "Move Aastha" at bounding box center [663, 396] width 255 height 31
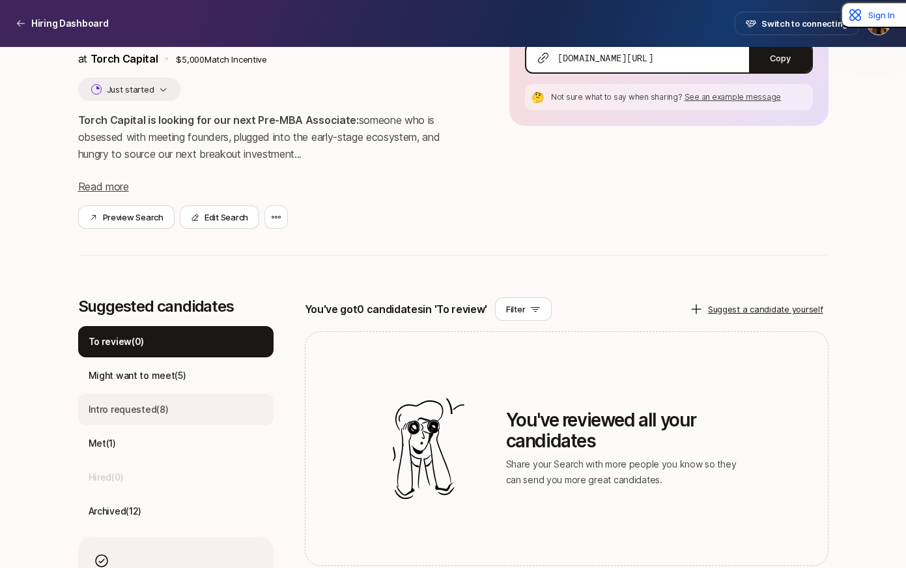
click at [126, 405] on p "Intro requested ( 8 )" at bounding box center [129, 409] width 80 height 16
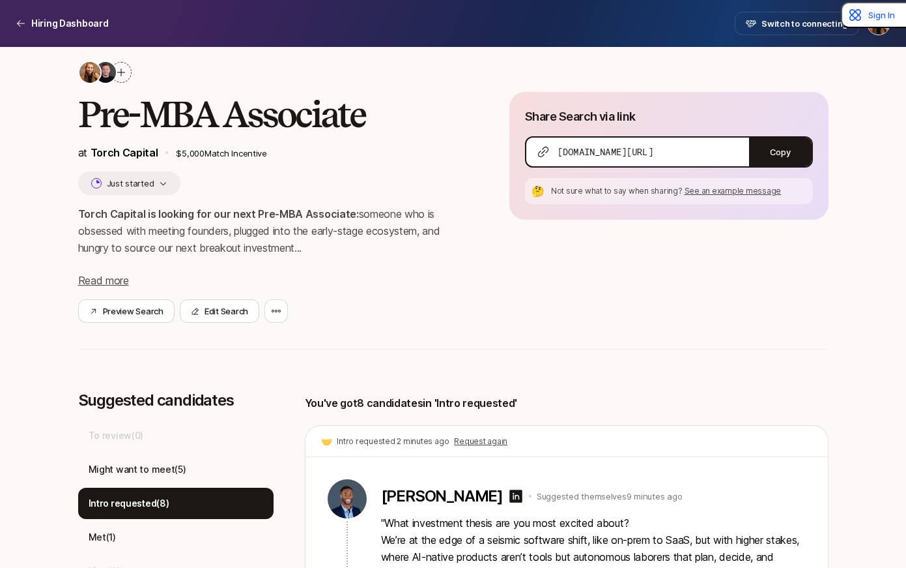
scroll to position [0, 0]
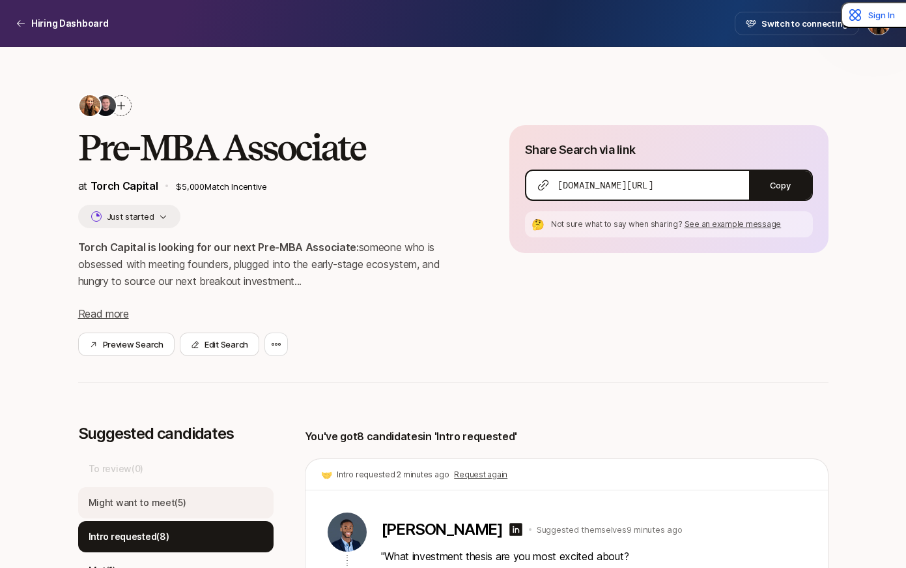
click at [164, 492] on div "Might want to meet ( 5 )" at bounding box center [175, 502] width 195 height 31
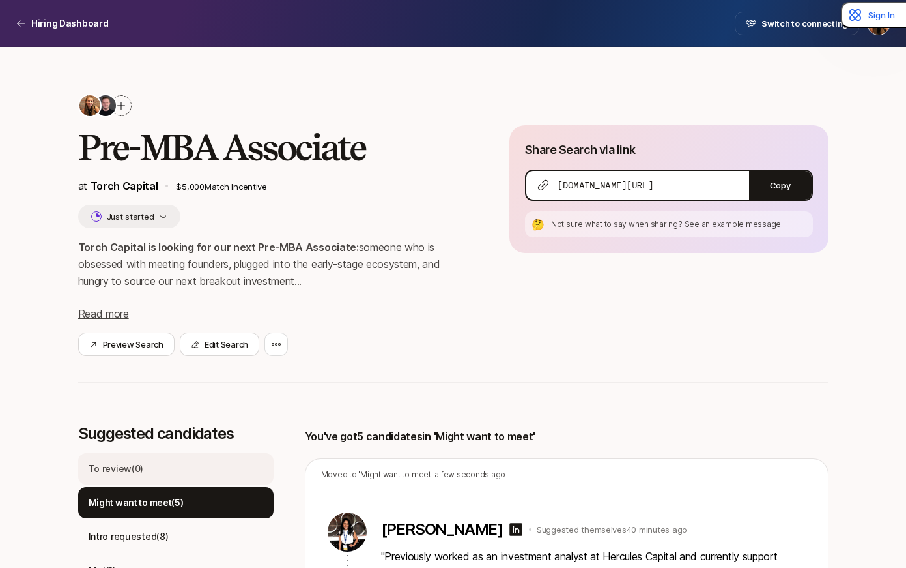
click at [163, 465] on div "To review ( 0 )" at bounding box center [175, 468] width 195 height 31
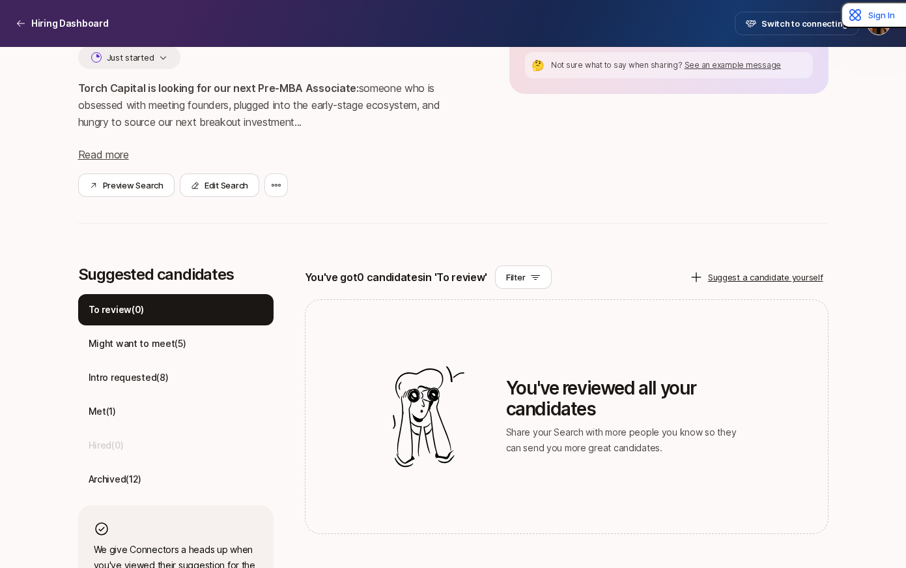
scroll to position [229, 0]
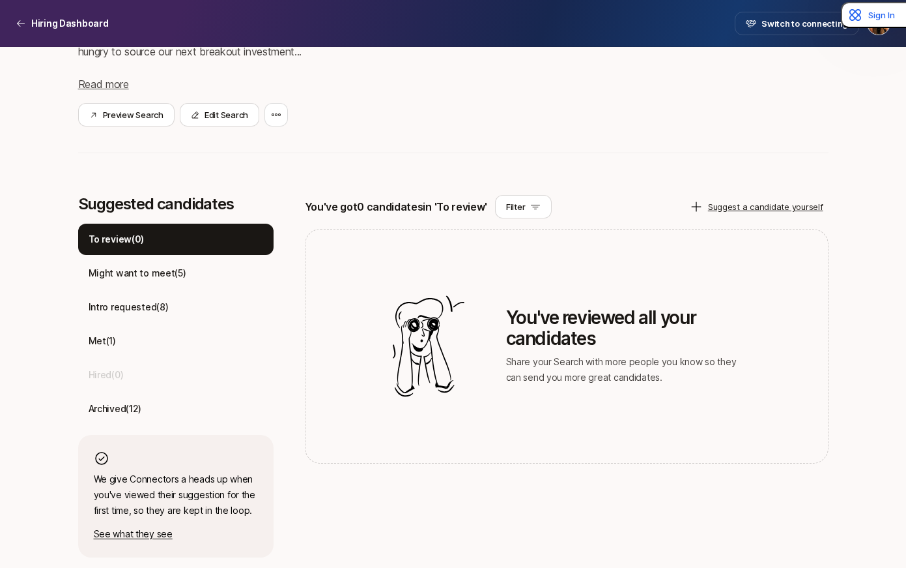
click at [129, 237] on p "To review ( 0 )" at bounding box center [117, 239] width 56 height 16
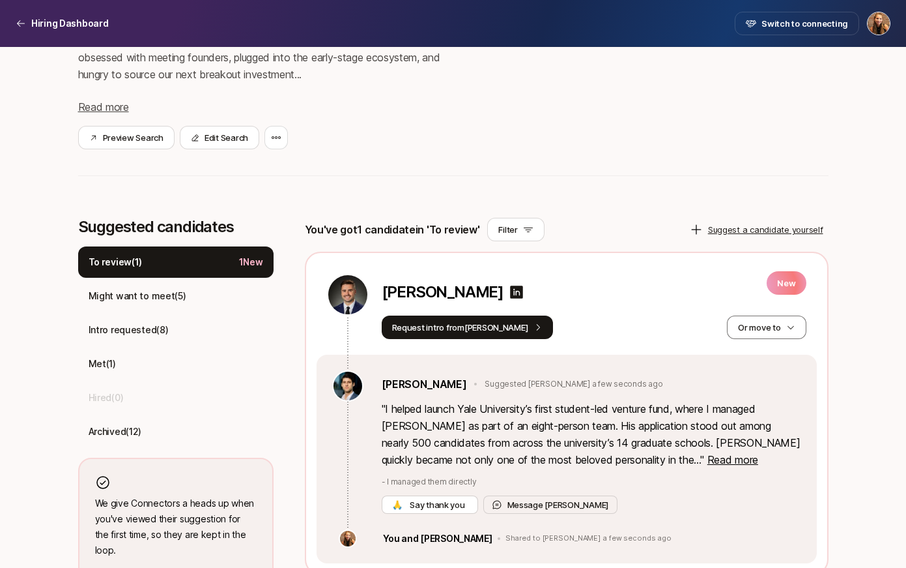
scroll to position [232, 0]
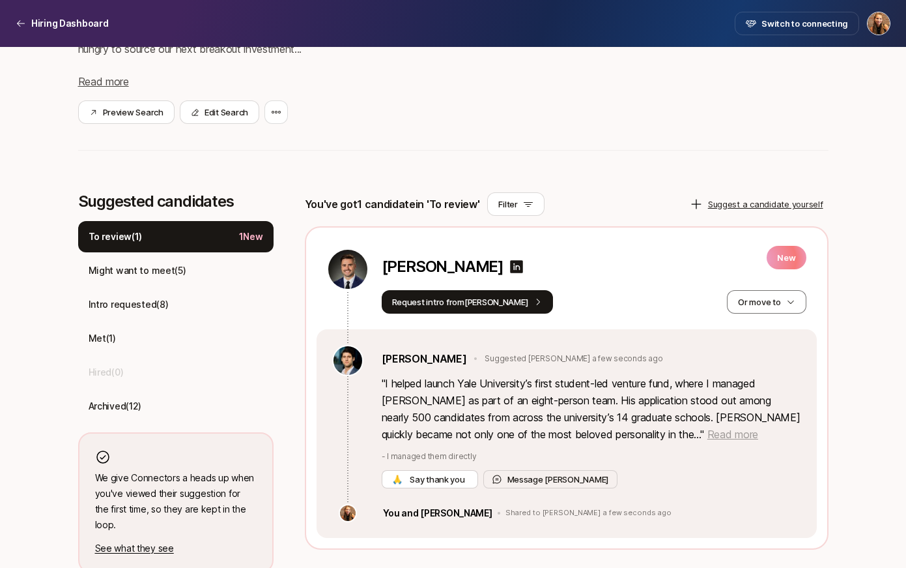
click at [708, 435] on span "Read more" at bounding box center [733, 433] width 51 height 13
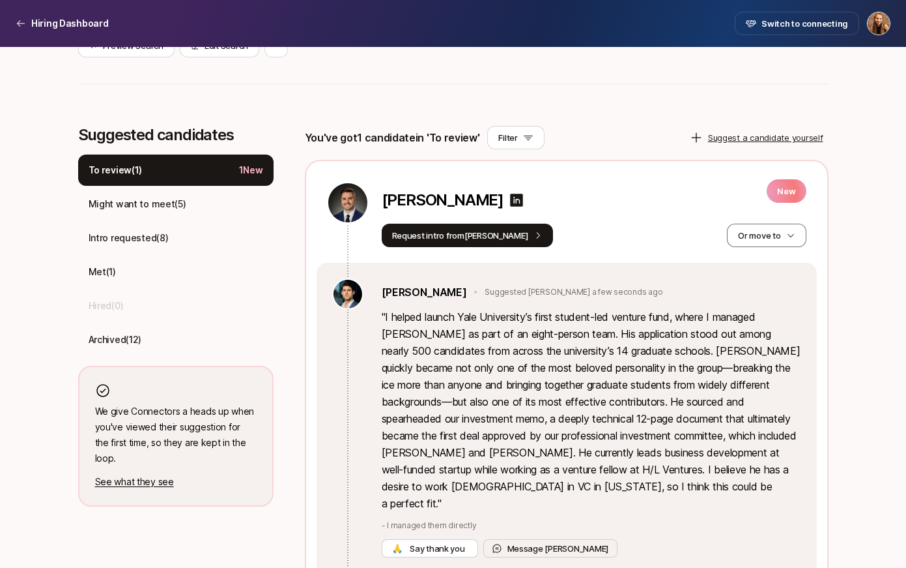
scroll to position [343, 0]
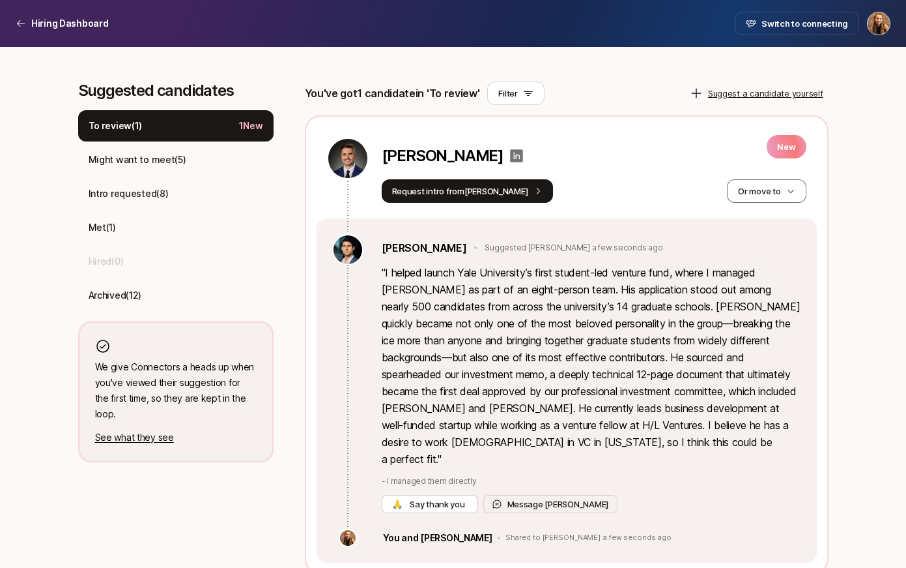
click at [512, 152] on icon at bounding box center [516, 155] width 13 height 13
click at [169, 188] on div "Intro requested ( 8 )" at bounding box center [175, 193] width 195 height 31
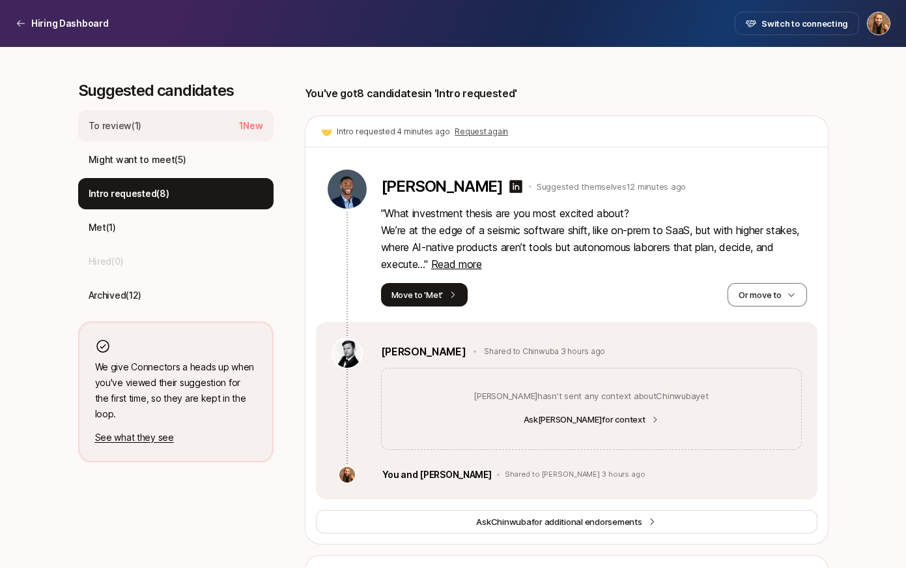
click at [169, 136] on div "To review ( 1 ) 1 New" at bounding box center [175, 125] width 195 height 31
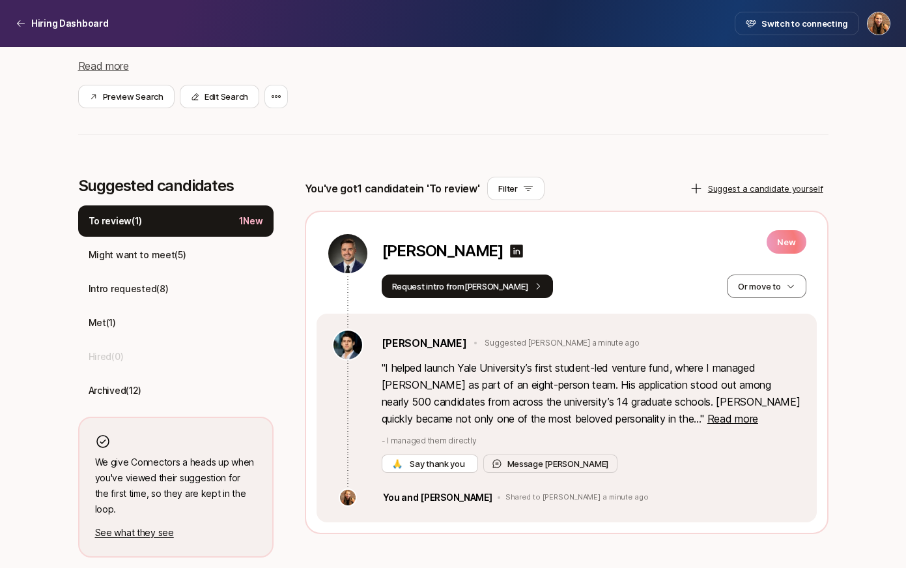
scroll to position [232, 0]
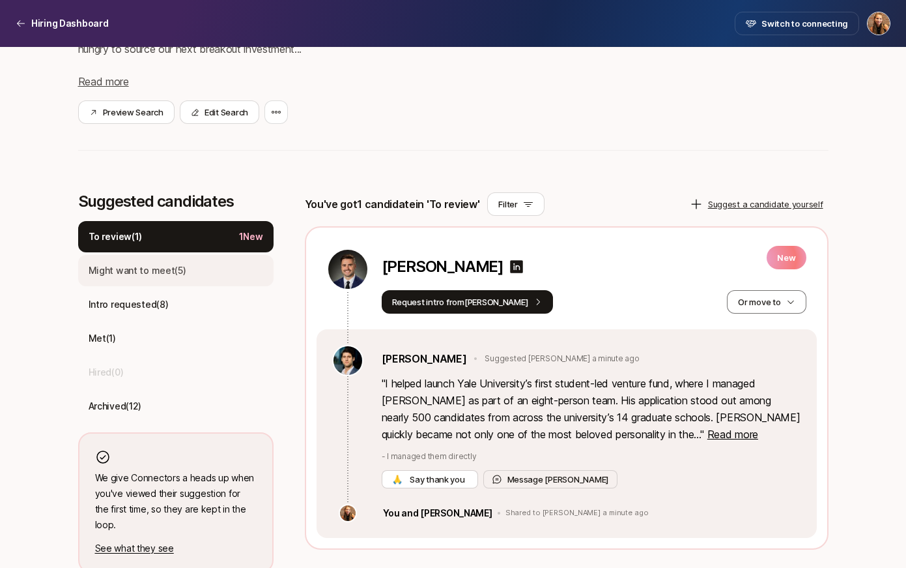
click at [167, 272] on p "Might want to meet ( 5 )" at bounding box center [138, 271] width 98 height 16
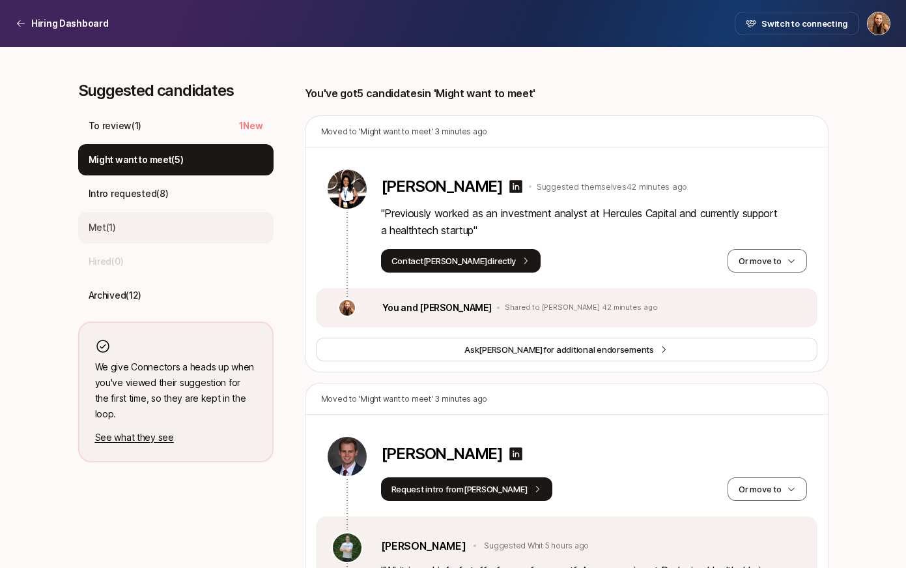
click at [160, 226] on div "Met ( 1 )" at bounding box center [175, 227] width 195 height 31
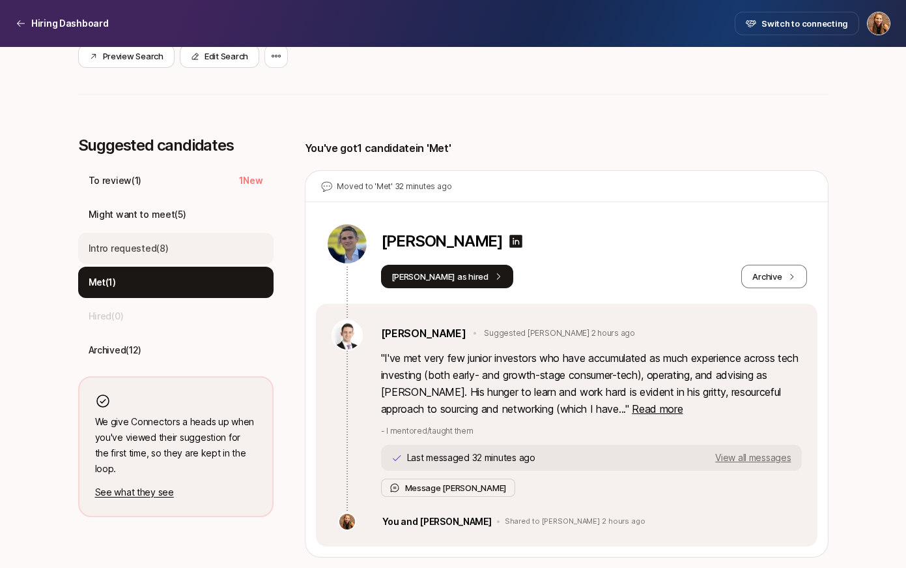
click at [163, 240] on p "Intro requested ( 8 )" at bounding box center [129, 248] width 80 height 16
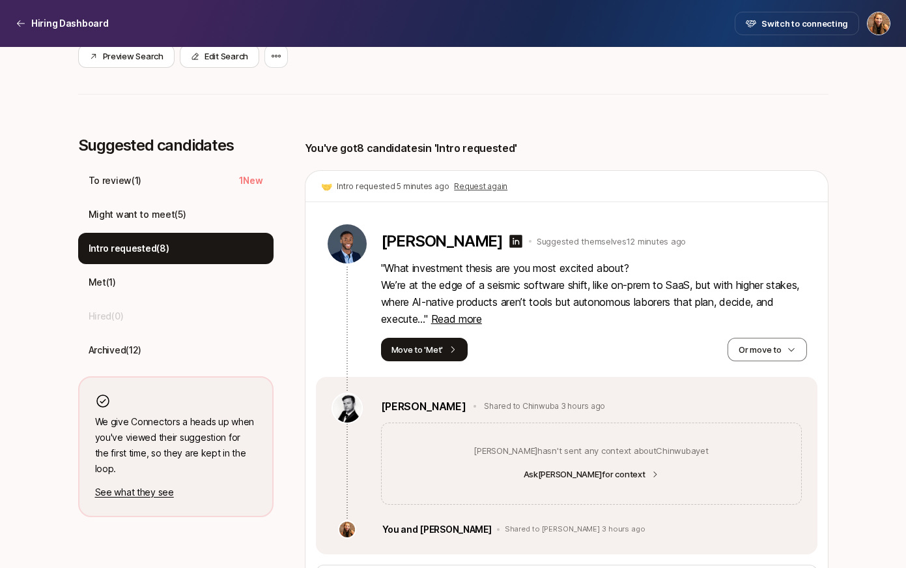
scroll to position [343, 0]
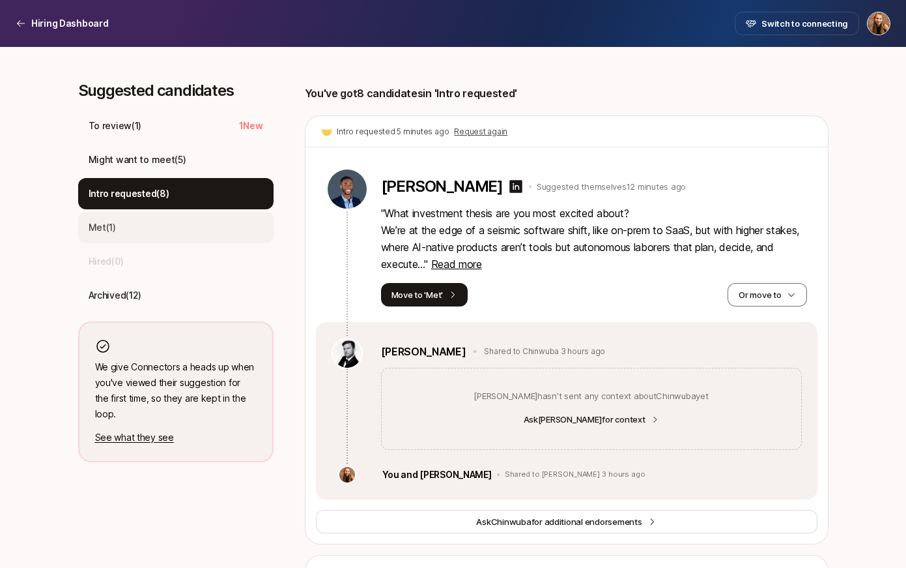
click at [169, 223] on div "Met ( 1 )" at bounding box center [175, 227] width 195 height 31
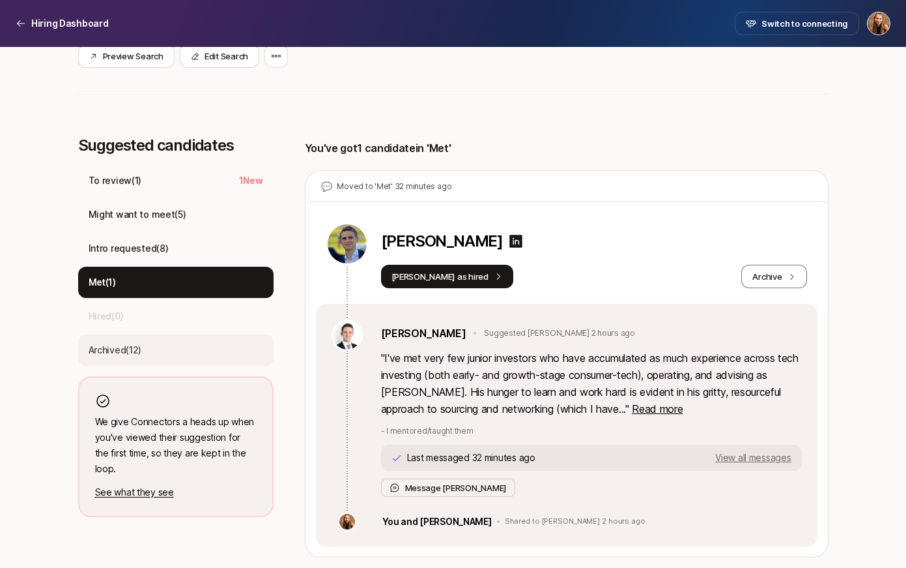
click at [211, 351] on div "Archived ( 12 )" at bounding box center [175, 349] width 195 height 31
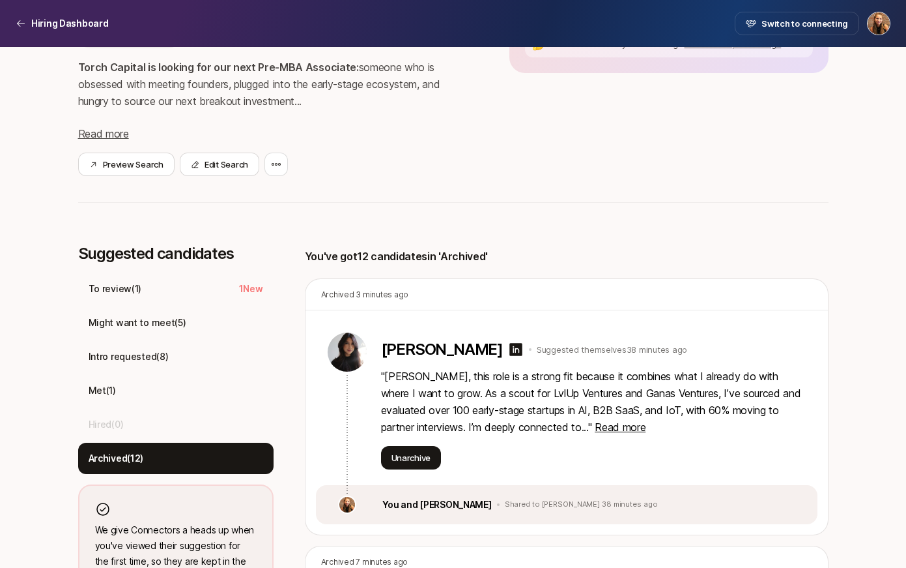
scroll to position [187, 0]
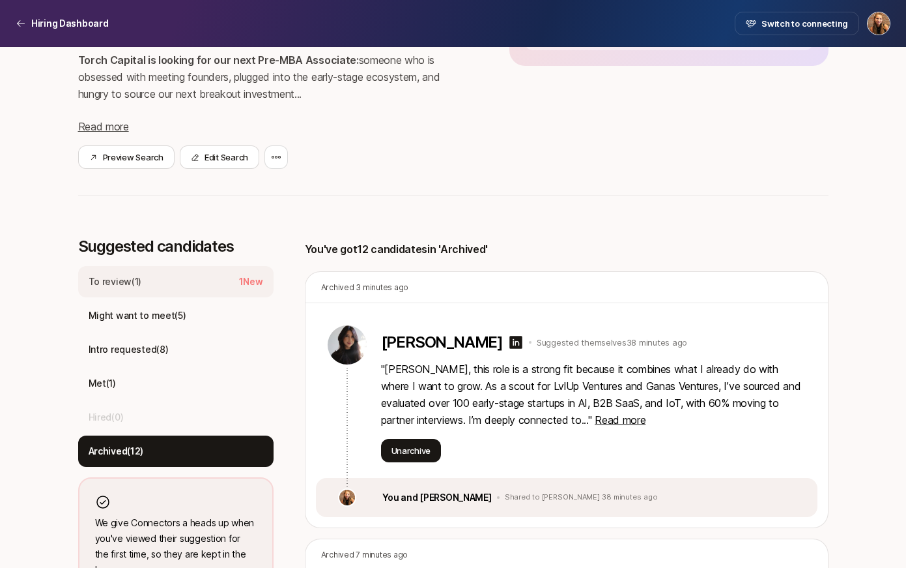
click at [168, 278] on div "To review ( 1 ) 1 New" at bounding box center [175, 281] width 195 height 31
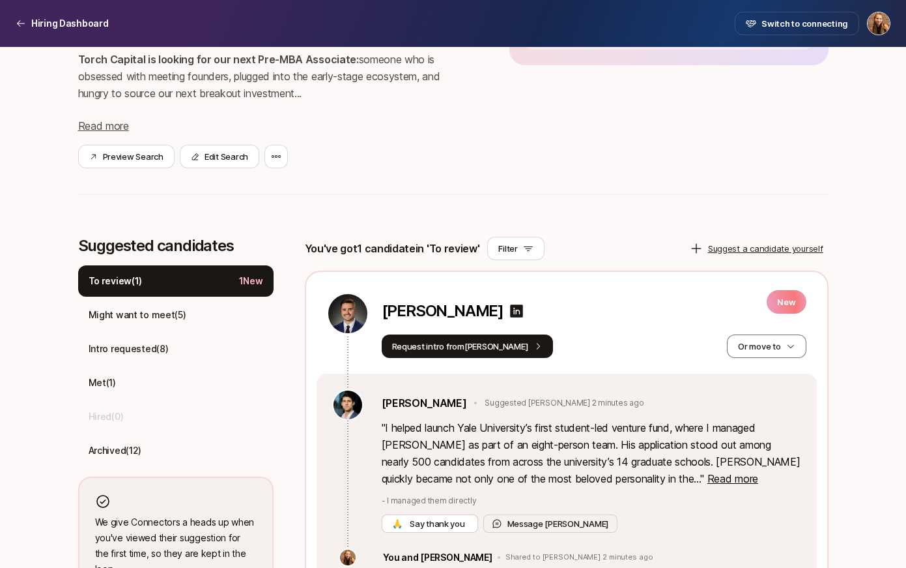
scroll to position [232, 0]
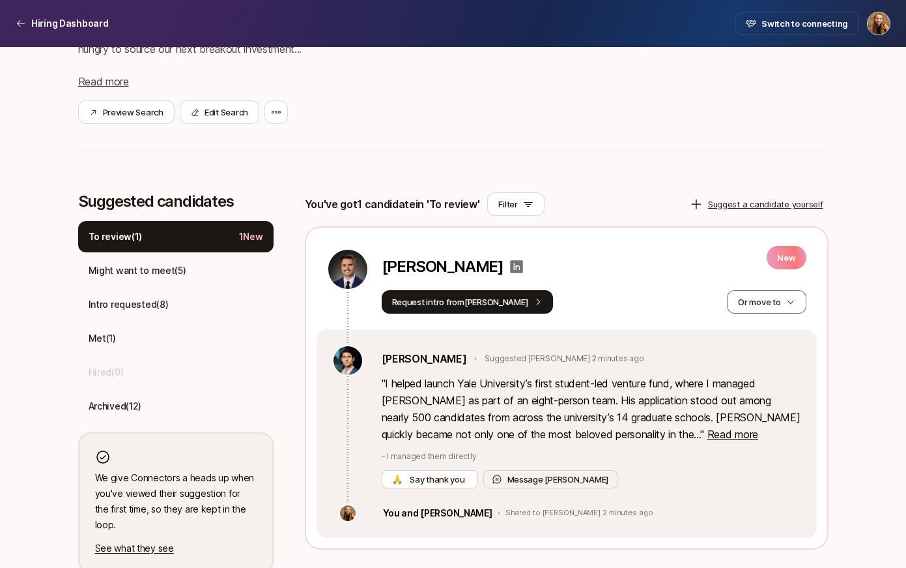
click at [512, 265] on icon at bounding box center [516, 266] width 13 height 13
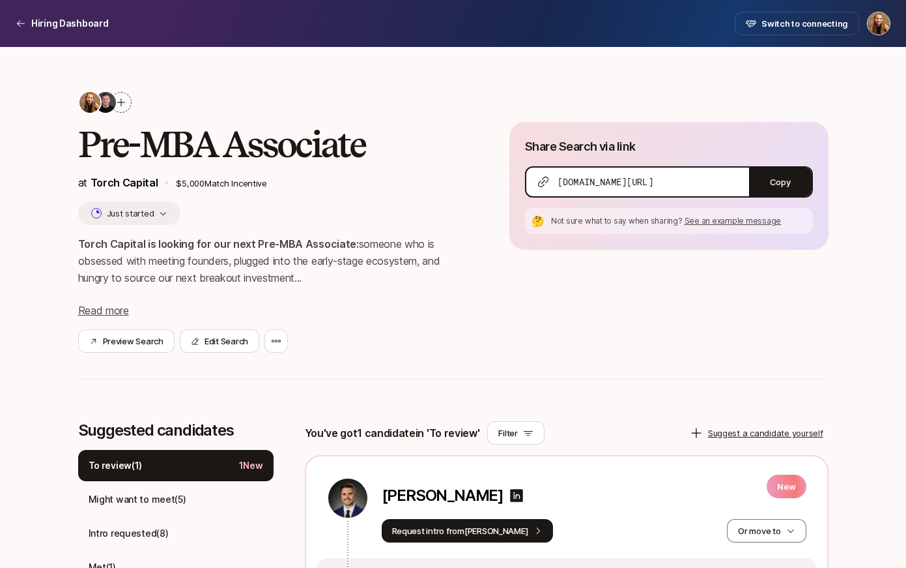
scroll to position [5, 0]
